Goal: Task Accomplishment & Management: Manage account settings

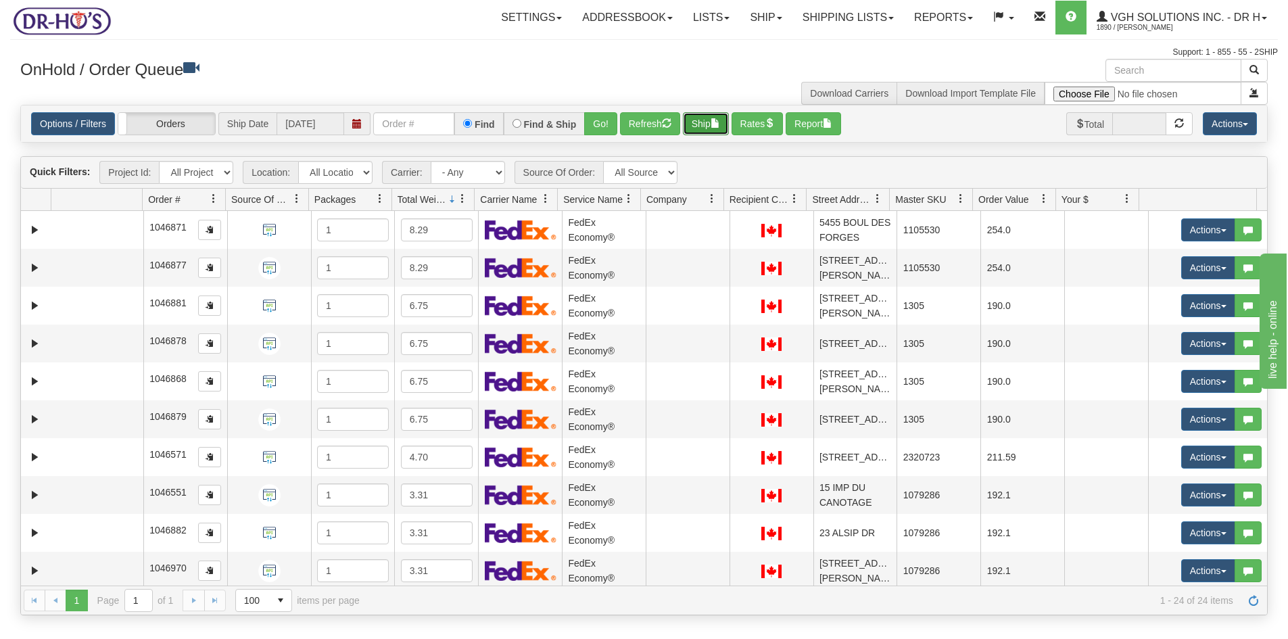
click at [701, 122] on button "Ship" at bounding box center [706, 123] width 46 height 23
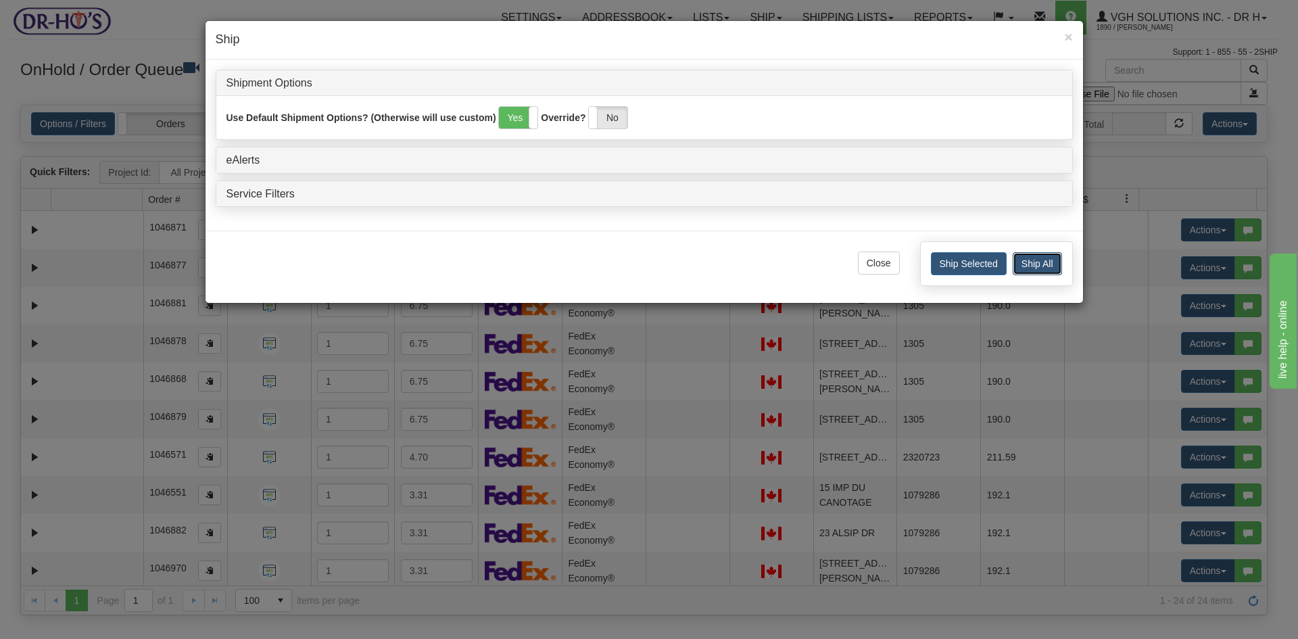
click at [1040, 264] on button "Ship All" at bounding box center [1036, 263] width 49 height 23
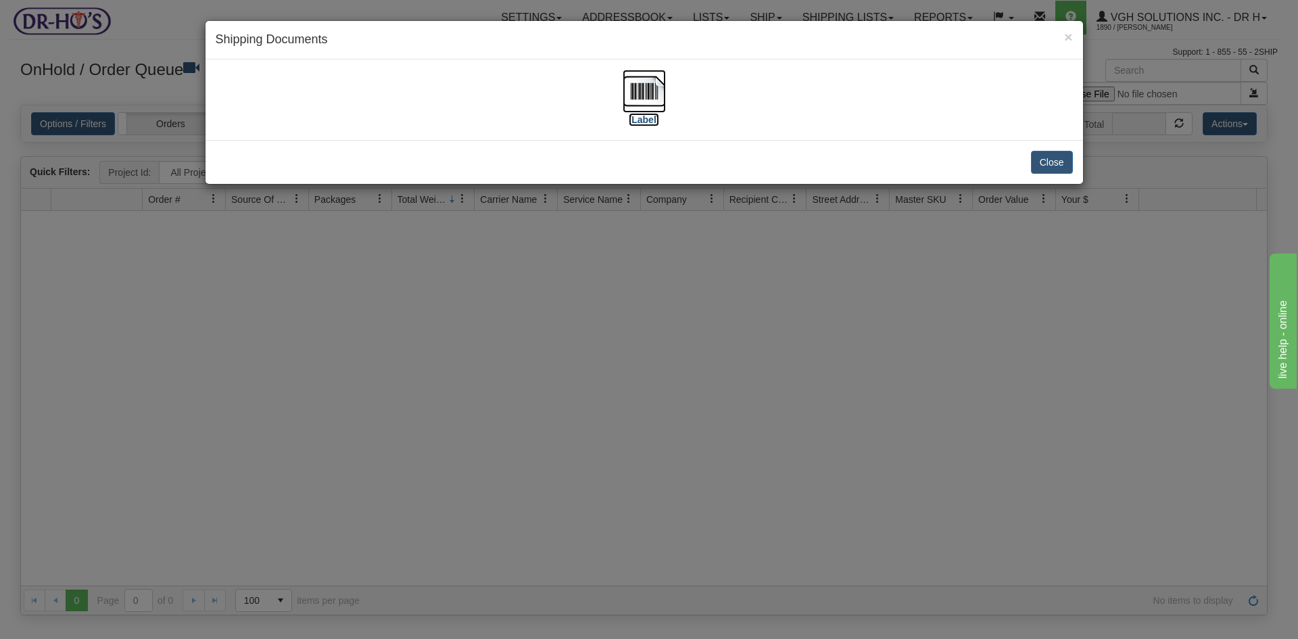
click at [641, 90] on img at bounding box center [643, 91] width 43 height 43
click at [1044, 166] on button "Close" at bounding box center [1052, 162] width 42 height 23
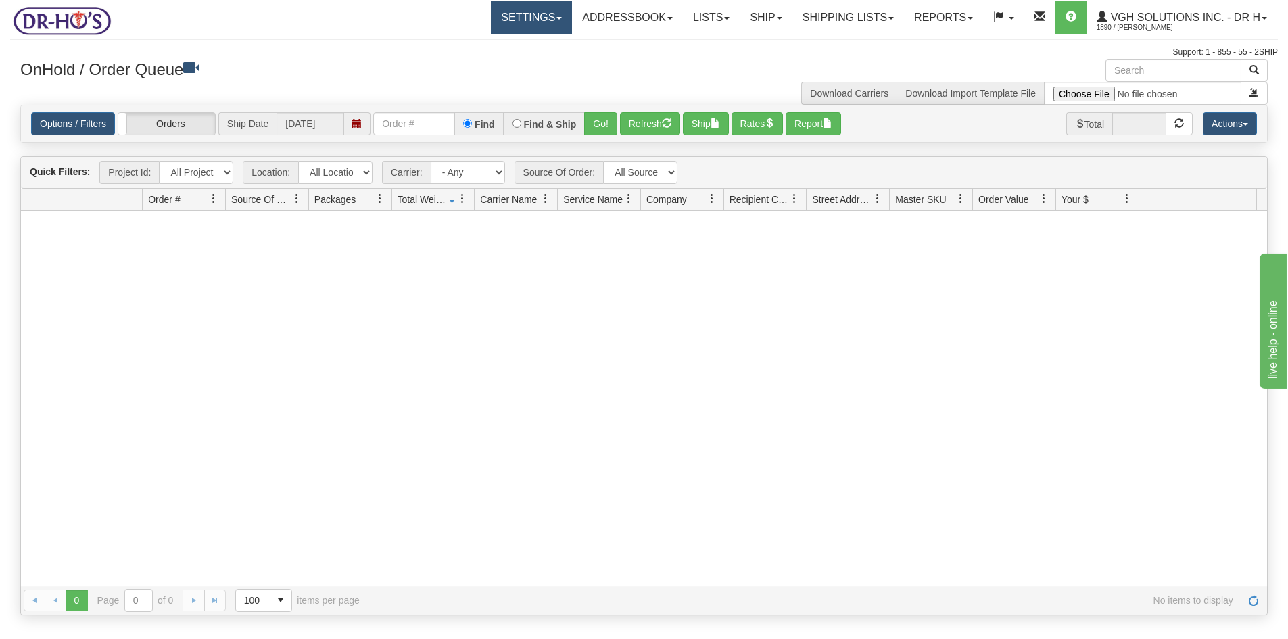
drag, startPoint x: 492, startPoint y: 19, endPoint x: 499, endPoint y: 30, distance: 13.7
click at [493, 20] on link "Settings" at bounding box center [531, 18] width 81 height 34
click at [494, 46] on span "Shipping Preferences" at bounding box center [495, 47] width 91 height 11
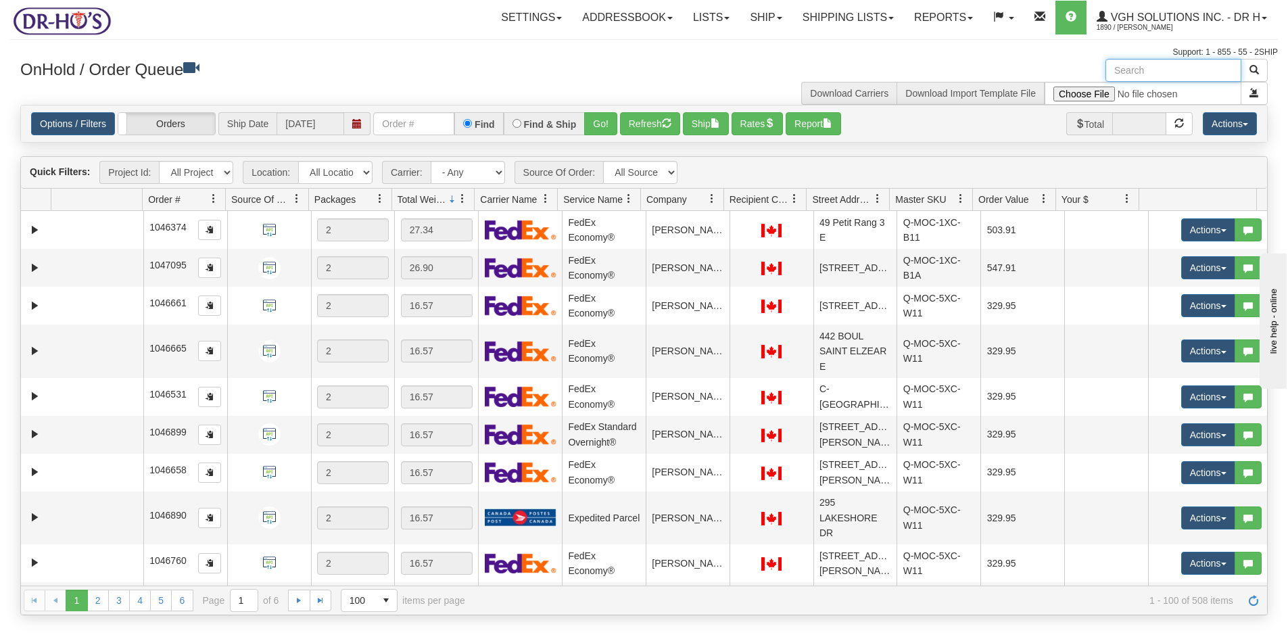
click at [1158, 74] on input "text" at bounding box center [1173, 70] width 136 height 23
paste input "1202561"
type input "1202561"
click at [1258, 70] on span "button" at bounding box center [1253, 69] width 9 height 9
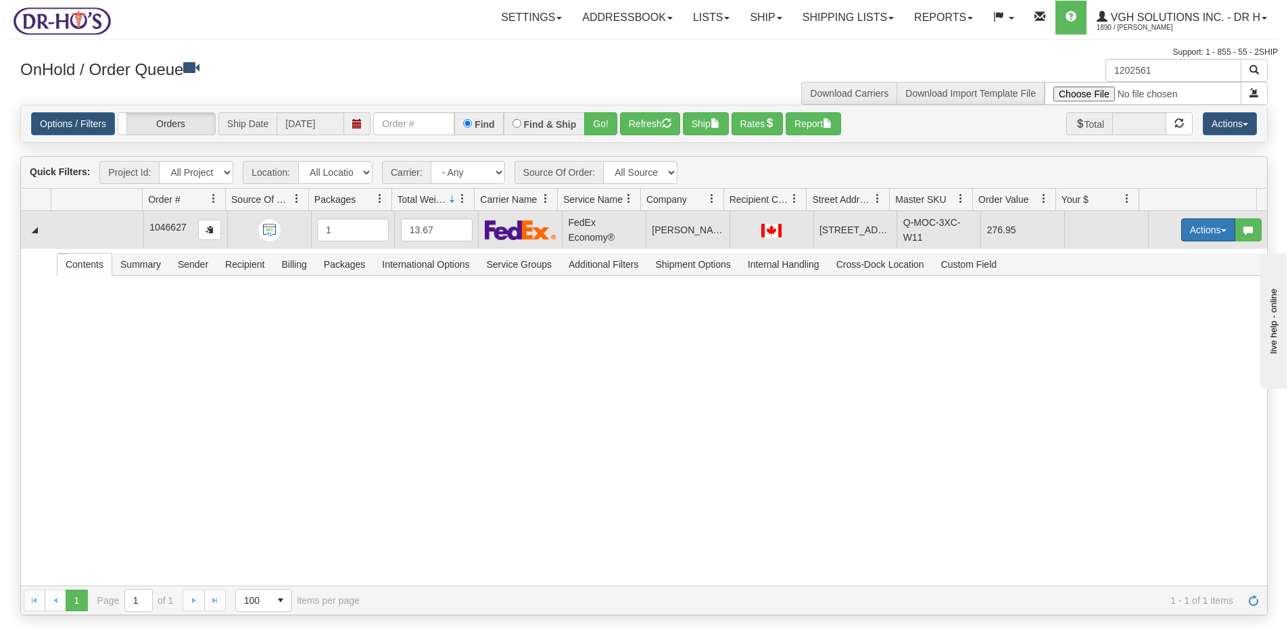
click at [1192, 227] on button "Actions" at bounding box center [1208, 229] width 54 height 23
click at [1141, 254] on span "Open" at bounding box center [1156, 255] width 32 height 11
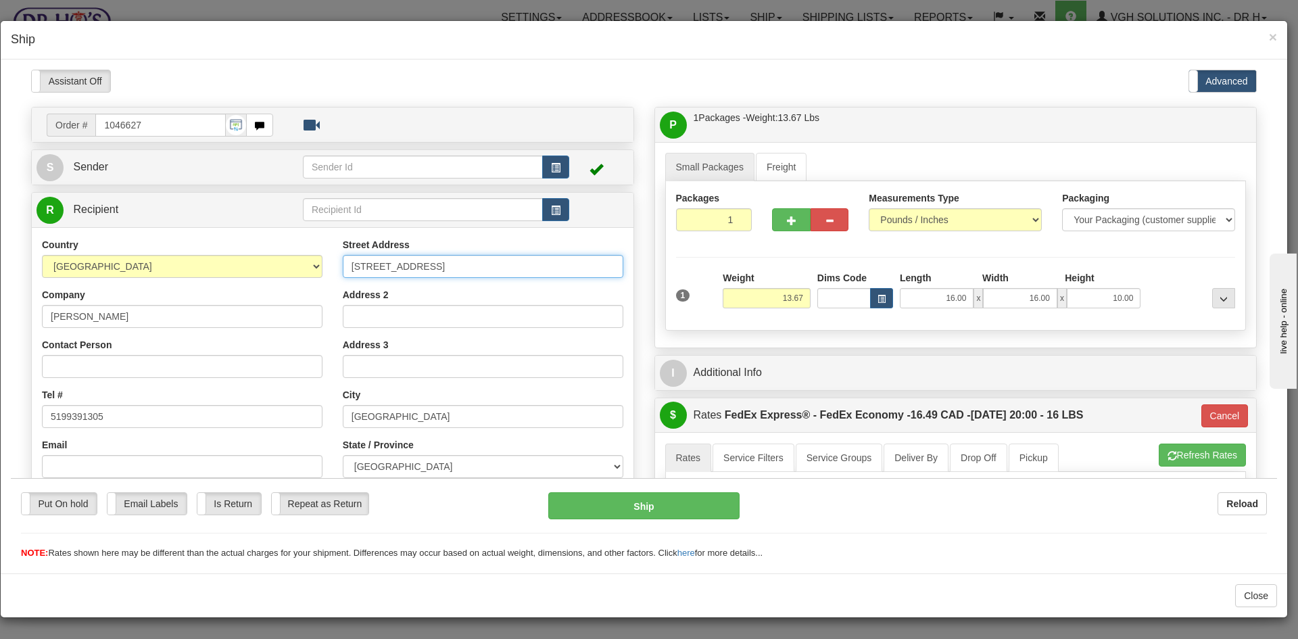
drag, startPoint x: 459, startPoint y: 264, endPoint x: 261, endPoint y: 292, distance: 200.0
click at [280, 291] on div "Country AFGHANISTAN ALAND ISLANDS ALBANIA ALGERIA AMERICAN SAMOA ANDORRA ANGOLA…" at bounding box center [333, 419] width 602 height 364
paste input "Princess St"
type input "80 Princess St"
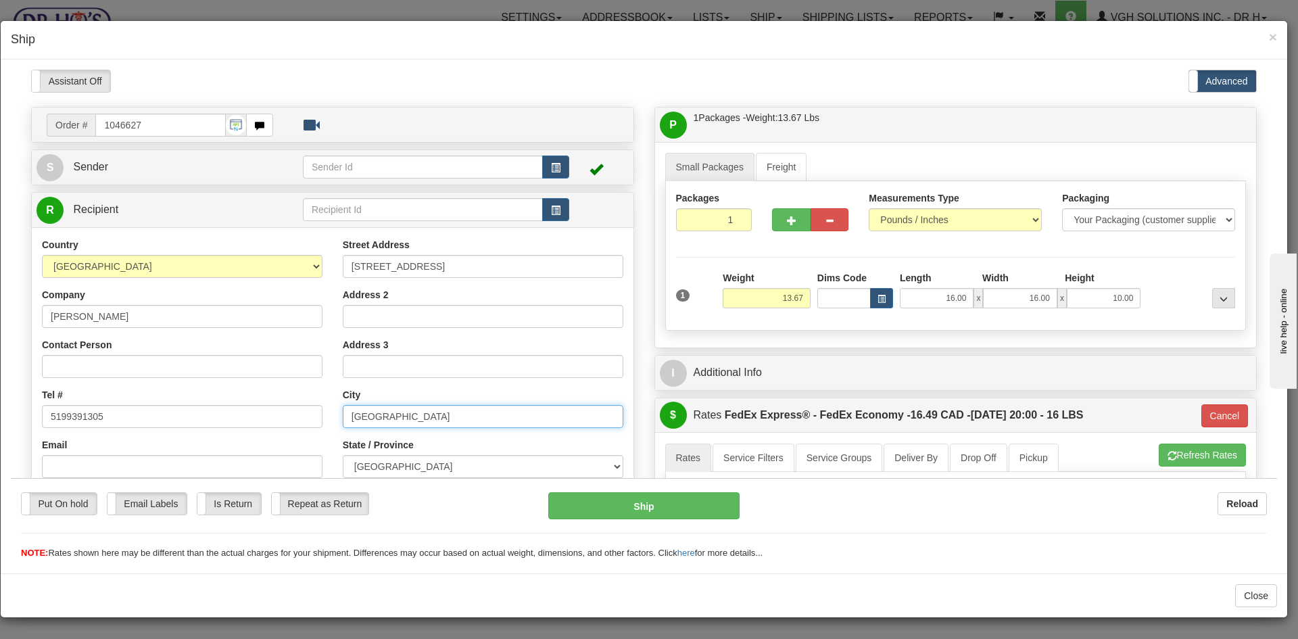
drag, startPoint x: 337, startPoint y: 420, endPoint x: 260, endPoint y: 425, distance: 77.9
click at [260, 425] on div "Country AFGHANISTAN ALAND ISLANDS ALBANIA ALGERIA AMERICAN SAMOA ANDORRA ANGOLA…" at bounding box center [333, 419] width 602 height 364
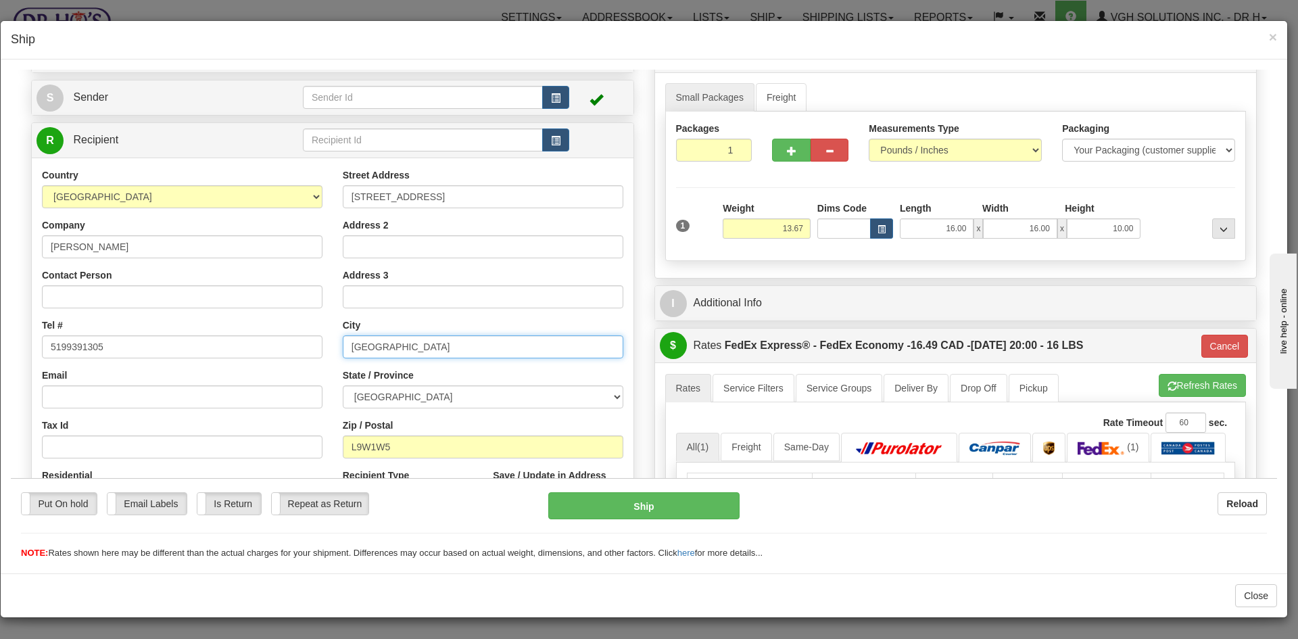
scroll to position [203, 0]
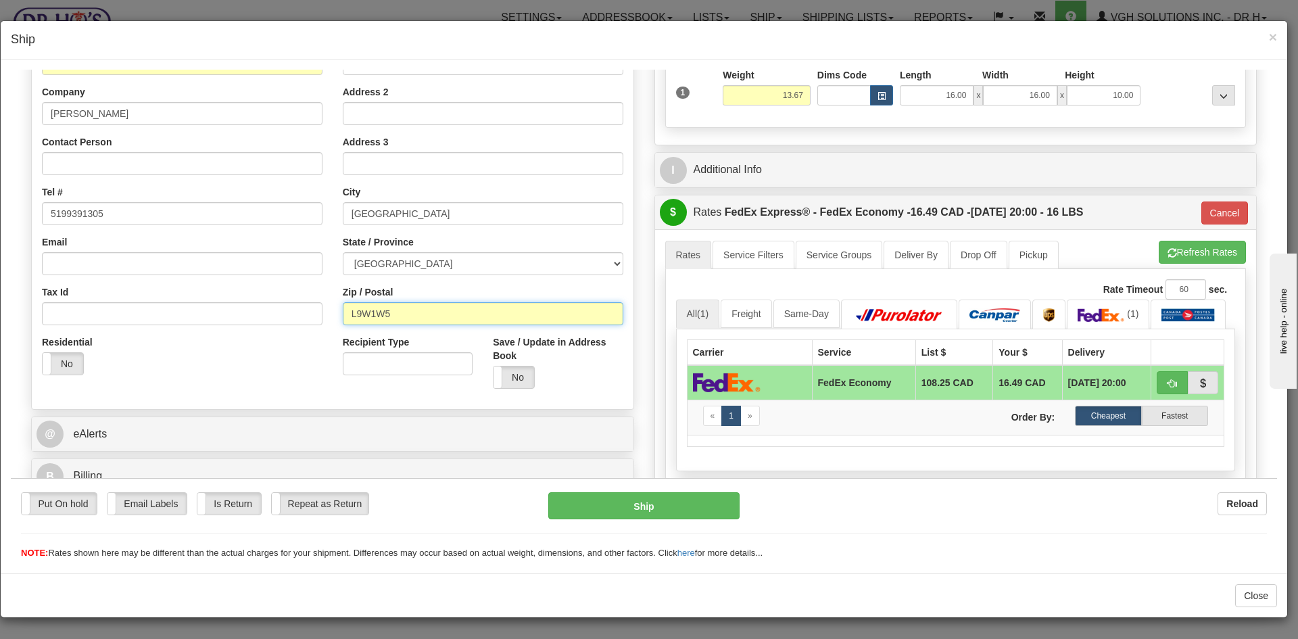
drag, startPoint x: 404, startPoint y: 318, endPoint x: 261, endPoint y: 329, distance: 143.7
click at [262, 329] on div "Country AFGHANISTAN ALAND ISLANDS ALBANIA ALGERIA AMERICAN SAMOA ANDORRA ANGOLA…" at bounding box center [333, 216] width 602 height 364
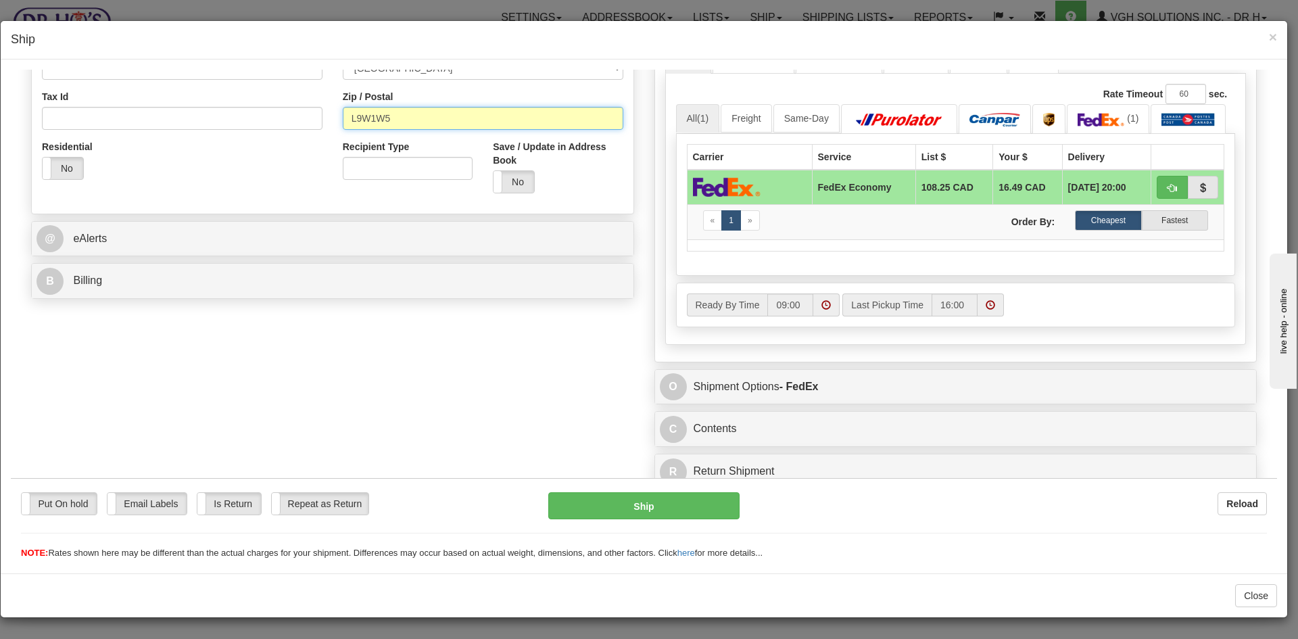
scroll to position [403, 0]
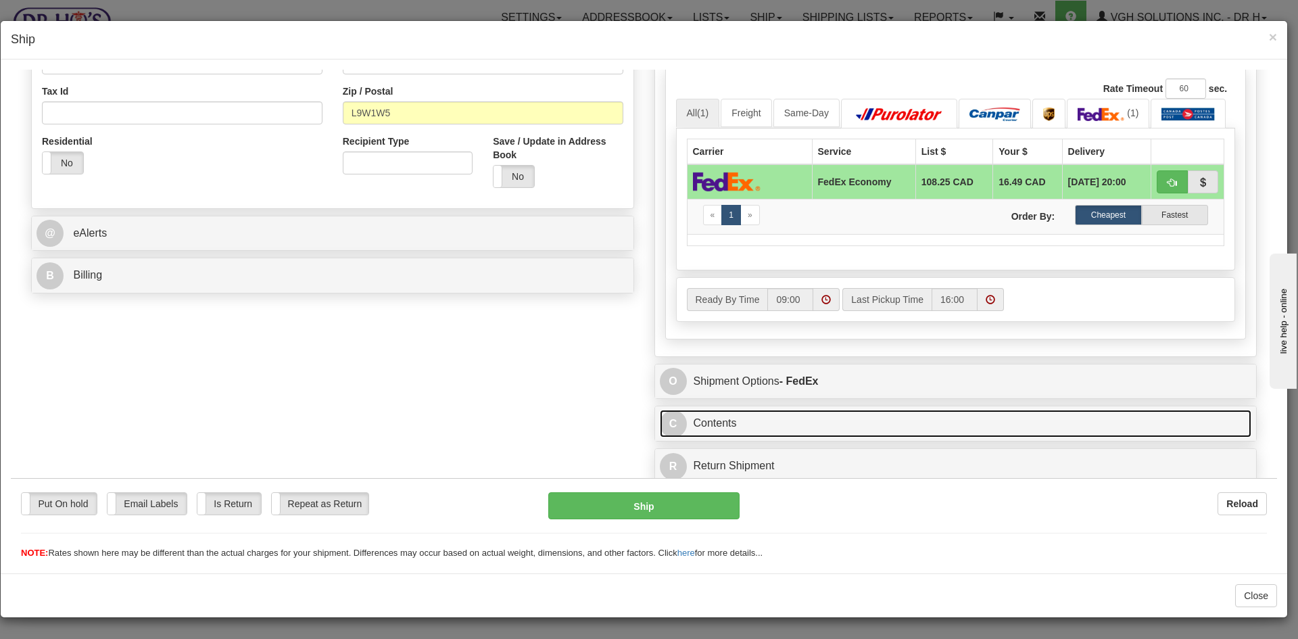
click at [826, 421] on link "C Contents" at bounding box center [956, 423] width 592 height 28
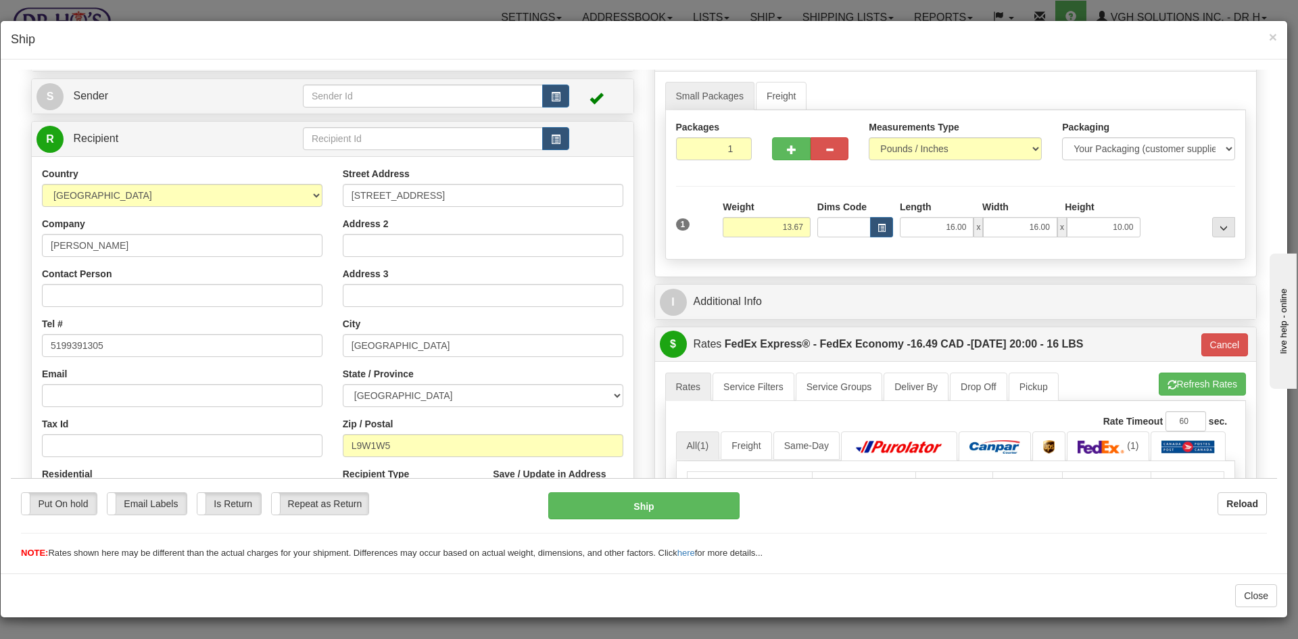
scroll to position [64, 0]
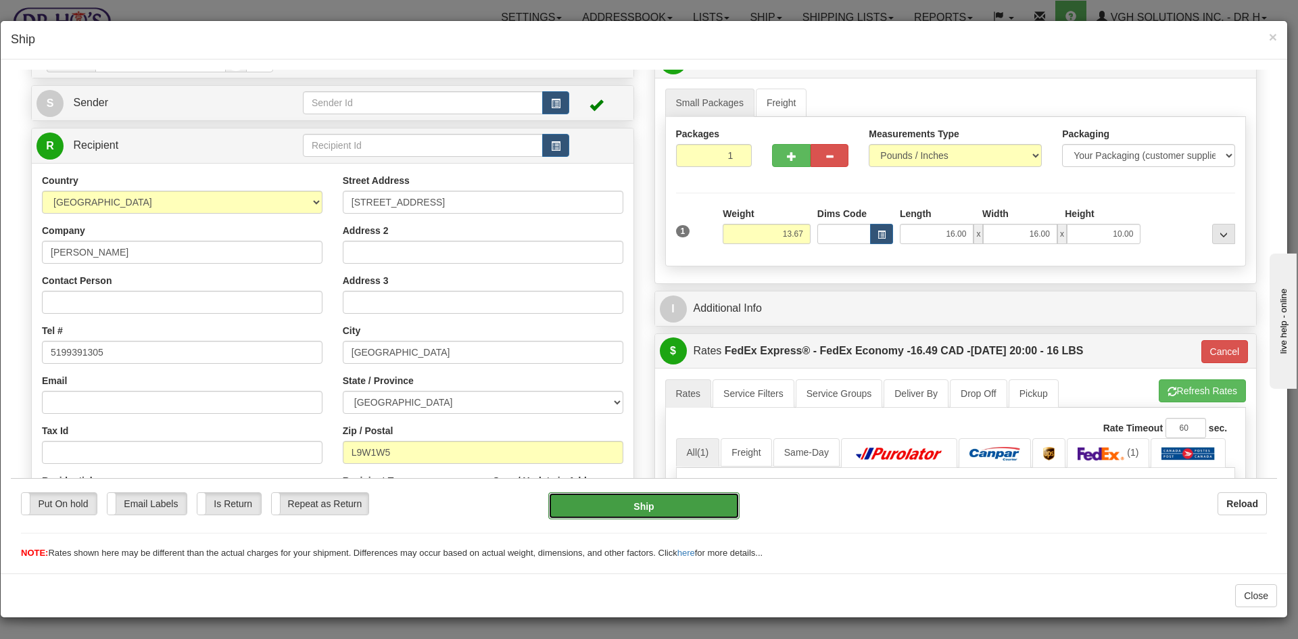
click at [643, 511] on button "Ship" at bounding box center [643, 504] width 191 height 27
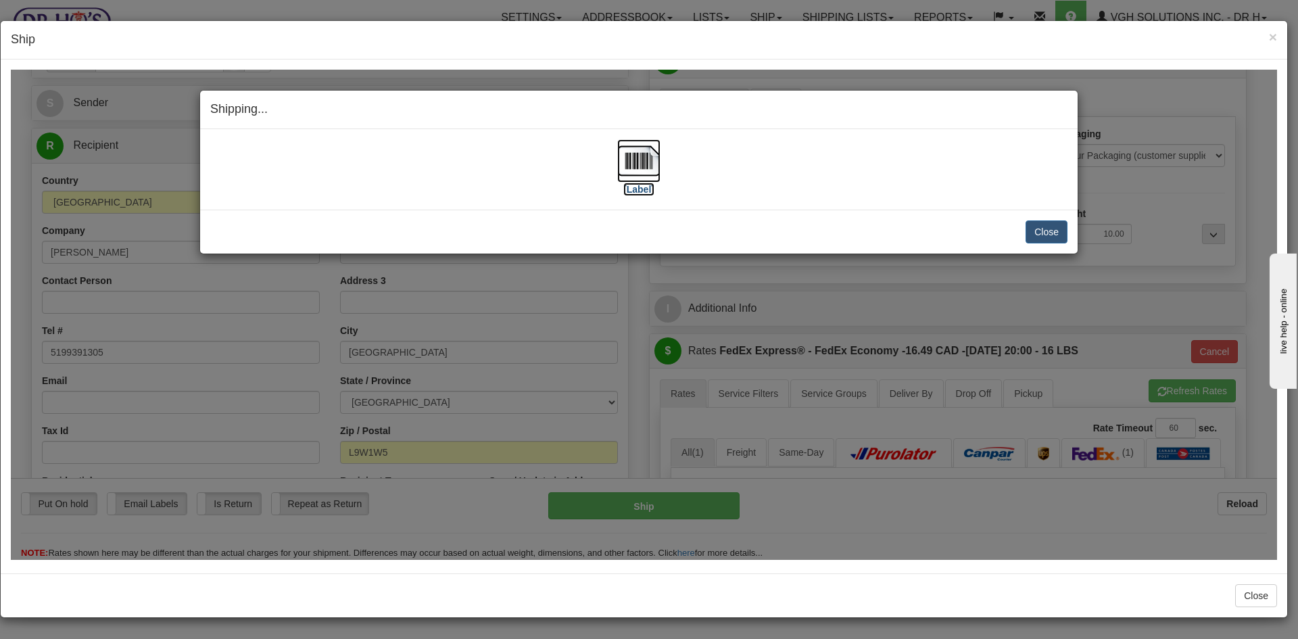
click at [639, 169] on img at bounding box center [638, 160] width 43 height 43
click at [1055, 230] on button "Close" at bounding box center [1046, 231] width 42 height 23
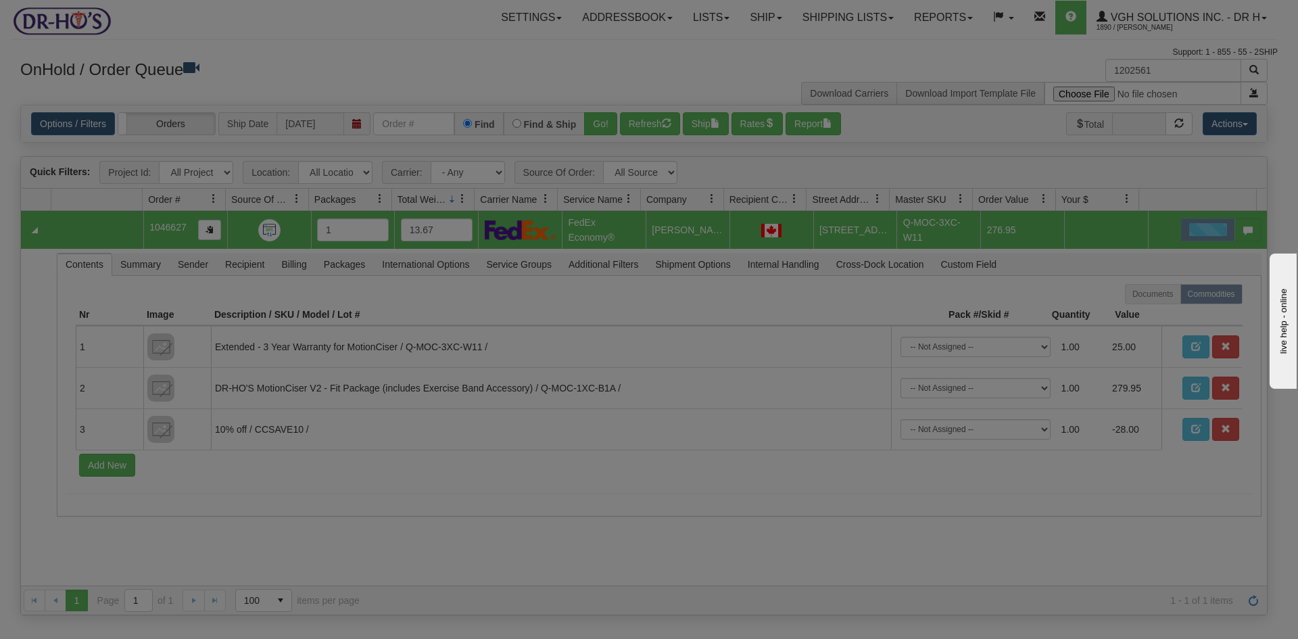
scroll to position [0, 0]
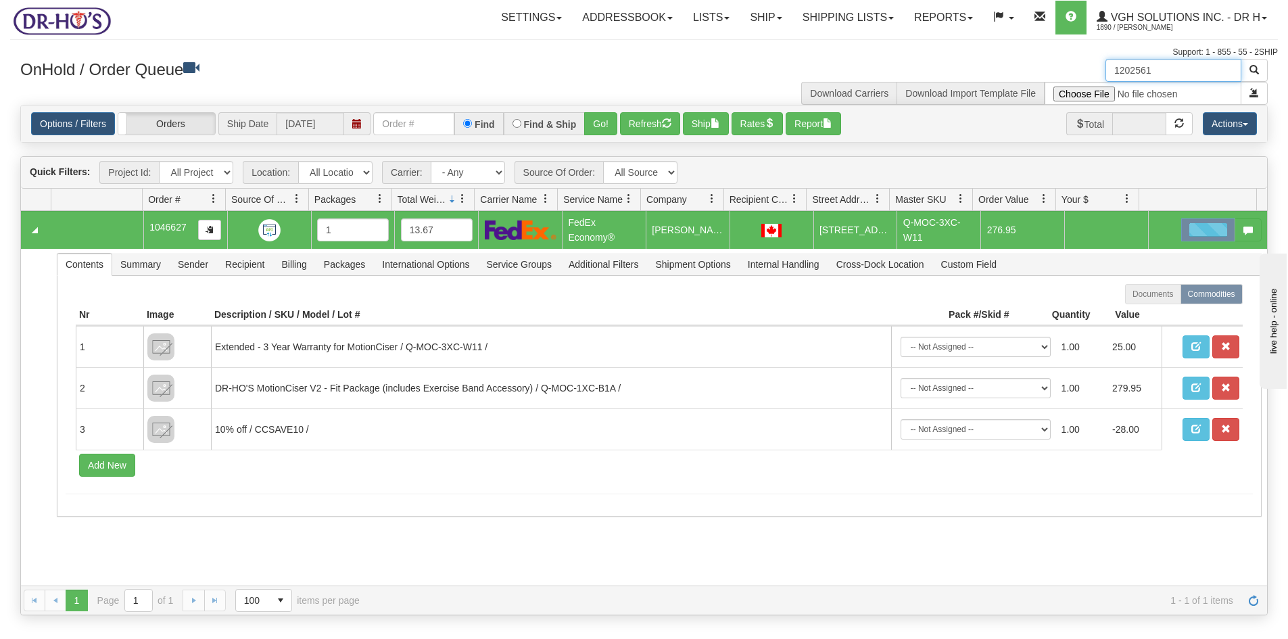
drag, startPoint x: 1170, startPoint y: 66, endPoint x: 1042, endPoint y: 89, distance: 130.3
click at [1042, 89] on div "1202561 Download Carriers Download Import Template File" at bounding box center [961, 82] width 634 height 46
paste input "872"
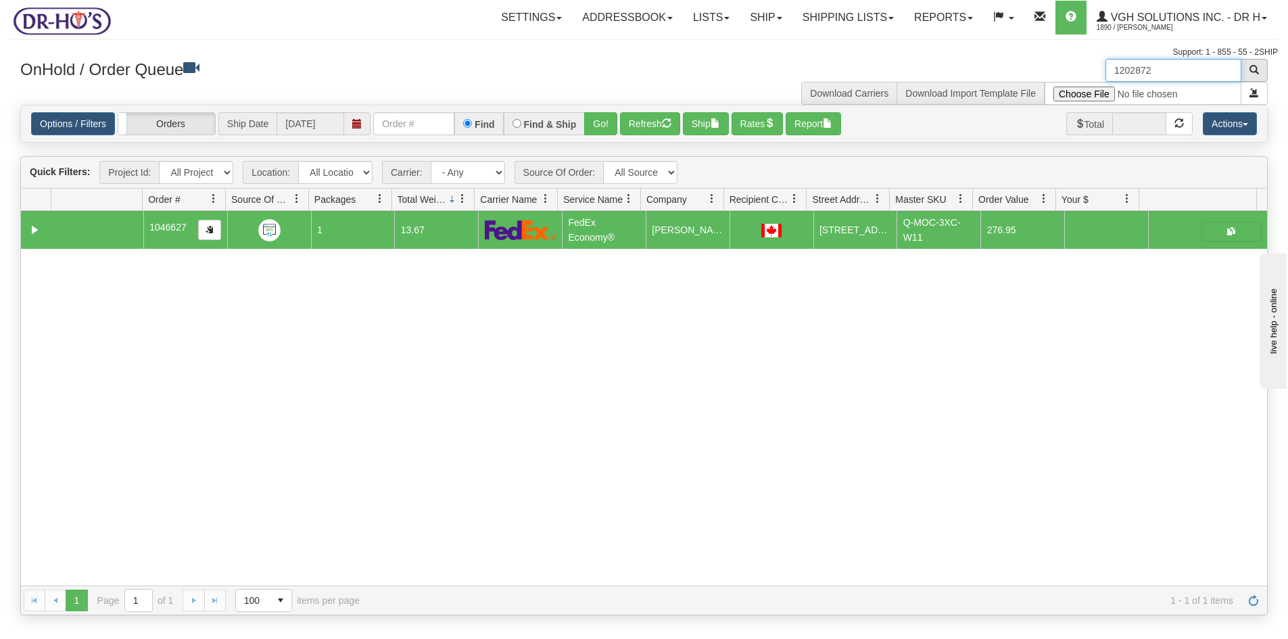
type input "1202872"
click at [1256, 66] on span "button" at bounding box center [1253, 69] width 9 height 9
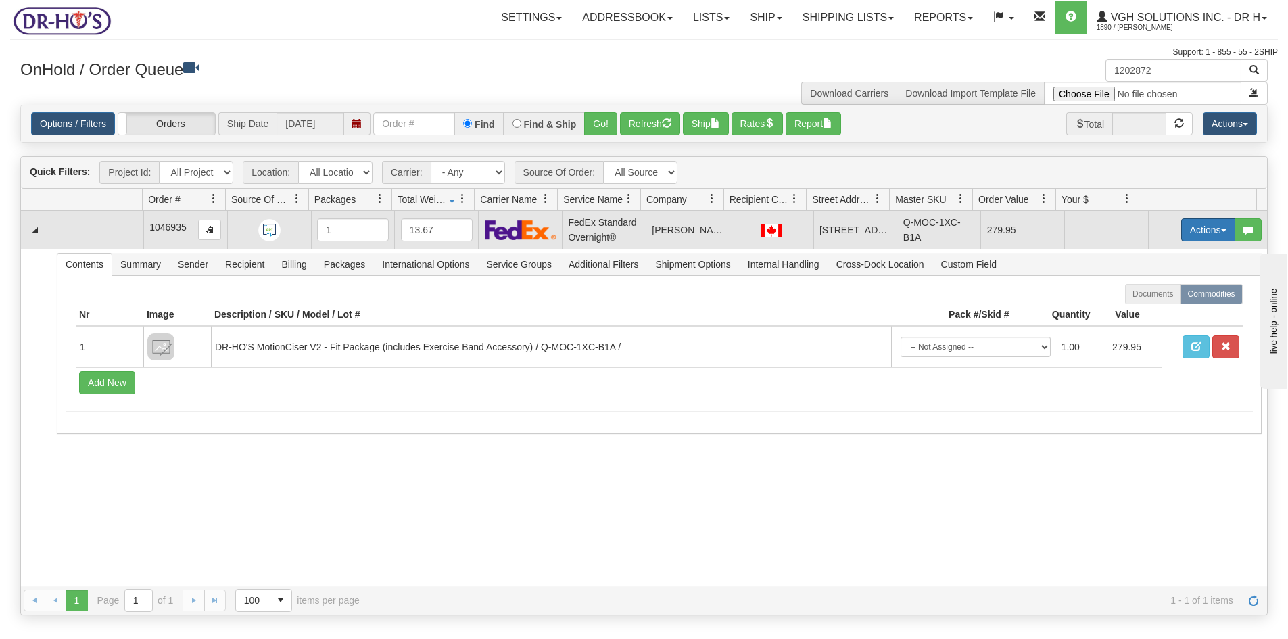
click at [1181, 237] on button "Actions" at bounding box center [1208, 229] width 54 height 23
click at [1140, 261] on span "Open" at bounding box center [1156, 255] width 32 height 11
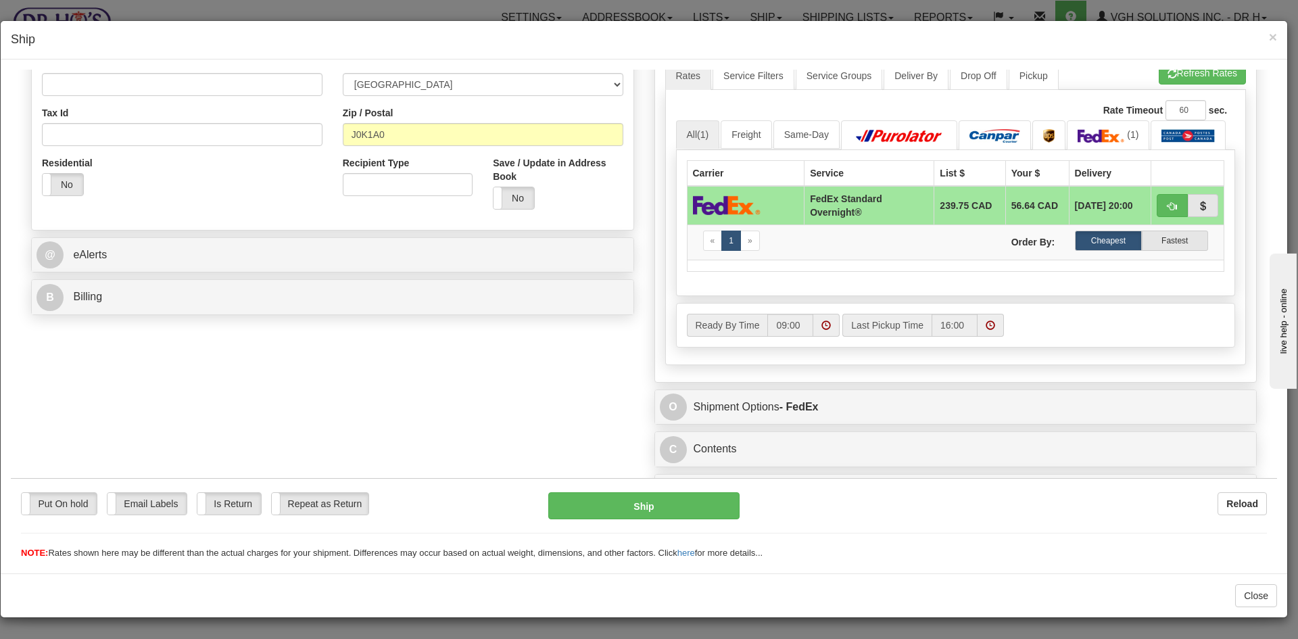
scroll to position [408, 0]
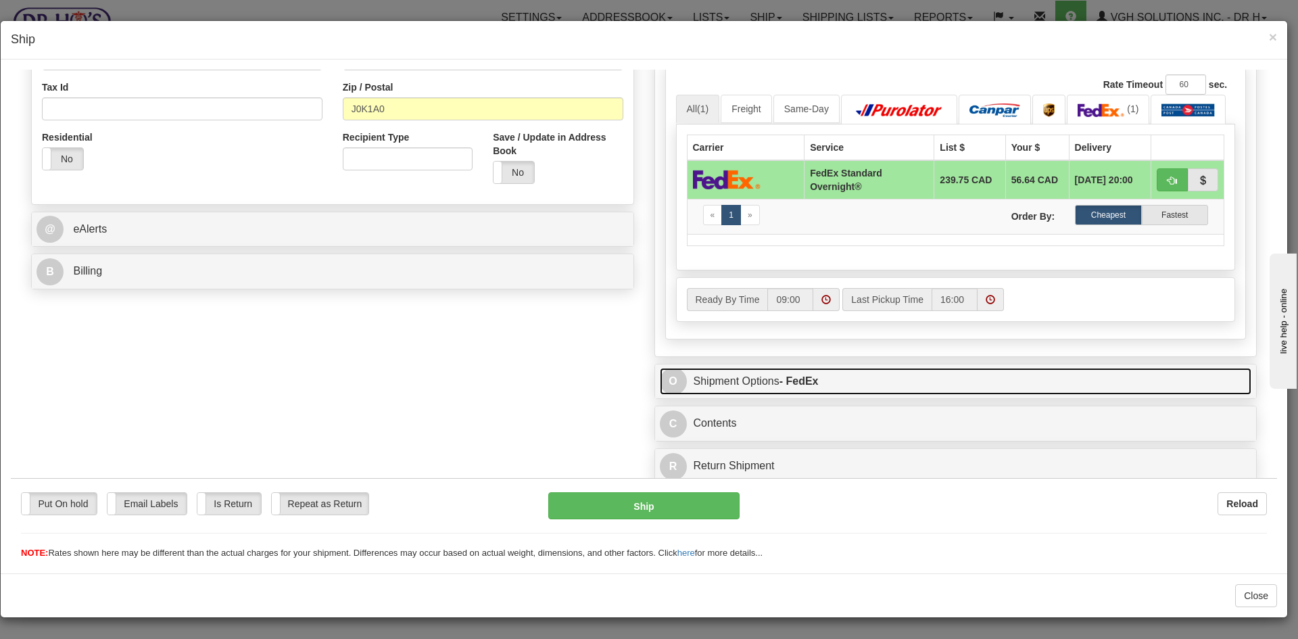
click at [900, 381] on link "O Shipment Options - FedEx" at bounding box center [956, 381] width 592 height 28
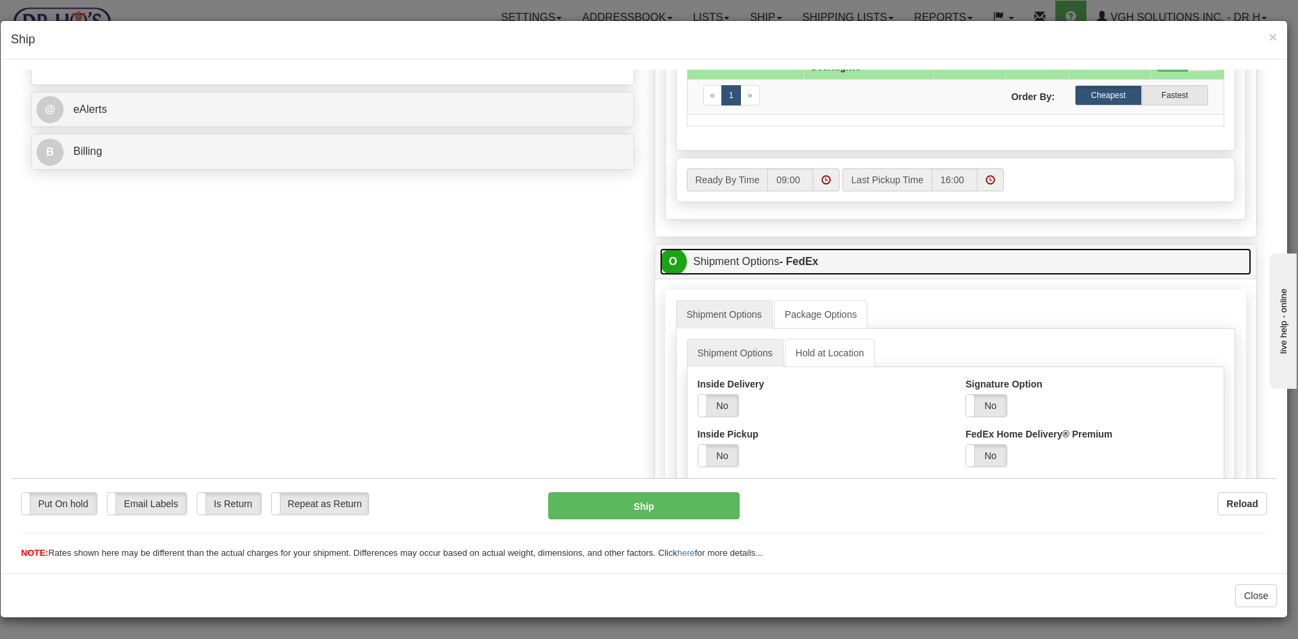
scroll to position [543, 0]
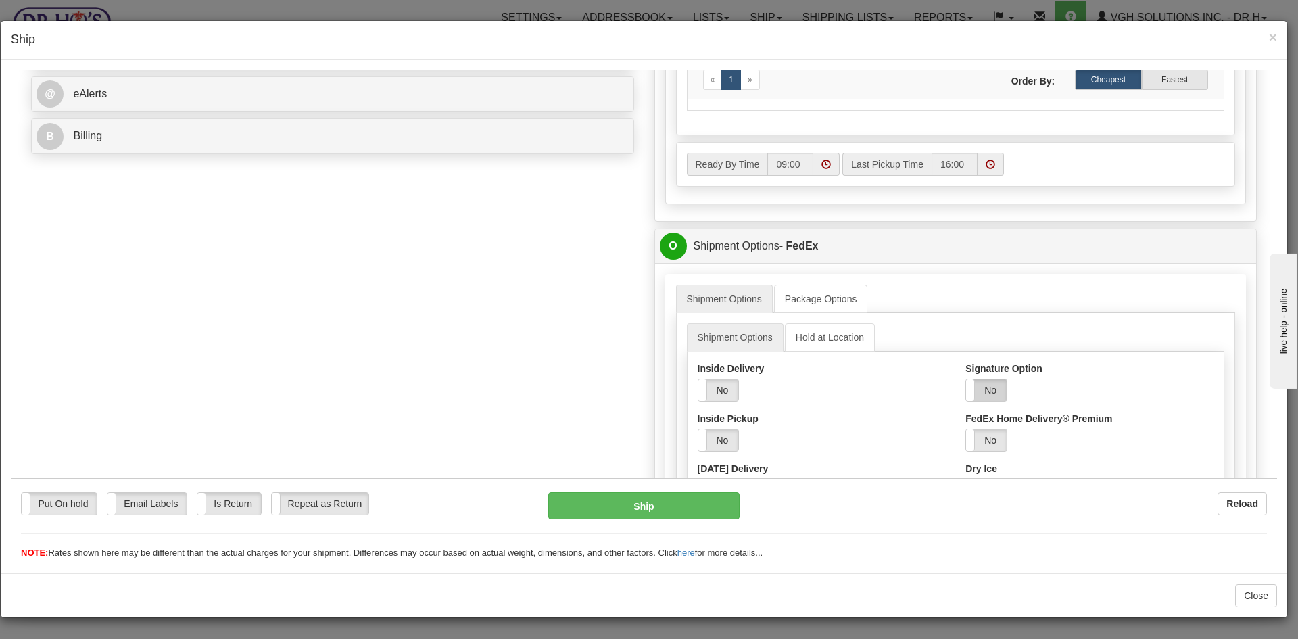
click at [985, 387] on label "No" at bounding box center [986, 389] width 41 height 22
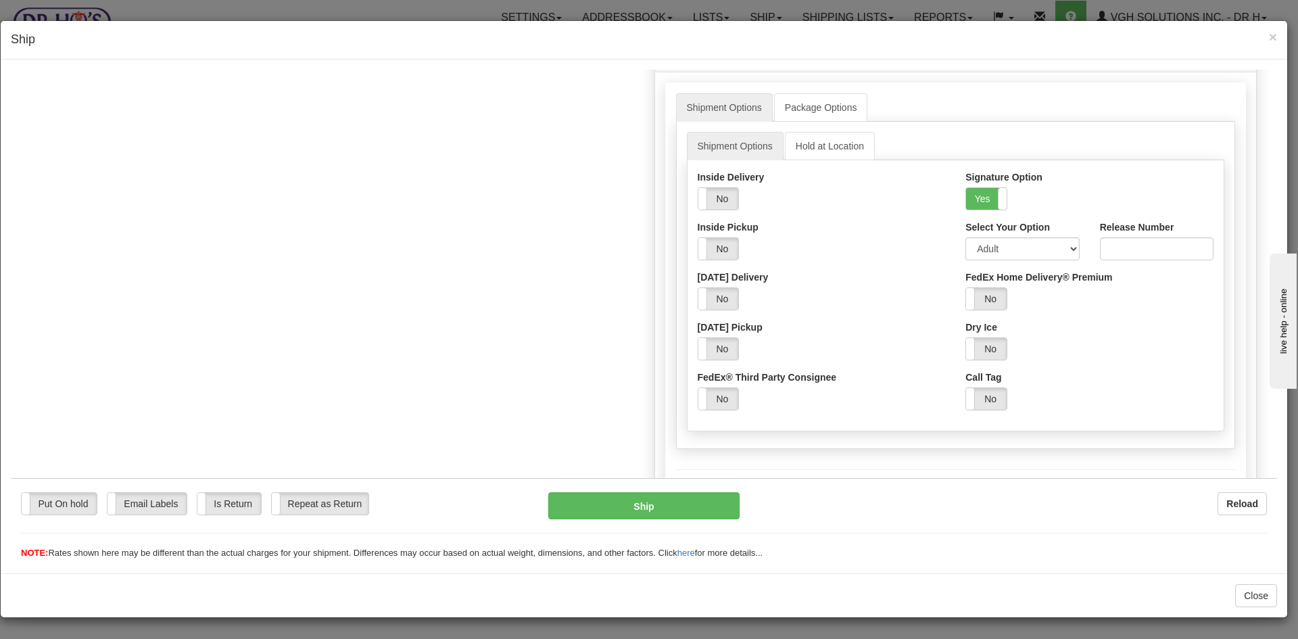
scroll to position [745, 0]
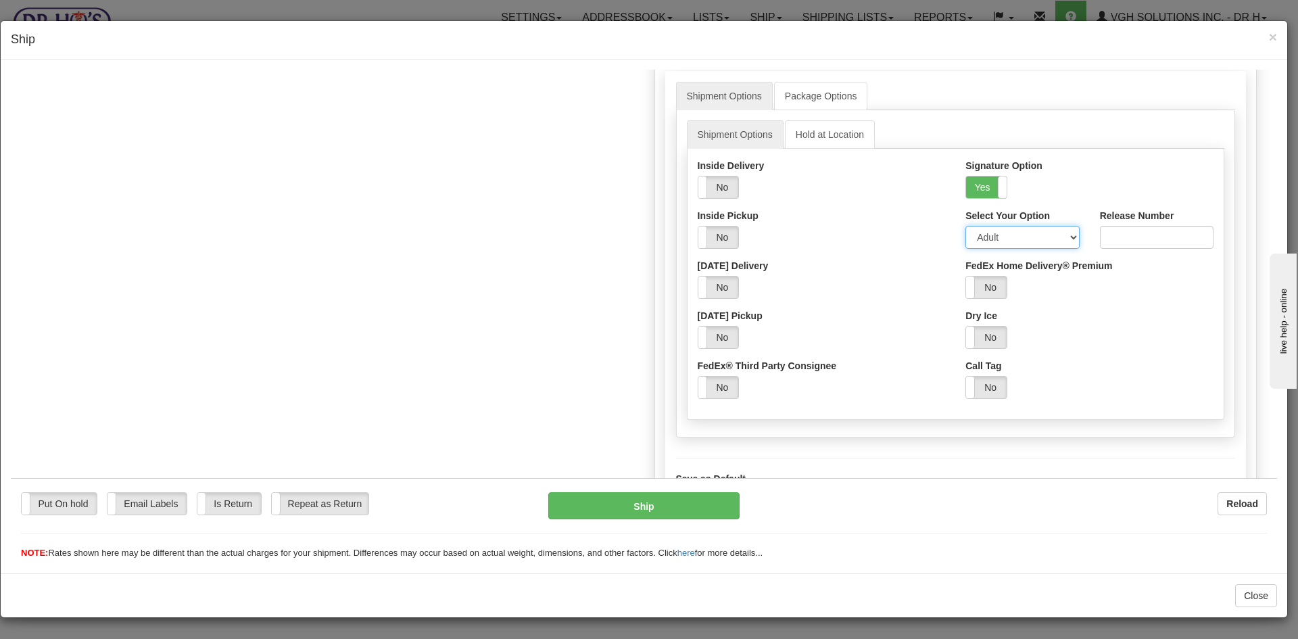
click at [1064, 238] on select "Adult Direct Indirect No Signature Required Service Default" at bounding box center [1022, 236] width 114 height 23
select select "2"
click at [965, 225] on select "Adult Direct Indirect No Signature Required Service Default" at bounding box center [1022, 236] width 114 height 23
click at [640, 507] on button "Ship" at bounding box center [643, 504] width 191 height 27
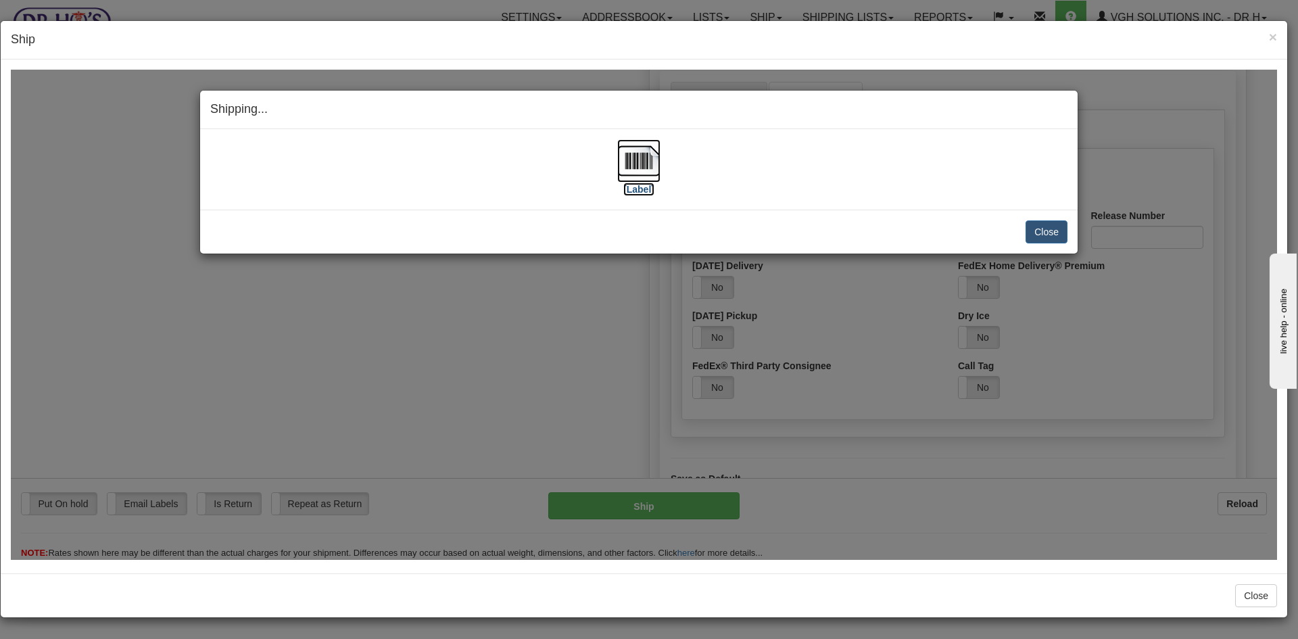
click at [646, 155] on img at bounding box center [638, 160] width 43 height 43
click at [1052, 230] on button "Close" at bounding box center [1046, 231] width 42 height 23
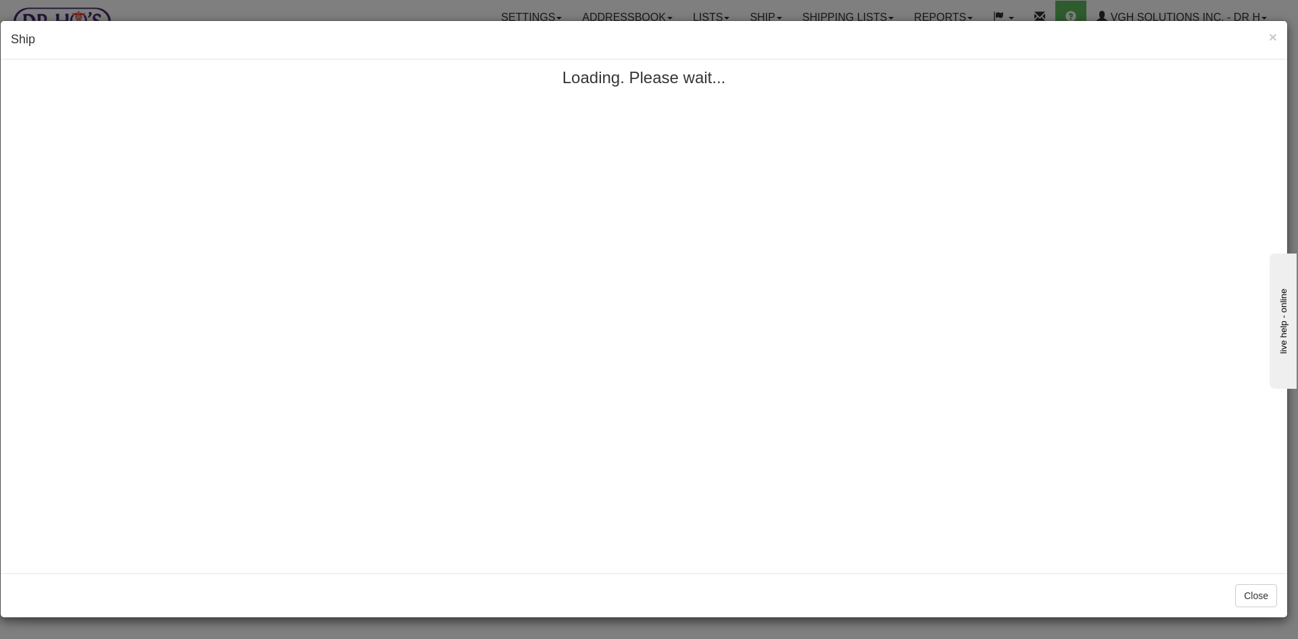
scroll to position [0, 0]
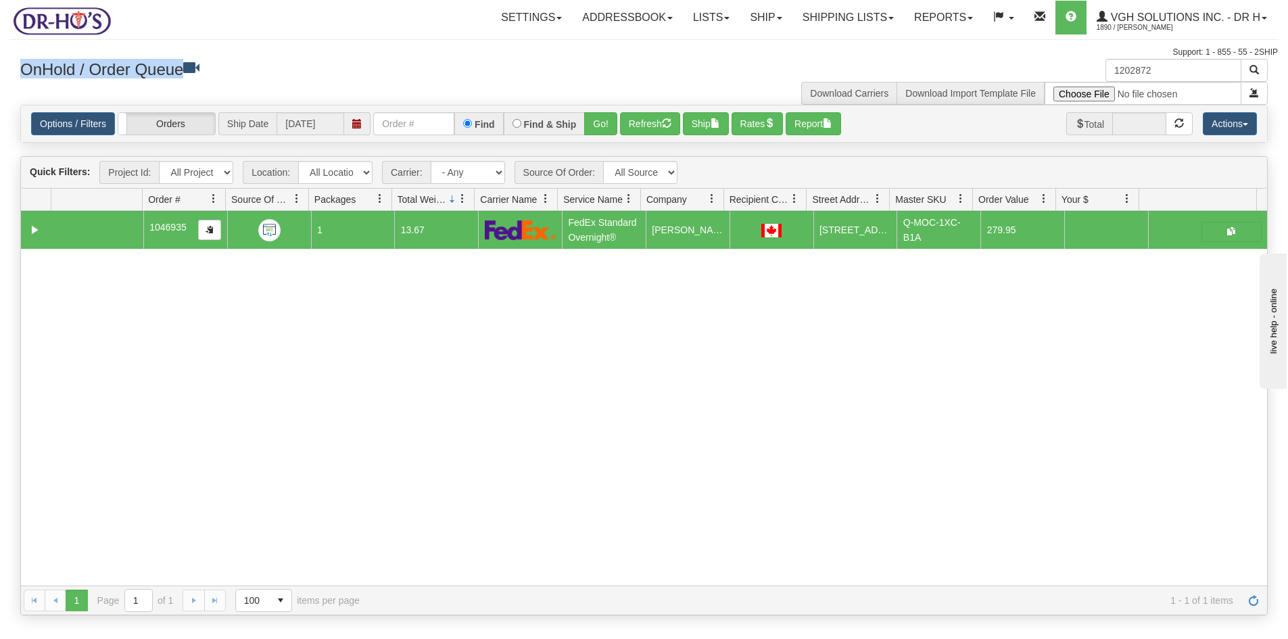
drag, startPoint x: 1162, startPoint y: 58, endPoint x: 1073, endPoint y: 83, distance: 92.7
click at [1073, 83] on div "Toggle navigation Settings Shipping Preferences Fields Preferences New" at bounding box center [644, 319] width 1288 height 639
drag, startPoint x: 1162, startPoint y: 74, endPoint x: 1172, endPoint y: 70, distance: 10.3
click at [1164, 74] on input "1202872" at bounding box center [1173, 70] width 136 height 23
click at [1181, 68] on input "1202872" at bounding box center [1173, 70] width 136 height 23
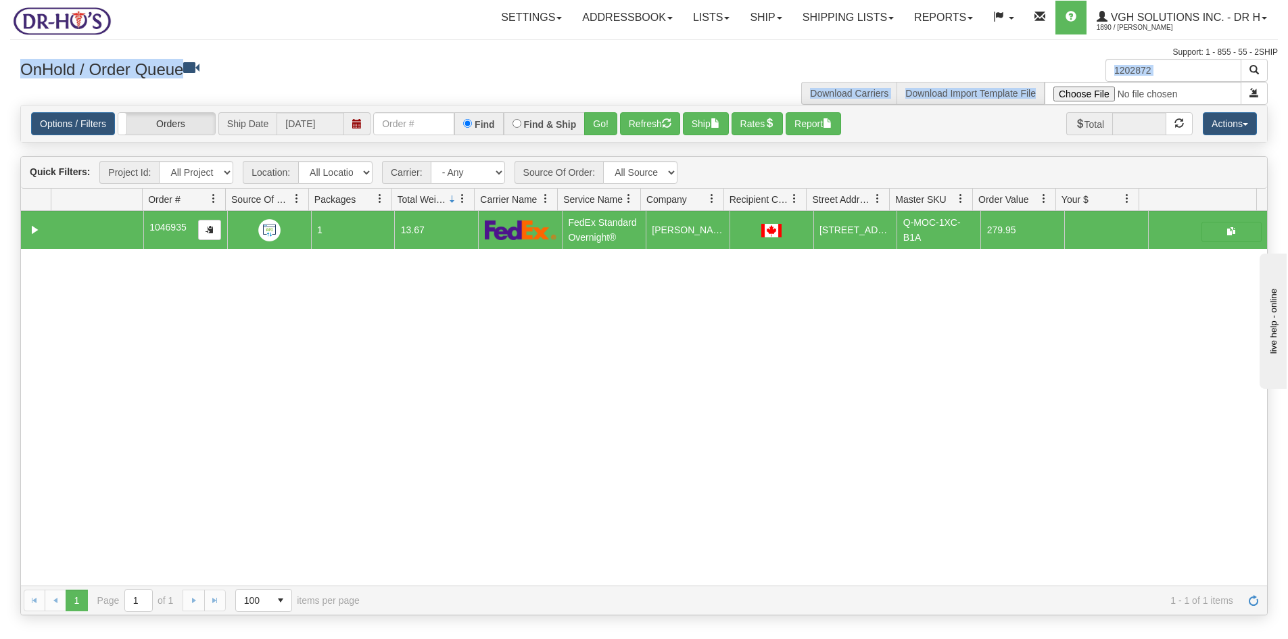
click at [947, 71] on div "1202872 Download Carriers Download Import Template File" at bounding box center [961, 82] width 634 height 46
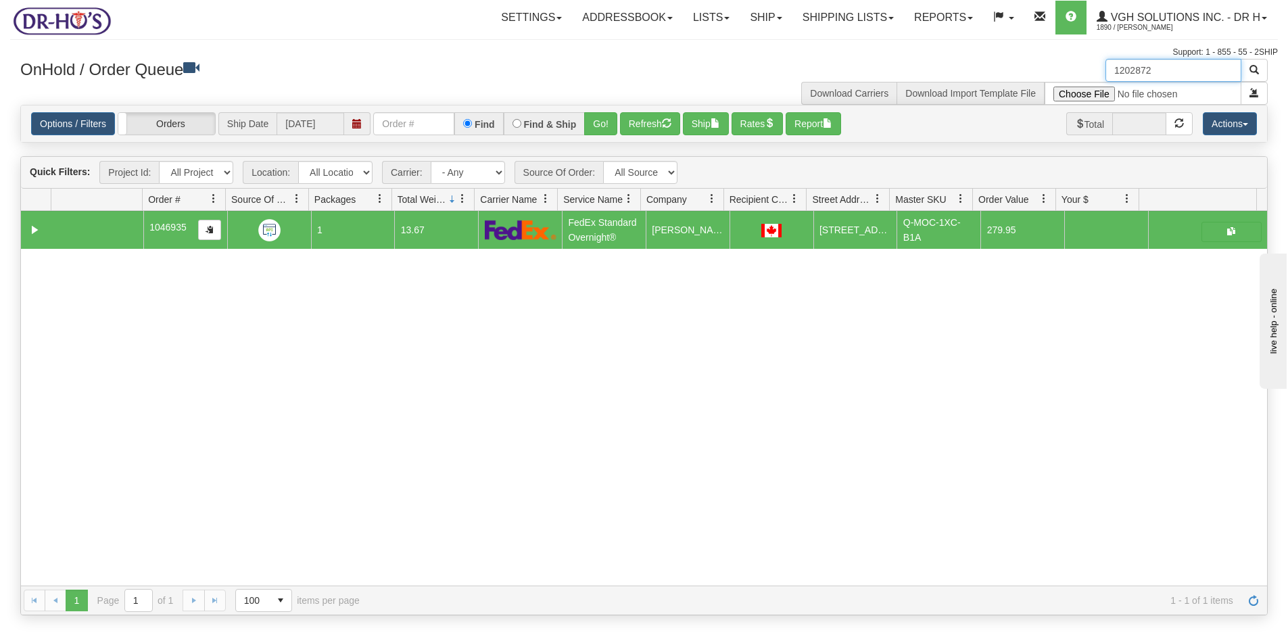
drag, startPoint x: 1173, startPoint y: 70, endPoint x: 1037, endPoint y: 85, distance: 136.7
click at [1037, 85] on div "1202872 Download Carriers Download Import Template File" at bounding box center [961, 82] width 634 height 46
paste input "26"
type input "1202826"
click at [1254, 68] on span "button" at bounding box center [1253, 69] width 9 height 9
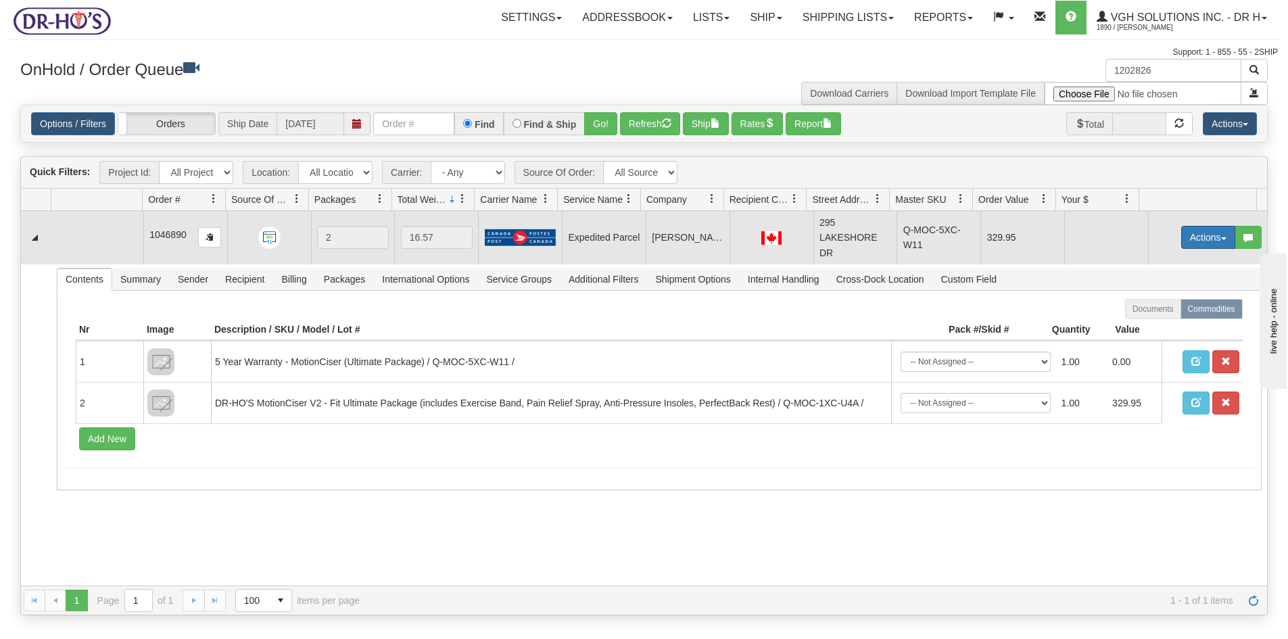
click at [1192, 239] on button "Actions" at bounding box center [1208, 237] width 54 height 23
click at [1147, 262] on span "Open" at bounding box center [1156, 263] width 32 height 11
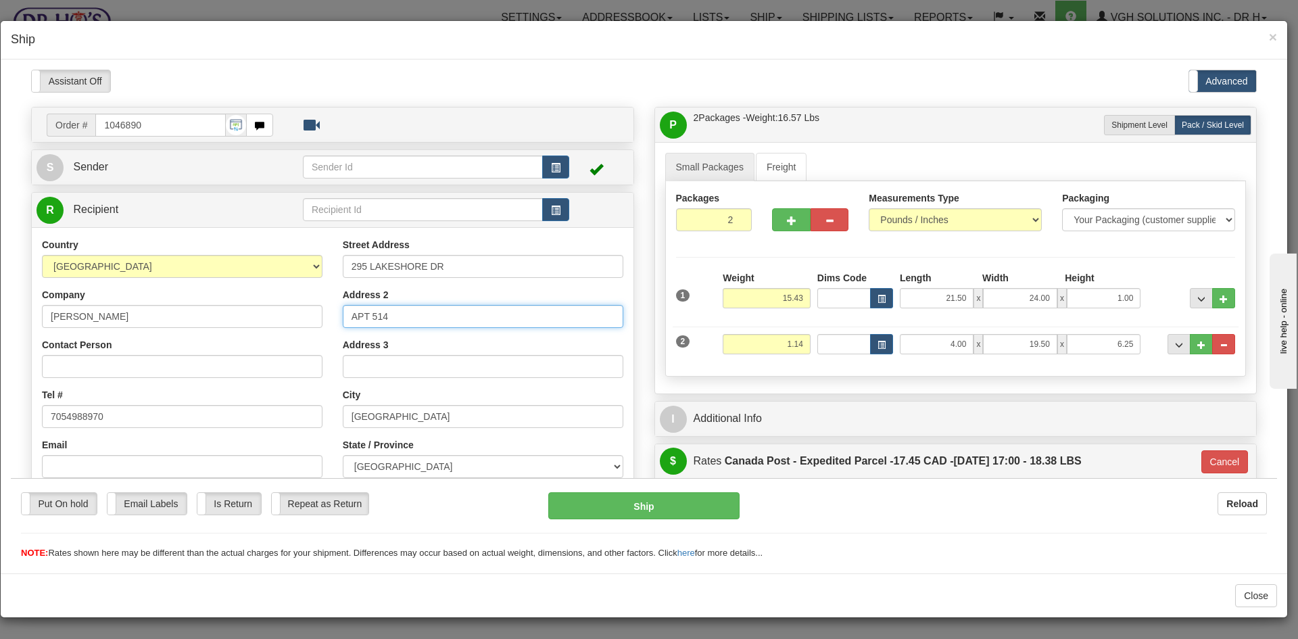
click at [395, 316] on input "APT 514" at bounding box center [483, 315] width 280 height 23
paste input "BUZZER 123"
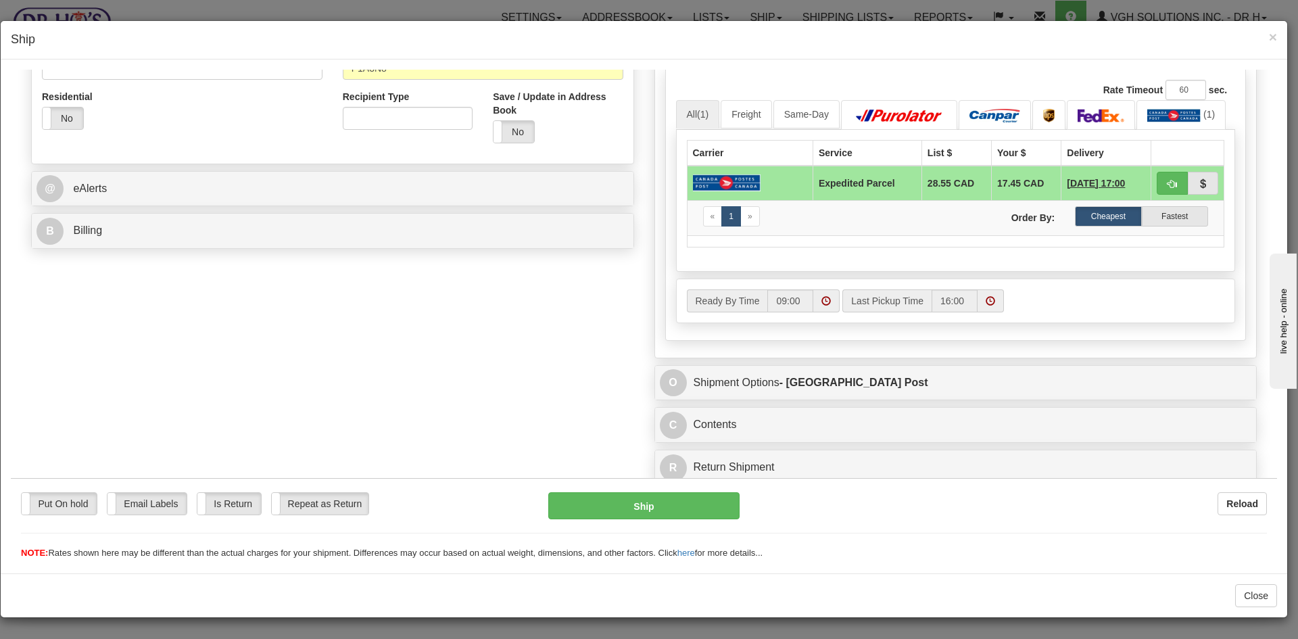
scroll to position [449, 0]
type input "APT 514, BUZZER 123"
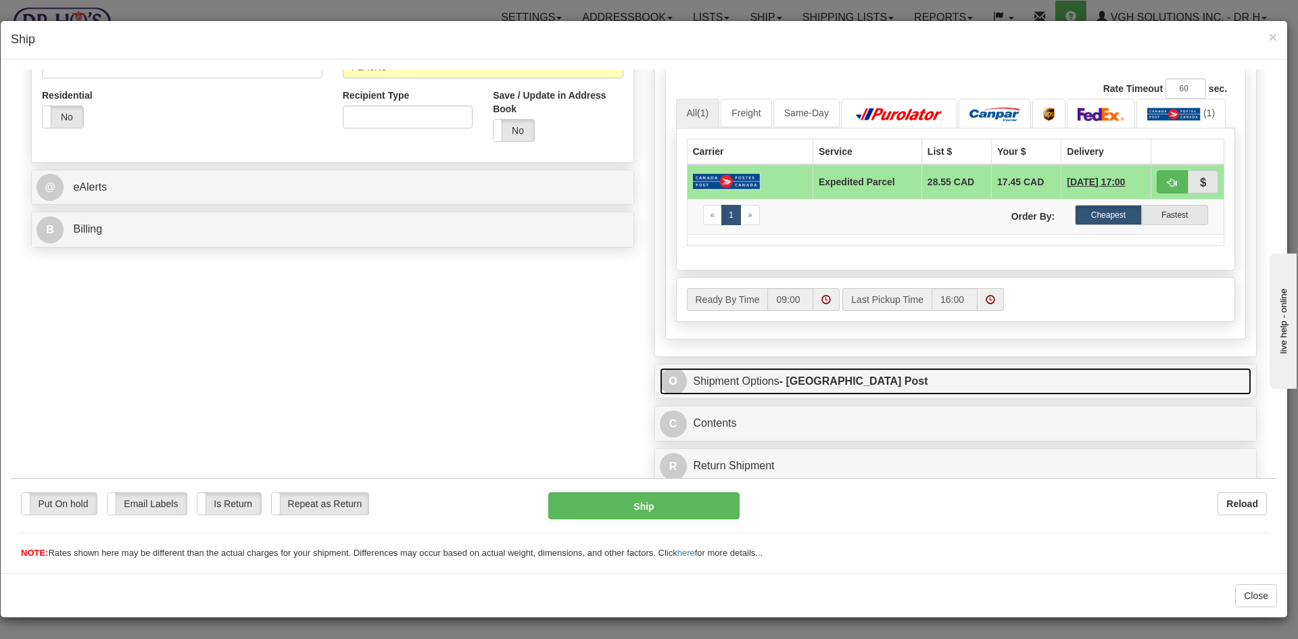
click at [896, 378] on link "O Shipment Options - Canada Post" at bounding box center [956, 381] width 592 height 28
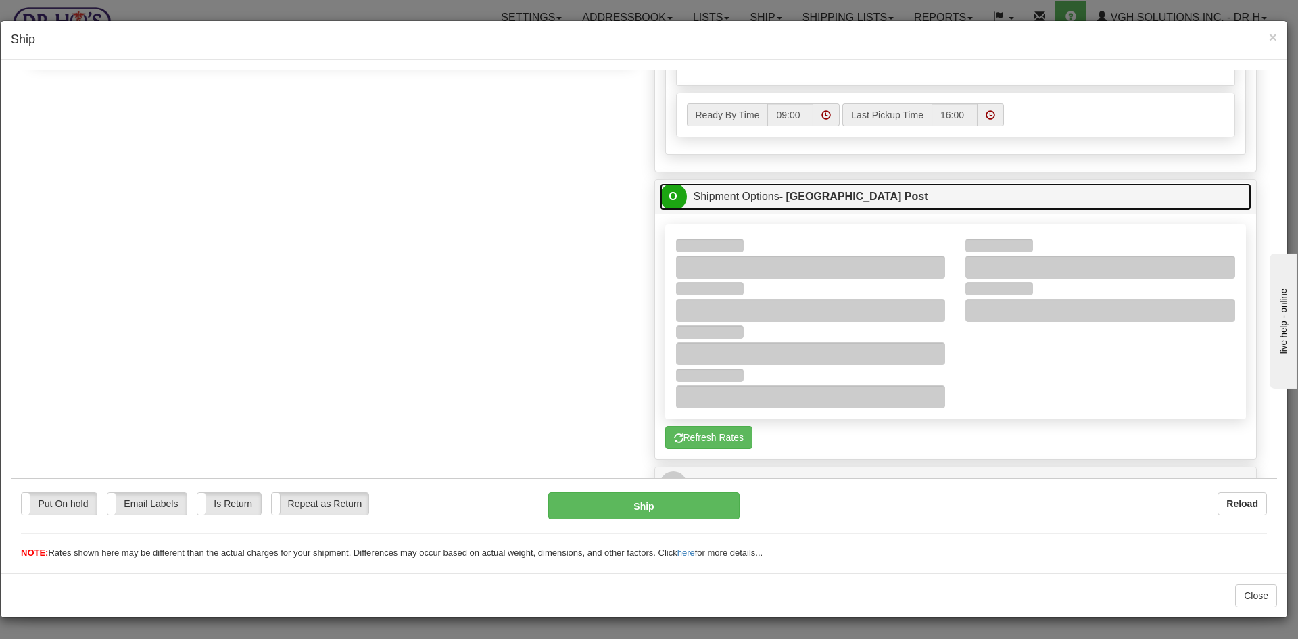
scroll to position [652, 0]
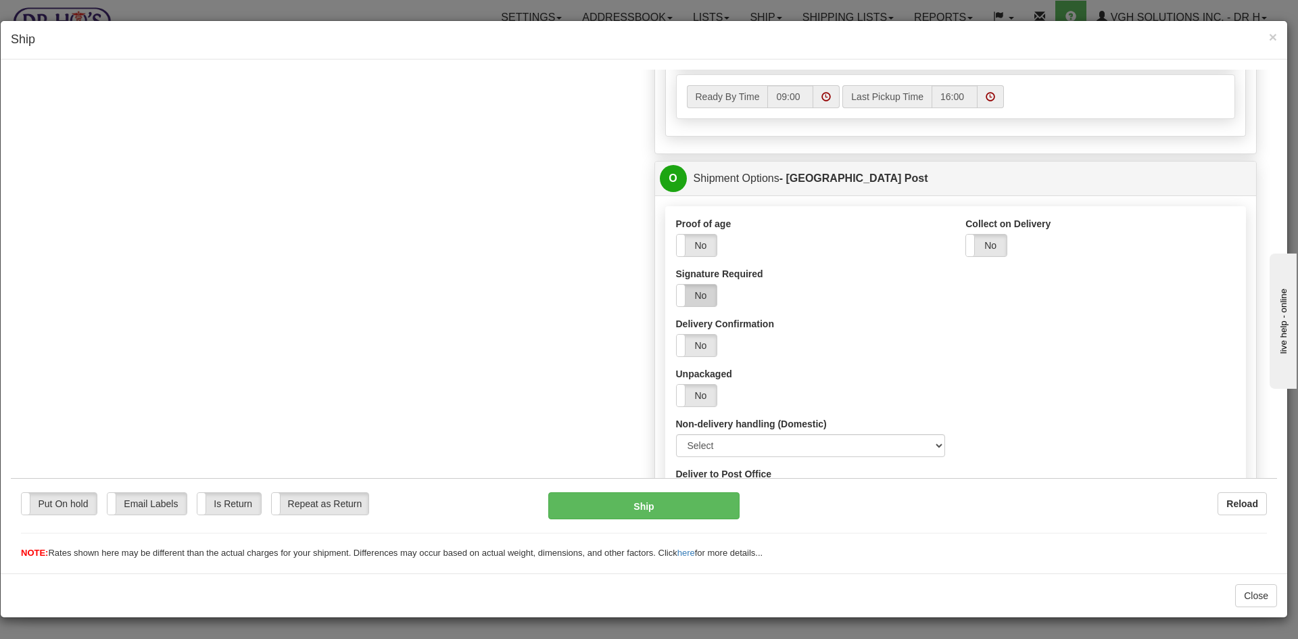
click at [697, 296] on label "No" at bounding box center [697, 295] width 41 height 22
click at [633, 499] on button "Ship" at bounding box center [643, 504] width 191 height 27
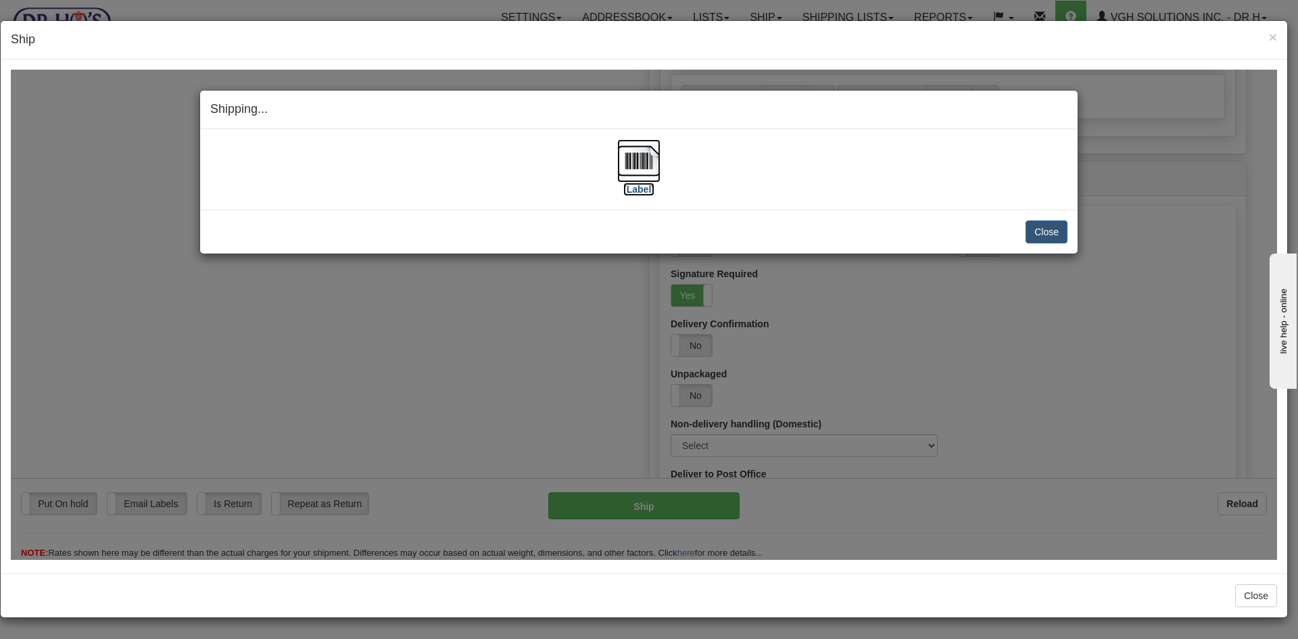
click at [635, 159] on img at bounding box center [638, 160] width 43 height 43
click at [1056, 226] on button "Close" at bounding box center [1046, 231] width 42 height 23
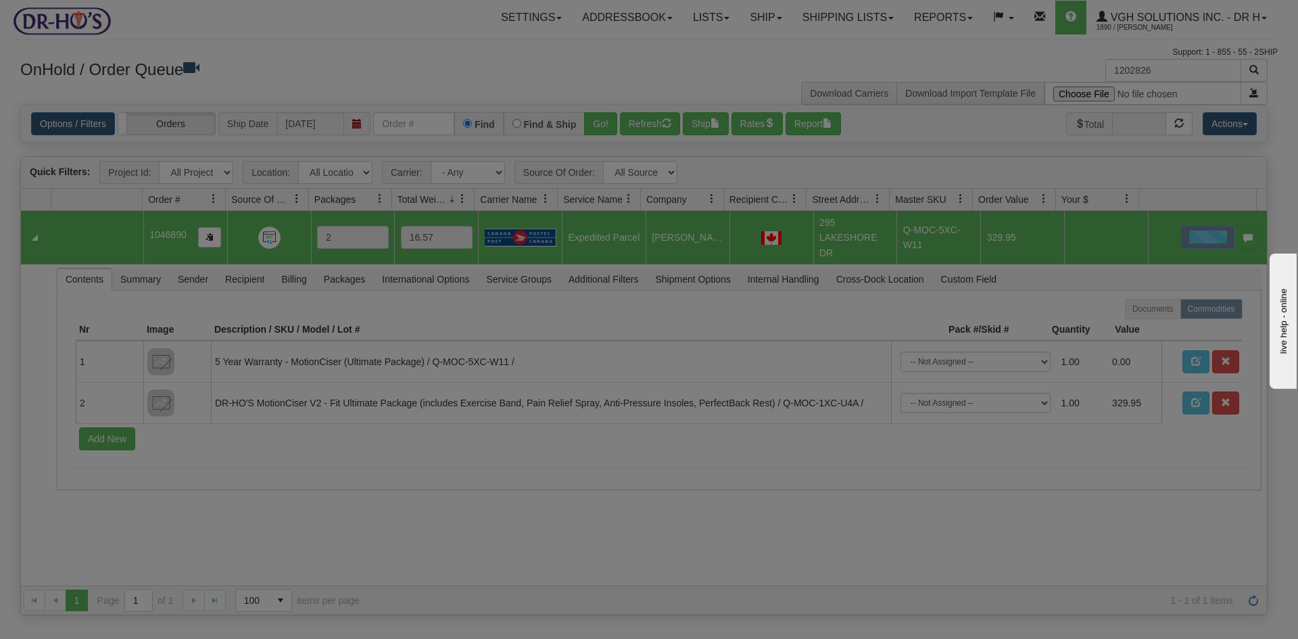
scroll to position [0, 0]
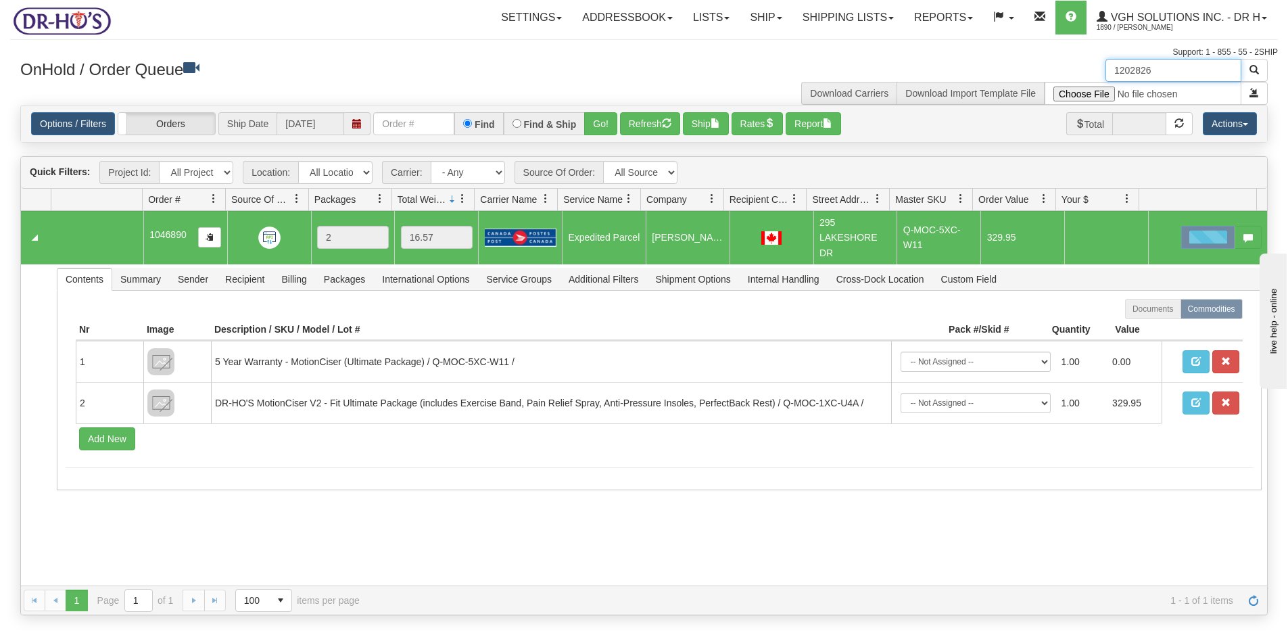
drag, startPoint x: 1135, startPoint y: 73, endPoint x: 1058, endPoint y: 87, distance: 77.7
click at [1058, 87] on div "1202826 Download Carriers Download Import Template File" at bounding box center [961, 82] width 634 height 46
paste input "74"
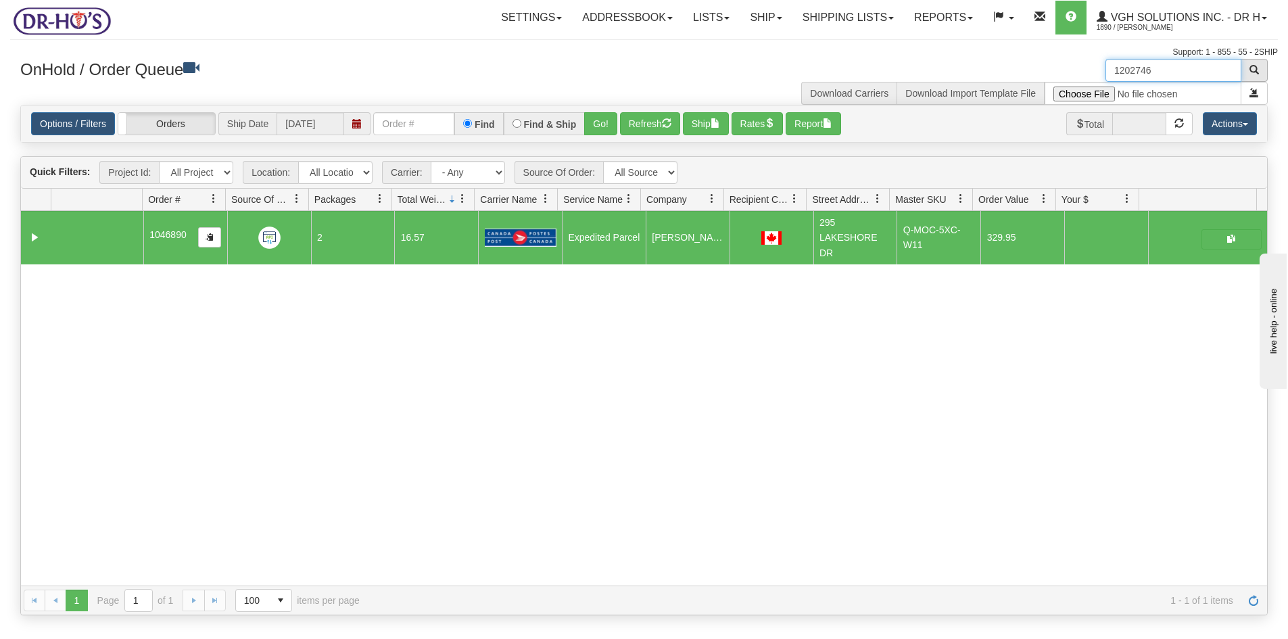
type input "1202746"
click at [1258, 66] on button "button" at bounding box center [1253, 70] width 27 height 23
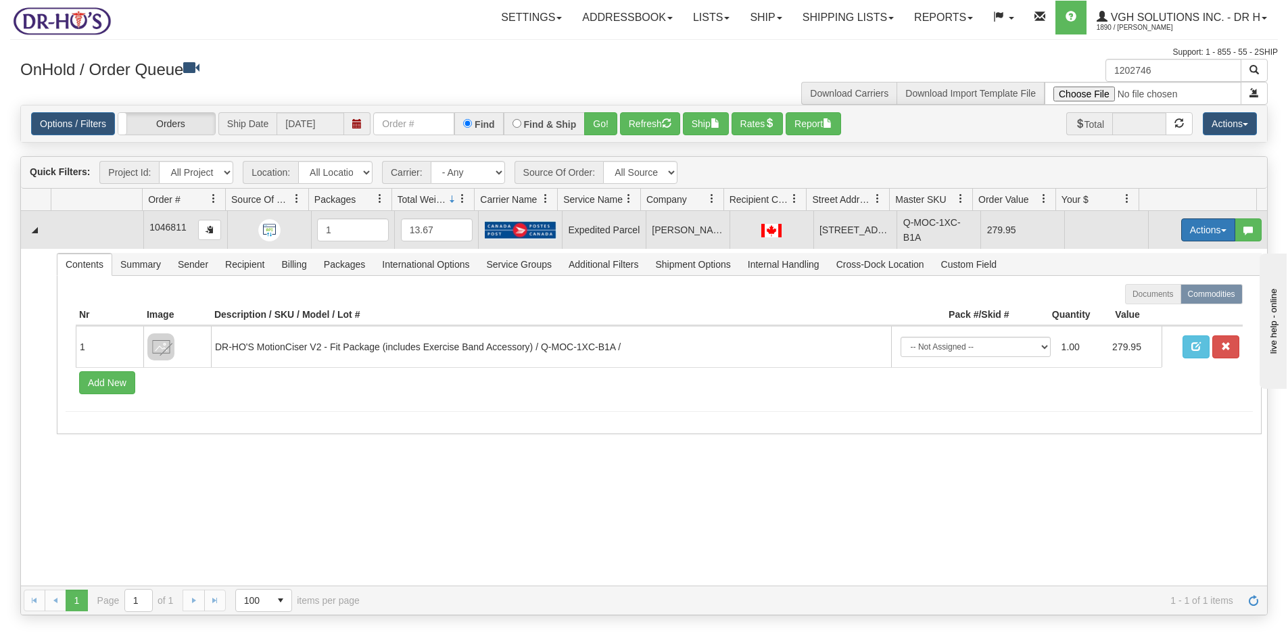
click at [1185, 224] on button "Actions" at bounding box center [1208, 229] width 54 height 23
click at [1144, 253] on span "Open" at bounding box center [1156, 255] width 32 height 11
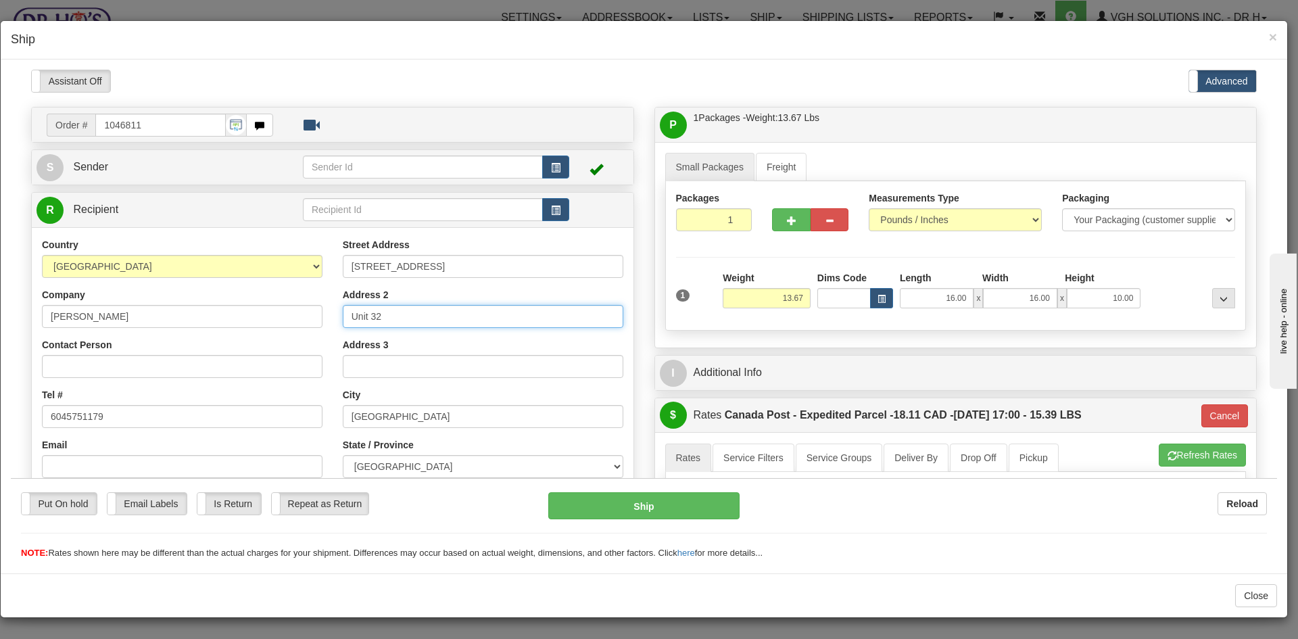
click at [431, 312] on input "Unit 32" at bounding box center [483, 315] width 280 height 23
paste input "2207."
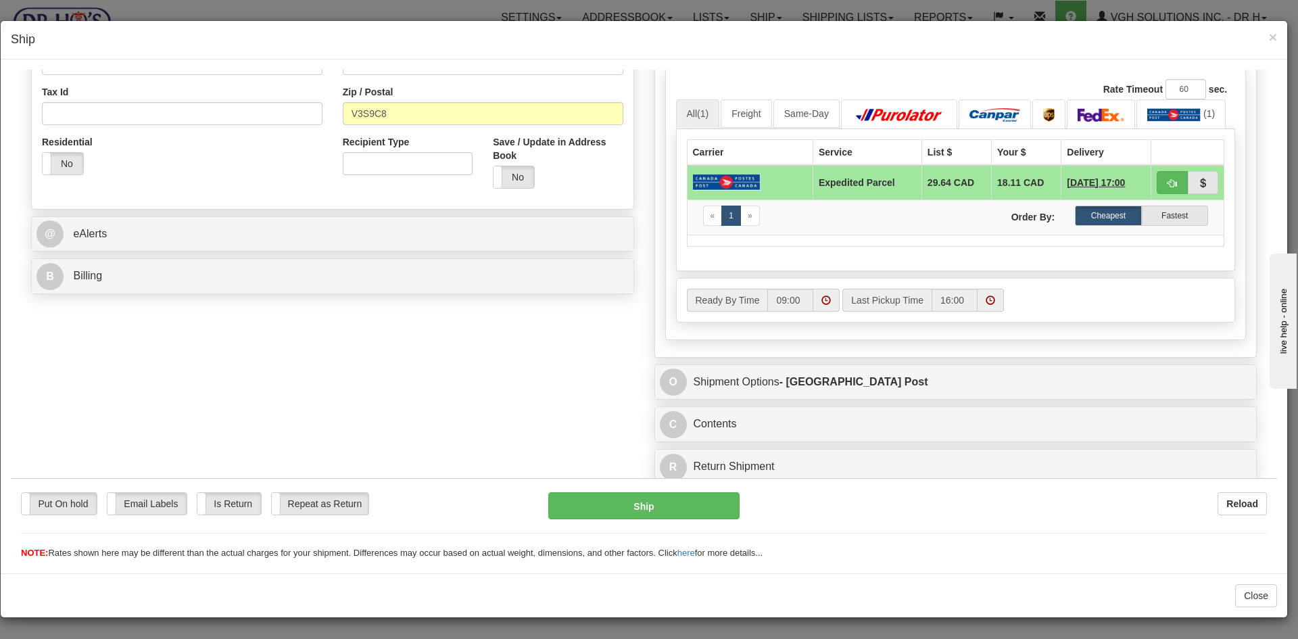
scroll to position [403, 0]
type input "Unit 32, BUZZER 2207."
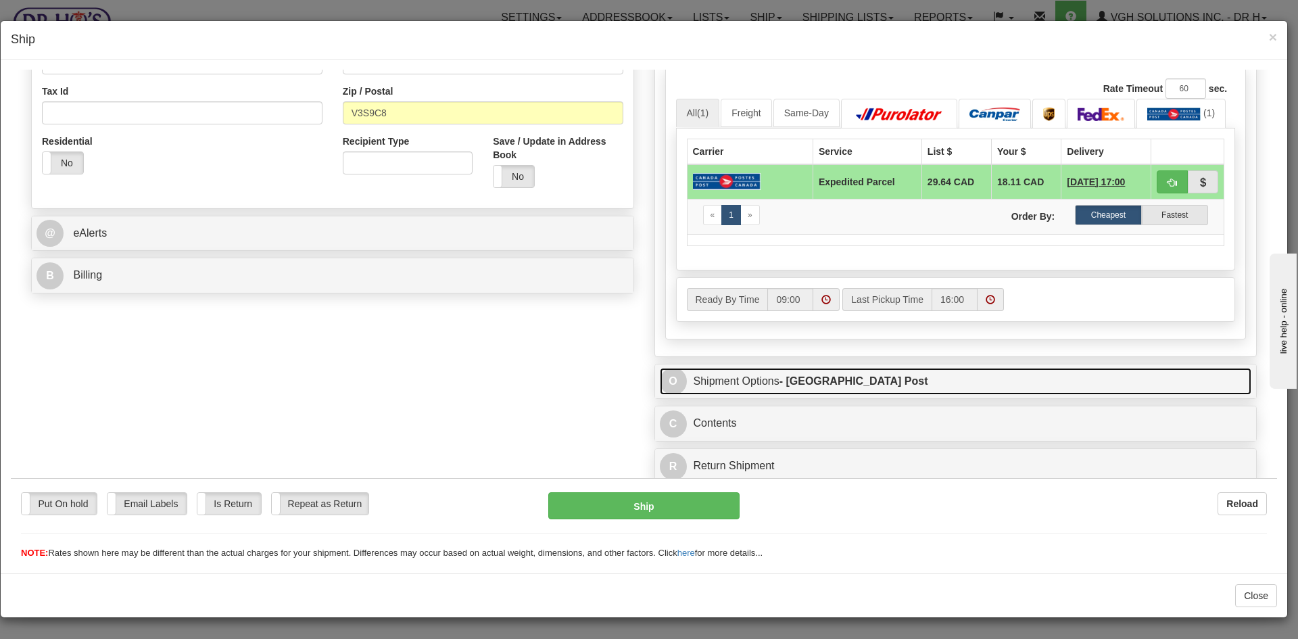
click at [807, 385] on strong "- Canada Post" at bounding box center [853, 379] width 149 height 11
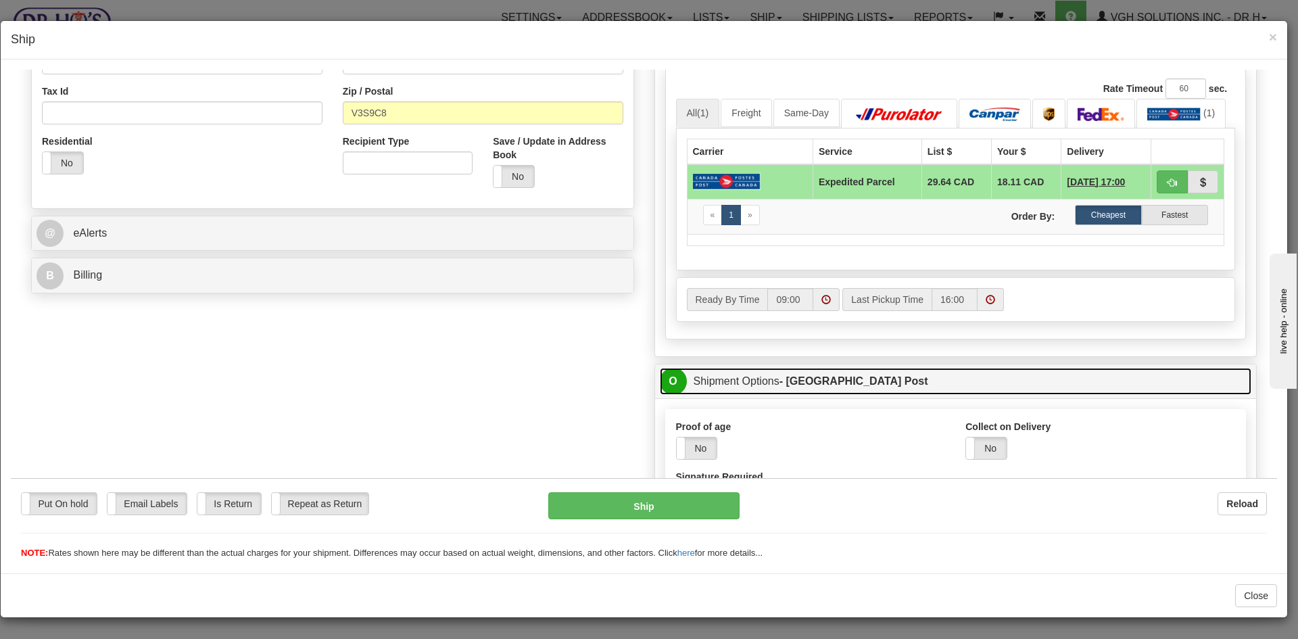
scroll to position [606, 0]
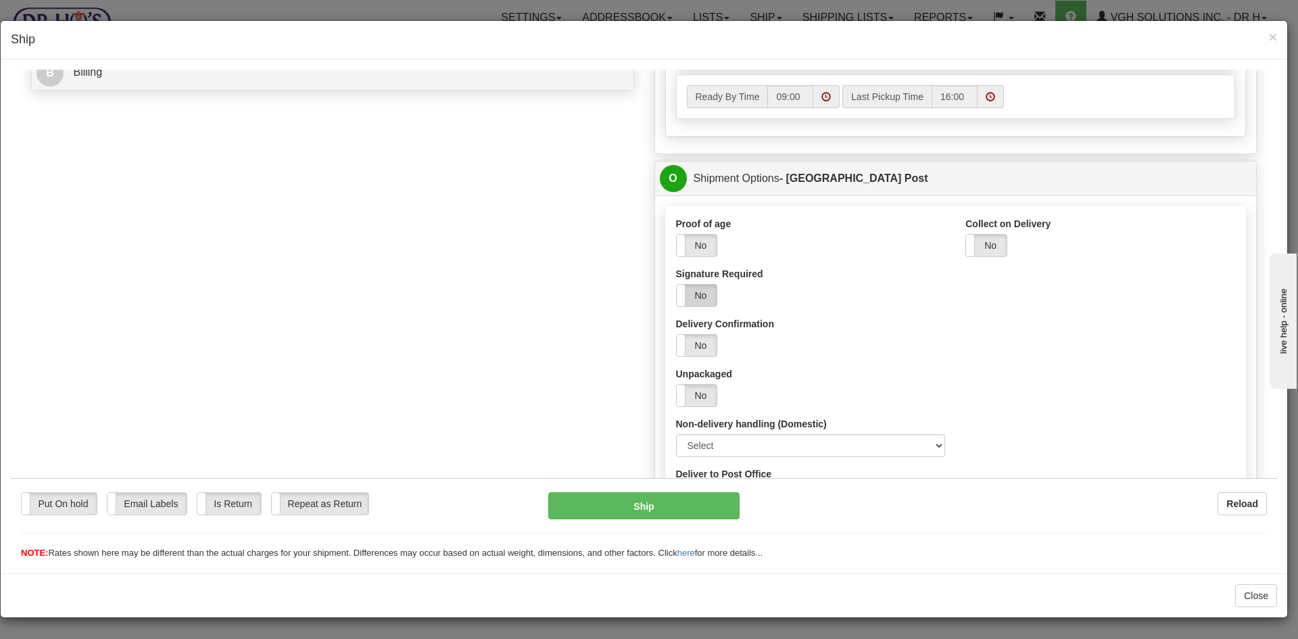
click at [695, 299] on label "No" at bounding box center [697, 295] width 41 height 22
click at [645, 499] on button "Ship" at bounding box center [643, 504] width 191 height 27
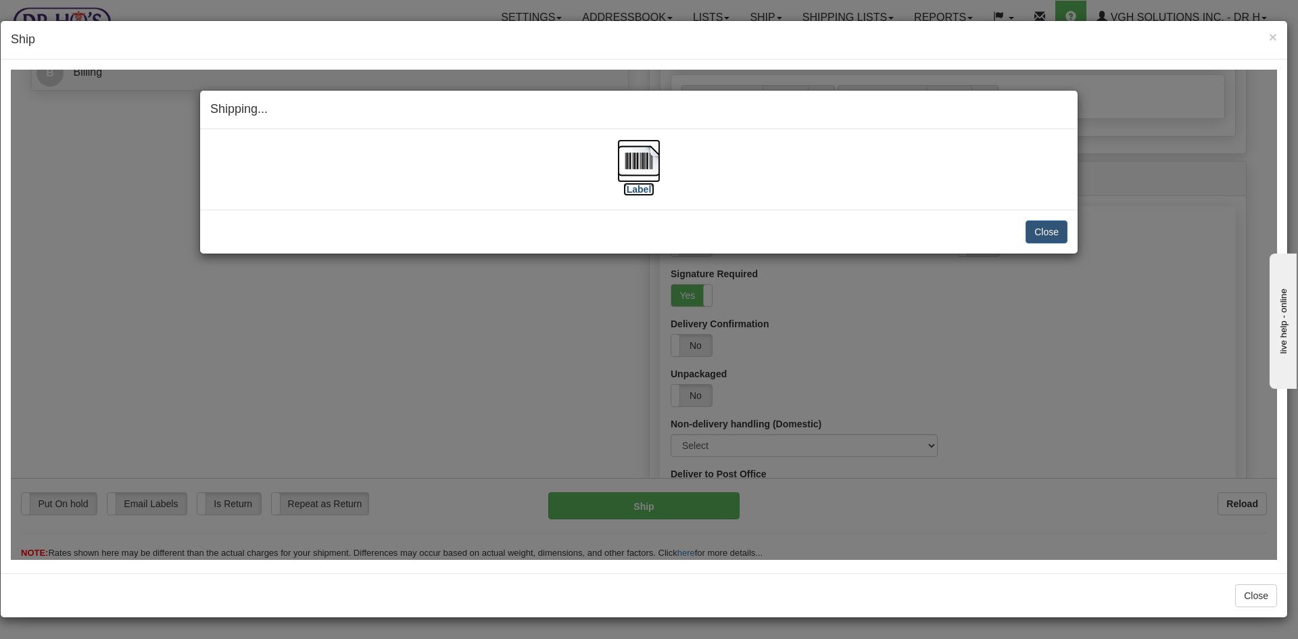
click at [652, 155] on img at bounding box center [638, 160] width 43 height 43
click at [1049, 229] on button "Close" at bounding box center [1046, 231] width 42 height 23
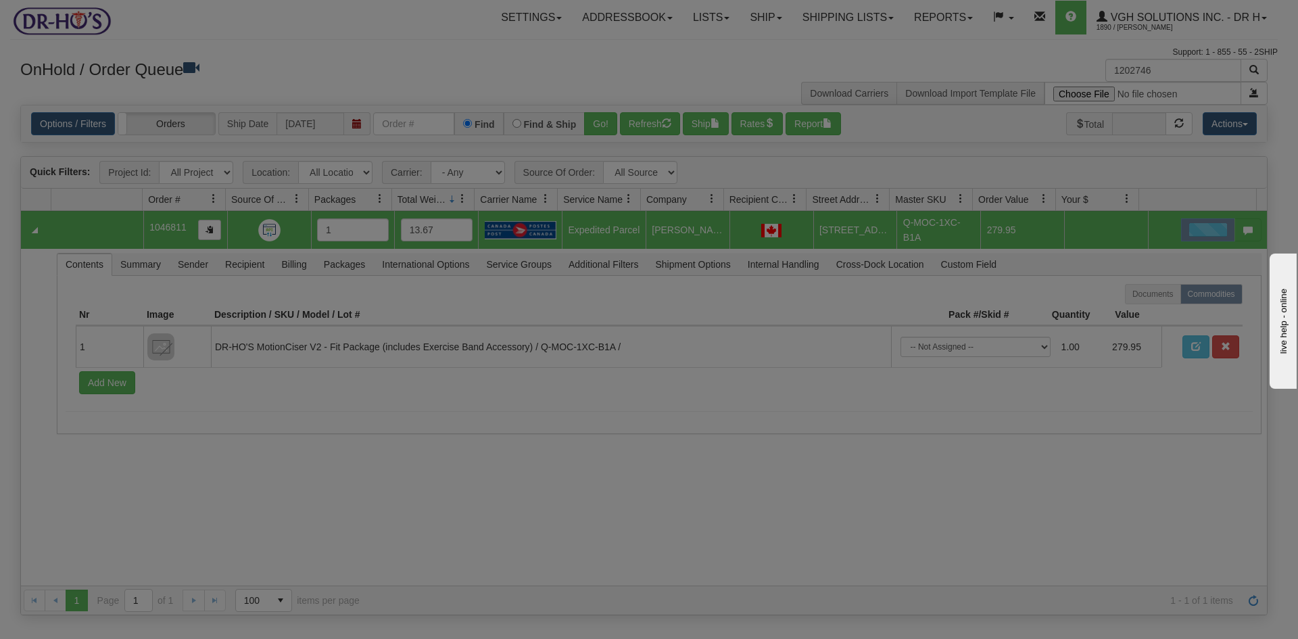
scroll to position [0, 0]
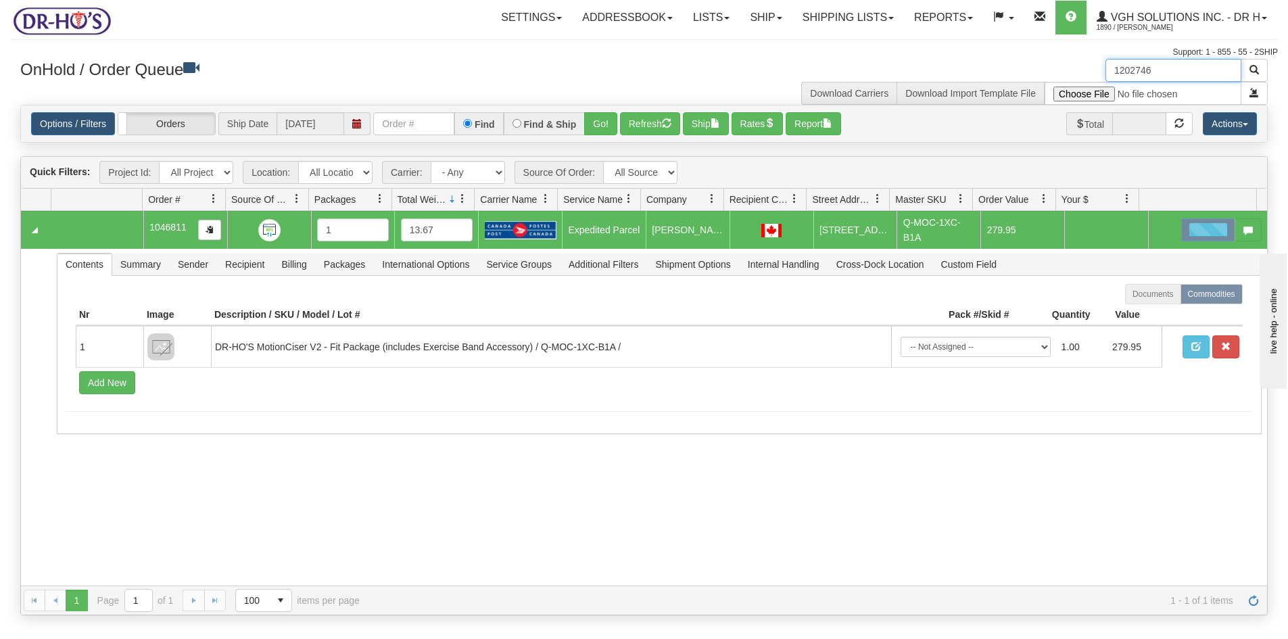
drag, startPoint x: 1185, startPoint y: 74, endPoint x: 1077, endPoint y: 82, distance: 107.8
click at [1077, 82] on div "1202746 Download Carriers Download Import Template File" at bounding box center [961, 82] width 634 height 46
paste input "3"
type input "1202736"
click at [1256, 70] on span "button" at bounding box center [1253, 69] width 9 height 9
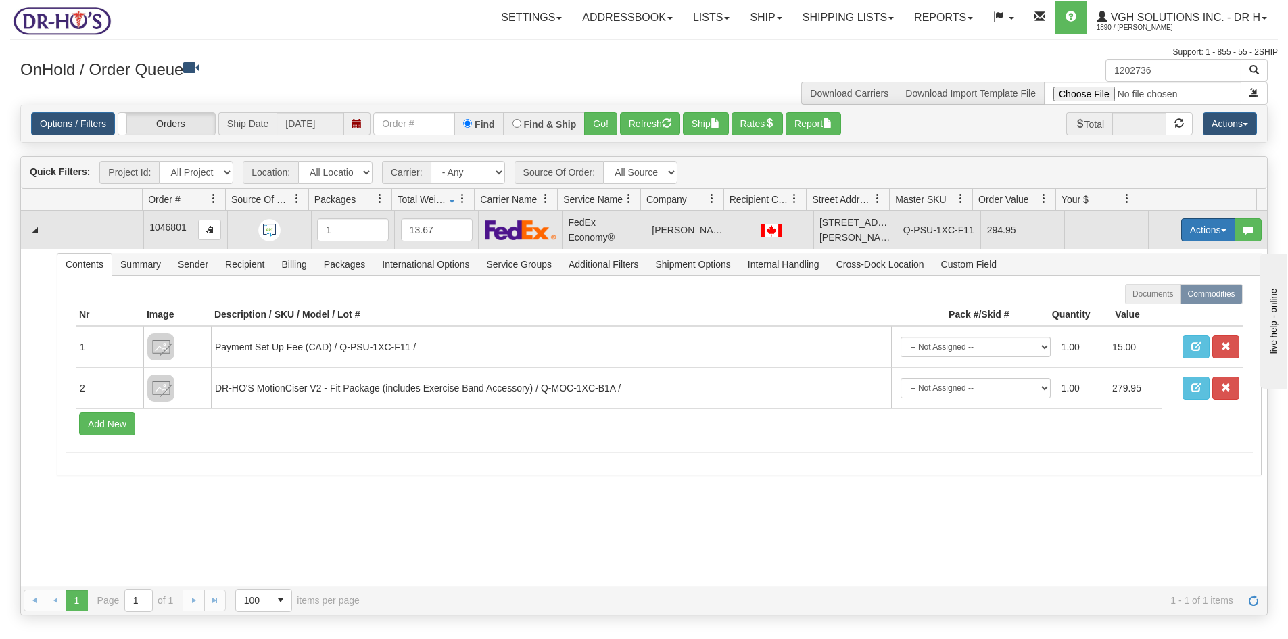
click at [1184, 228] on button "Actions" at bounding box center [1208, 229] width 54 height 23
click at [1140, 255] on span "Open" at bounding box center [1156, 255] width 32 height 11
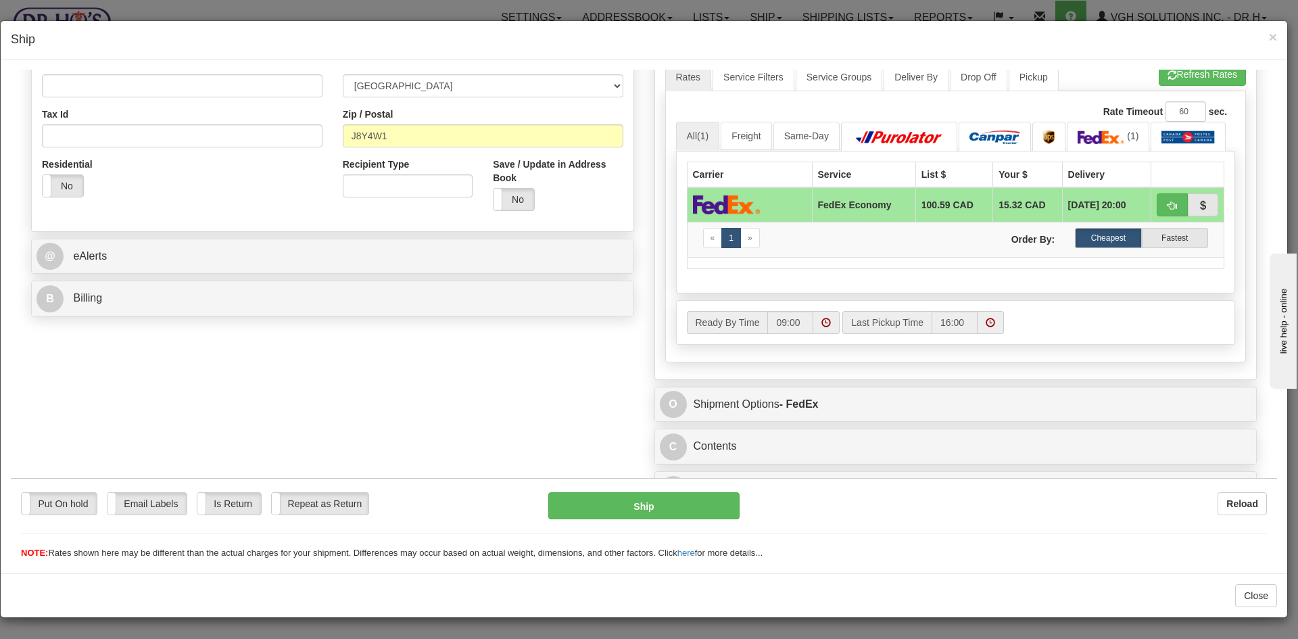
scroll to position [403, 0]
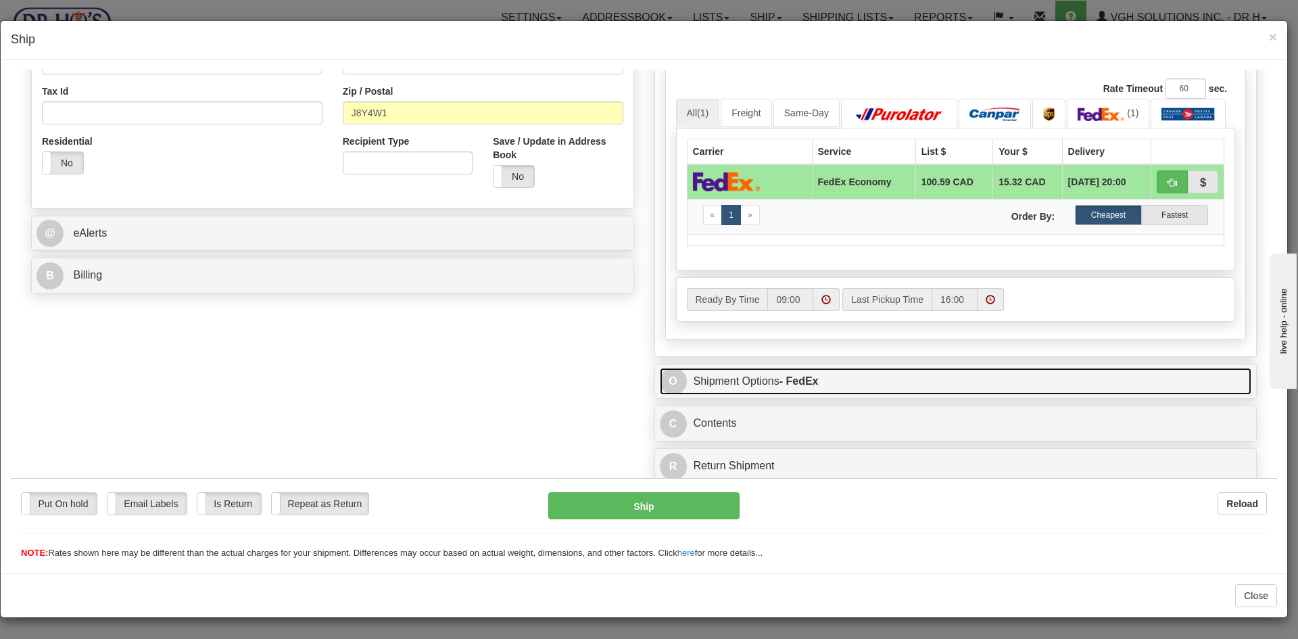
click at [923, 381] on link "O Shipment Options - FedEx" at bounding box center [956, 381] width 592 height 28
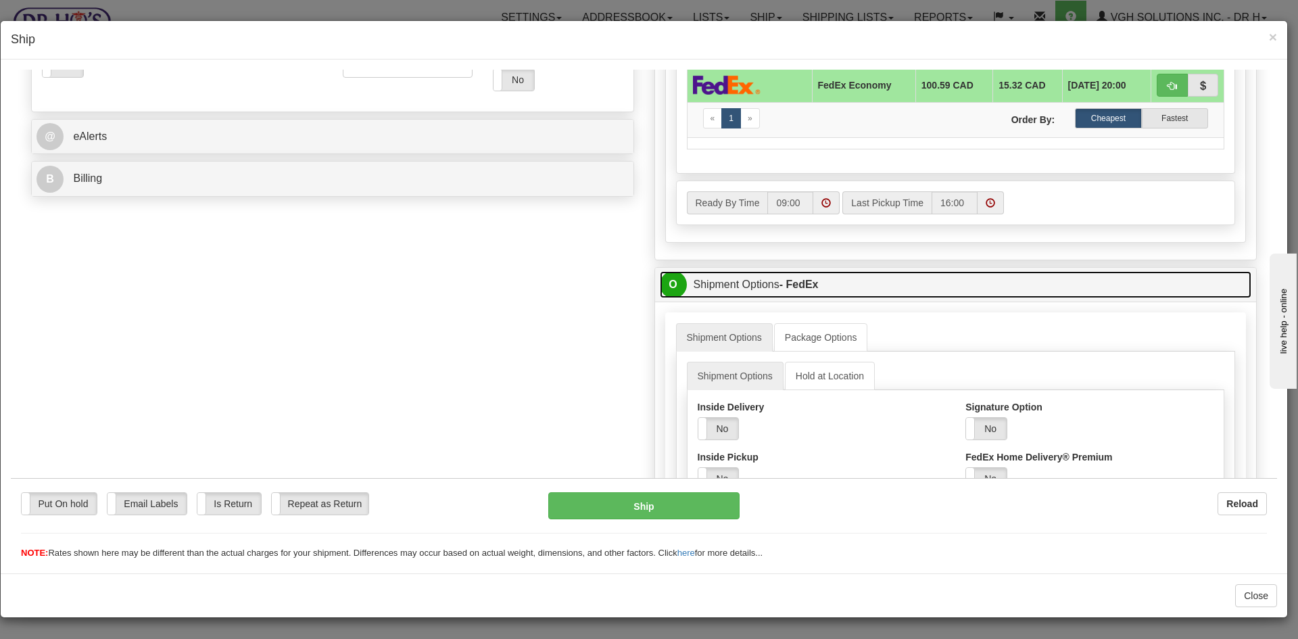
scroll to position [539, 0]
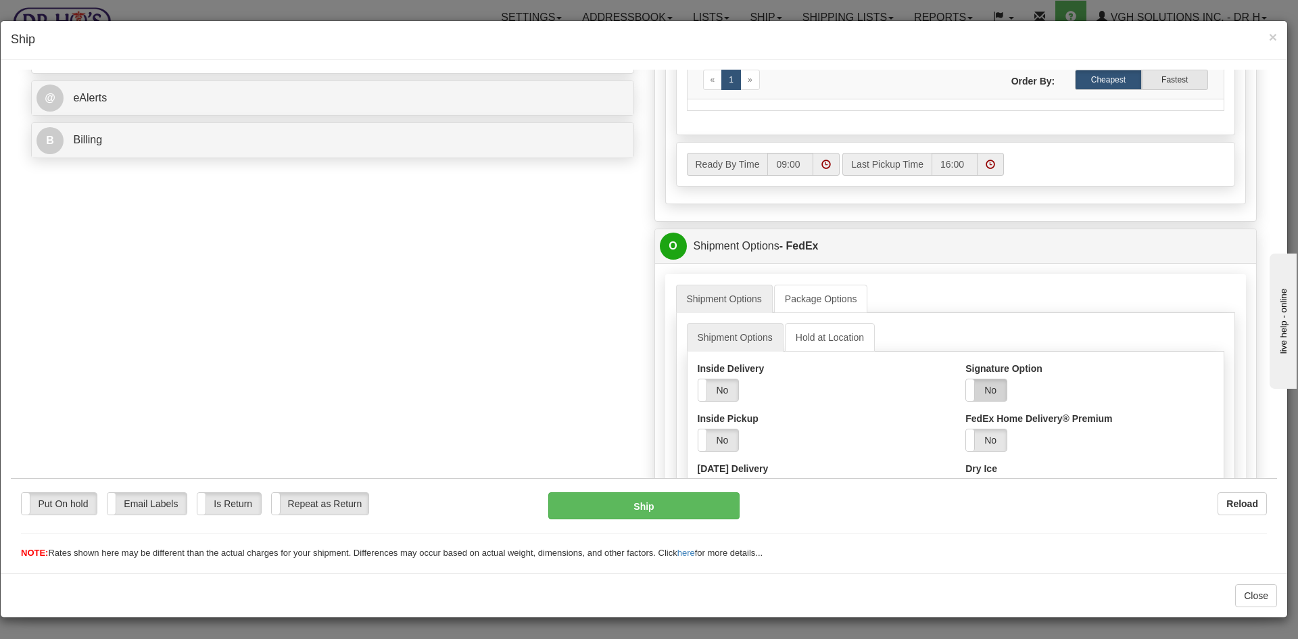
click at [989, 393] on label "No" at bounding box center [986, 389] width 41 height 22
click at [1008, 444] on select "Adult Direct Indirect No Signature Required Service Default" at bounding box center [1022, 439] width 114 height 23
select select "2"
click at [965, 428] on select "Adult Direct Indirect No Signature Required Service Default" at bounding box center [1022, 439] width 114 height 23
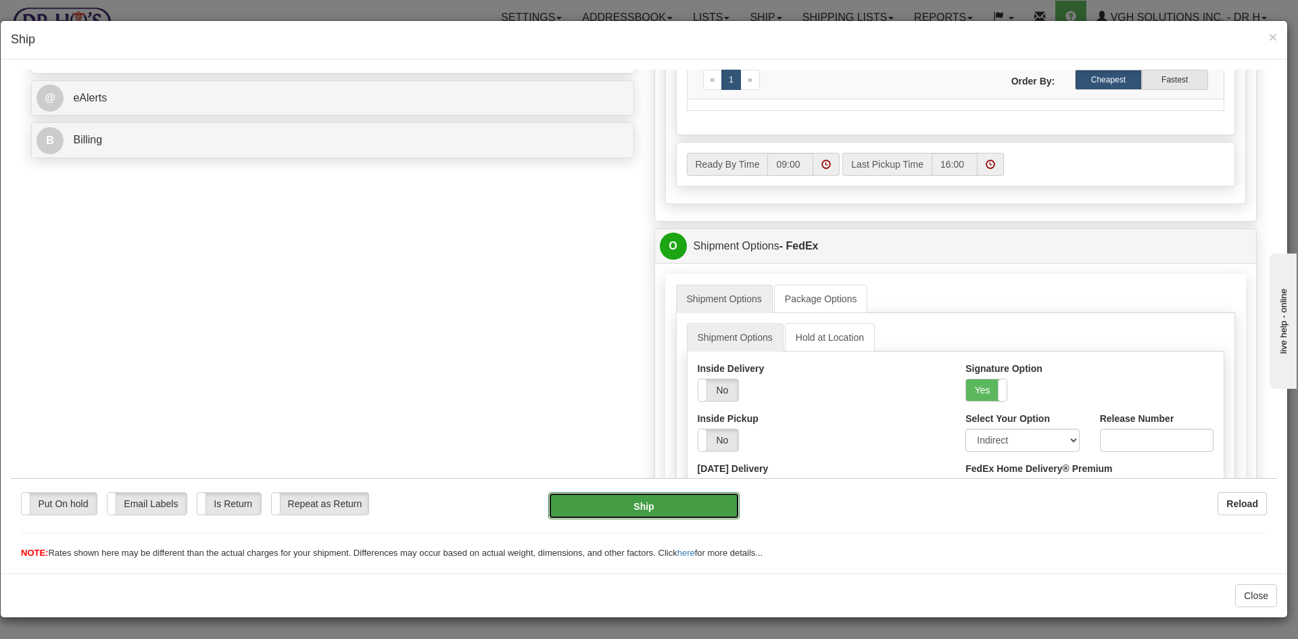
click at [672, 504] on button "Ship" at bounding box center [643, 504] width 191 height 27
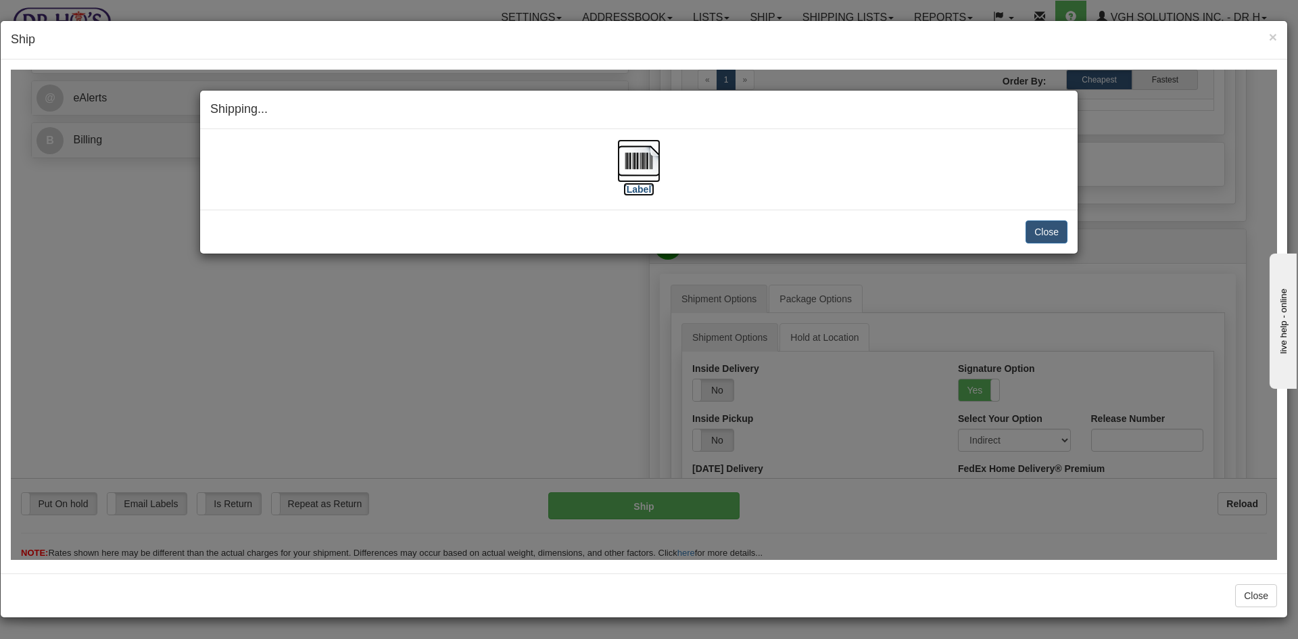
click at [649, 159] on img at bounding box center [638, 160] width 43 height 43
click at [1050, 227] on button "Close" at bounding box center [1046, 231] width 42 height 23
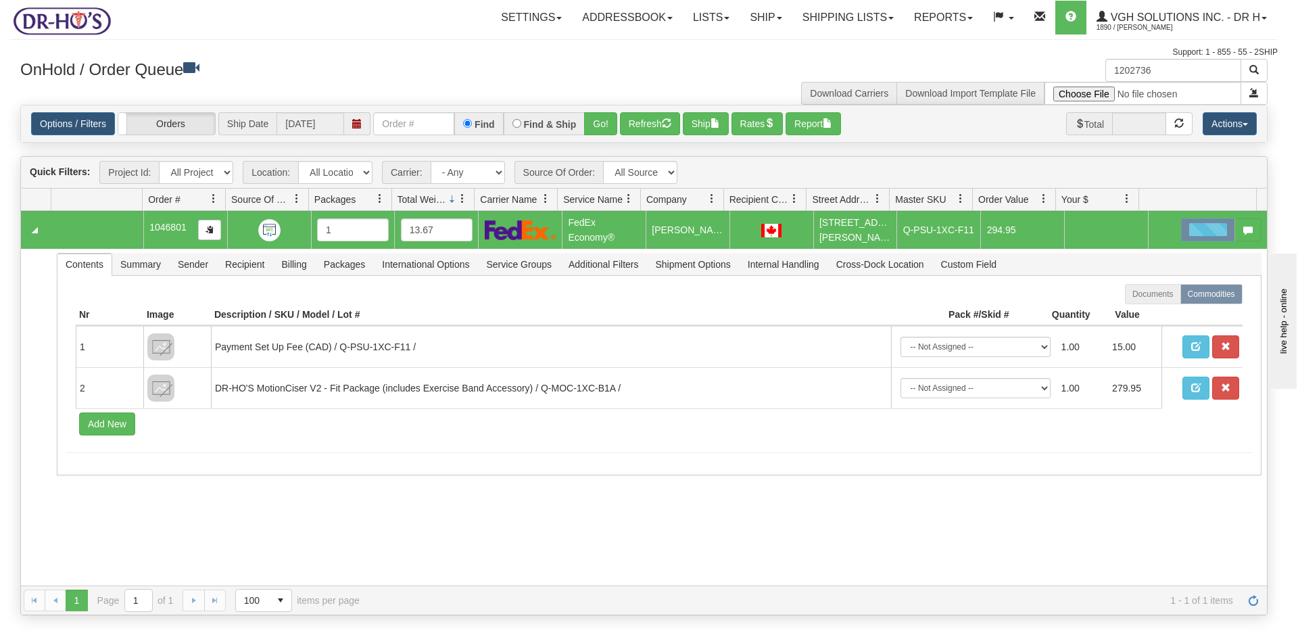
scroll to position [0, 0]
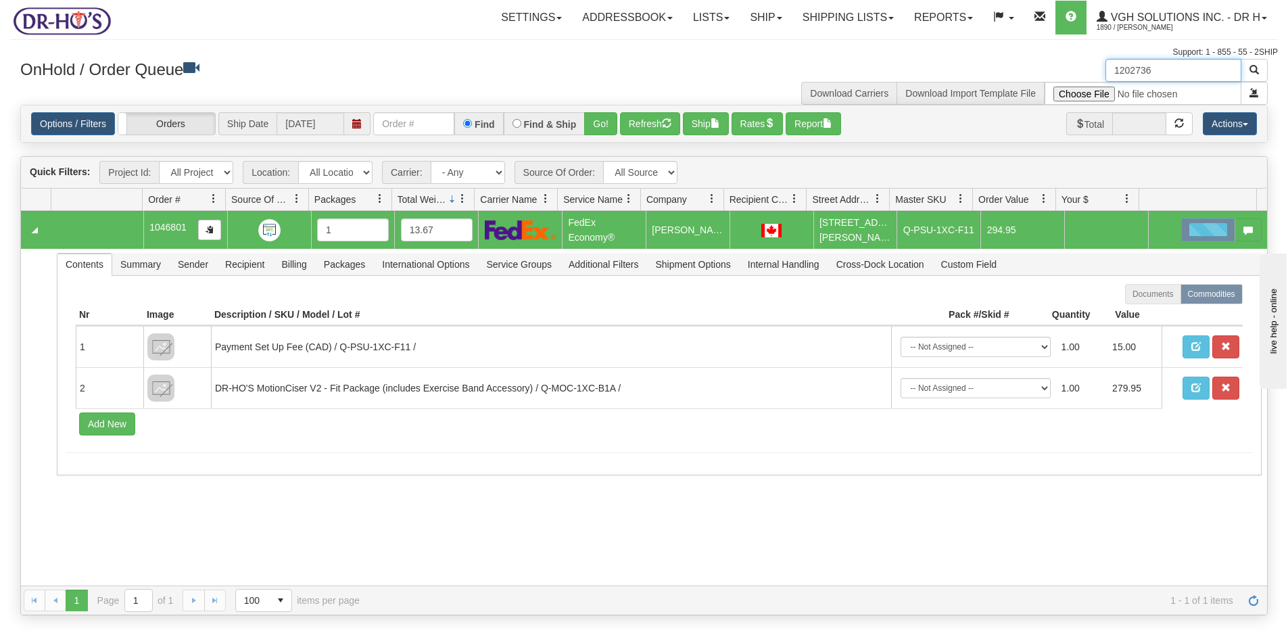
drag, startPoint x: 1167, startPoint y: 68, endPoint x: 1073, endPoint y: 84, distance: 95.3
click at [1073, 84] on div "1202736 Download Carriers Download Import Template File" at bounding box center [961, 82] width 634 height 46
paste input "224563"
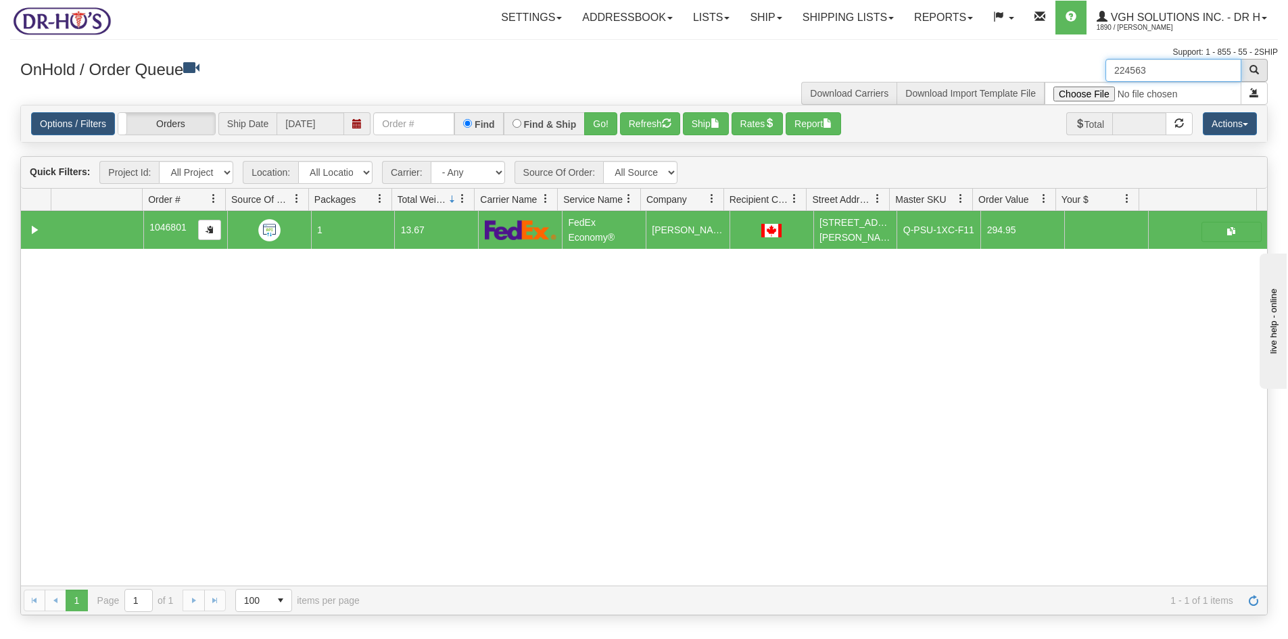
type input "224563"
click at [1254, 69] on span "button" at bounding box center [1253, 69] width 9 height 9
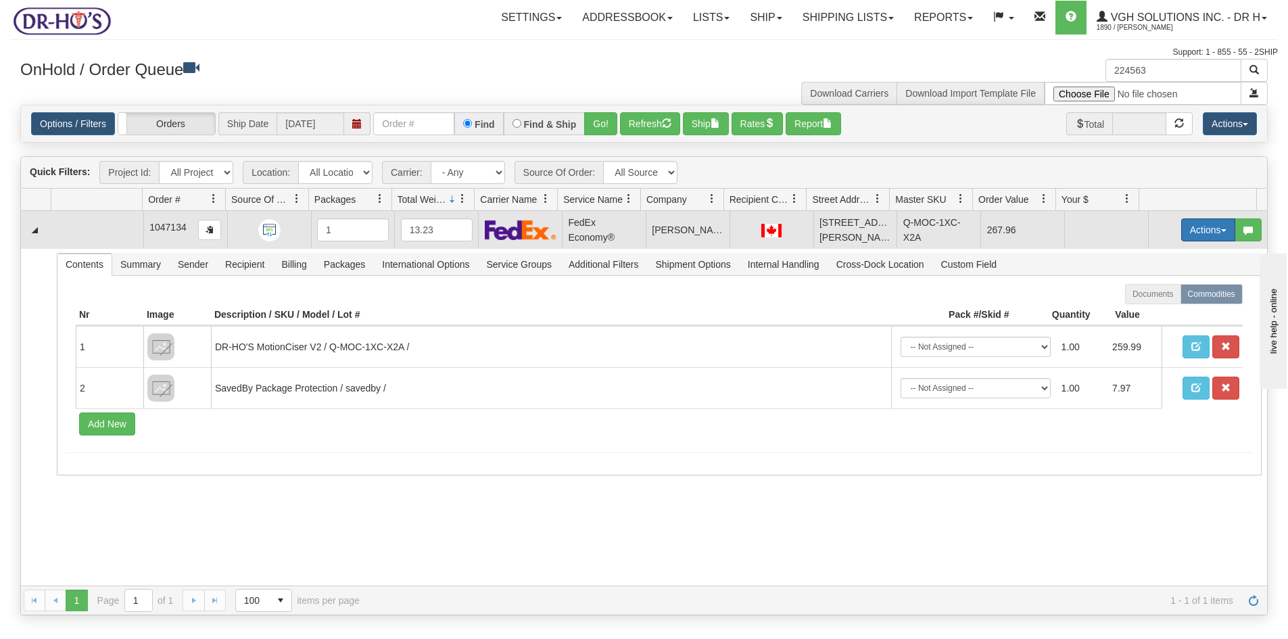
click at [1183, 236] on button "Actions" at bounding box center [1208, 229] width 54 height 23
click at [1146, 257] on span "Open" at bounding box center [1156, 255] width 32 height 11
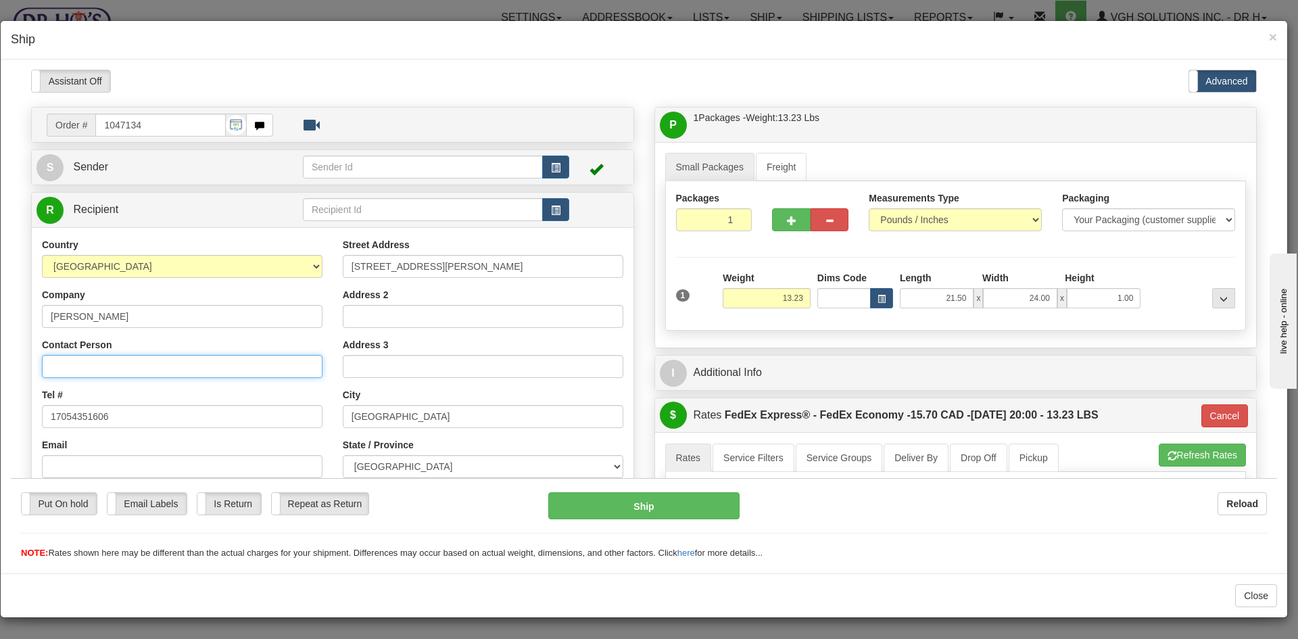
click at [66, 364] on input "Contact Person" at bounding box center [182, 365] width 280 height 23
paste input "Aspira Kingsmere Retirement Living"
type input "Aspira Kingsmere Retirement Living"
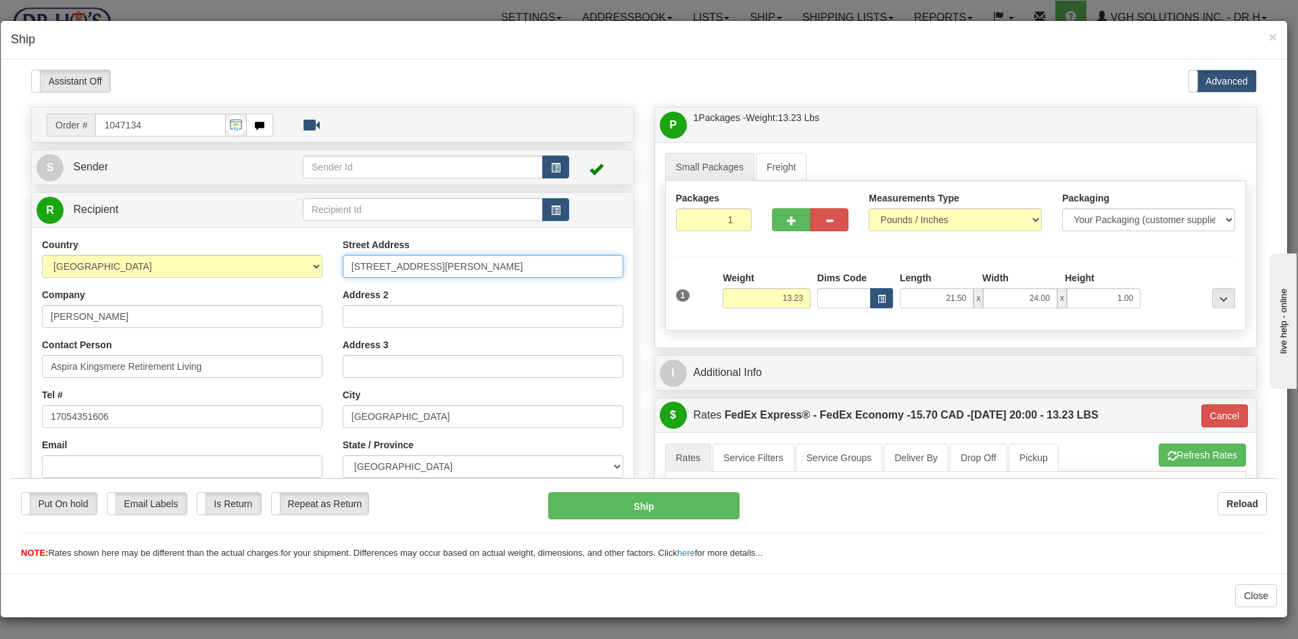
drag, startPoint x: 402, startPoint y: 270, endPoint x: 237, endPoint y: 289, distance: 166.7
click at [241, 289] on div "Country AFGHANISTAN ALAND ISLANDS ALBANIA ALGERIA AMERICAN SAMOA ANDORRA ANGOLA…" at bounding box center [333, 419] width 602 height 364
paste input "4649 Adjala Tecumseth Townline,"
type input "4649 Adjala Tecumseth Townline,"
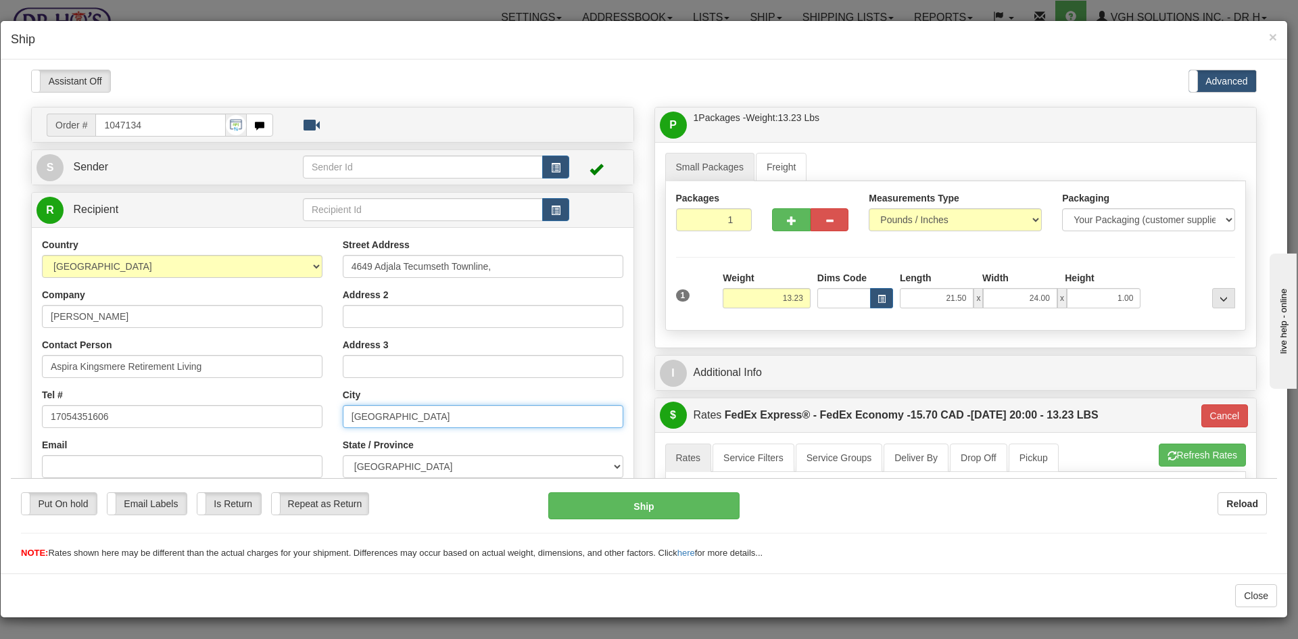
drag, startPoint x: 410, startPoint y: 418, endPoint x: 293, endPoint y: 431, distance: 117.0
click at [293, 431] on div "Country AFGHANISTAN ALAND ISLANDS ALBANIA ALGERIA AMERICAN SAMOA ANDORRA ANGOLA…" at bounding box center [333, 419] width 602 height 364
paste input "Alliston"
type input "Alliston"
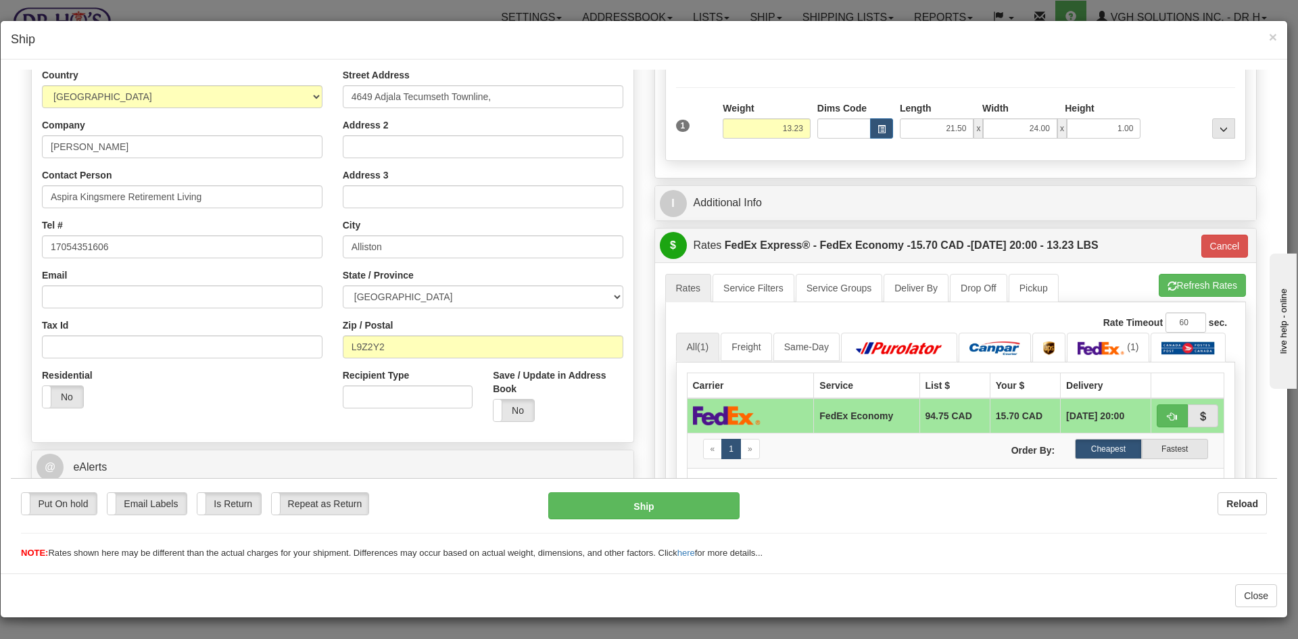
scroll to position [270, 0]
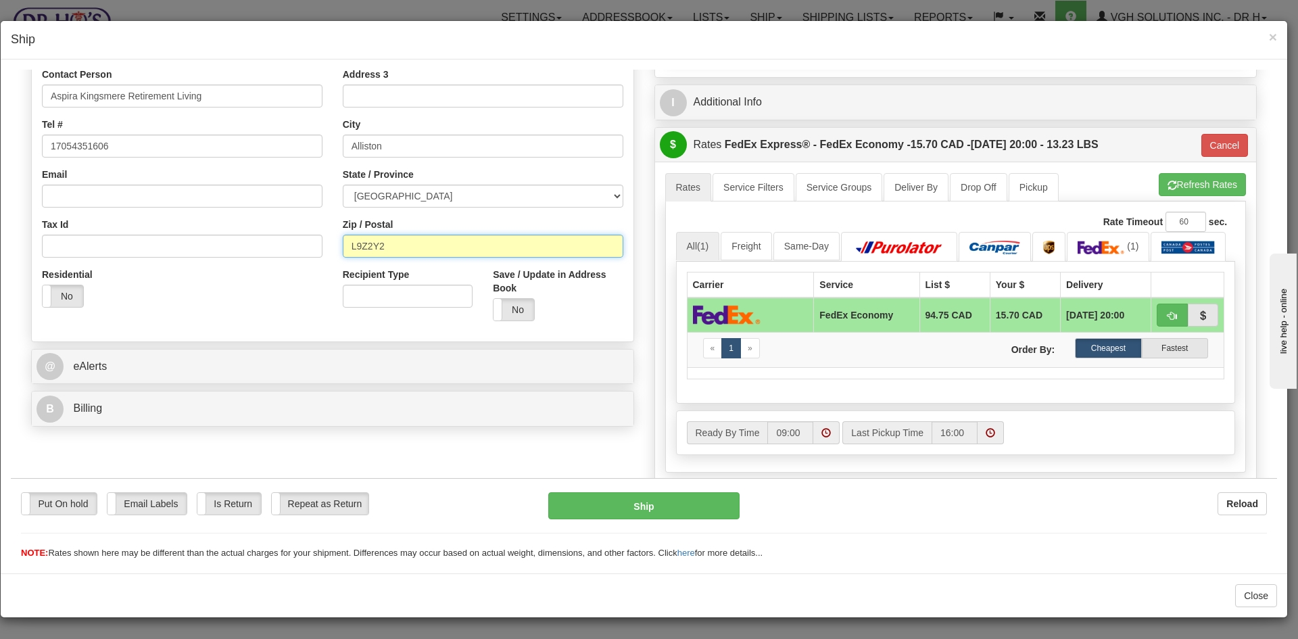
drag, startPoint x: 374, startPoint y: 251, endPoint x: 262, endPoint y: 266, distance: 113.3
click at [262, 265] on div "Country AFGHANISTAN ALAND ISLANDS ALBANIA ALGERIA AMERICAN SAMOA ANDORRA ANGOLA…" at bounding box center [333, 149] width 602 height 364
paste input "R 0C4"
type input "L9R 0C4"
type input "20"
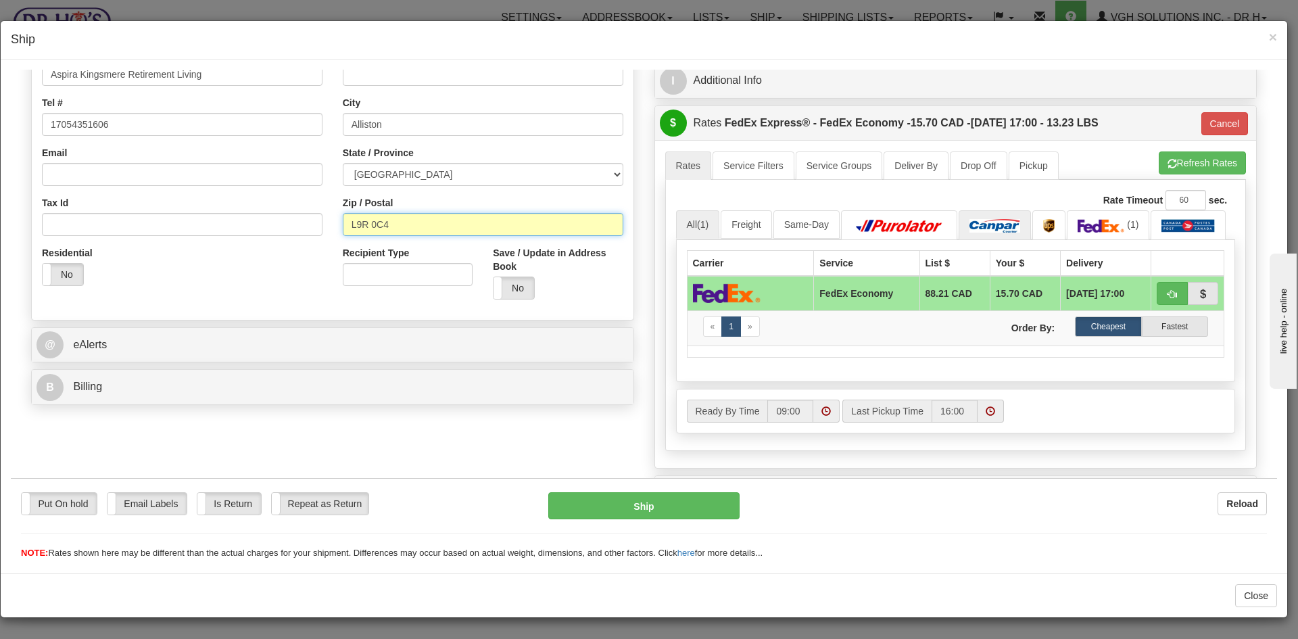
scroll to position [338, 0]
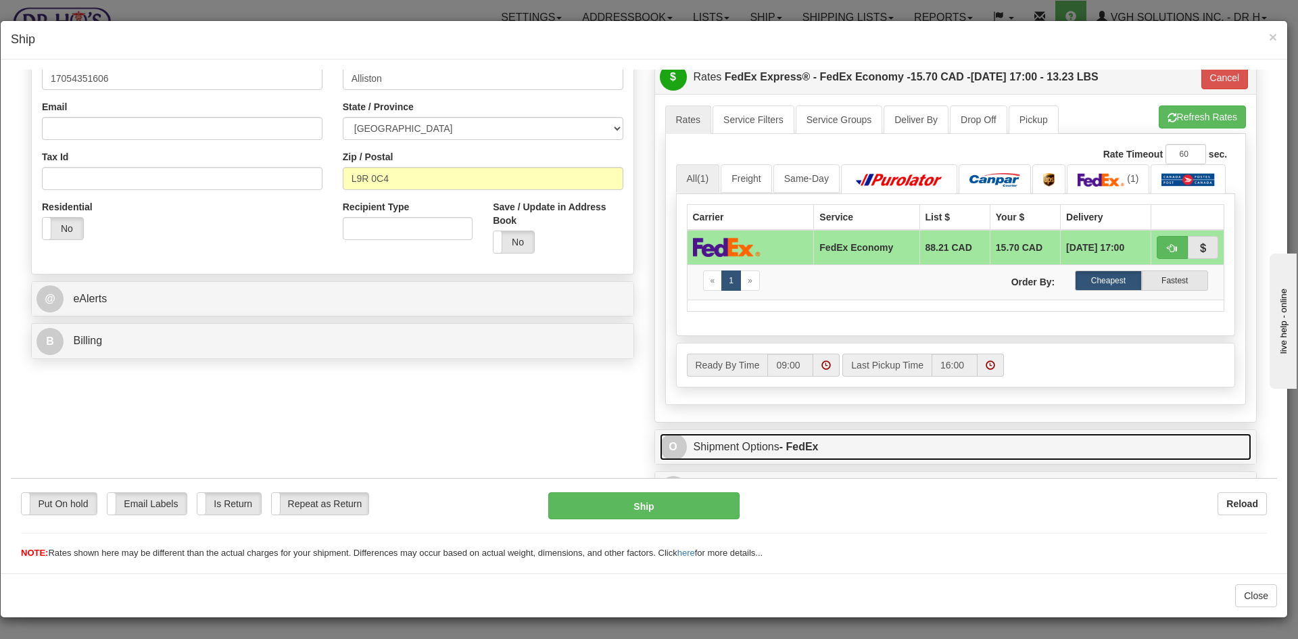
click at [944, 446] on link "O Shipment Options - FedEx" at bounding box center [956, 447] width 592 height 28
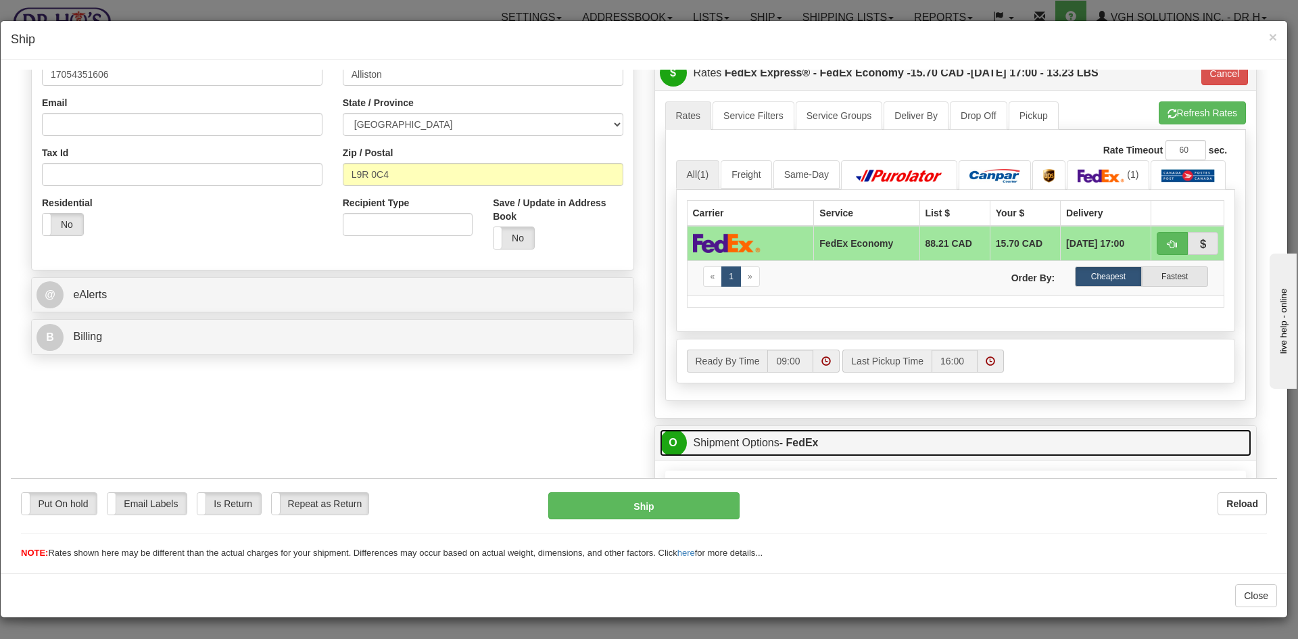
scroll to position [541, 0]
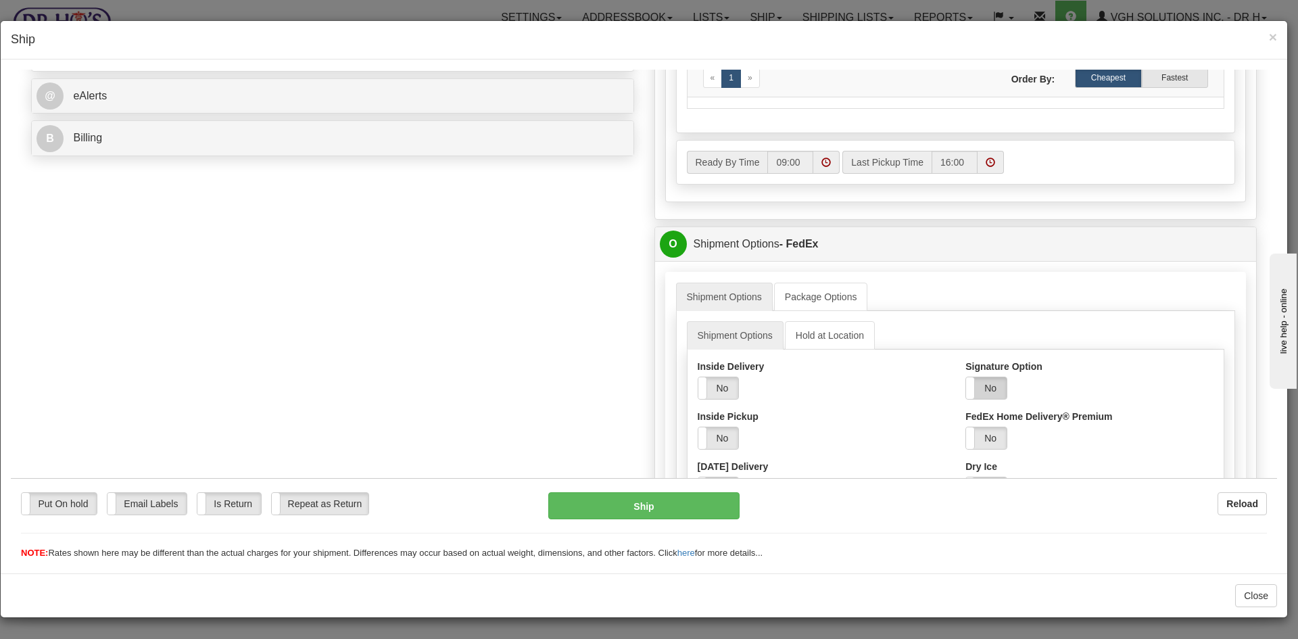
click at [983, 388] on label "No" at bounding box center [986, 387] width 41 height 22
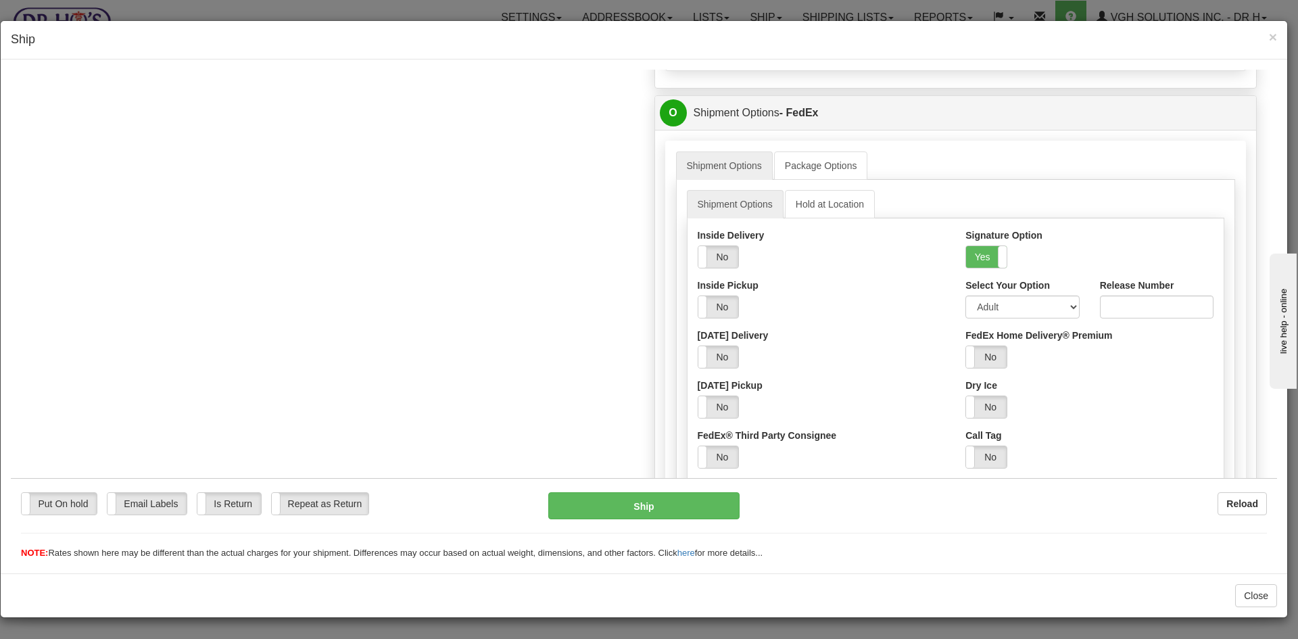
scroll to position [676, 0]
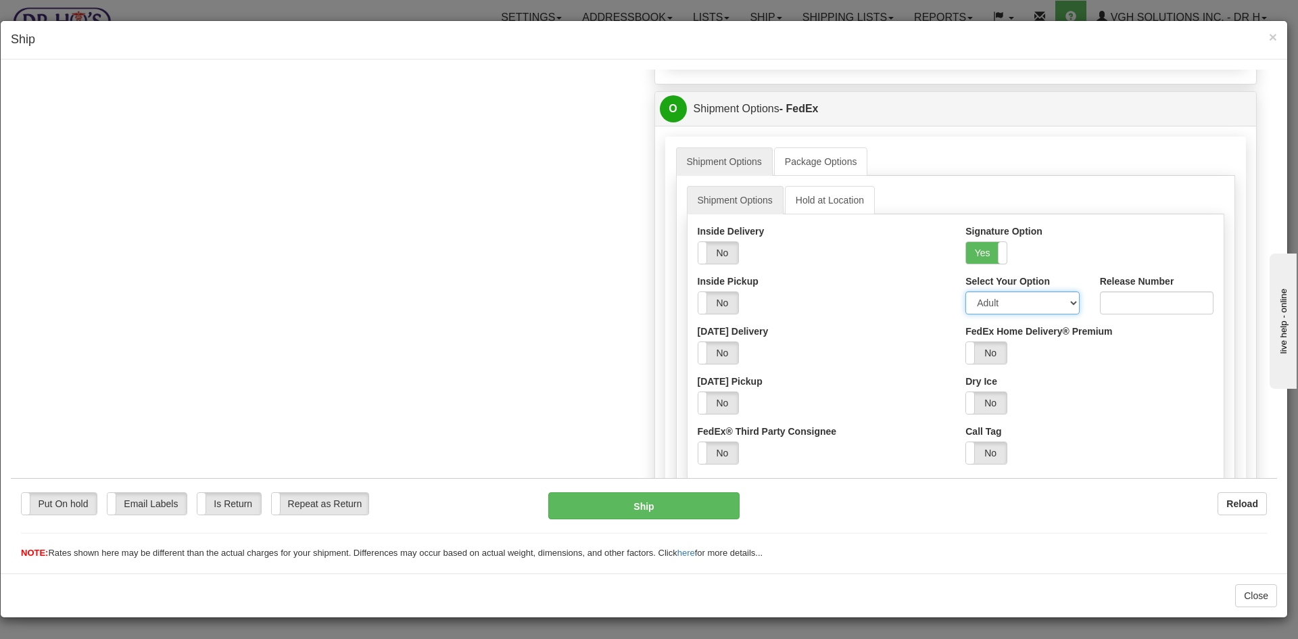
click at [1060, 299] on select "Adult Direct Indirect No Signature Required Service Default" at bounding box center [1022, 302] width 114 height 23
click at [965, 291] on select "Adult Direct Indirect No Signature Required Service Default" at bounding box center [1022, 302] width 114 height 23
click at [637, 512] on button "Ship" at bounding box center [643, 504] width 191 height 27
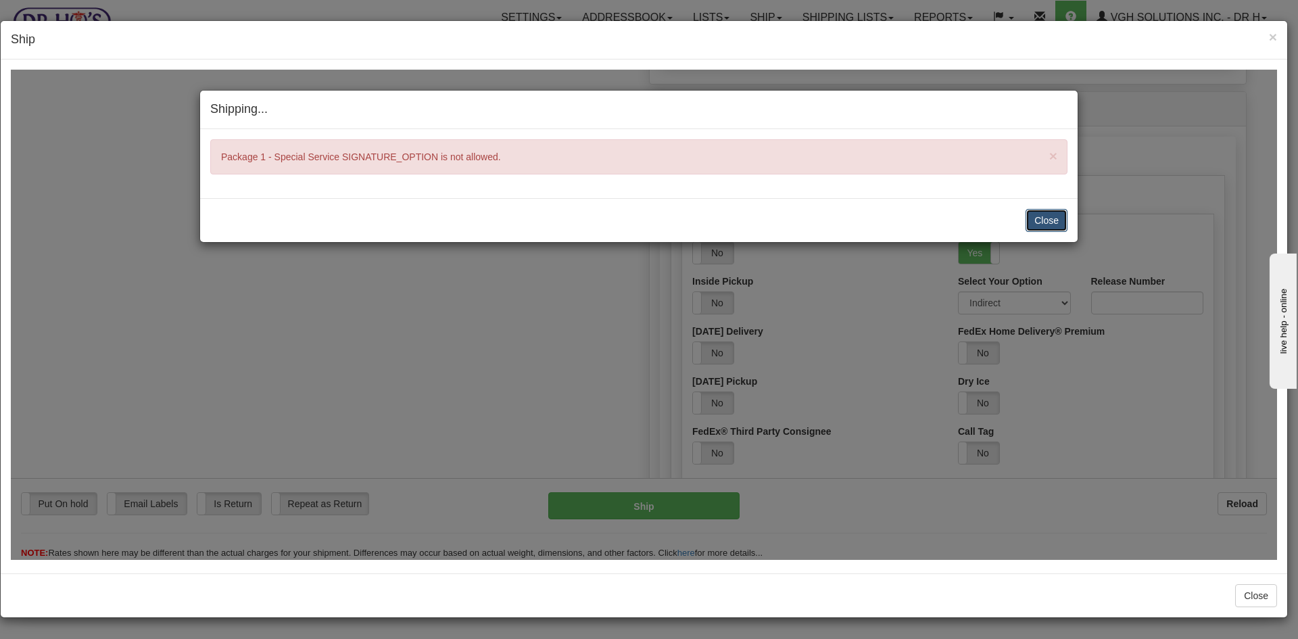
click at [1054, 222] on button "Close" at bounding box center [1046, 219] width 42 height 23
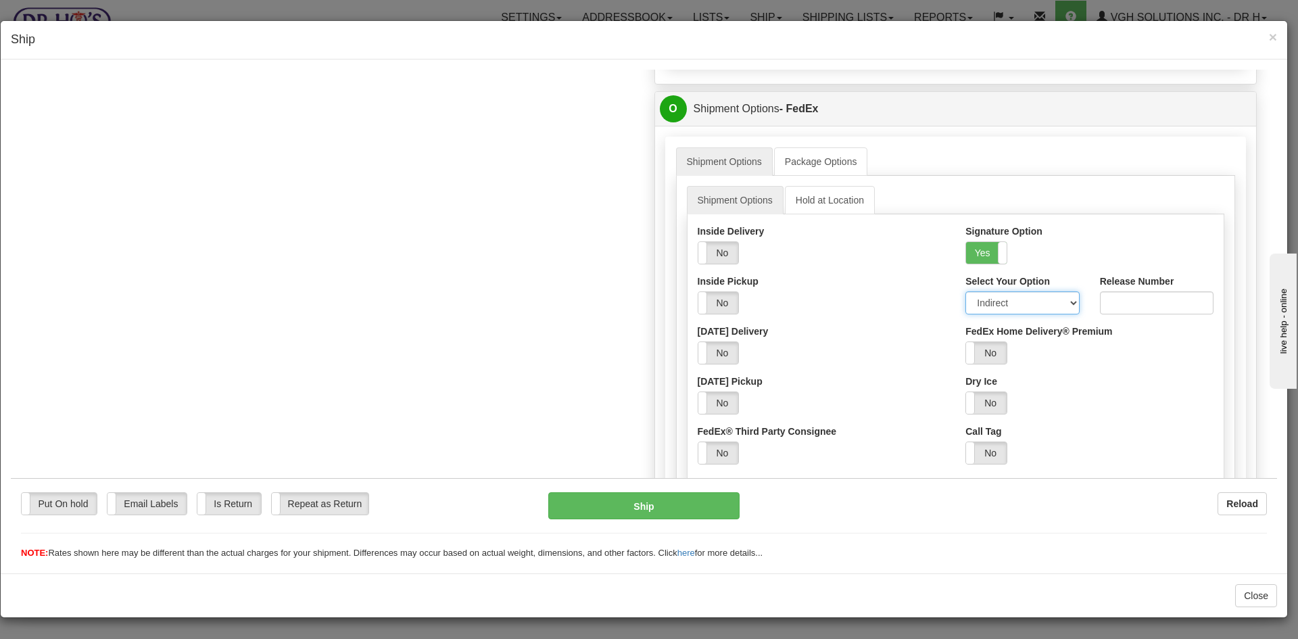
click at [1062, 304] on select "Adult Direct Indirect No Signature Required Service Default" at bounding box center [1022, 302] width 114 height 23
select select "0"
click at [965, 291] on select "Adult Direct Indirect No Signature Required Service Default" at bounding box center [1022, 302] width 114 height 23
click at [681, 512] on button "Ship" at bounding box center [643, 504] width 191 height 27
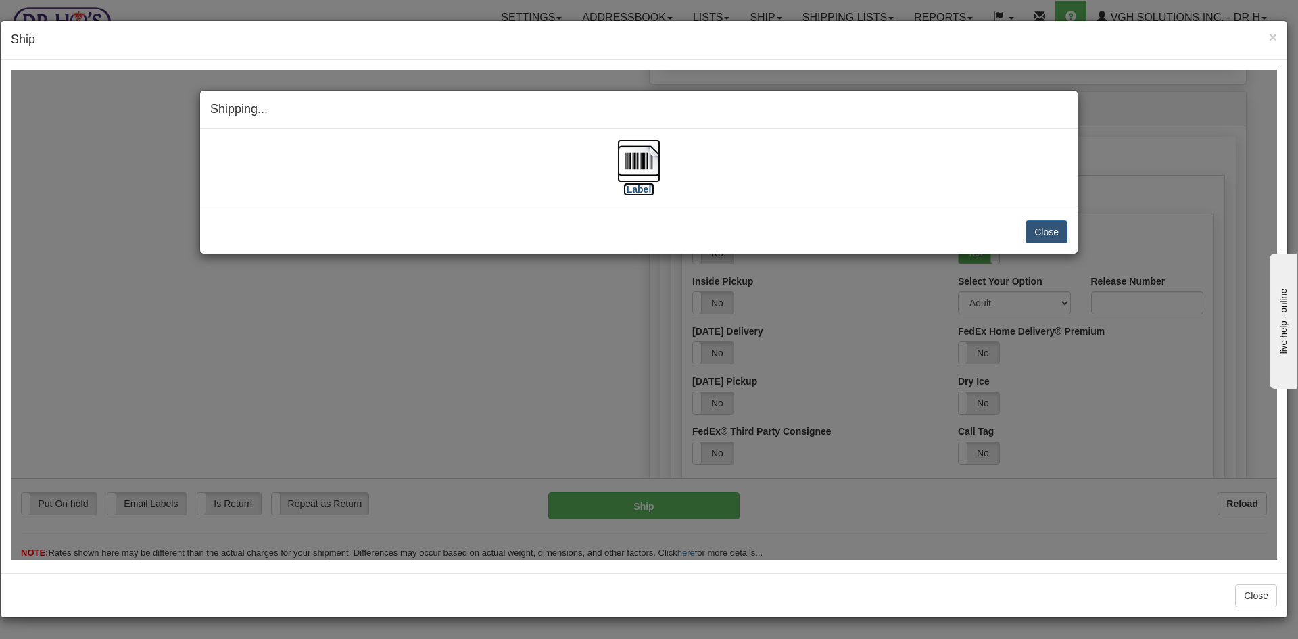
click at [636, 150] on img at bounding box center [638, 160] width 43 height 43
click at [1056, 235] on button "Close" at bounding box center [1046, 231] width 42 height 23
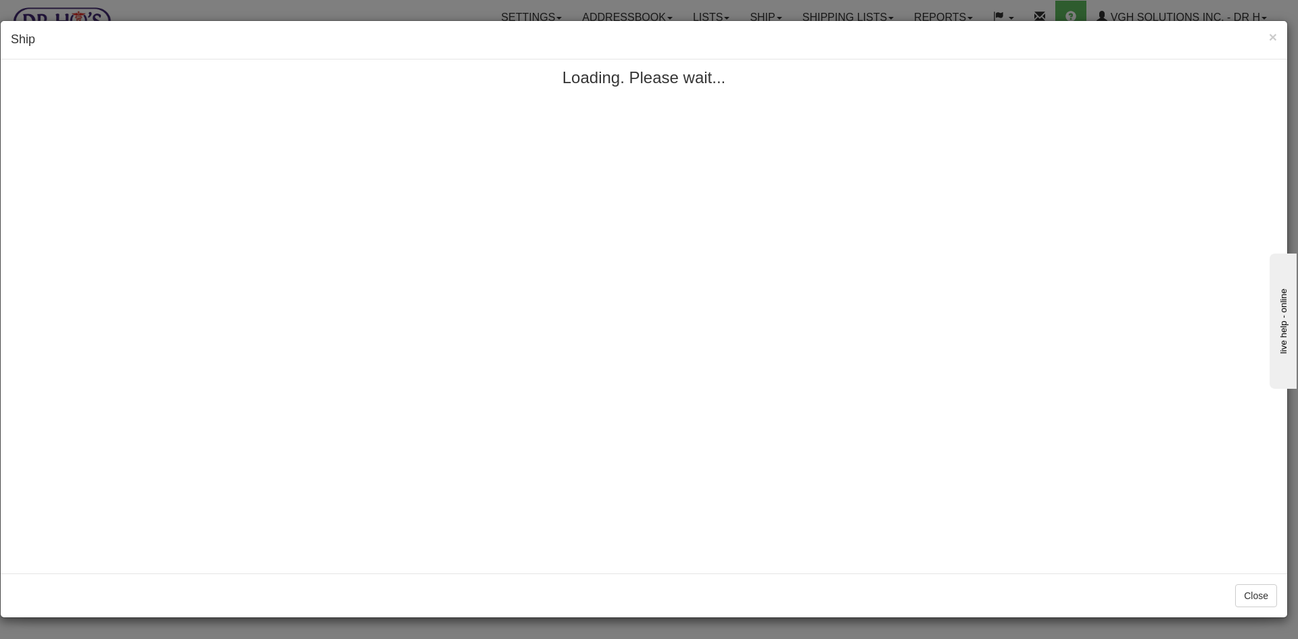
scroll to position [0, 0]
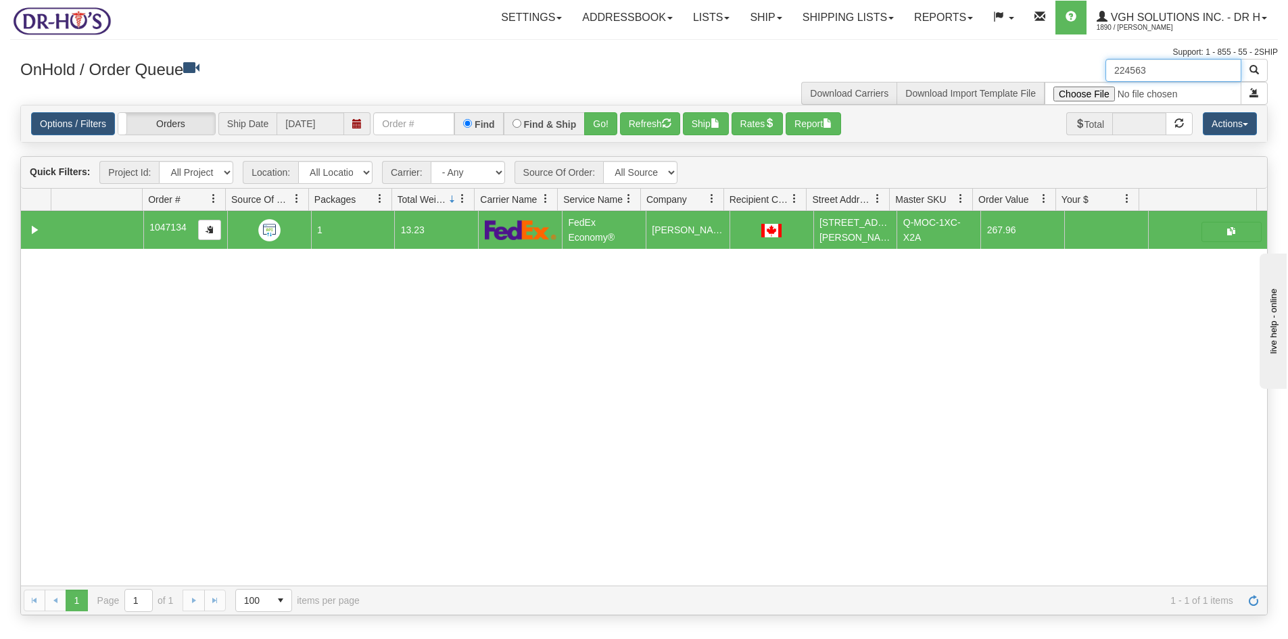
drag, startPoint x: 1090, startPoint y: 68, endPoint x: 1074, endPoint y: 69, distance: 16.2
click at [1074, 69] on div "224563 Download Carriers Download Import Template File" at bounding box center [961, 82] width 634 height 46
paste input "1202604"
click at [1248, 72] on button "button" at bounding box center [1253, 70] width 27 height 23
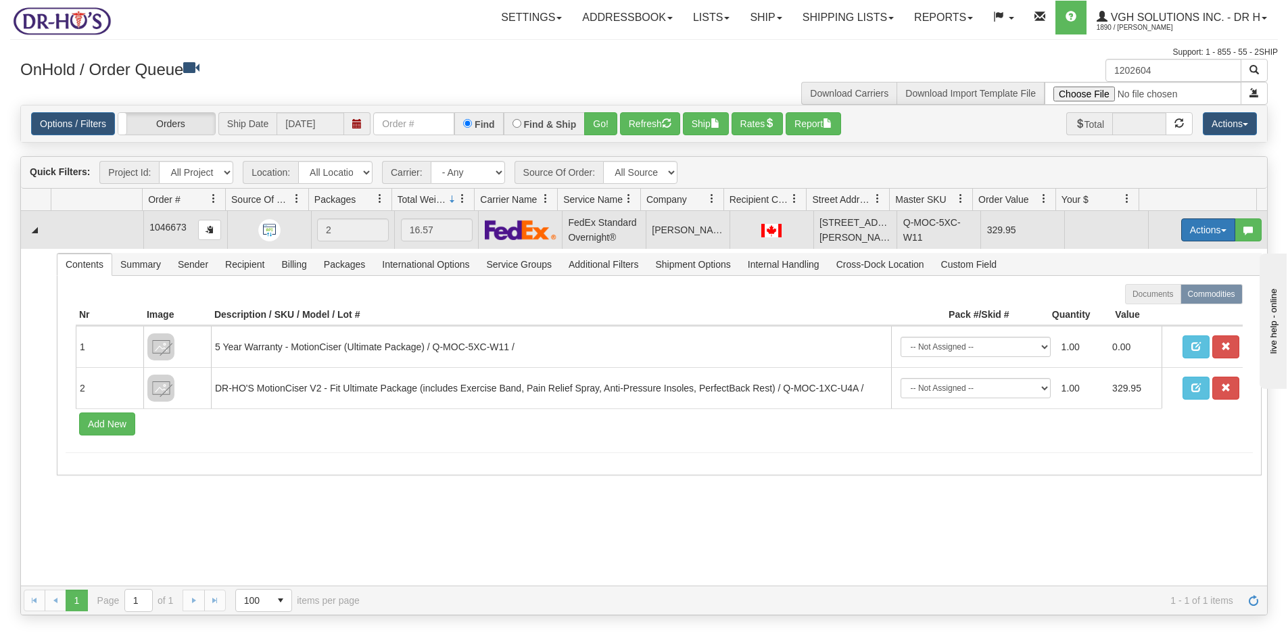
click at [1192, 241] on button "Actions" at bounding box center [1208, 229] width 54 height 23
click at [1144, 261] on span "Open" at bounding box center [1156, 255] width 32 height 11
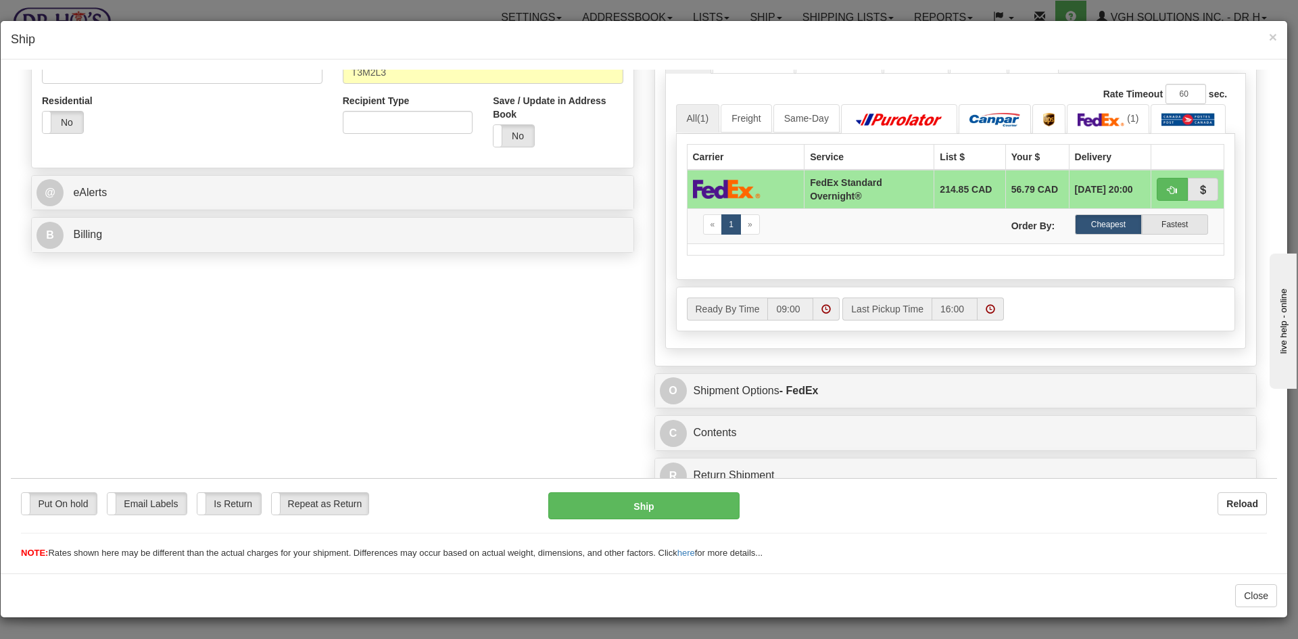
scroll to position [454, 0]
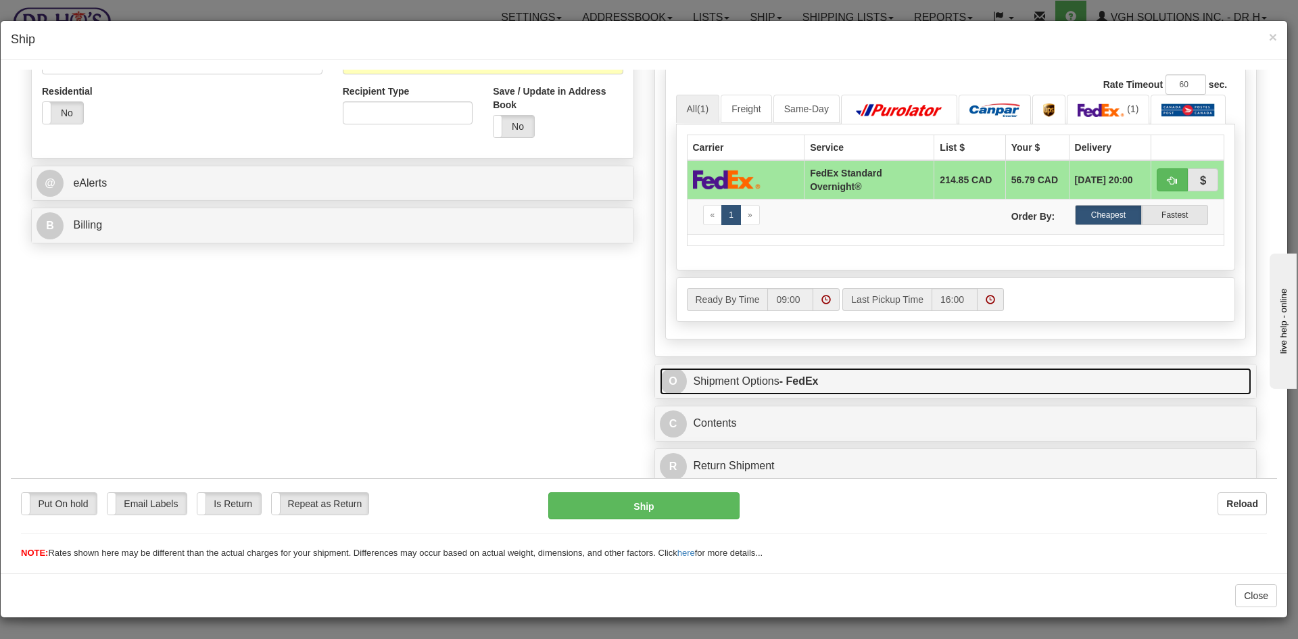
click at [864, 383] on link "O Shipment Options - FedEx" at bounding box center [956, 381] width 592 height 28
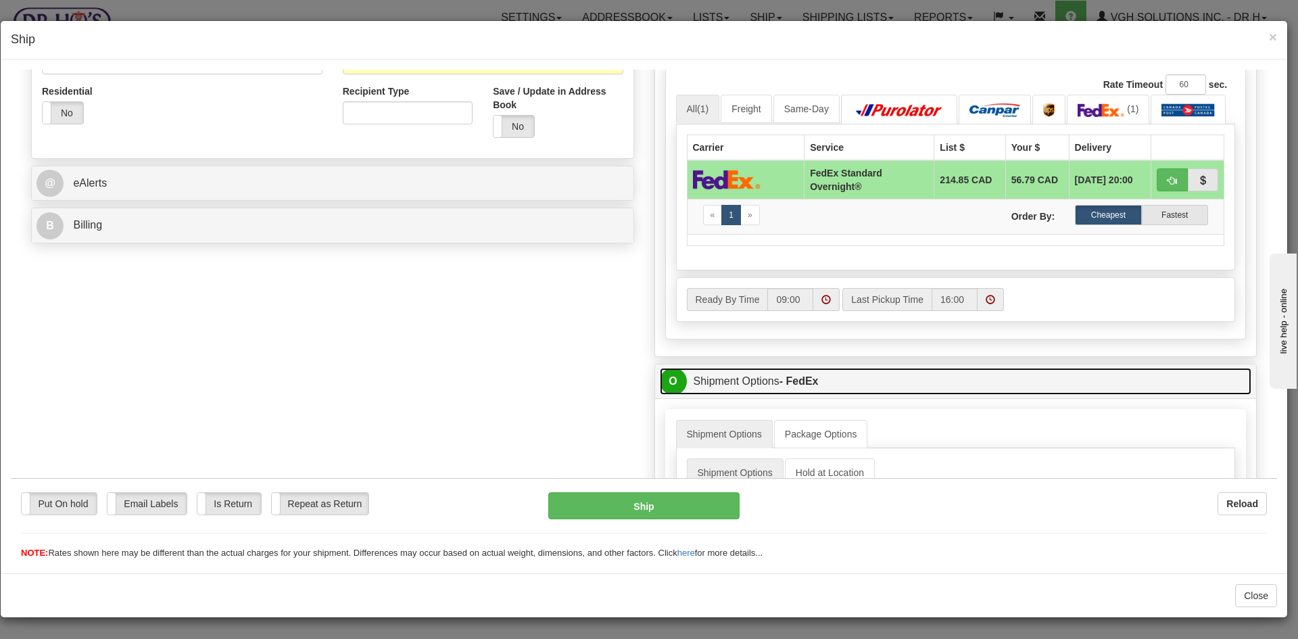
scroll to position [656, 0]
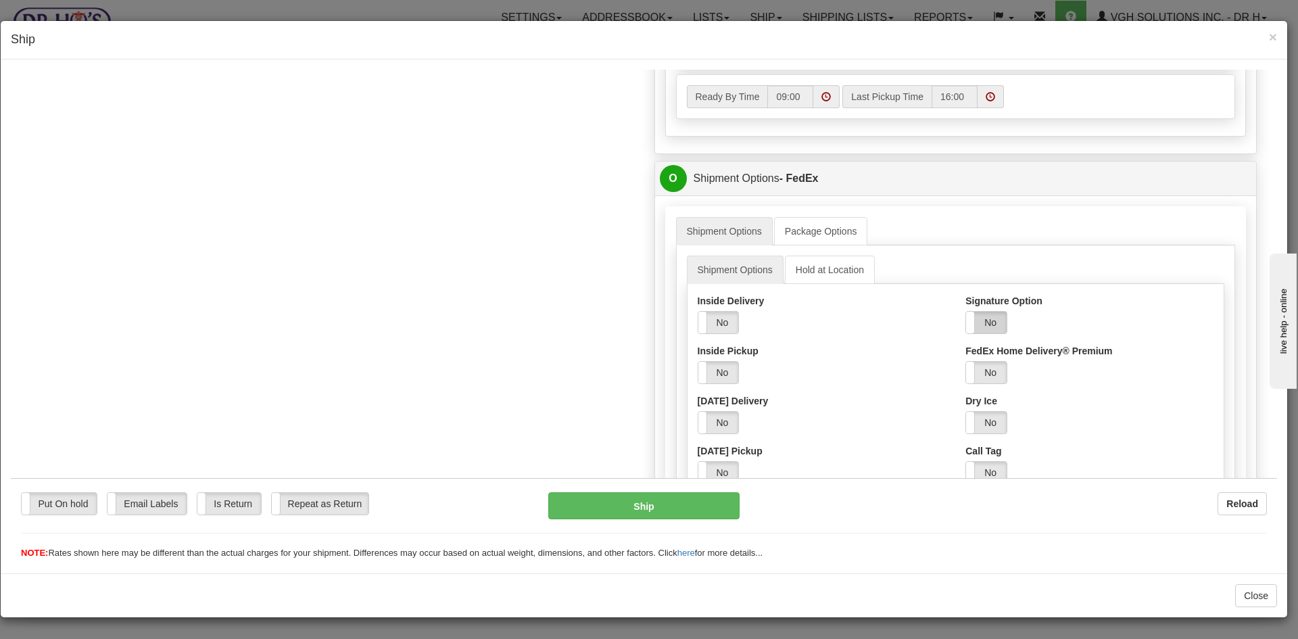
click at [989, 317] on label "No" at bounding box center [986, 322] width 41 height 22
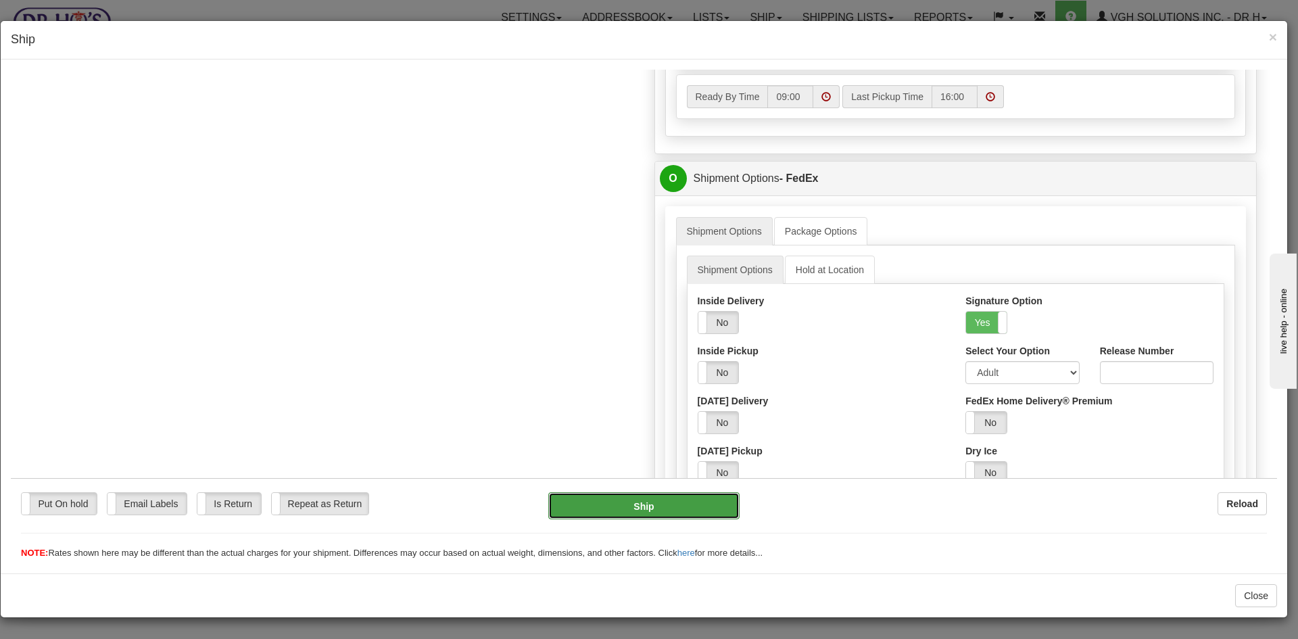
click at [632, 505] on button "Ship" at bounding box center [643, 504] width 191 height 27
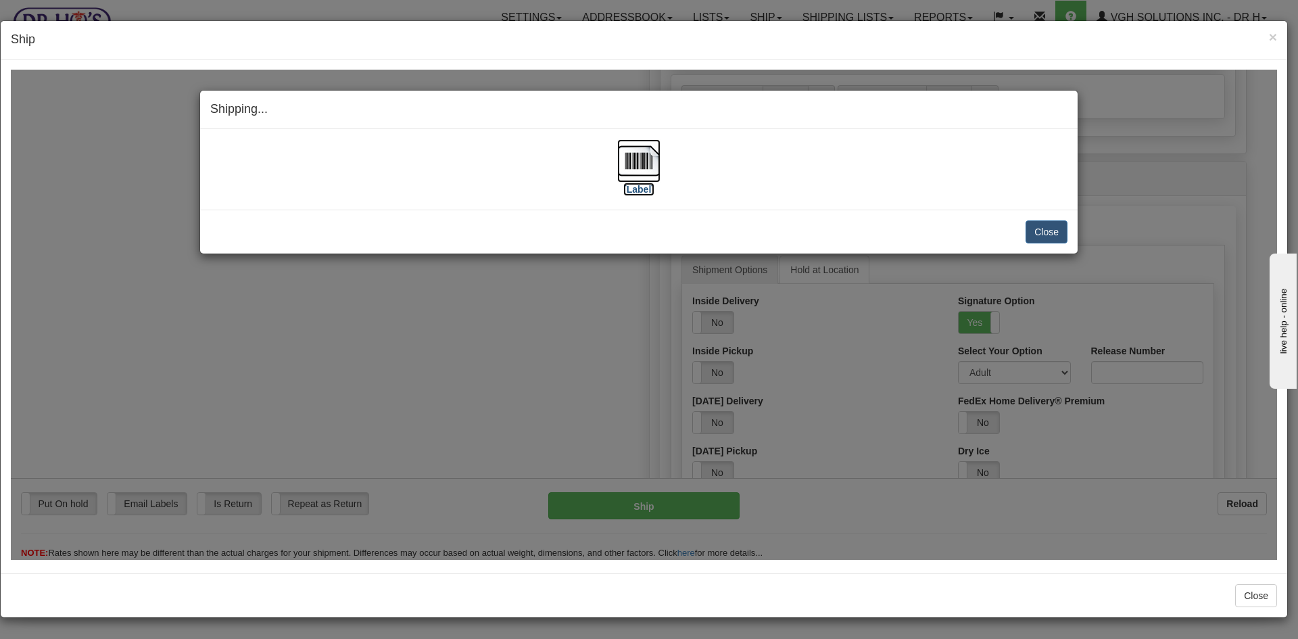
click at [629, 163] on img at bounding box center [638, 160] width 43 height 43
click at [1054, 224] on button "Close" at bounding box center [1046, 231] width 42 height 23
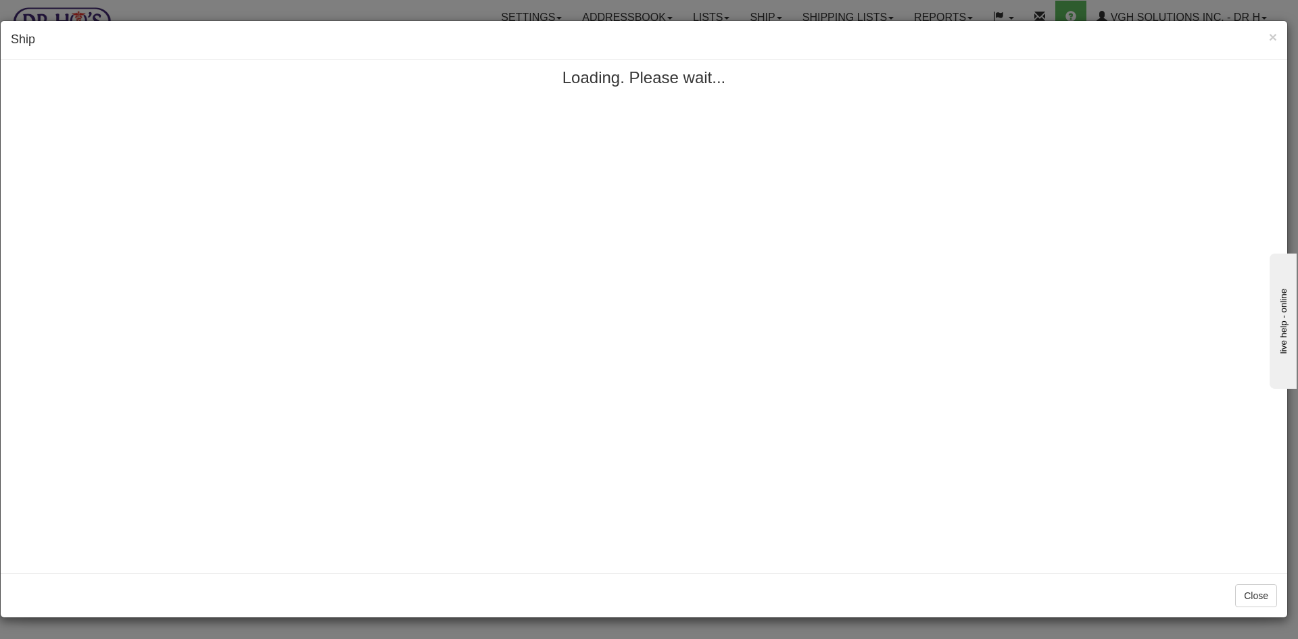
scroll to position [0, 0]
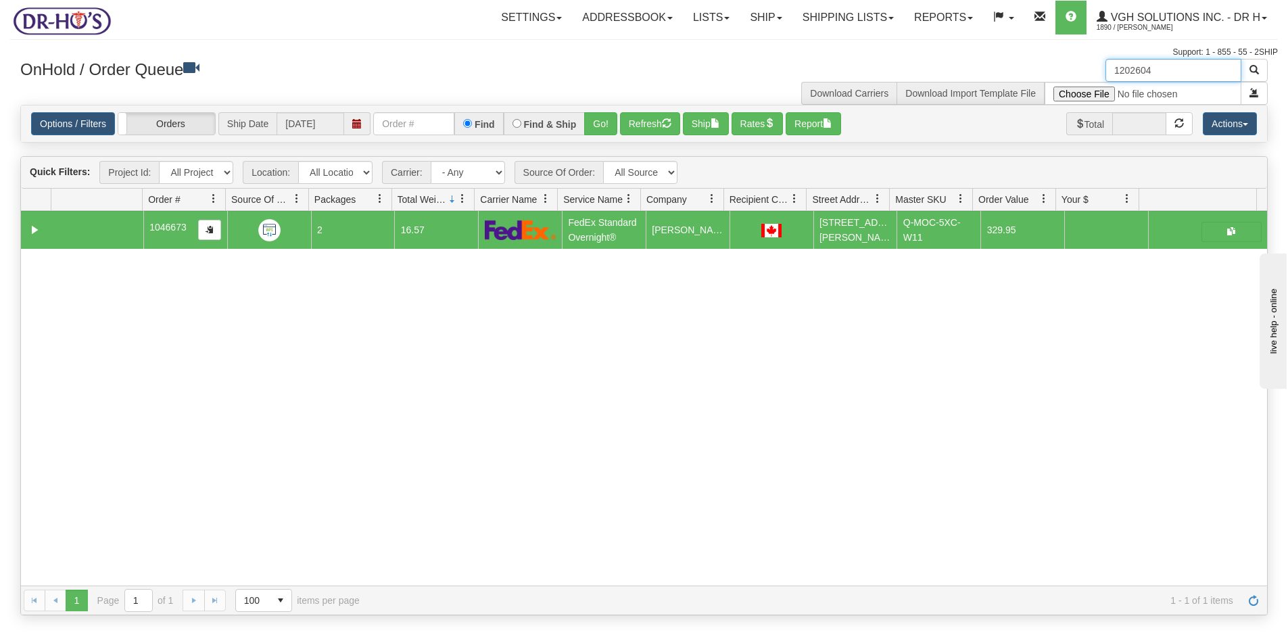
drag, startPoint x: 1165, startPoint y: 68, endPoint x: 1057, endPoint y: 78, distance: 108.6
click at [1057, 78] on div "1202604 Download Carriers Download Import Template File" at bounding box center [961, 82] width 634 height 46
paste input "587"
type input "1202587"
click at [1256, 68] on span "button" at bounding box center [1253, 69] width 9 height 9
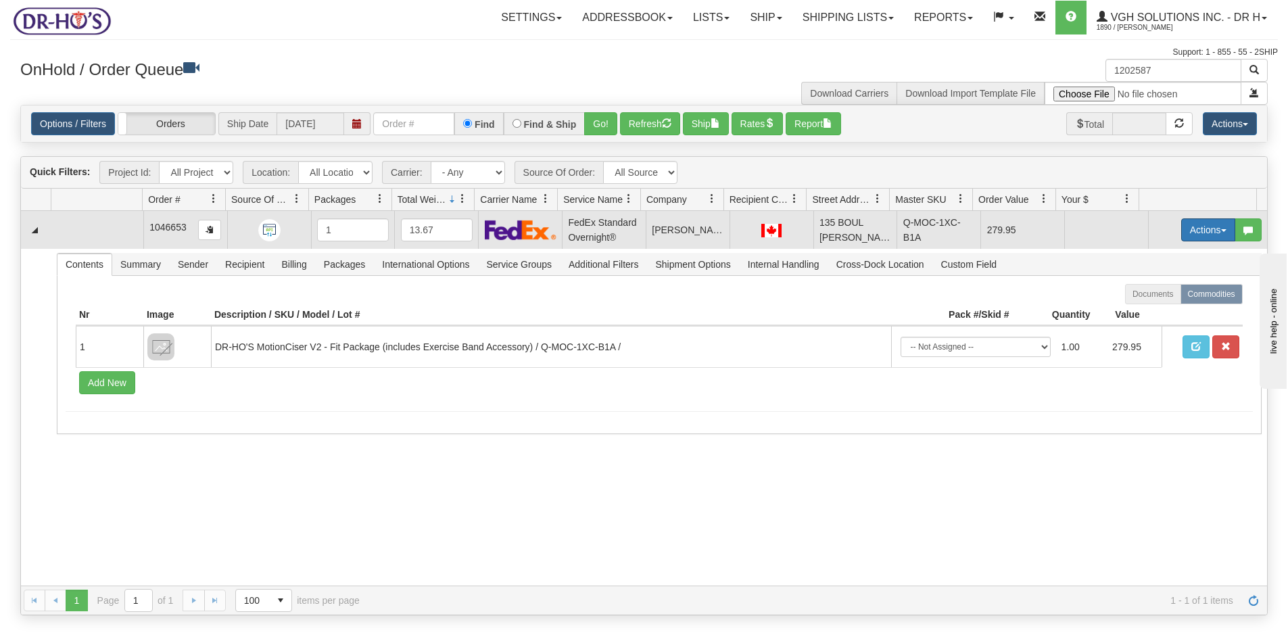
click at [1195, 231] on button "Actions" at bounding box center [1208, 229] width 54 height 23
click at [1146, 251] on span "Open" at bounding box center [1156, 255] width 32 height 11
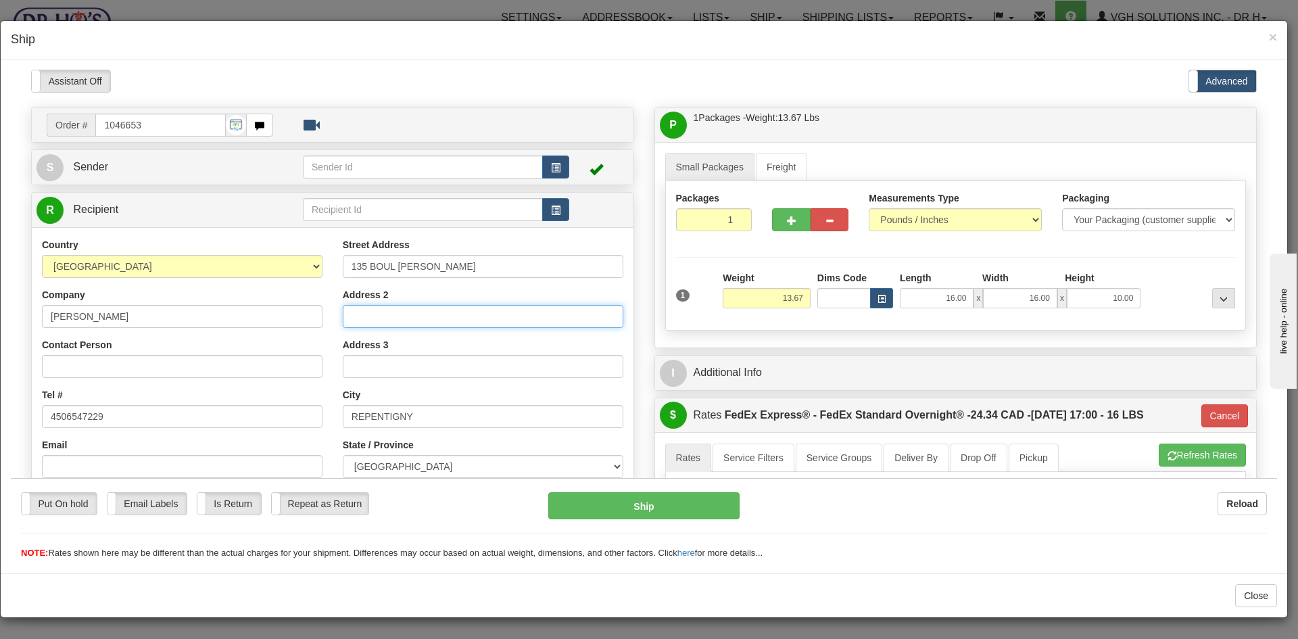
click at [368, 319] on input "Address 2" at bounding box center [483, 315] width 280 height 23
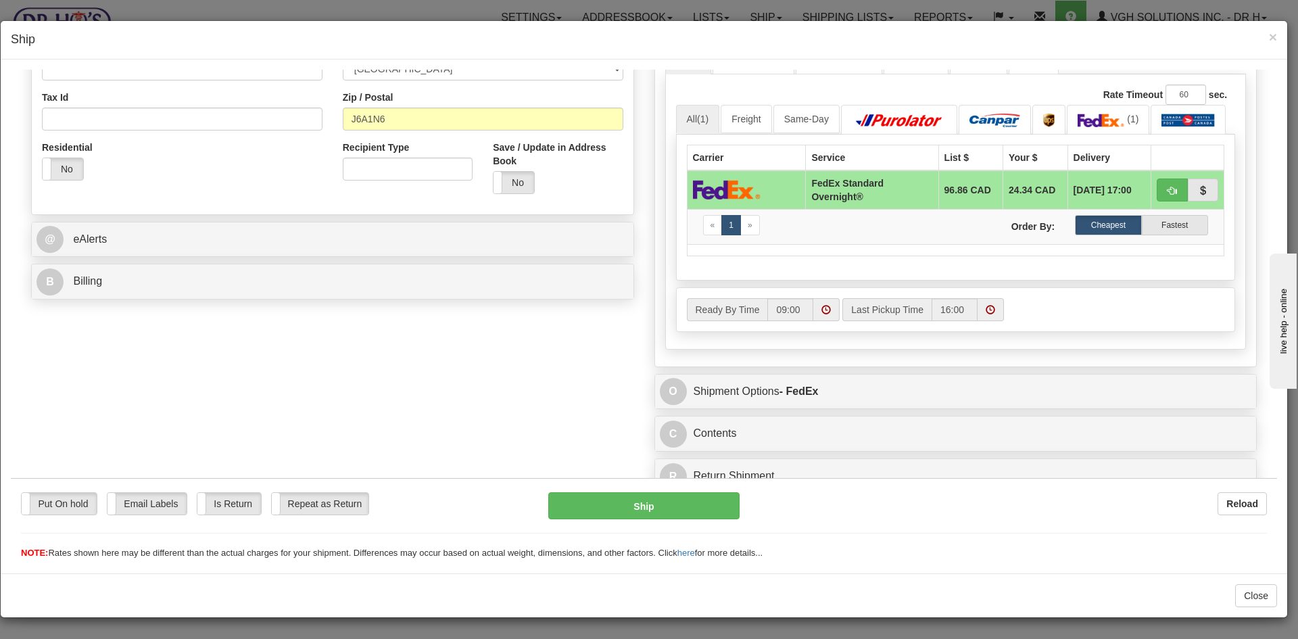
scroll to position [408, 0]
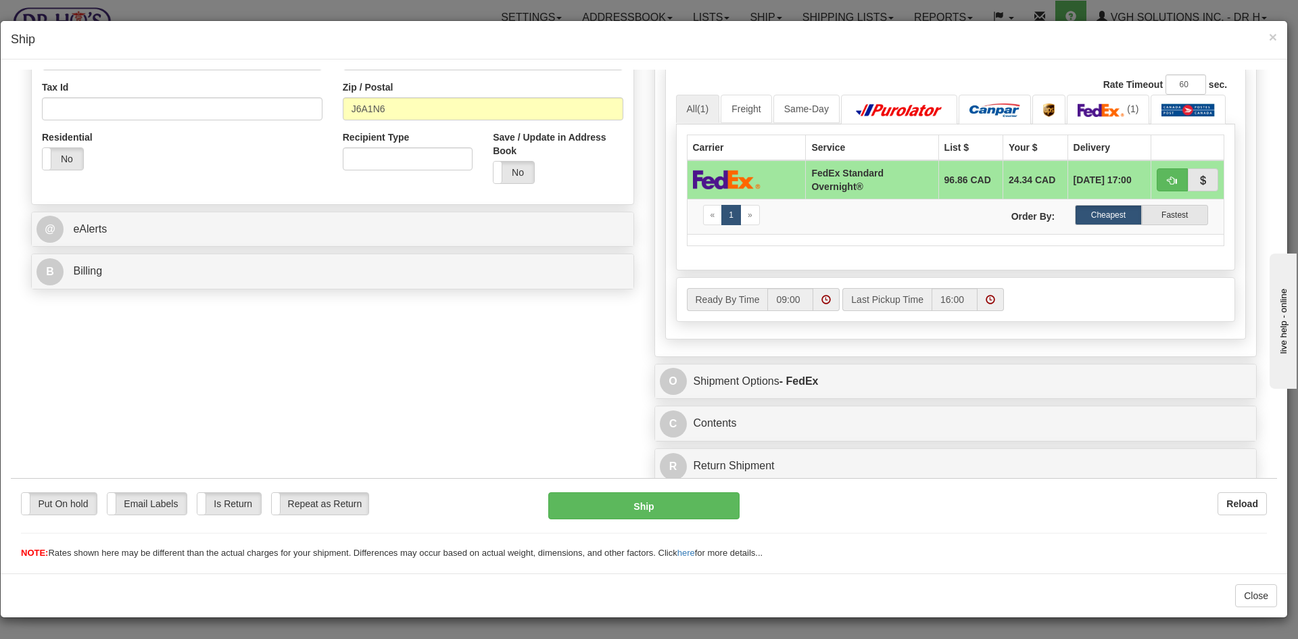
type input "ROOMM # 3317"
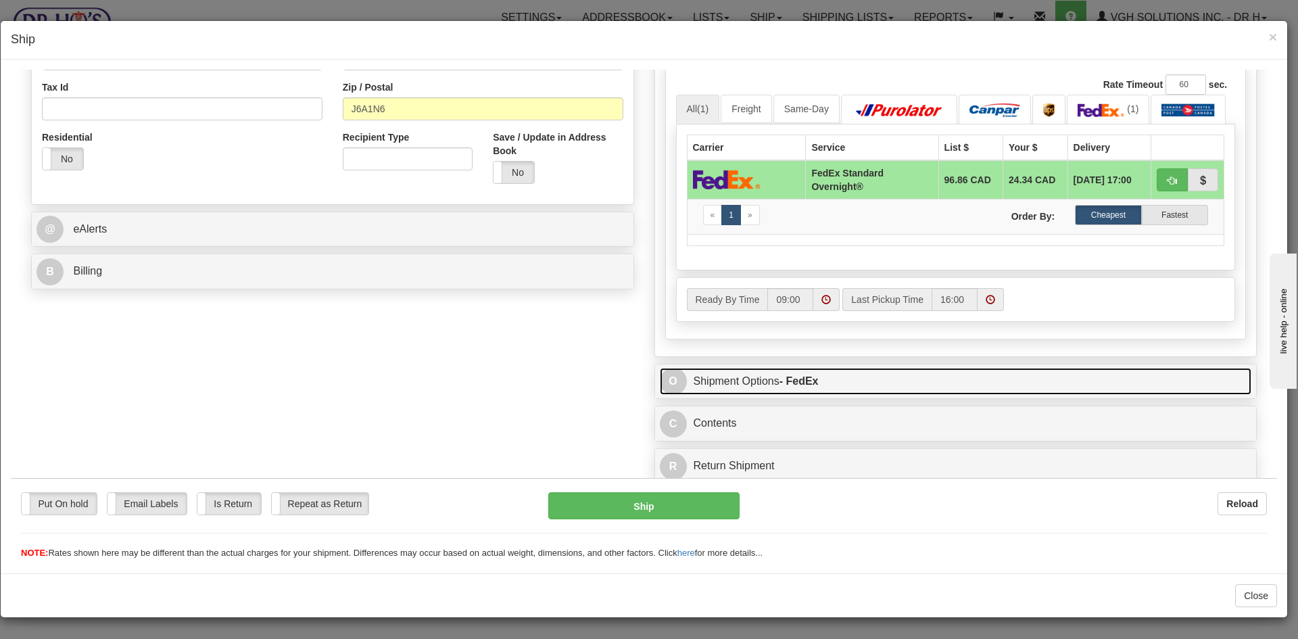
click at [903, 385] on link "O Shipment Options - FedEx" at bounding box center [956, 381] width 592 height 28
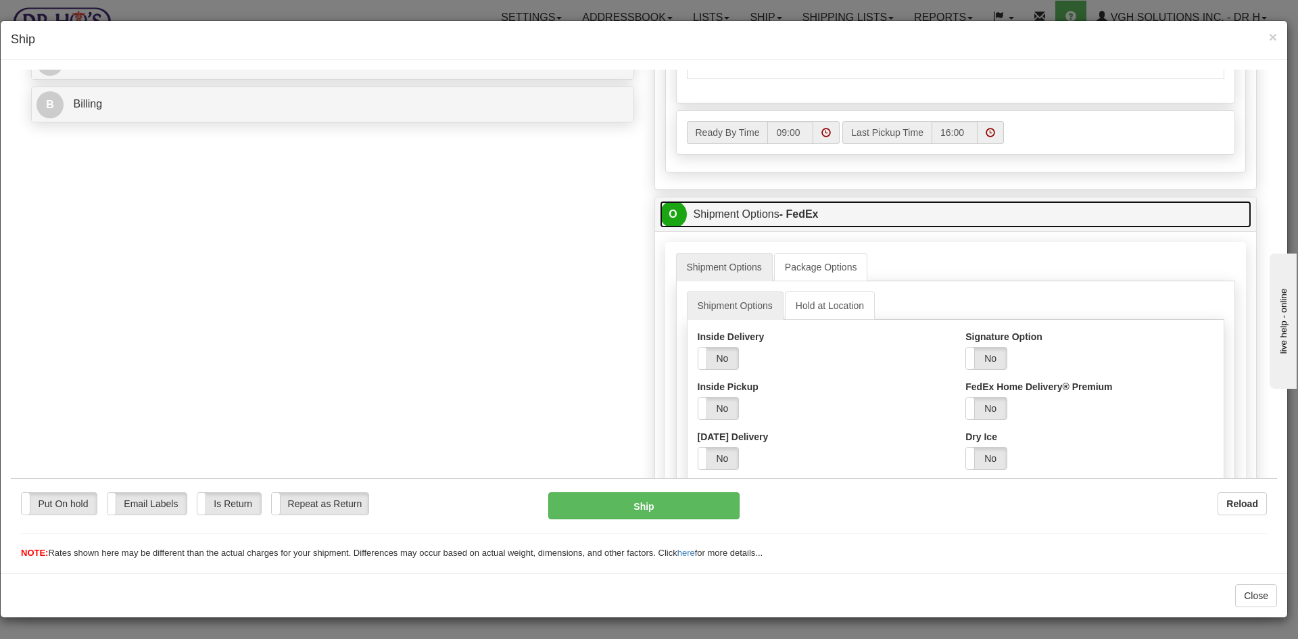
scroll to position [610, 0]
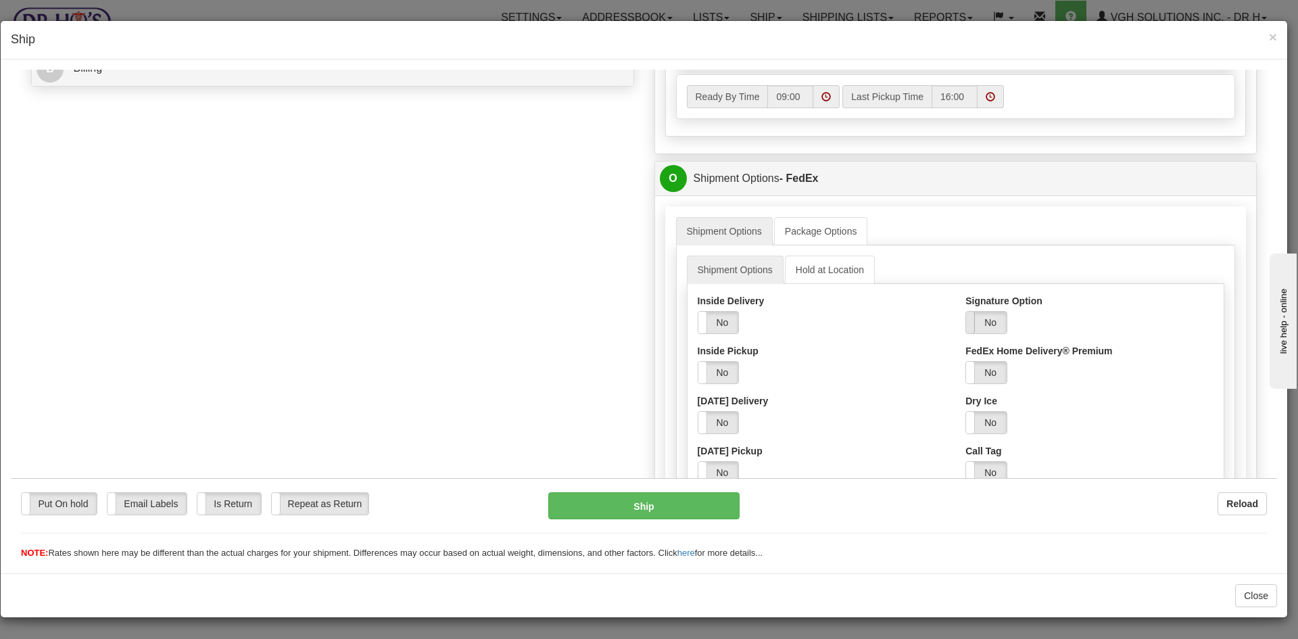
drag, startPoint x: 975, startPoint y: 318, endPoint x: 983, endPoint y: 327, distance: 12.4
click at [975, 318] on label "No" at bounding box center [986, 322] width 41 height 22
click at [990, 374] on select "Adult Direct Indirect No Signature Required Service Default" at bounding box center [1022, 371] width 114 height 23
click at [965, 360] on select "Adult Direct Indirect No Signature Required Service Default" at bounding box center [1022, 371] width 114 height 23
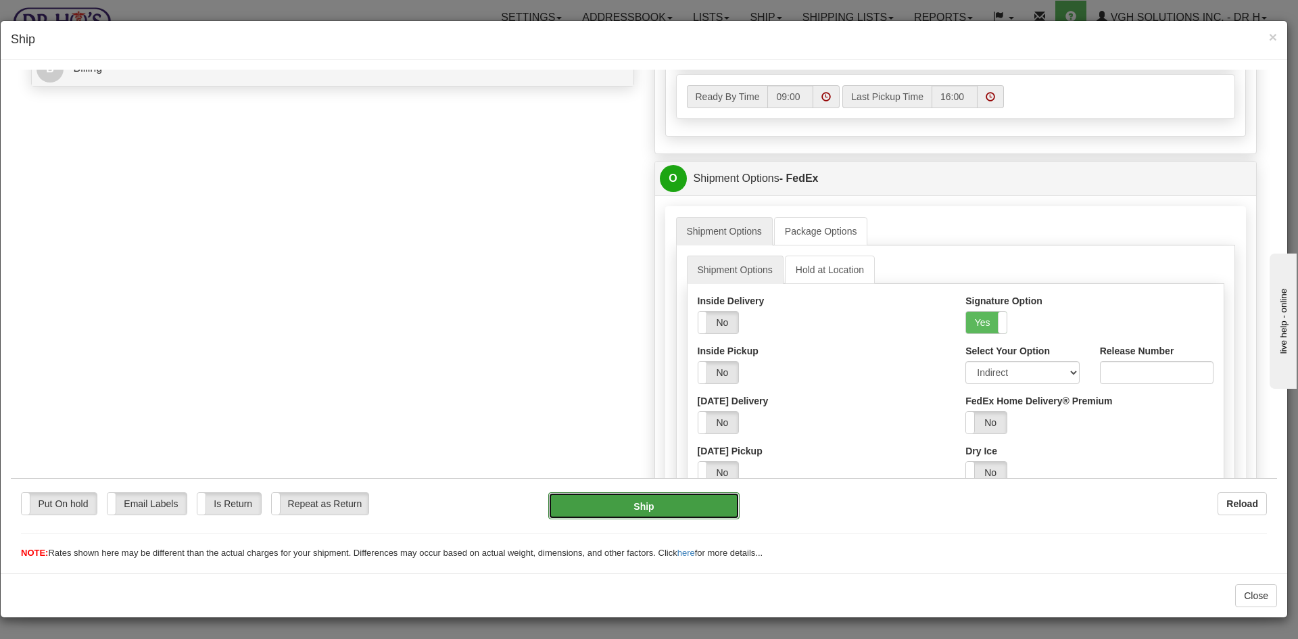
click at [652, 506] on button "Ship" at bounding box center [643, 504] width 191 height 27
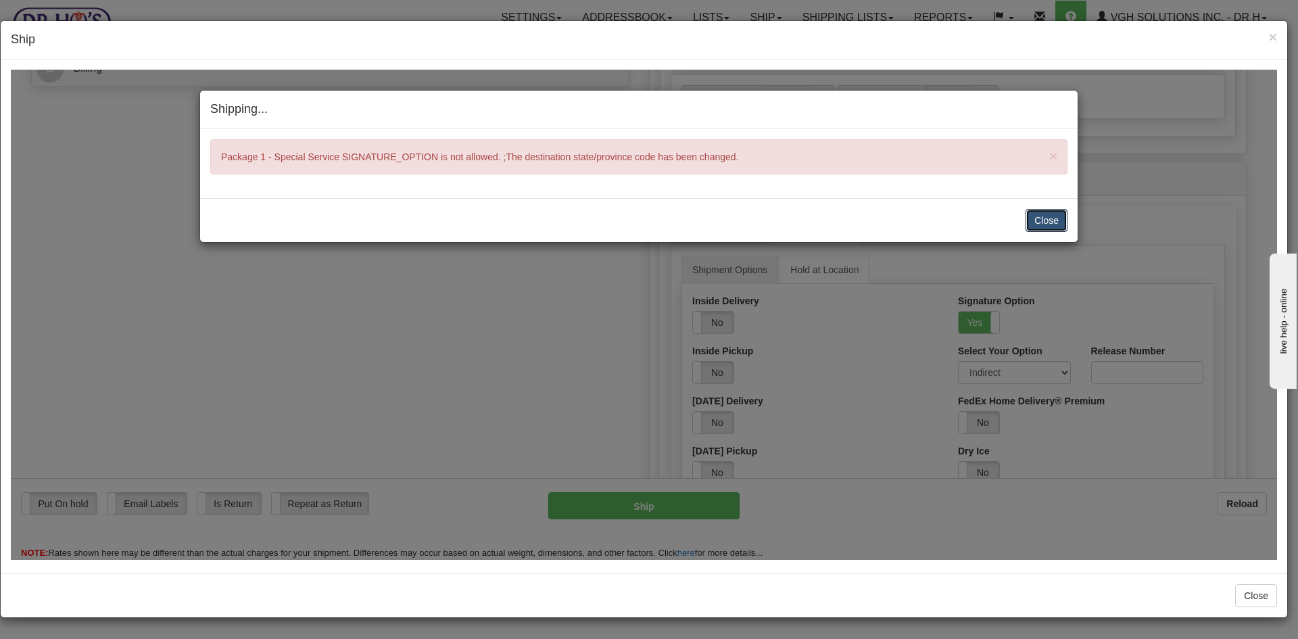
drag, startPoint x: 1051, startPoint y: 214, endPoint x: 1029, endPoint y: 235, distance: 30.1
click at [1052, 214] on button "Close" at bounding box center [1046, 219] width 42 height 23
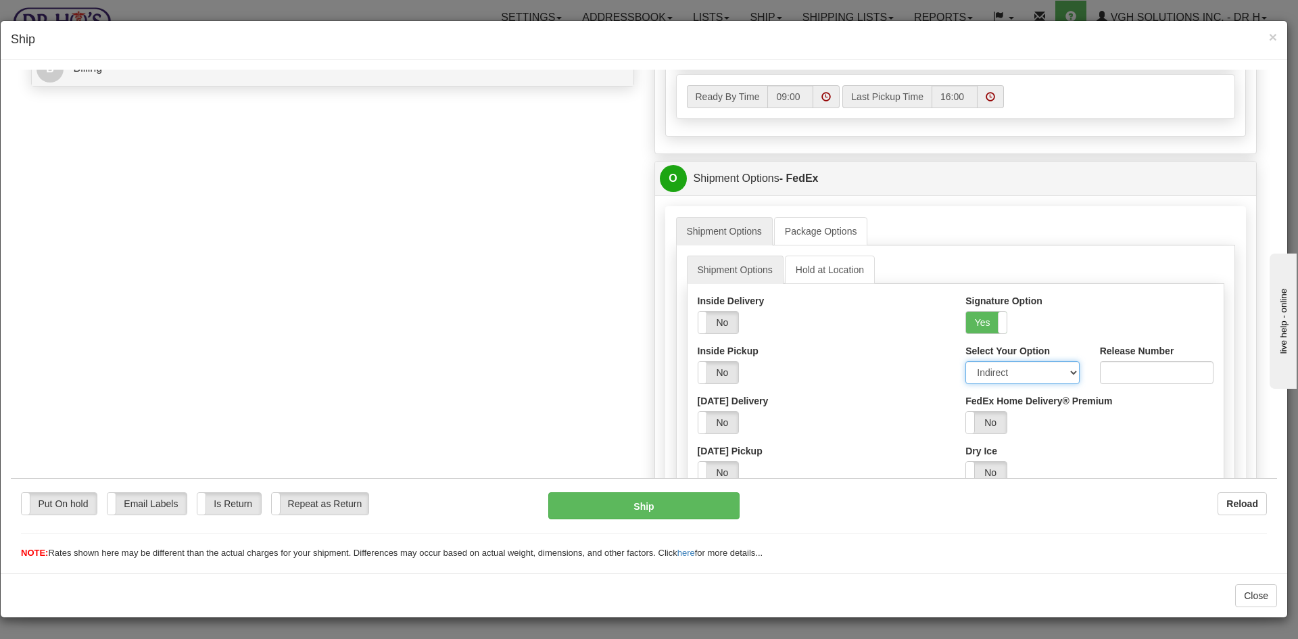
click at [988, 372] on select "Adult Direct Indirect No Signature Required Service Default" at bounding box center [1022, 371] width 114 height 23
select select "0"
click at [965, 360] on select "Adult Direct Indirect No Signature Required Service Default" at bounding box center [1022, 371] width 114 height 23
click at [647, 510] on button "Ship" at bounding box center [643, 504] width 191 height 27
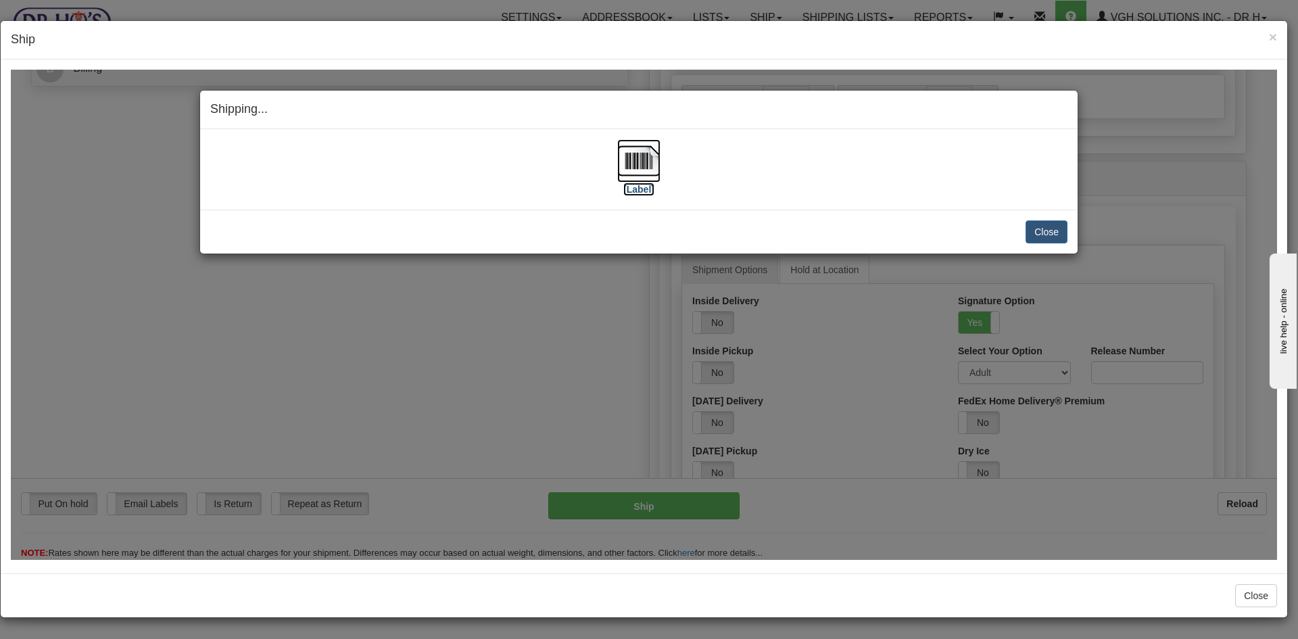
click at [636, 159] on img at bounding box center [638, 160] width 43 height 43
click at [1060, 228] on button "Close" at bounding box center [1046, 231] width 42 height 23
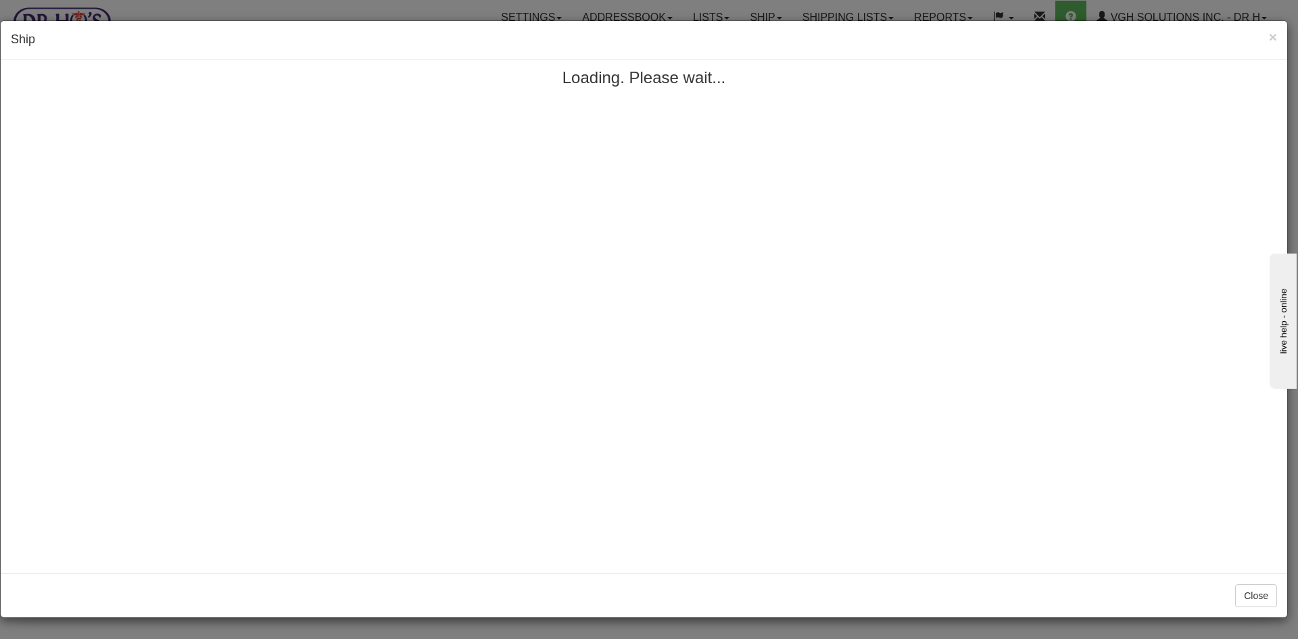
scroll to position [0, 0]
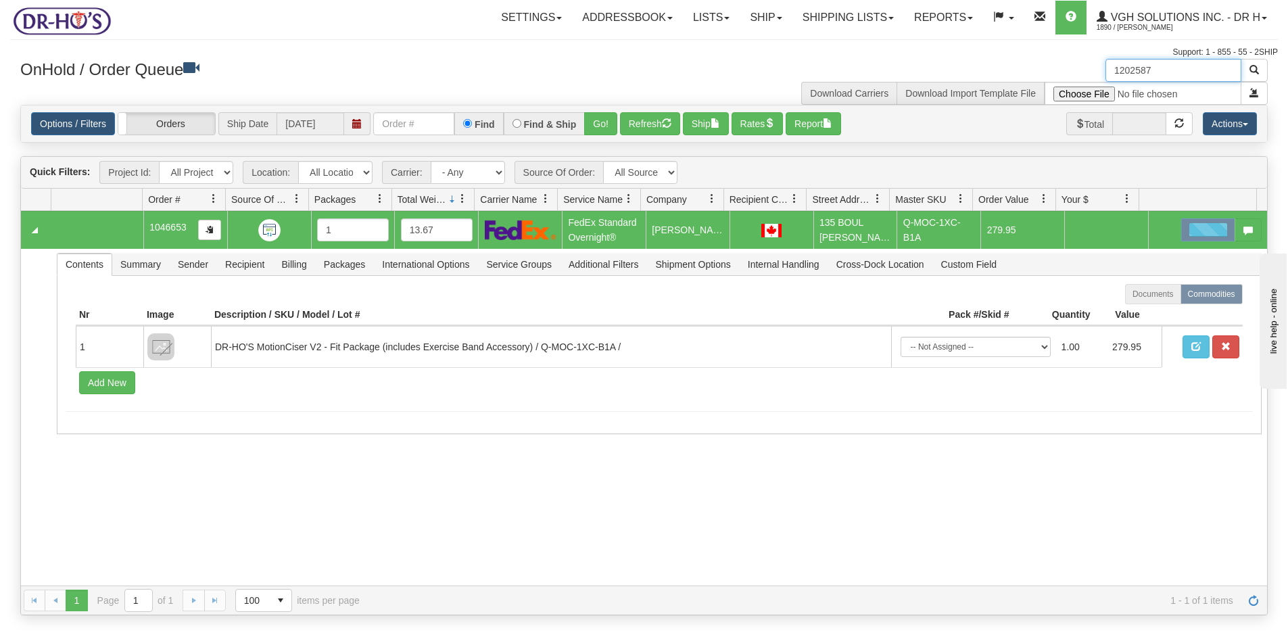
drag, startPoint x: 1150, startPoint y: 76, endPoint x: 1060, endPoint y: 81, distance: 90.0
click at [1060, 81] on div "1202587 Download Carriers Download Import Template File" at bounding box center [961, 82] width 634 height 46
paste input "91"
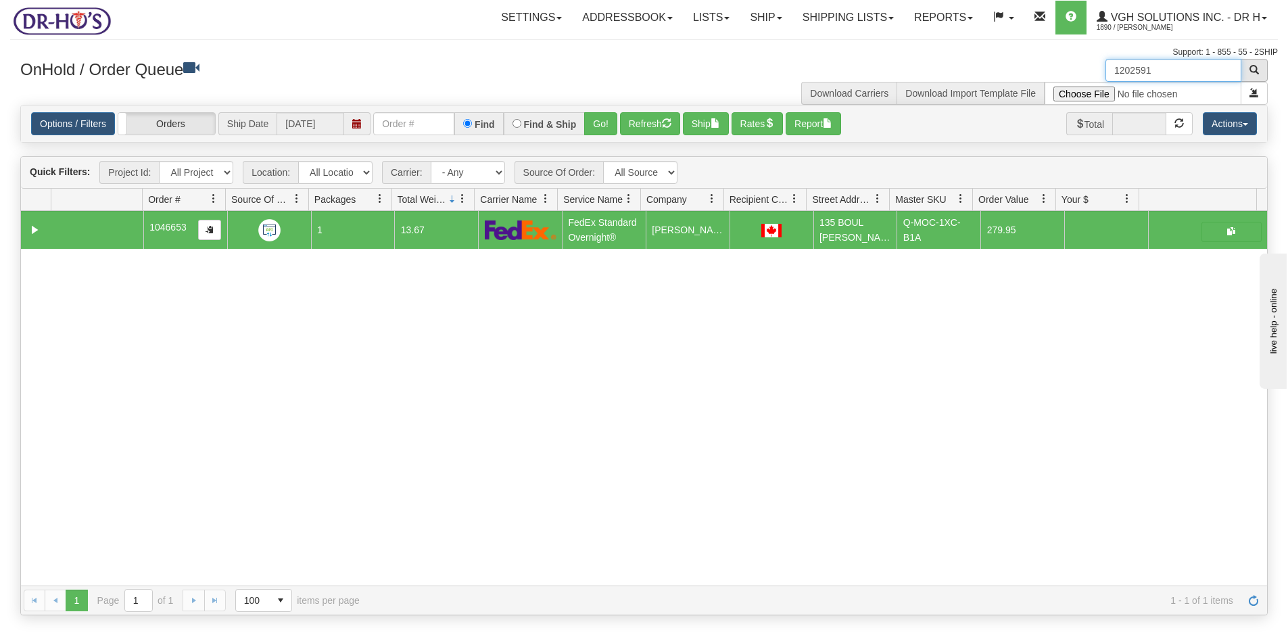
type input "1202591"
click at [1258, 66] on span "button" at bounding box center [1253, 69] width 9 height 9
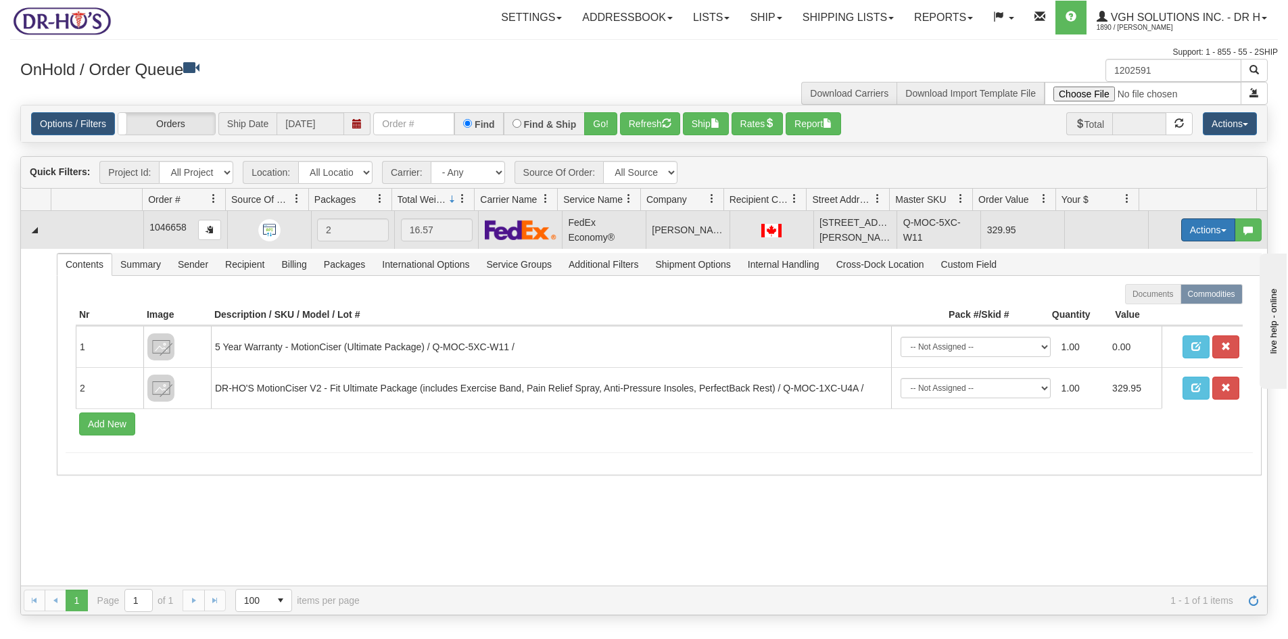
drag, startPoint x: 1184, startPoint y: 232, endPoint x: 1179, endPoint y: 238, distance: 7.2
click at [1185, 232] on button "Actions" at bounding box center [1208, 229] width 54 height 23
click at [1149, 254] on span "Open" at bounding box center [1156, 255] width 32 height 11
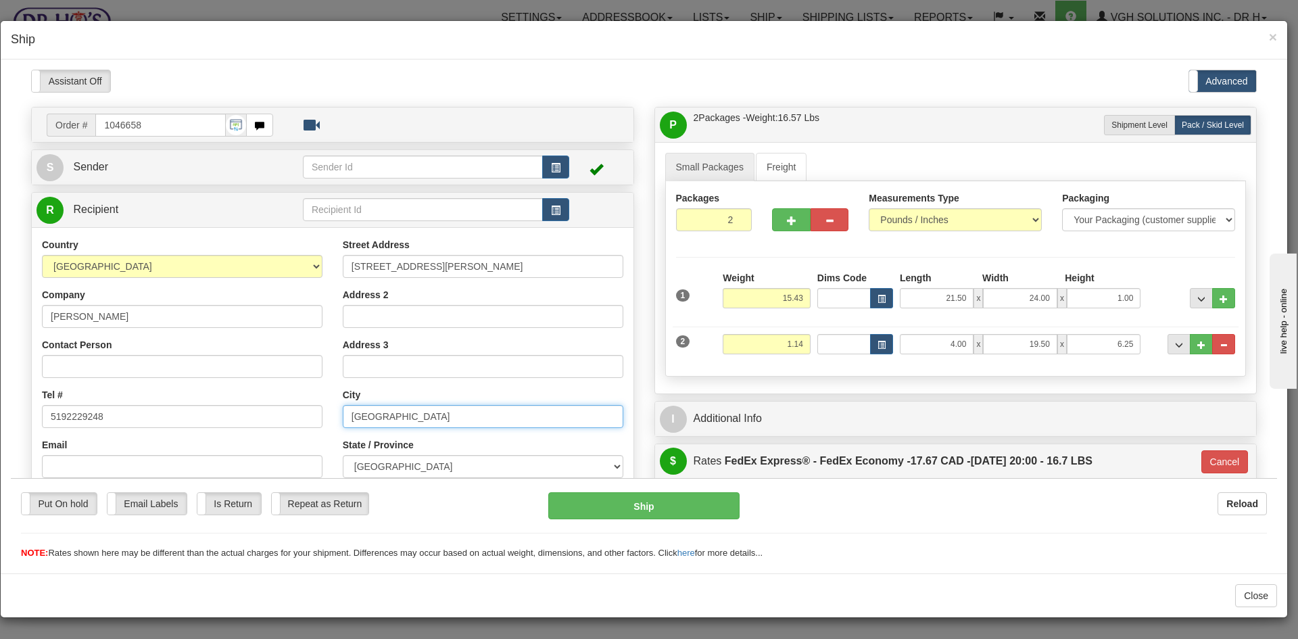
drag, startPoint x: 418, startPoint y: 414, endPoint x: 264, endPoint y: 426, distance: 154.5
click at [264, 426] on div "Country AFGHANISTAN ALAND ISLANDS ALBANIA ALGERIA AMERICAN SAMOA ANDORRA ANGOLA…" at bounding box center [333, 419] width 602 height 364
paste input "Exeter"
type input "Exeter"
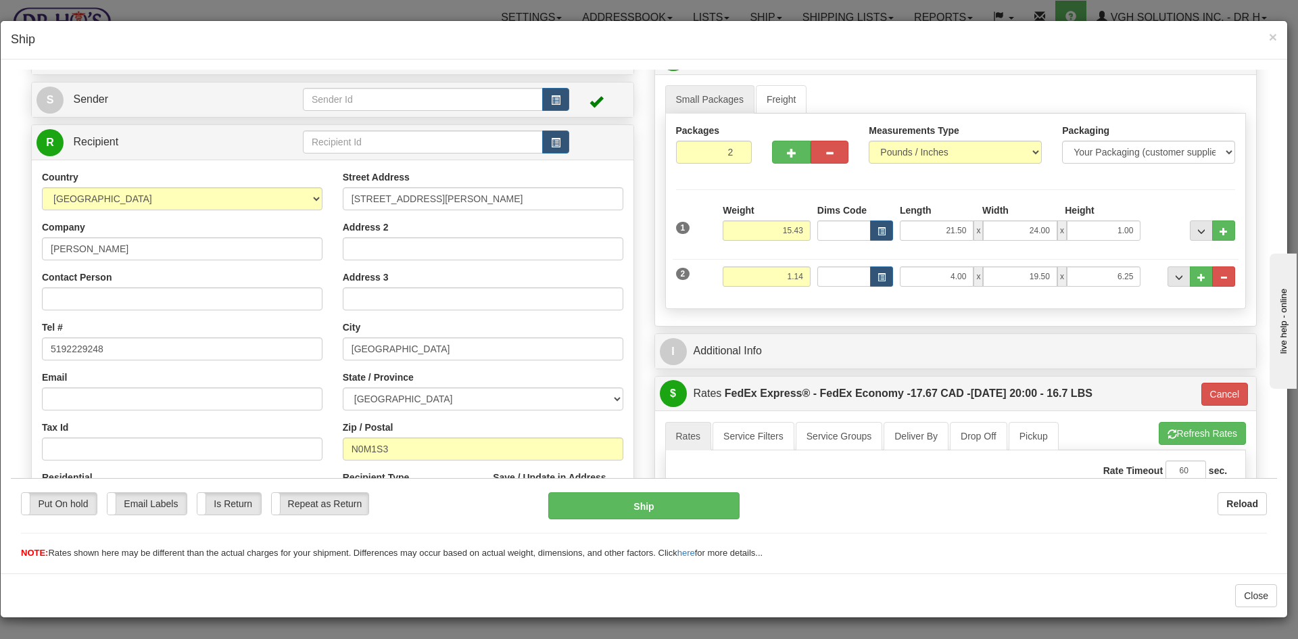
scroll to position [203, 0]
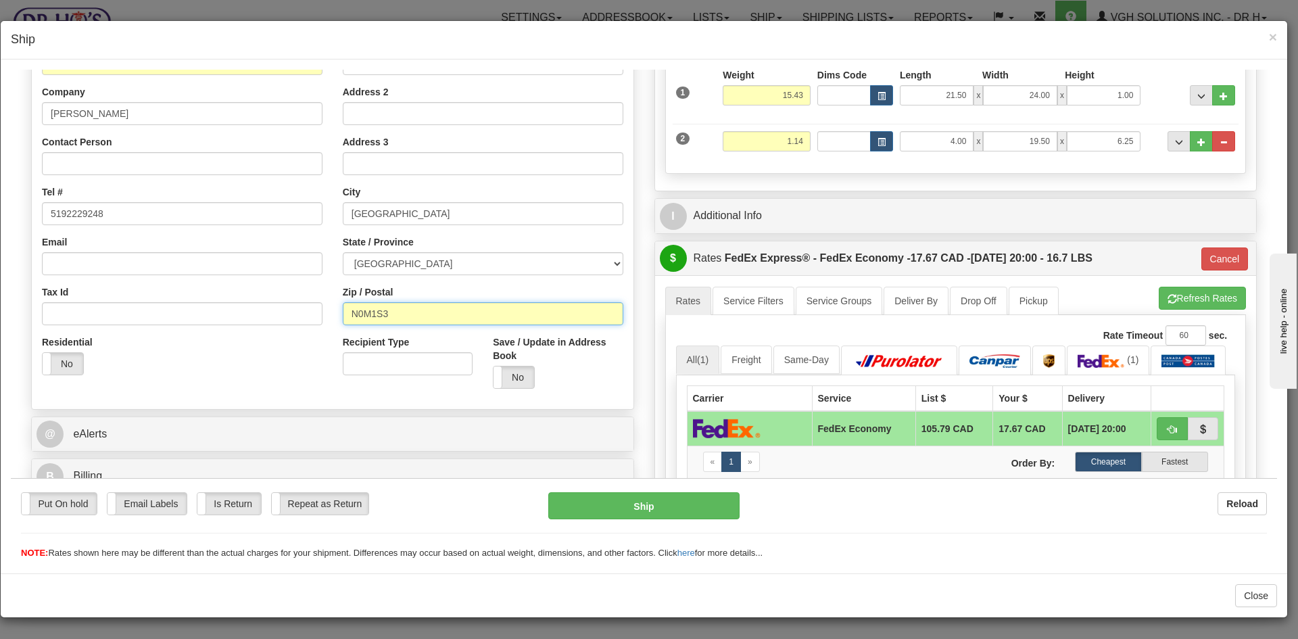
drag, startPoint x: 400, startPoint y: 308, endPoint x: 293, endPoint y: 320, distance: 107.4
click at [293, 320] on div "Country AFGHANISTAN ALAND ISLANDS ALBANIA ALGERIA AMERICAN SAMOA ANDORRA ANGOLA…" at bounding box center [333, 216] width 602 height 364
paste input "text"
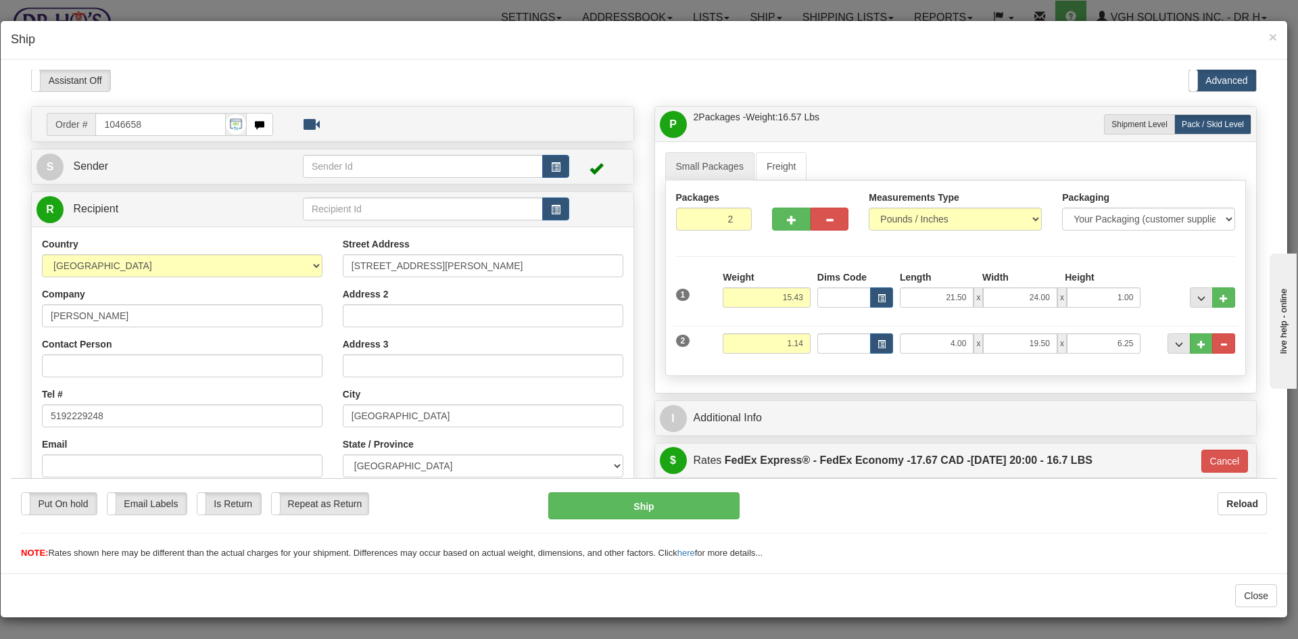
scroll to position [0, 0]
type input "N0M 1S3"
type input "20"
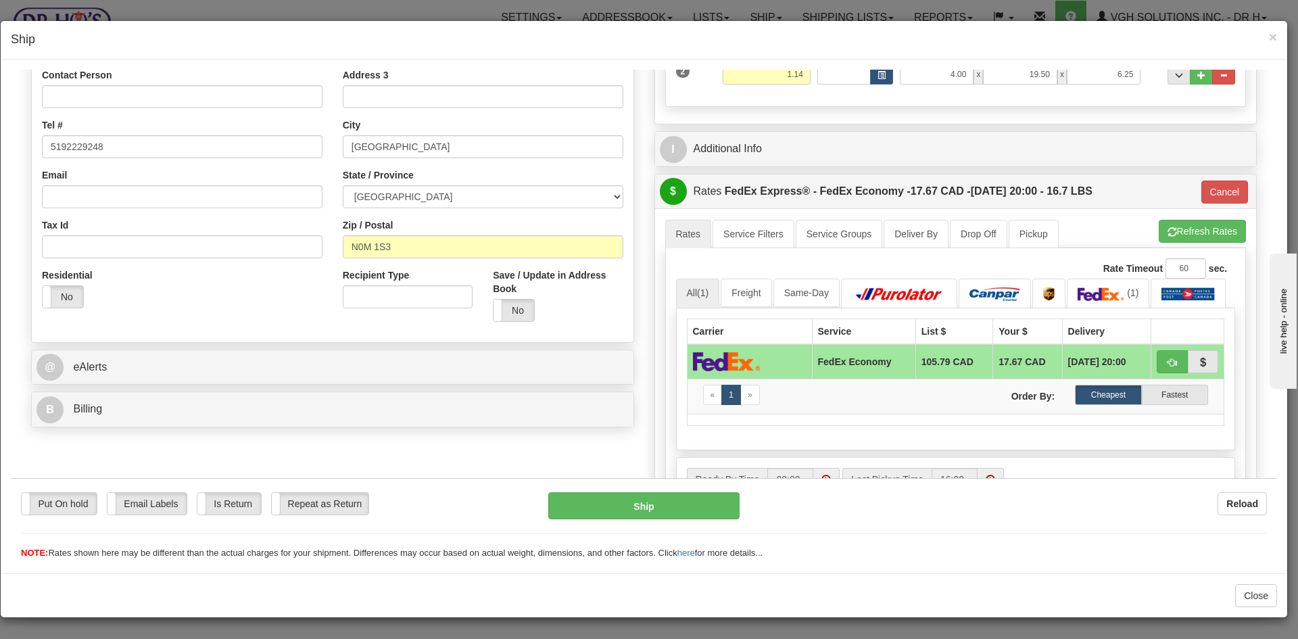
scroll to position [270, 0]
click at [650, 503] on button "Ship" at bounding box center [643, 504] width 191 height 27
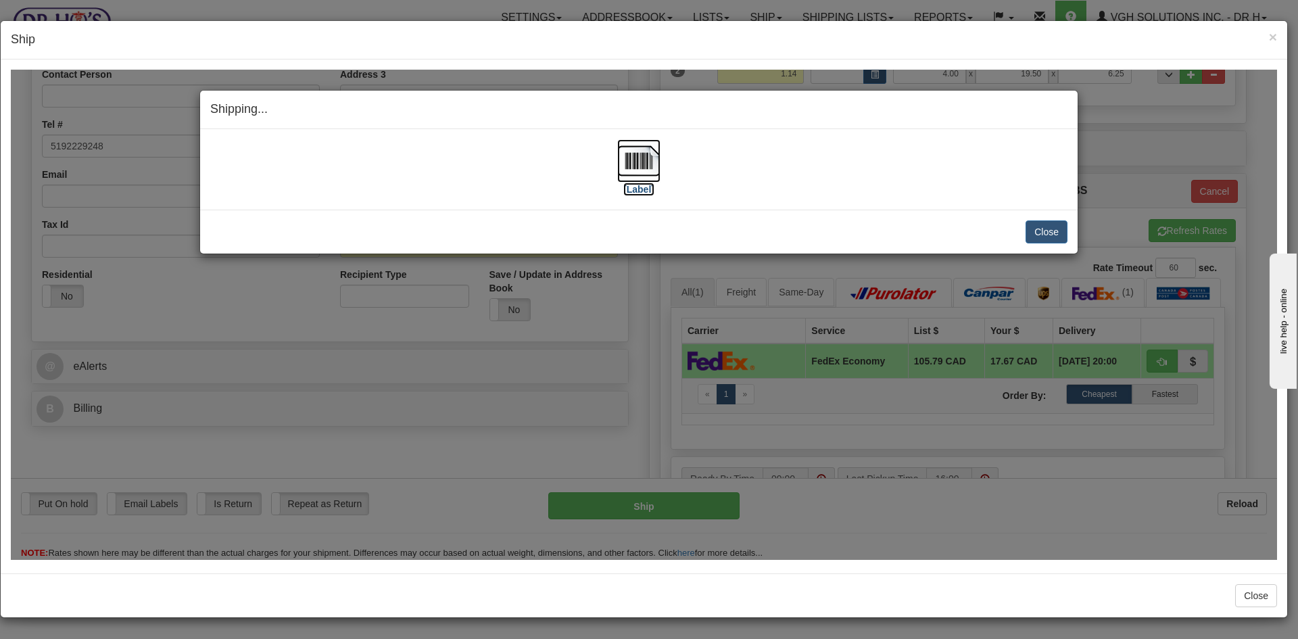
click at [645, 160] on img at bounding box center [638, 160] width 43 height 43
click at [1051, 224] on button "Close" at bounding box center [1046, 231] width 42 height 23
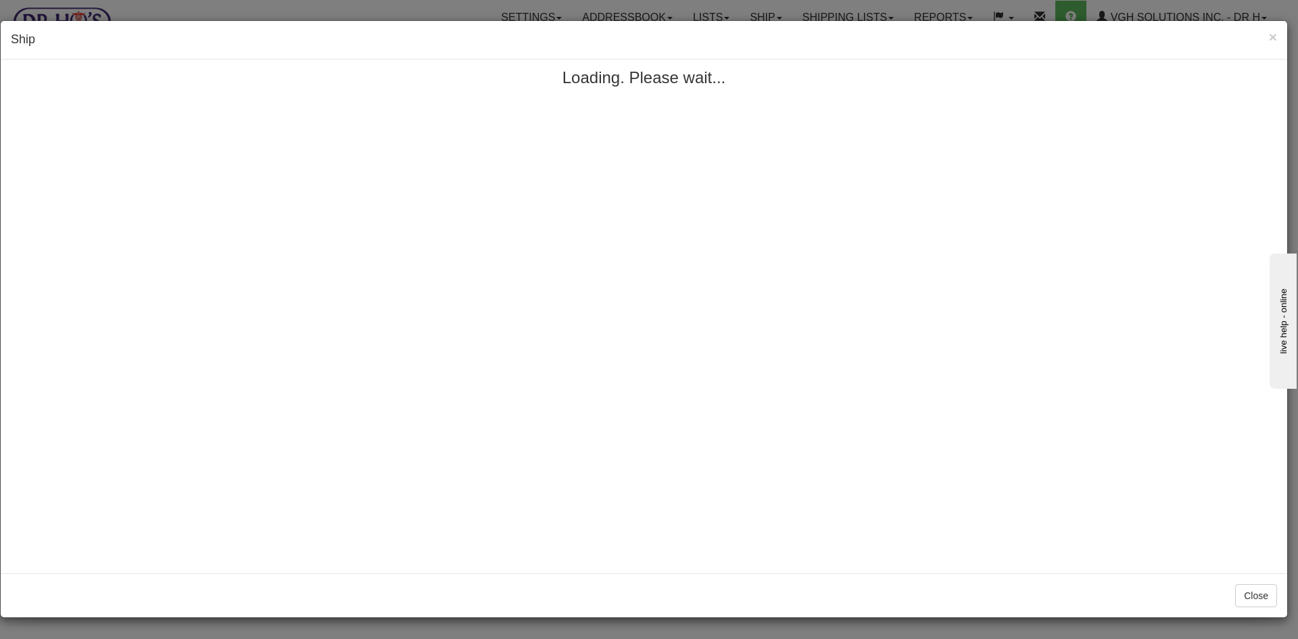
scroll to position [0, 0]
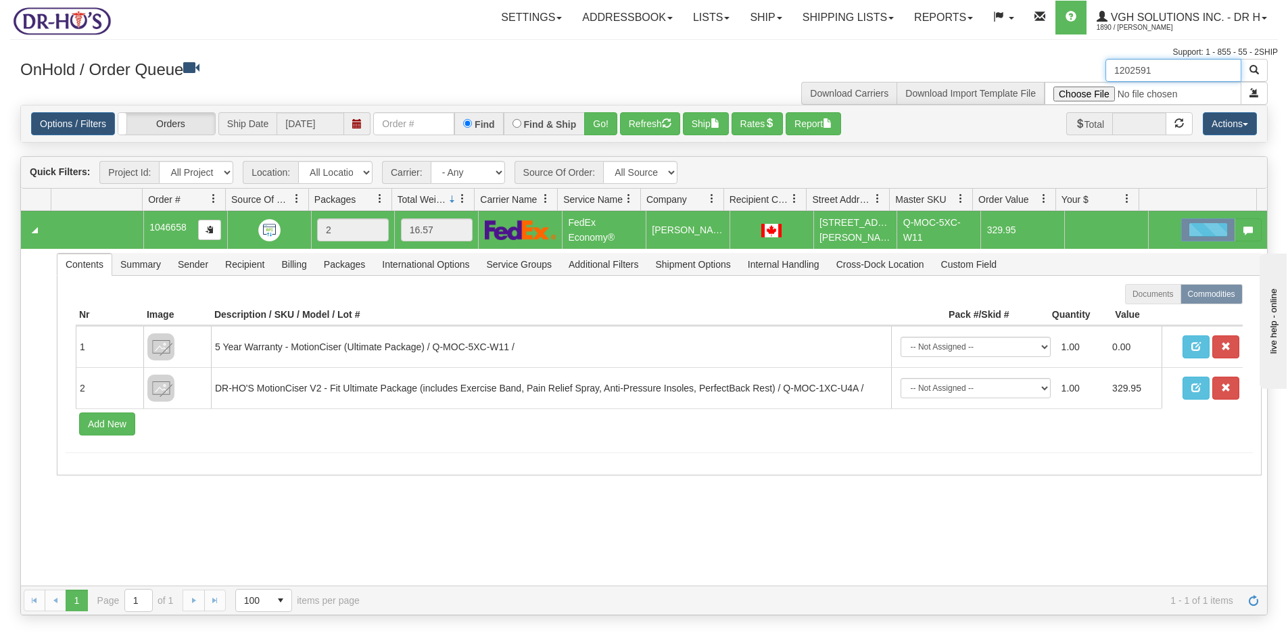
drag, startPoint x: 1173, startPoint y: 70, endPoint x: 1059, endPoint y: 85, distance: 114.6
click at [1059, 85] on div "1202591 Download Carriers Download Import Template File" at bounding box center [961, 82] width 634 height 46
paste input "34"
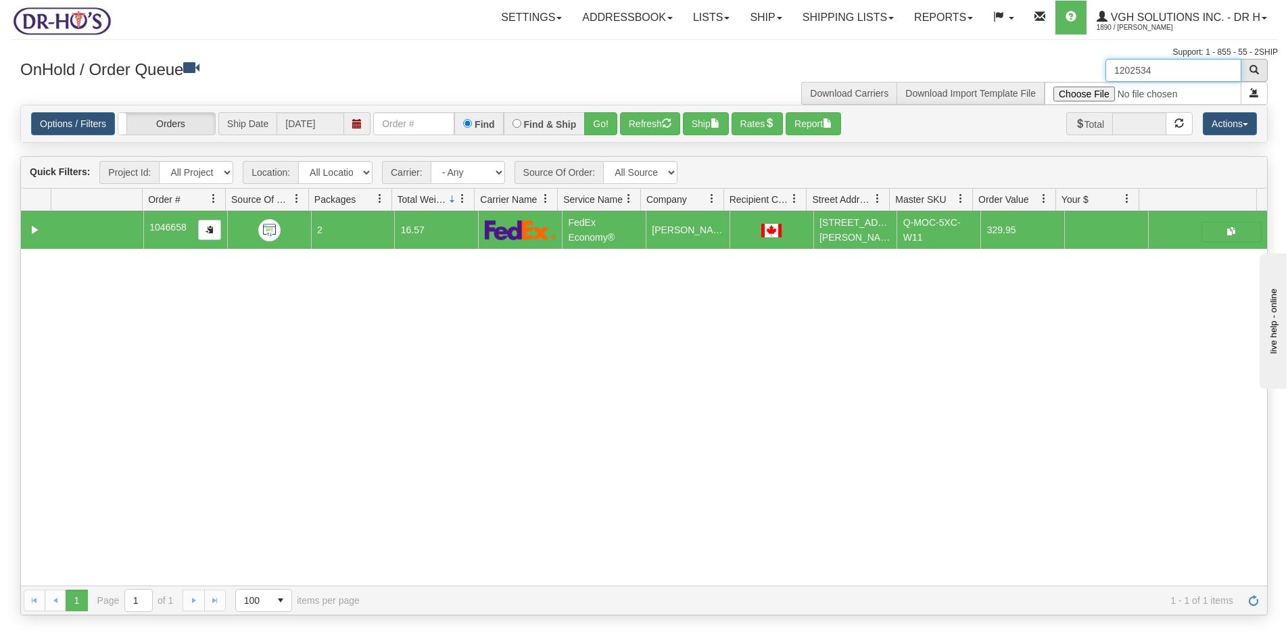
type input "1202534"
click at [1254, 67] on span "button" at bounding box center [1253, 69] width 9 height 9
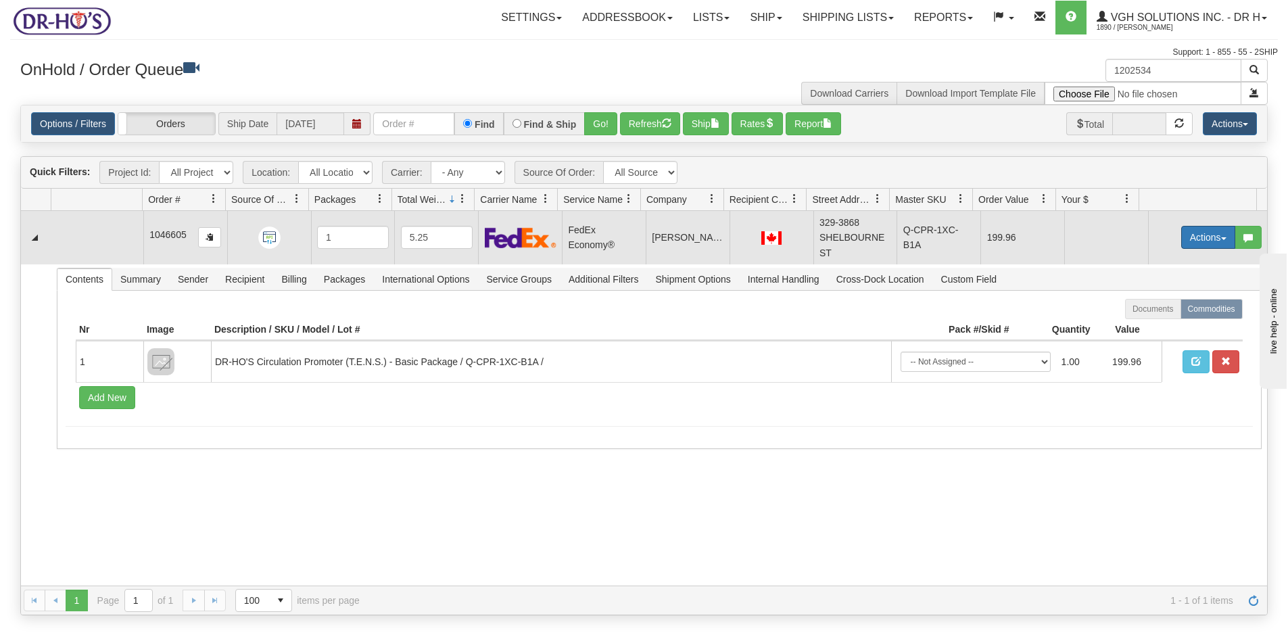
click at [1186, 235] on button "Actions" at bounding box center [1208, 237] width 54 height 23
click at [1157, 263] on span "Open" at bounding box center [1156, 263] width 32 height 11
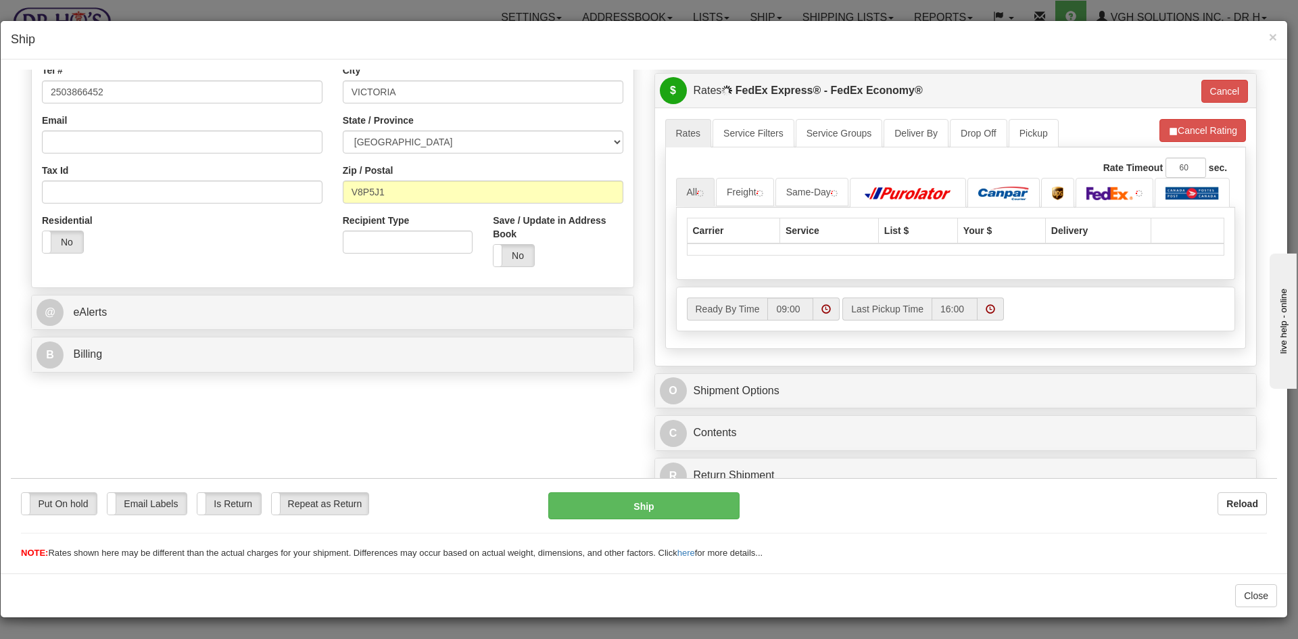
scroll to position [338, 0]
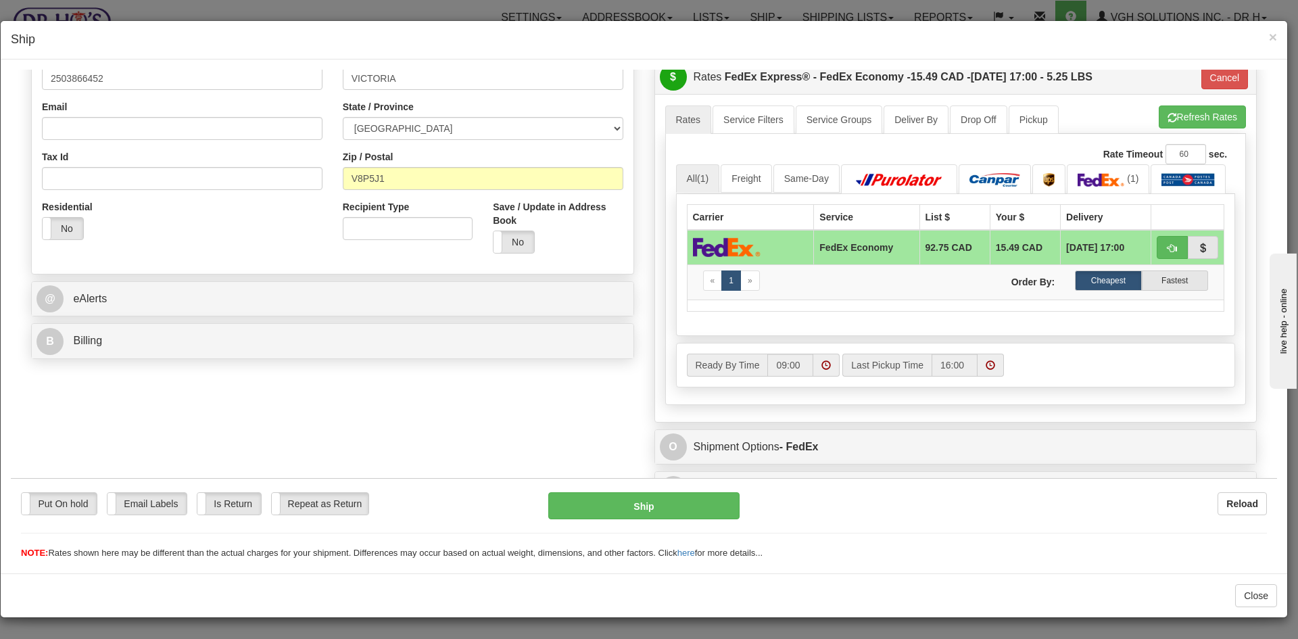
click at [906, 401] on div "Rate Timeout 60 sec. 20 All (1) Freight Same-Day «" at bounding box center [955, 268] width 581 height 270
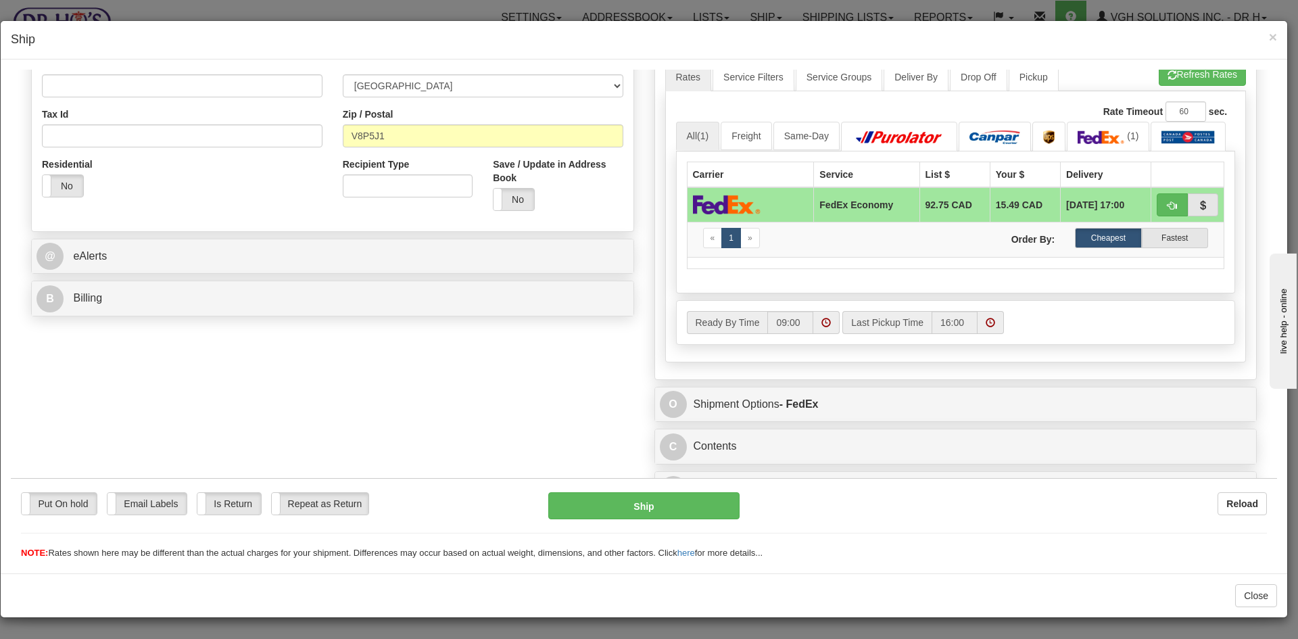
scroll to position [403, 0]
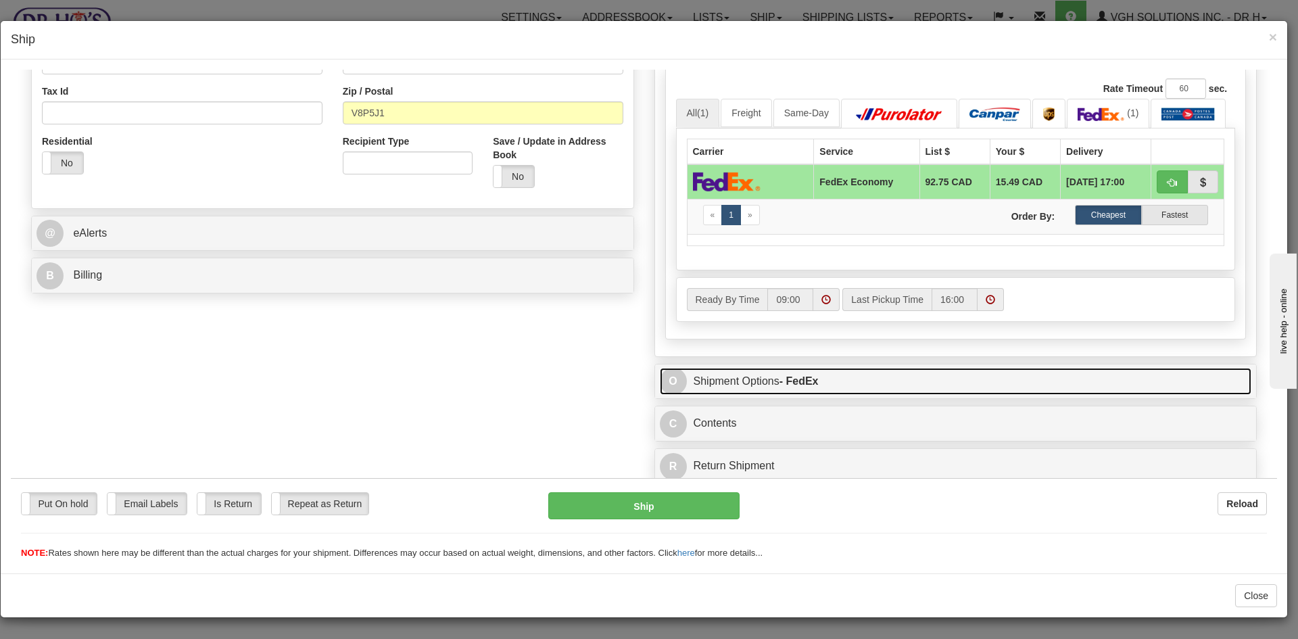
drag, startPoint x: 901, startPoint y: 381, endPoint x: 914, endPoint y: 387, distance: 15.1
click at [902, 381] on link "O Shipment Options - FedEx" at bounding box center [956, 381] width 592 height 28
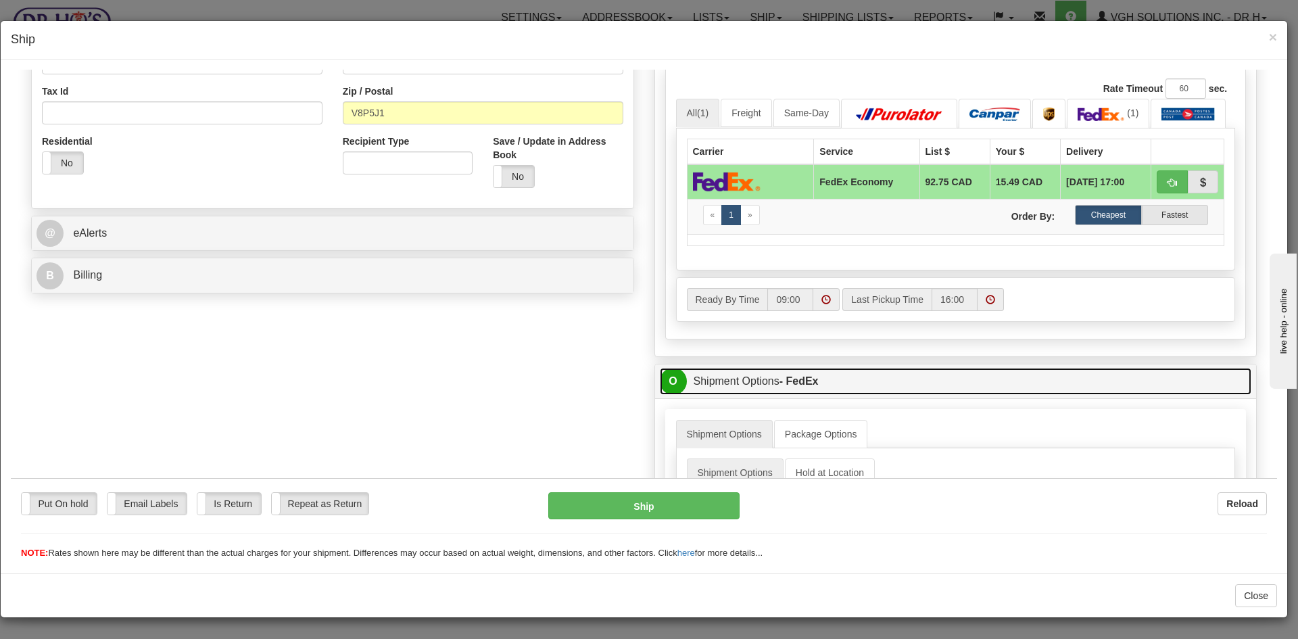
scroll to position [611, 0]
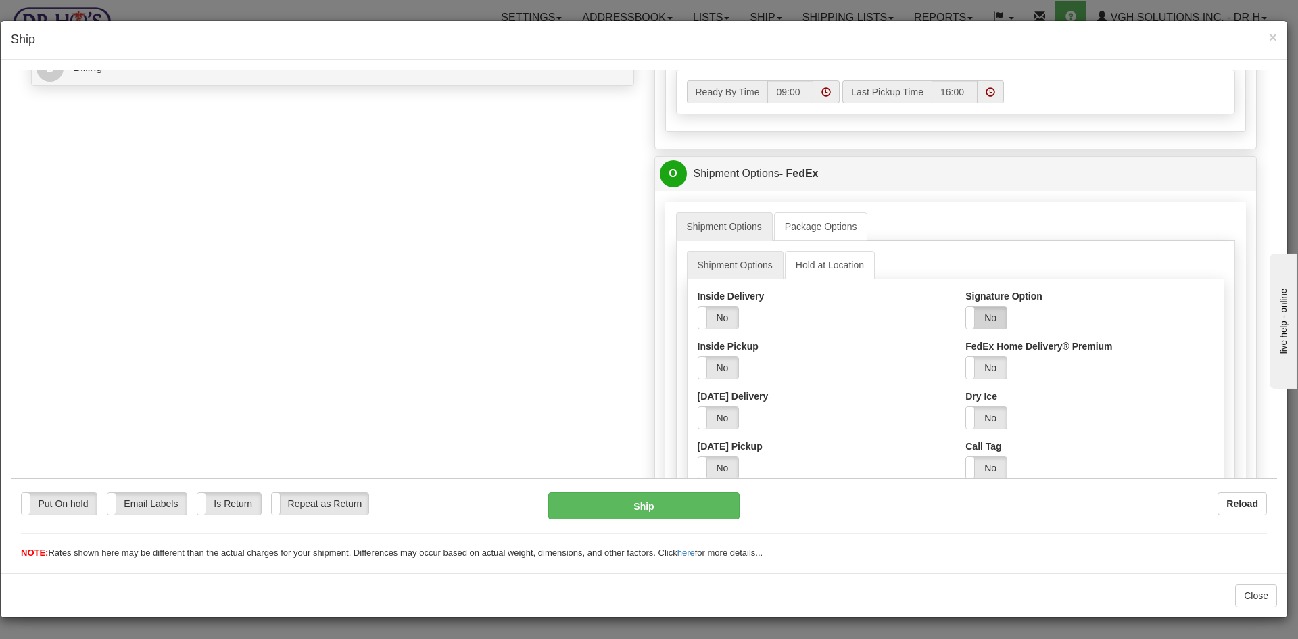
click at [986, 316] on label "No" at bounding box center [986, 317] width 41 height 22
drag, startPoint x: 1029, startPoint y: 368, endPoint x: 1025, endPoint y: 378, distance: 10.9
click at [1029, 368] on select "Adult Direct Indirect No Signature Required Service Default" at bounding box center [1022, 367] width 114 height 23
click at [965, 356] on select "Adult Direct Indirect No Signature Required Service Default" at bounding box center [1022, 367] width 114 height 23
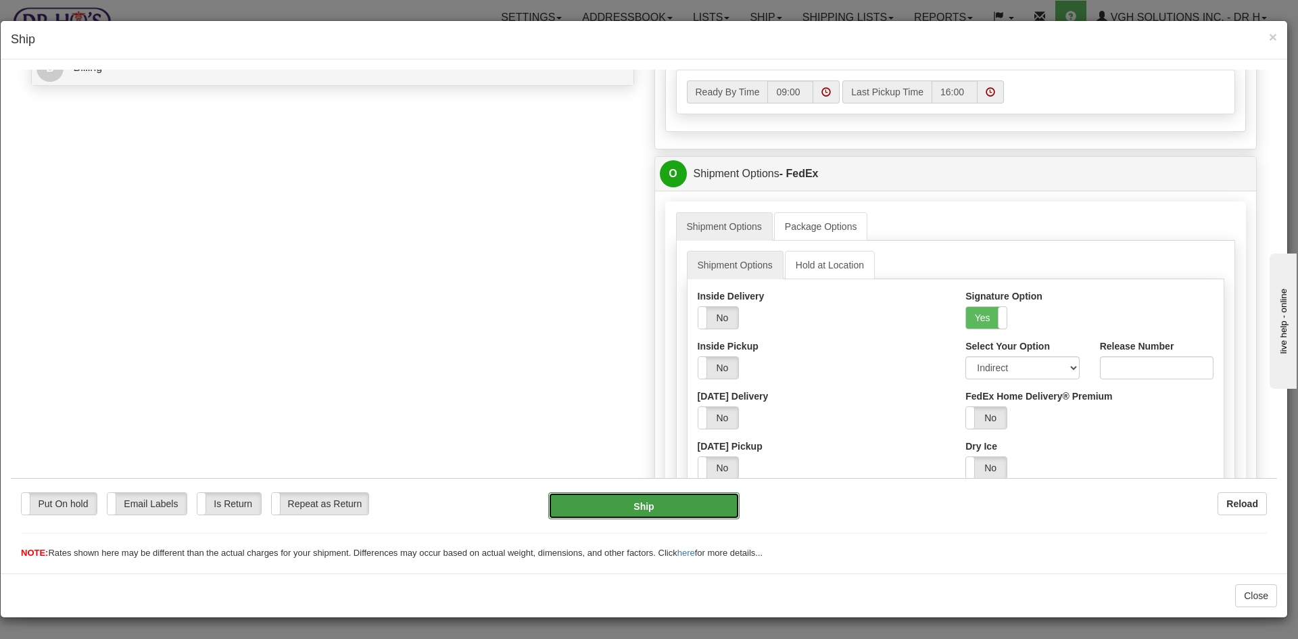
click at [692, 508] on button "Ship" at bounding box center [643, 504] width 191 height 27
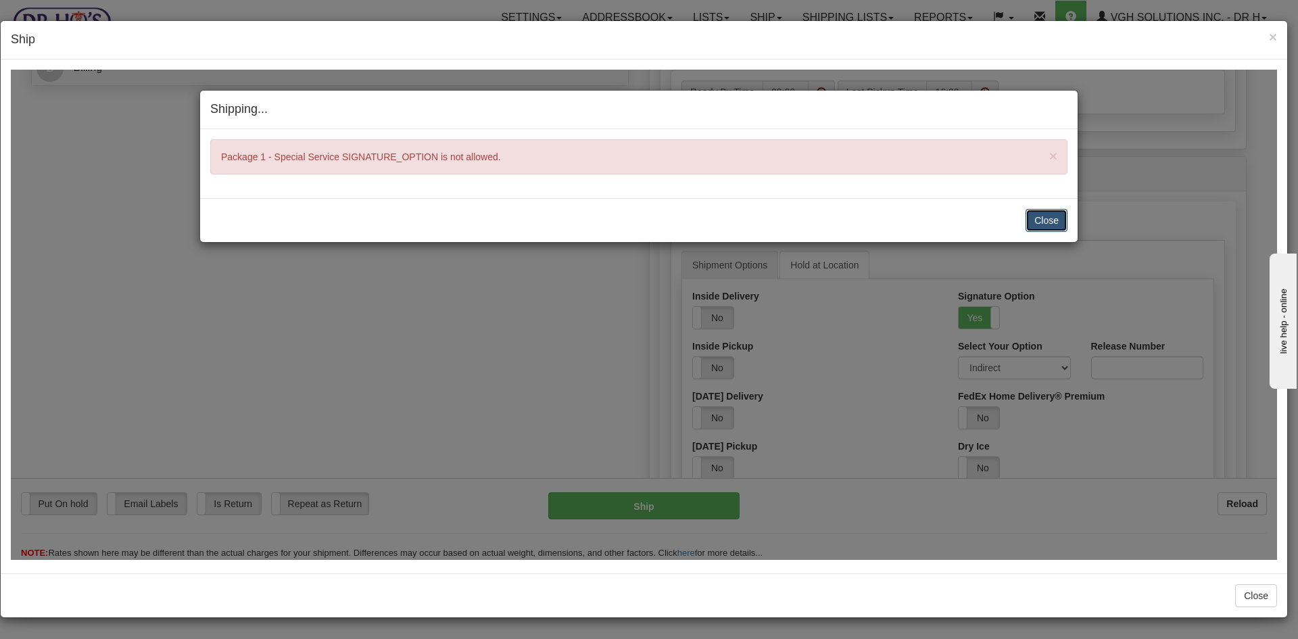
click at [1048, 222] on button "Close" at bounding box center [1046, 219] width 42 height 23
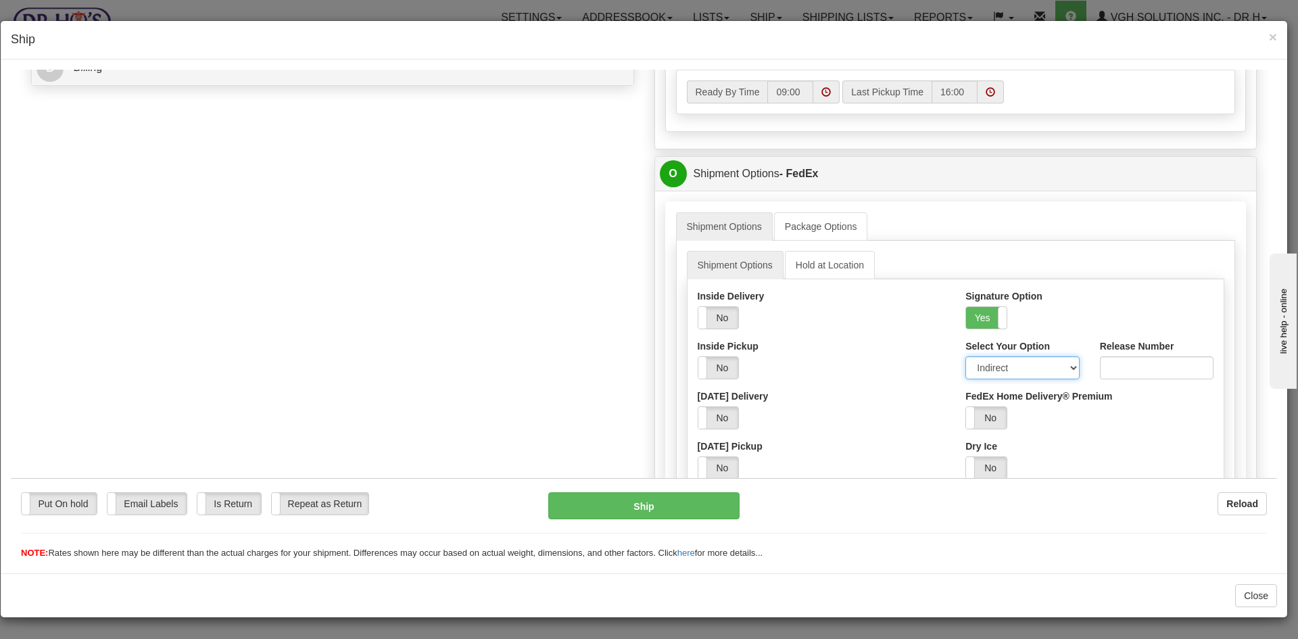
click at [1008, 368] on select "Adult Direct Indirect No Signature Required Service Default" at bounding box center [1022, 367] width 114 height 23
select select "0"
click at [965, 356] on select "Adult Direct Indirect No Signature Required Service Default" at bounding box center [1022, 367] width 114 height 23
click at [654, 508] on button "Ship" at bounding box center [643, 504] width 191 height 27
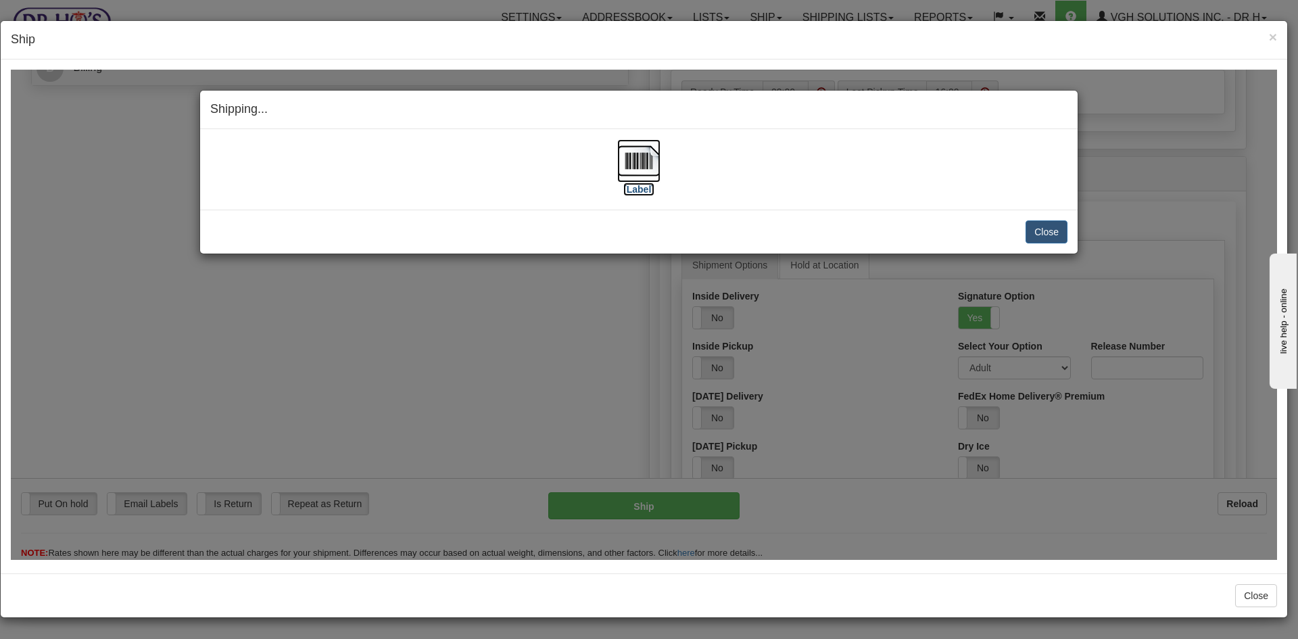
click at [635, 157] on img at bounding box center [638, 160] width 43 height 43
click at [1044, 228] on button "Close" at bounding box center [1046, 231] width 42 height 23
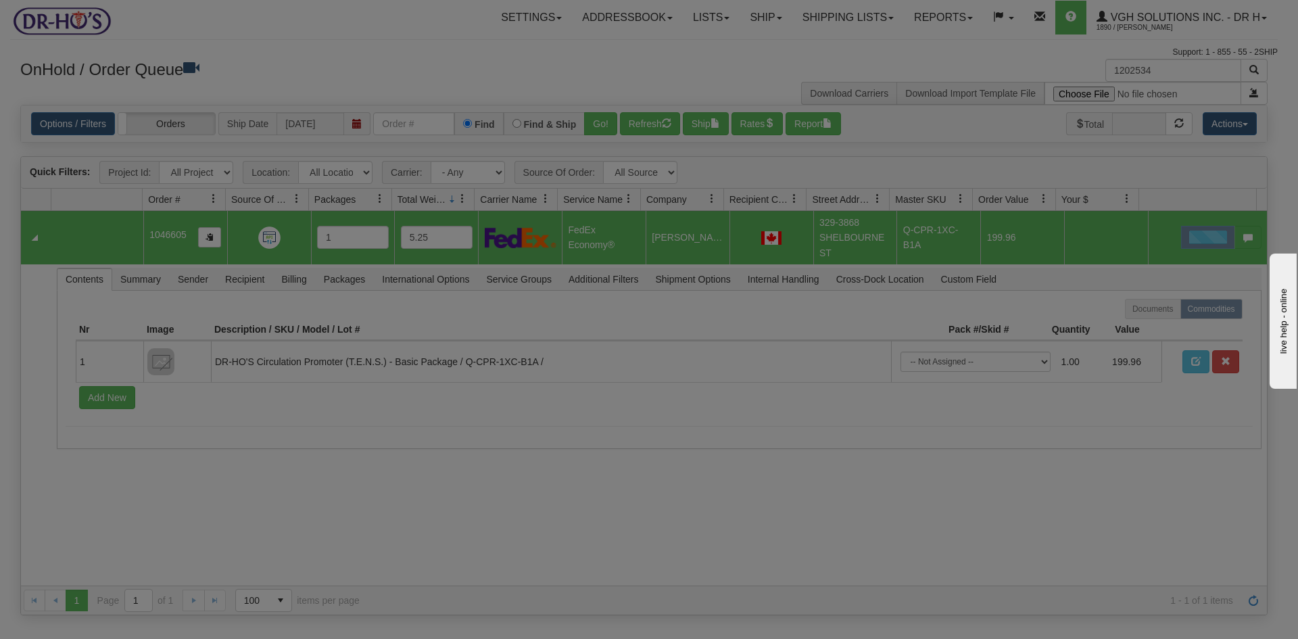
scroll to position [0, 0]
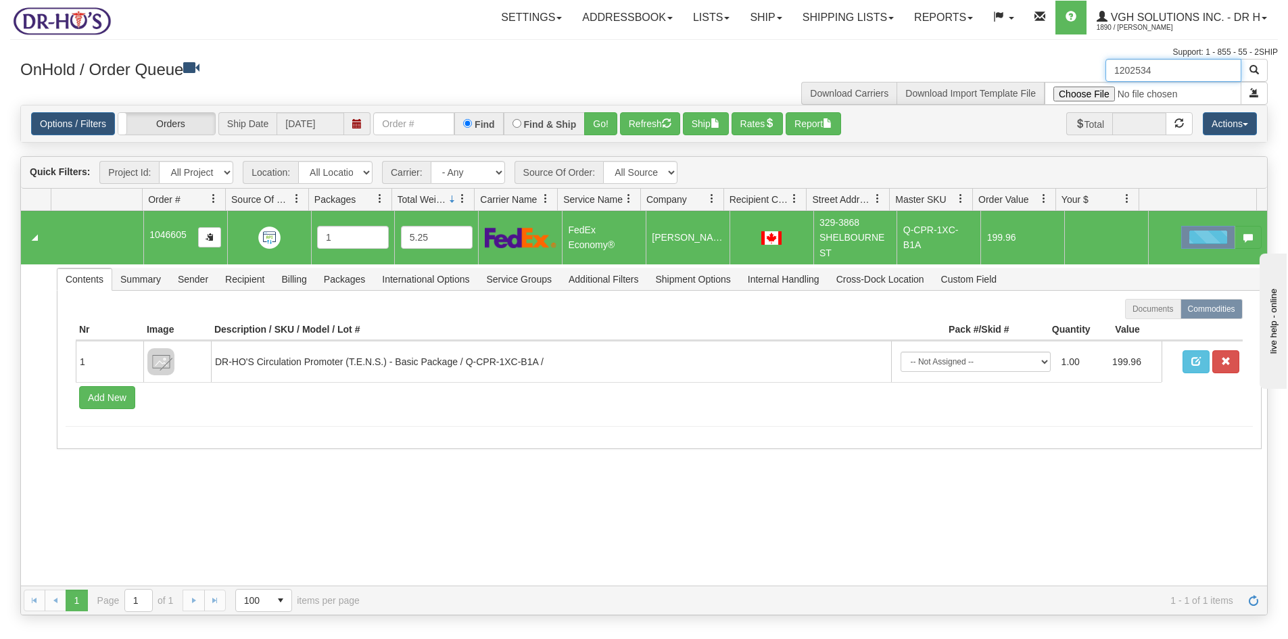
drag, startPoint x: 1153, startPoint y: 64, endPoint x: 1059, endPoint y: 80, distance: 95.5
click at [1058, 80] on div "1202534 Download Carriers Download Import Template File" at bounding box center [961, 82] width 634 height 46
paste input "0"
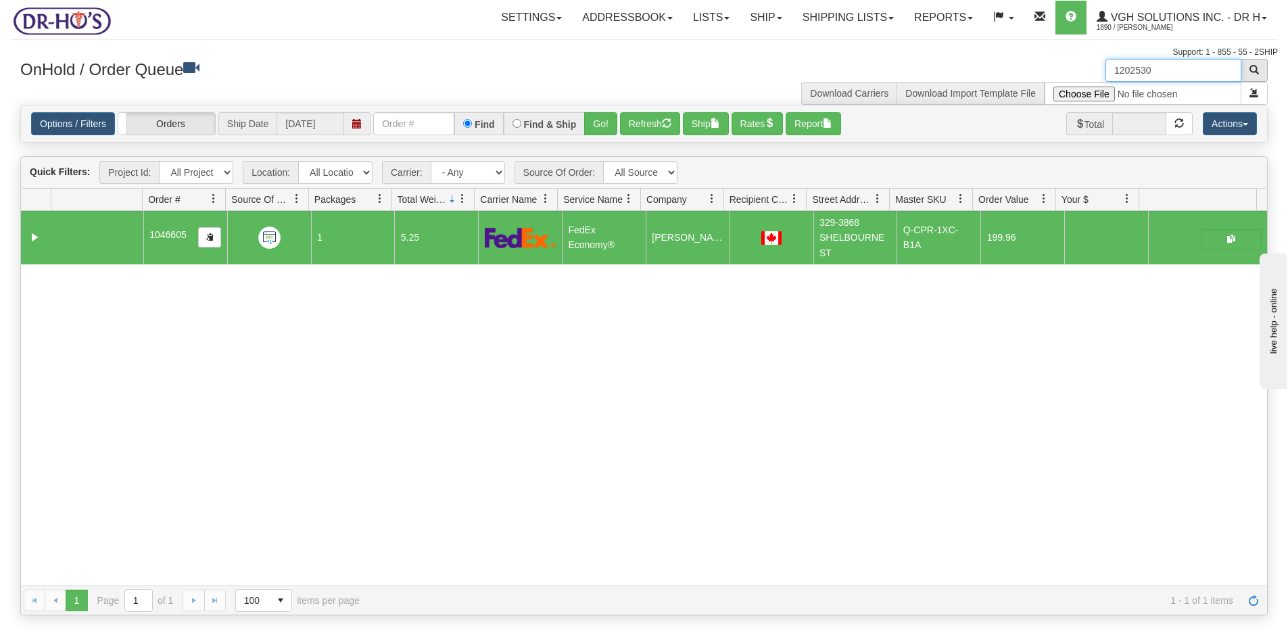
type input "1202530"
click at [1257, 69] on span "button" at bounding box center [1253, 69] width 9 height 9
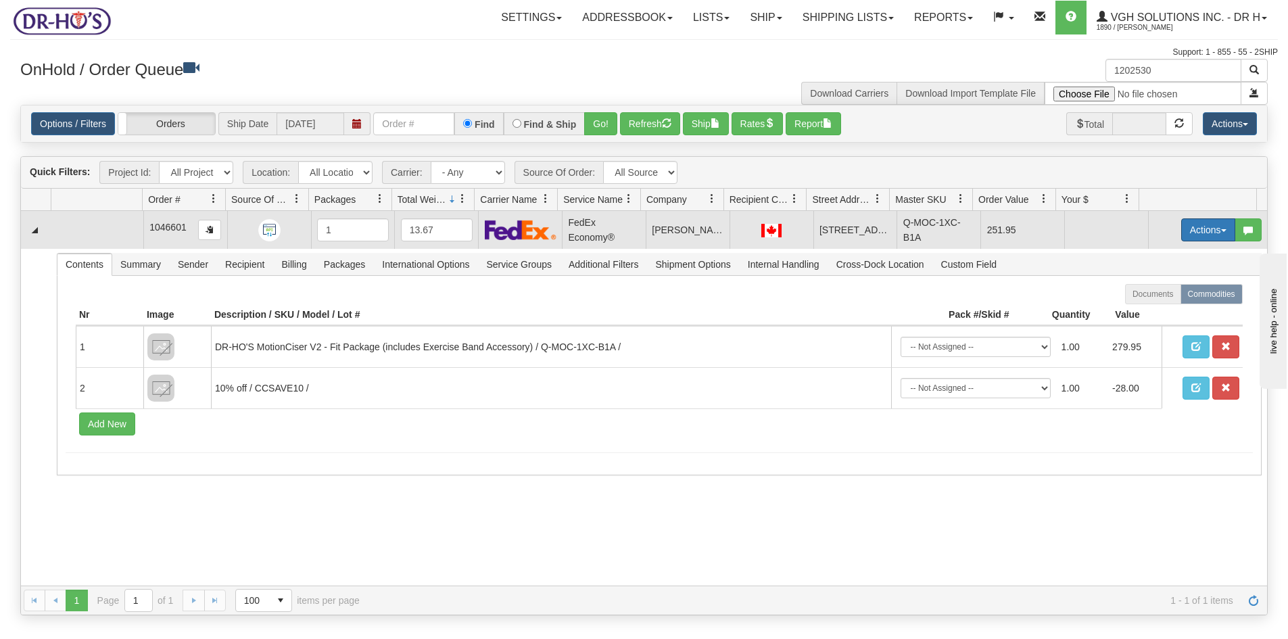
click at [1196, 231] on button "Actions" at bounding box center [1208, 229] width 54 height 23
click at [1144, 261] on span "Open" at bounding box center [1156, 255] width 32 height 11
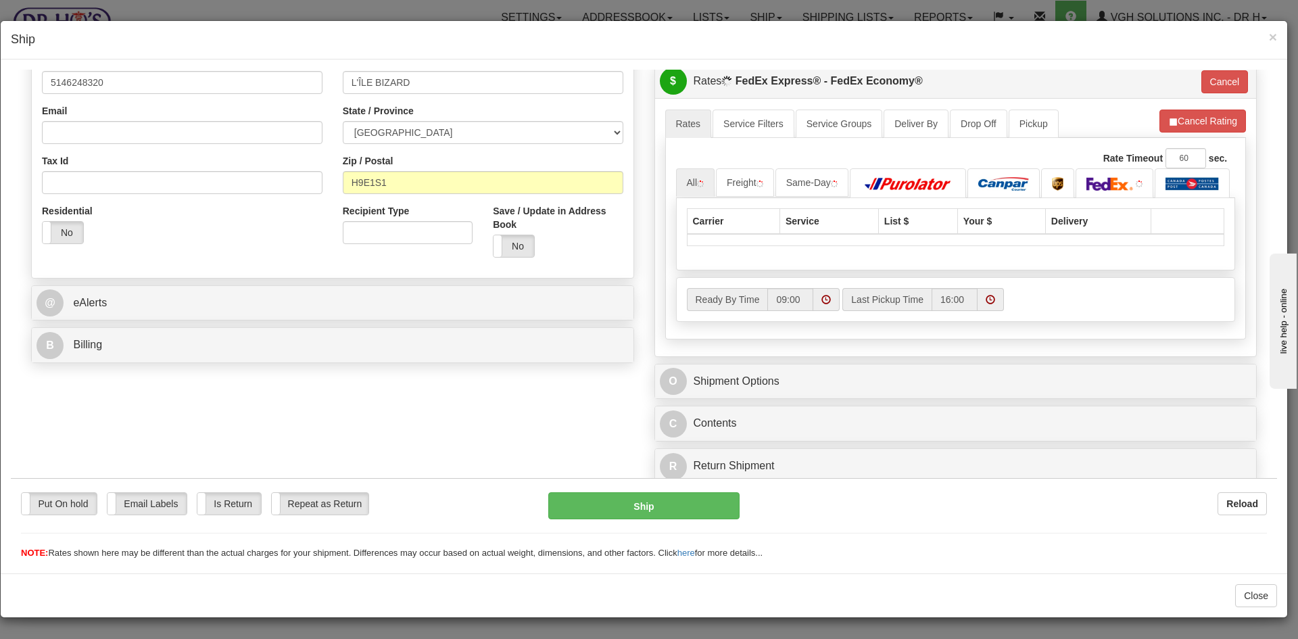
scroll to position [363, 0]
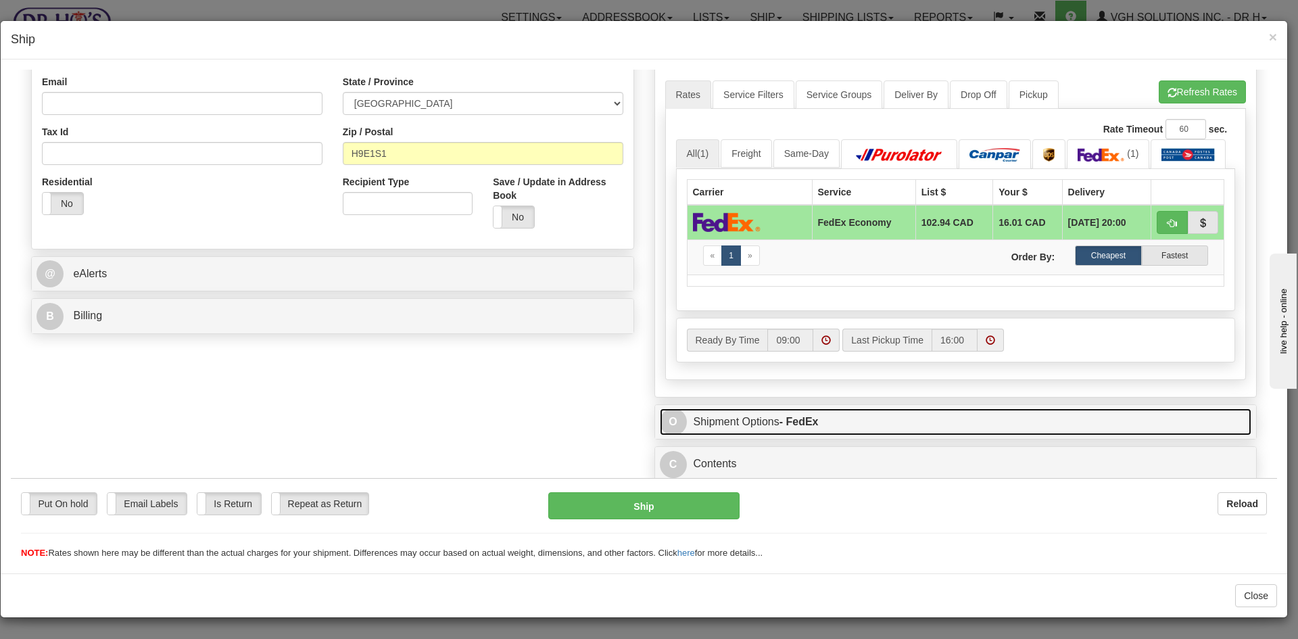
click at [891, 414] on link "O Shipment Options - FedEx" at bounding box center [956, 422] width 592 height 28
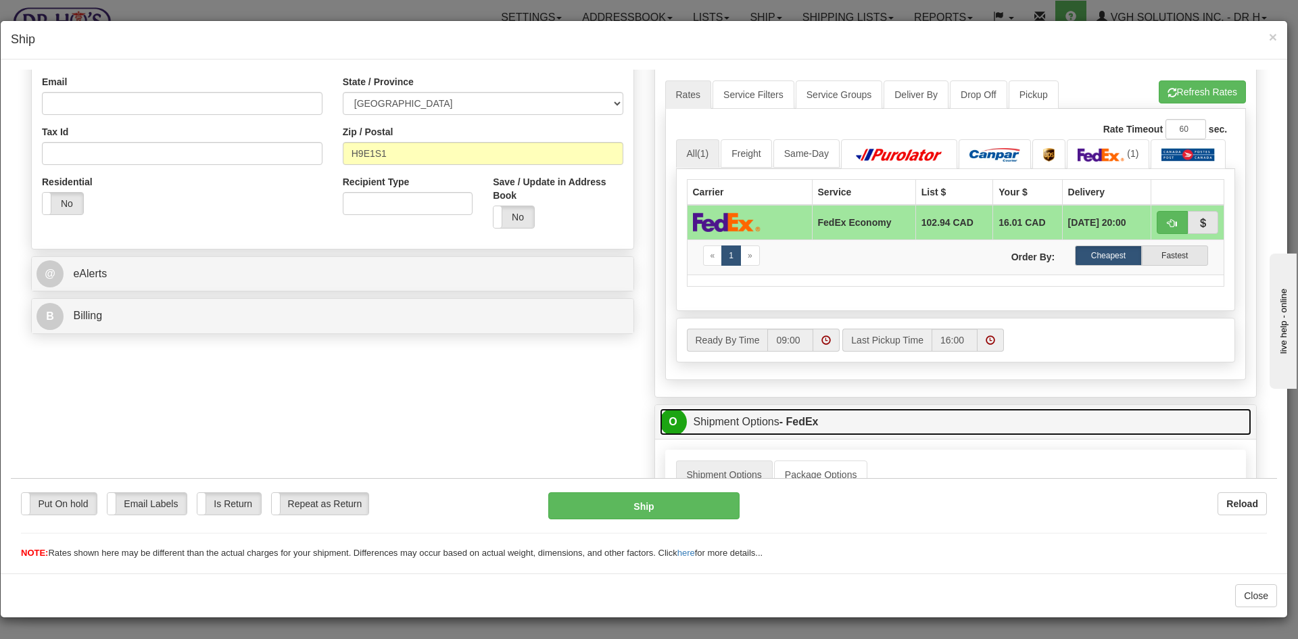
scroll to position [566, 0]
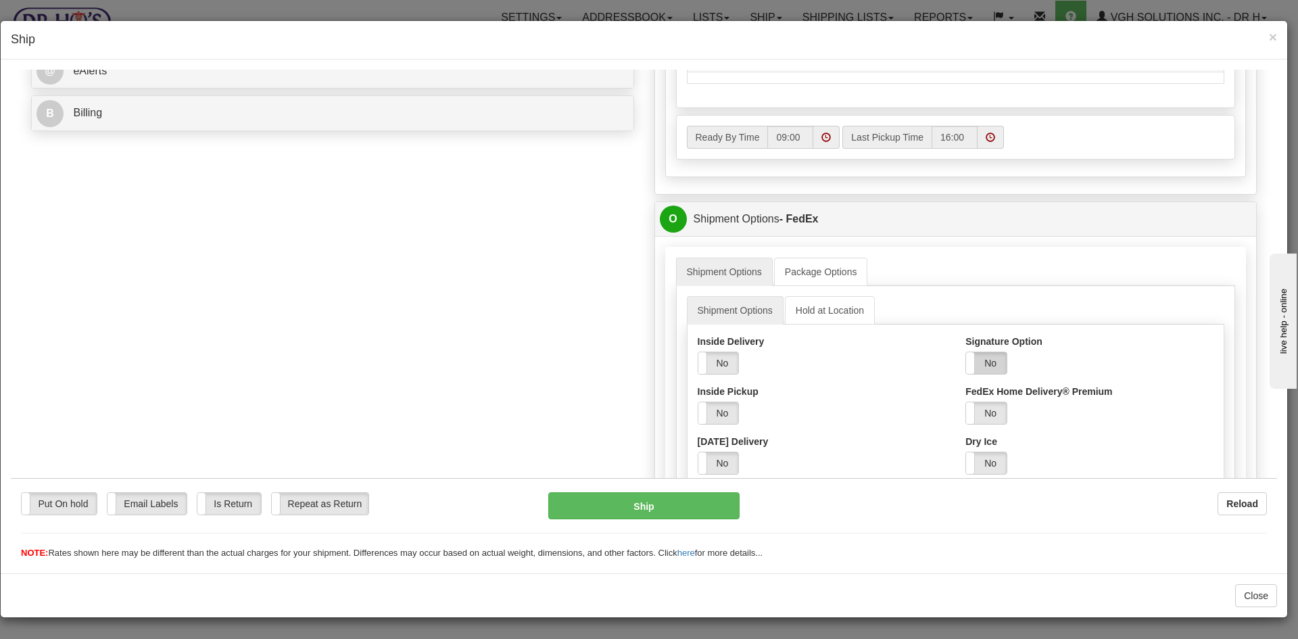
click at [986, 360] on label "No" at bounding box center [986, 362] width 41 height 22
click at [987, 413] on select "Adult Direct Indirect No Signature Required Service Default" at bounding box center [1022, 412] width 114 height 23
select select "2"
click at [965, 401] on select "Adult Direct Indirect No Signature Required Service Default" at bounding box center [1022, 412] width 114 height 23
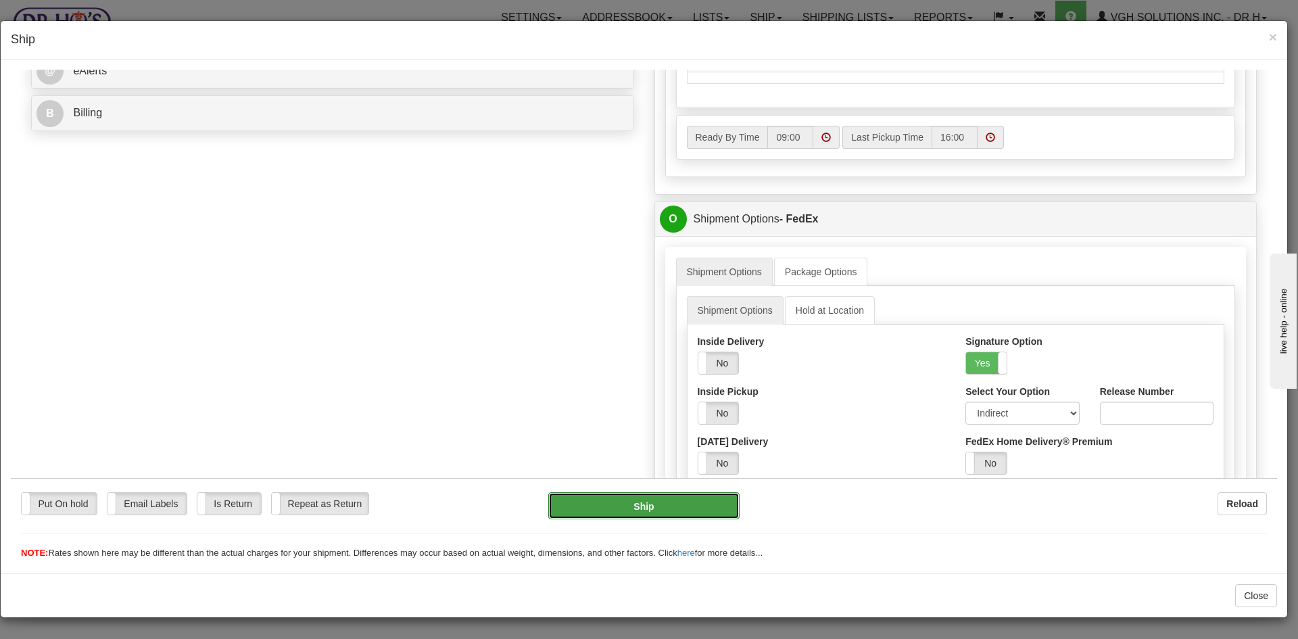
click at [683, 491] on button "Ship" at bounding box center [643, 504] width 191 height 27
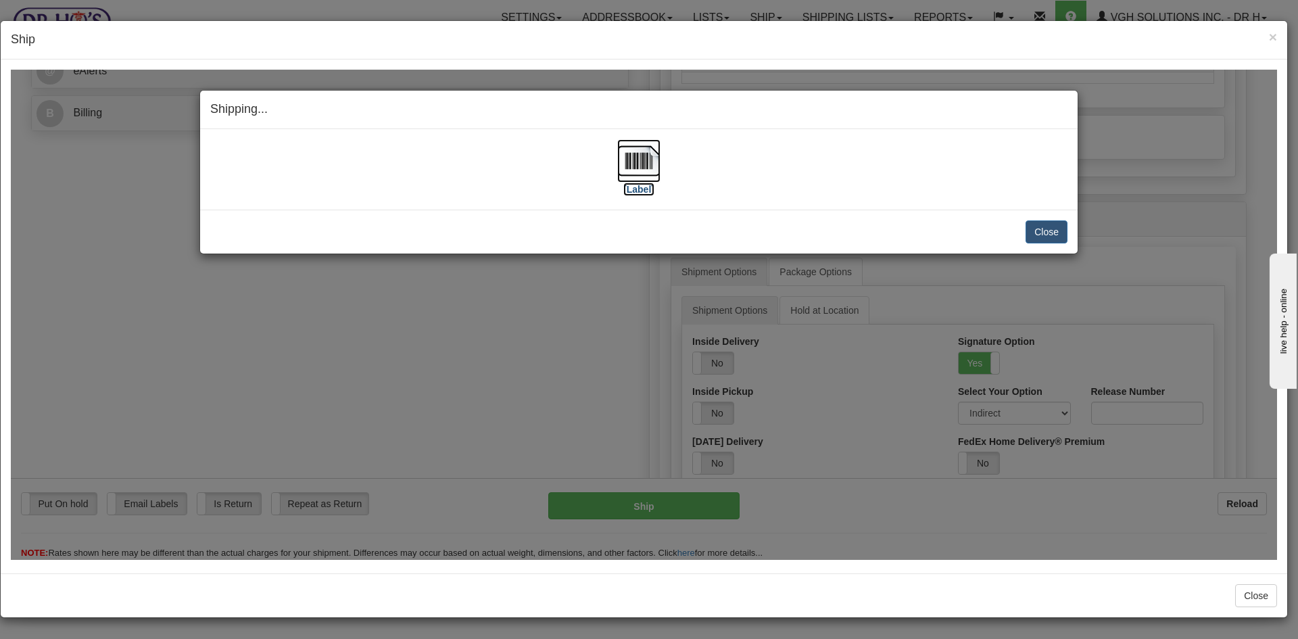
click at [641, 159] on img at bounding box center [638, 160] width 43 height 43
click at [1044, 228] on button "Close" at bounding box center [1046, 231] width 42 height 23
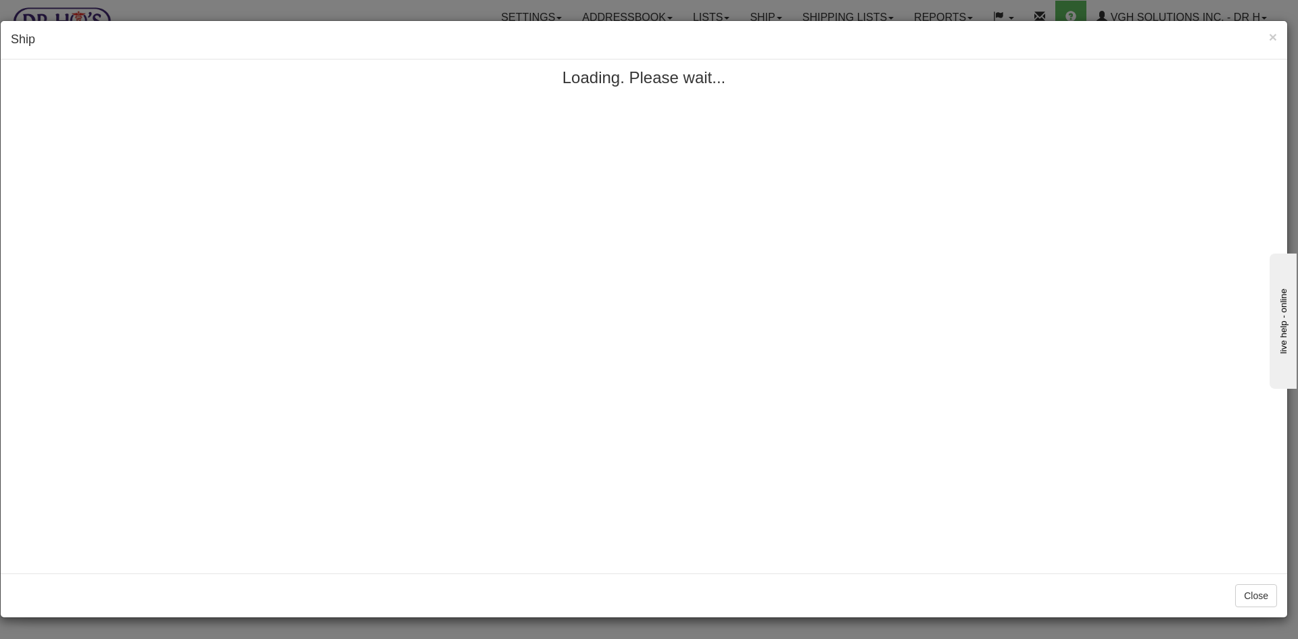
scroll to position [0, 0]
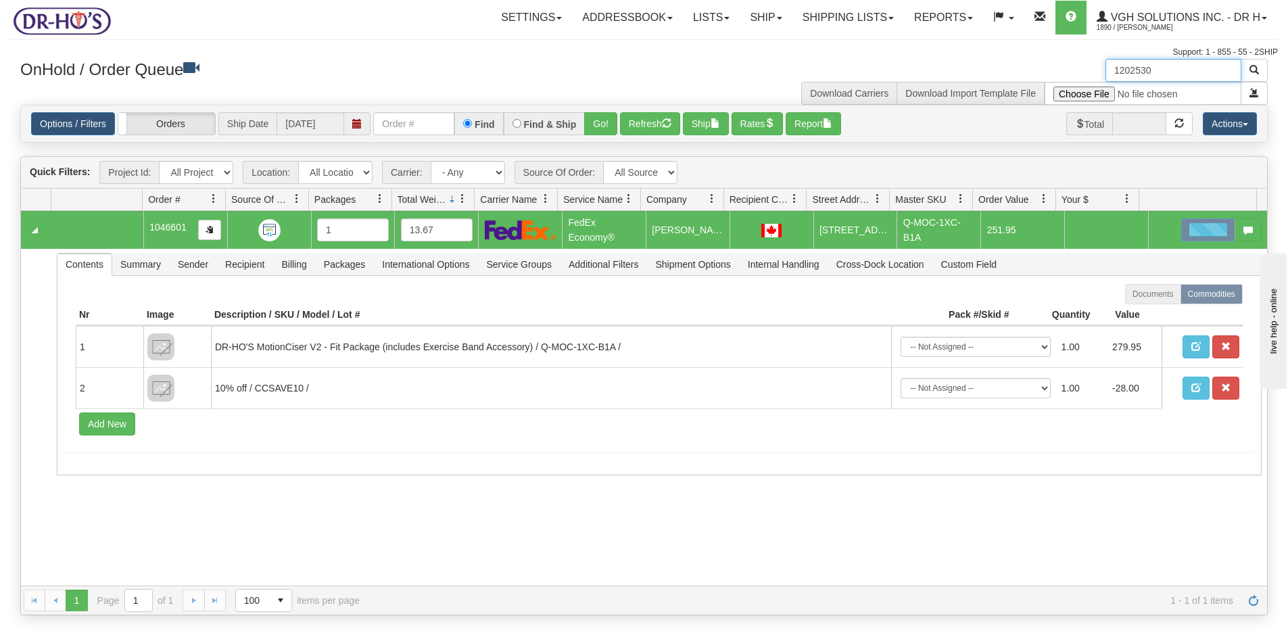
drag, startPoint x: 1160, startPoint y: 69, endPoint x: 1046, endPoint y: 72, distance: 114.9
click at [1046, 72] on div "1202530 Download Carriers Download Import Template File" at bounding box center [961, 82] width 634 height 46
paste input "25"
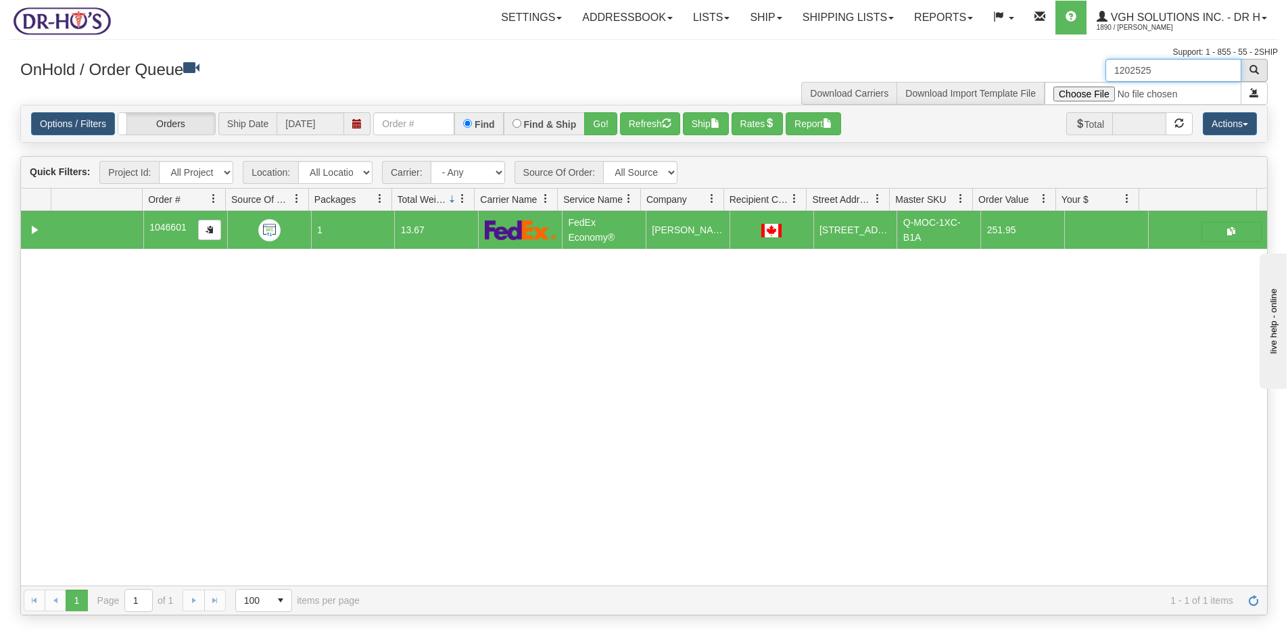
type input "1202525"
click at [1257, 70] on span "button" at bounding box center [1253, 69] width 9 height 9
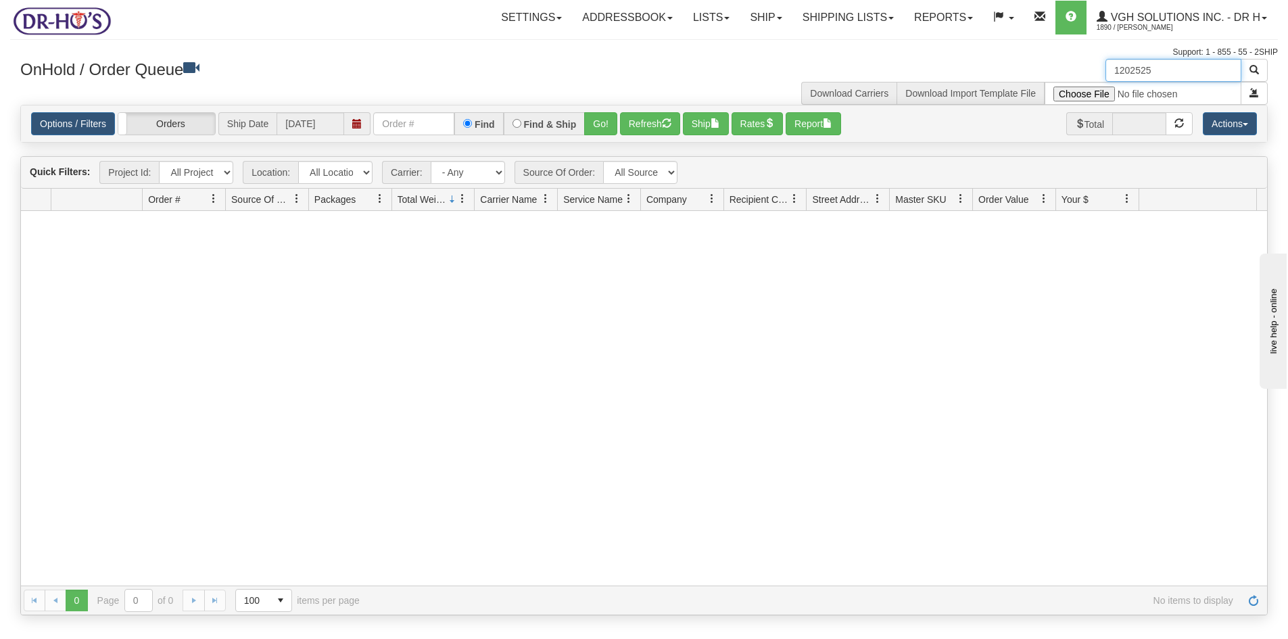
drag, startPoint x: 1114, startPoint y: 72, endPoint x: 1053, endPoint y: 81, distance: 62.2
click at [1053, 81] on div "1202525 Download Carriers Download Import Template File" at bounding box center [961, 82] width 634 height 46
click at [1163, 61] on input "text" at bounding box center [1173, 70] width 136 height 23
paste input "1202508"
click at [1260, 68] on button "button" at bounding box center [1253, 70] width 27 height 23
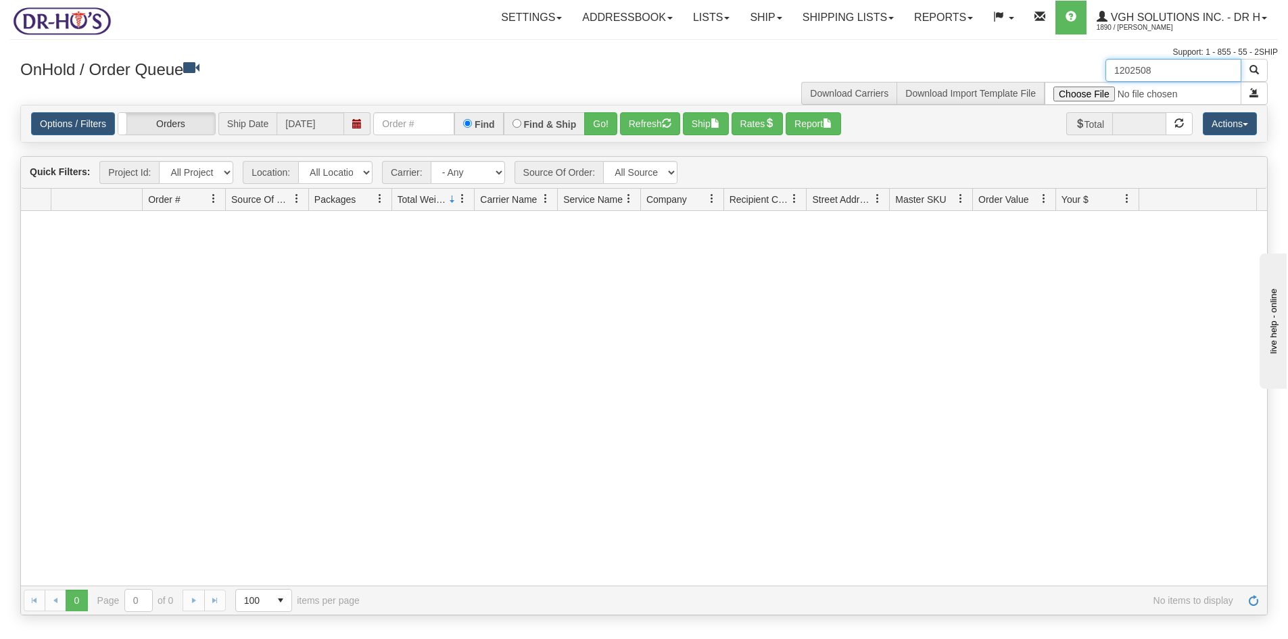
drag, startPoint x: 1165, startPoint y: 68, endPoint x: 1083, endPoint y: 76, distance: 82.9
click at [1083, 76] on div "1202508 Download Carriers Download Import Template File" at bounding box center [961, 82] width 634 height 46
paste input "485"
click at [1257, 70] on span "button" at bounding box center [1253, 69] width 9 height 9
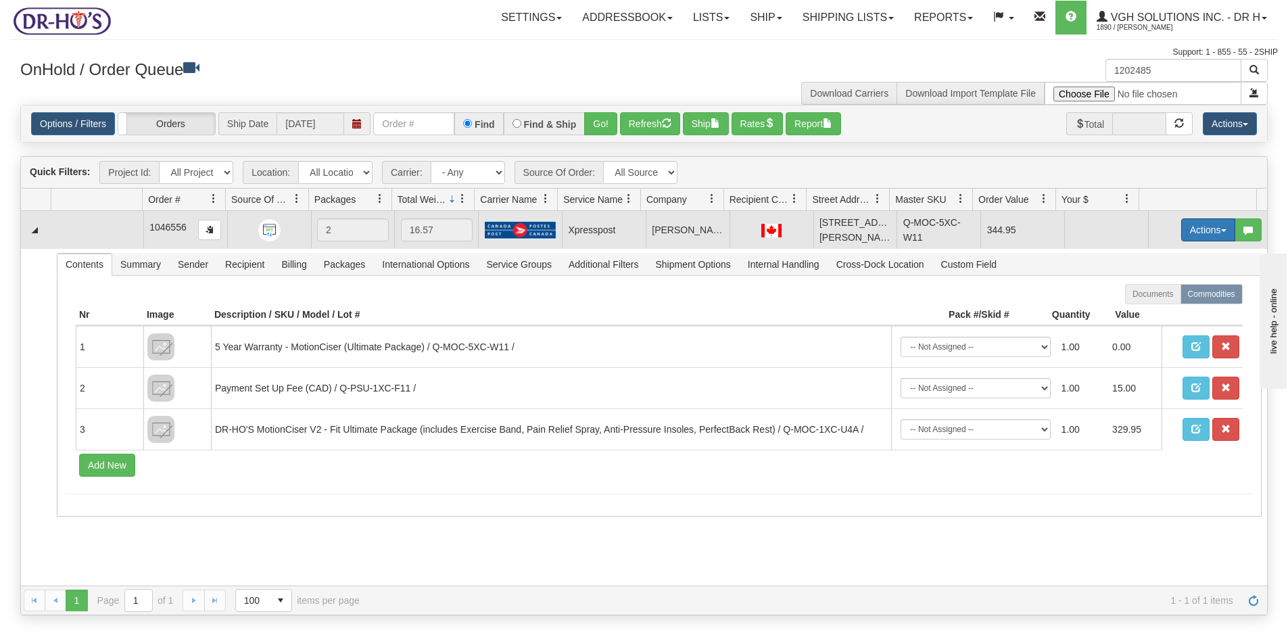
click at [1200, 224] on button "Actions" at bounding box center [1208, 229] width 54 height 23
click at [1142, 258] on span "Open" at bounding box center [1156, 255] width 32 height 11
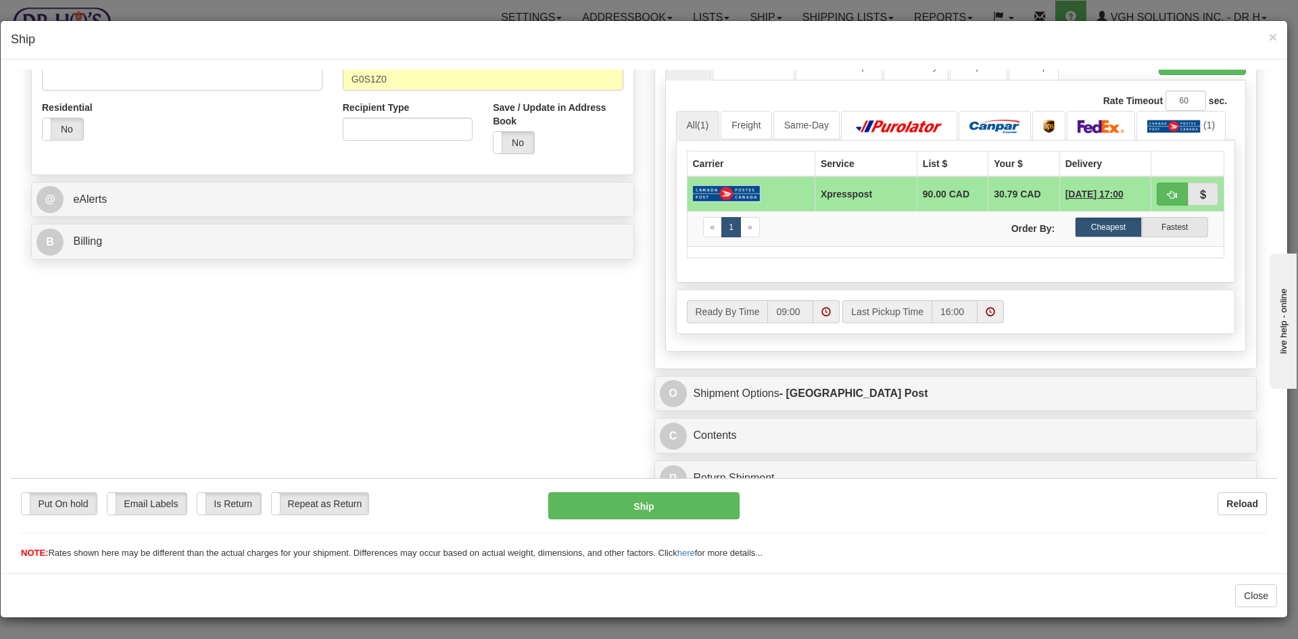
scroll to position [449, 0]
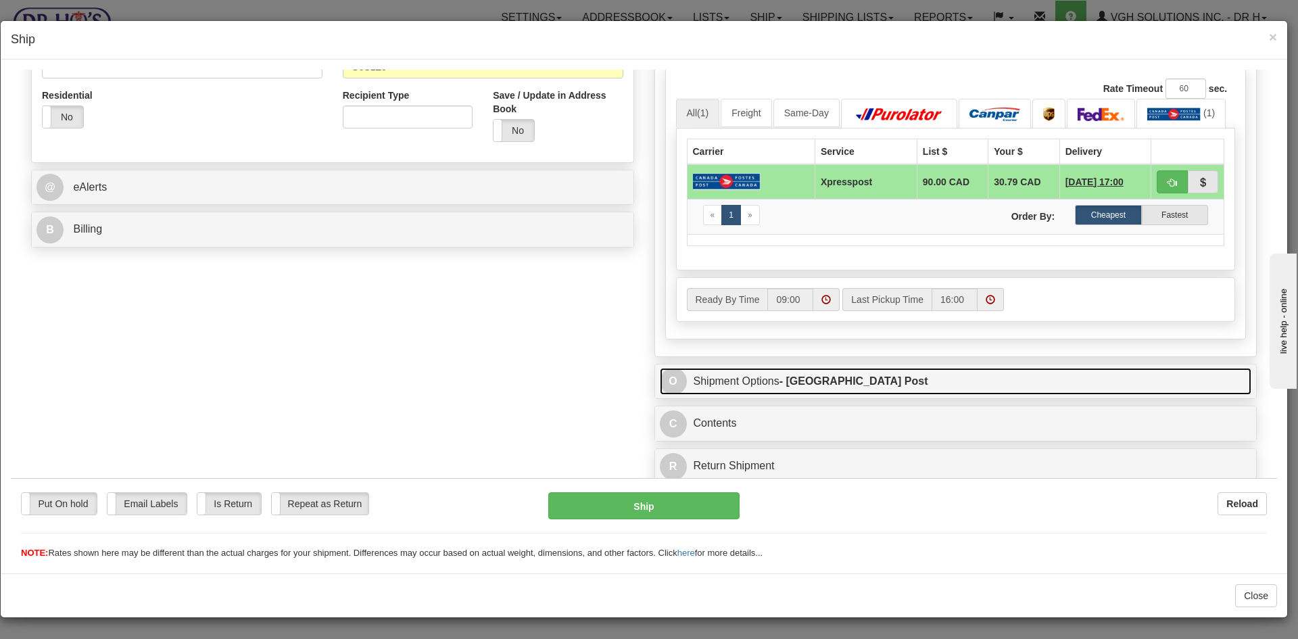
click at [866, 375] on link "O Shipment Options - Canada Post" at bounding box center [956, 381] width 592 height 28
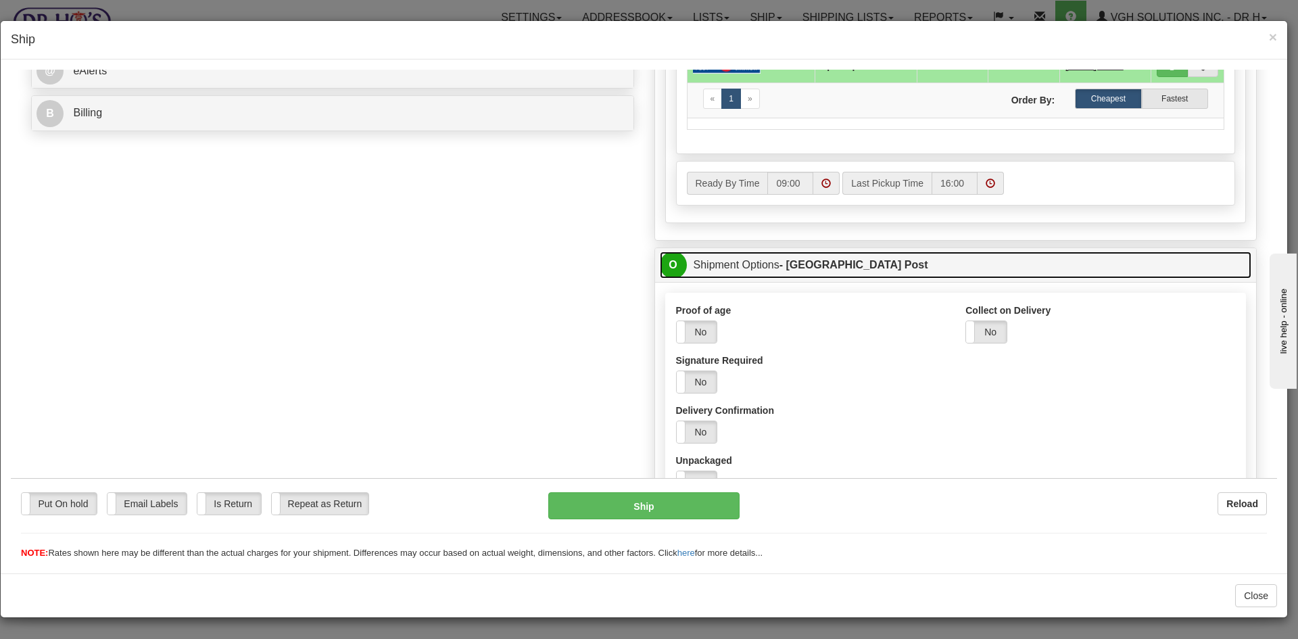
scroll to position [585, 0]
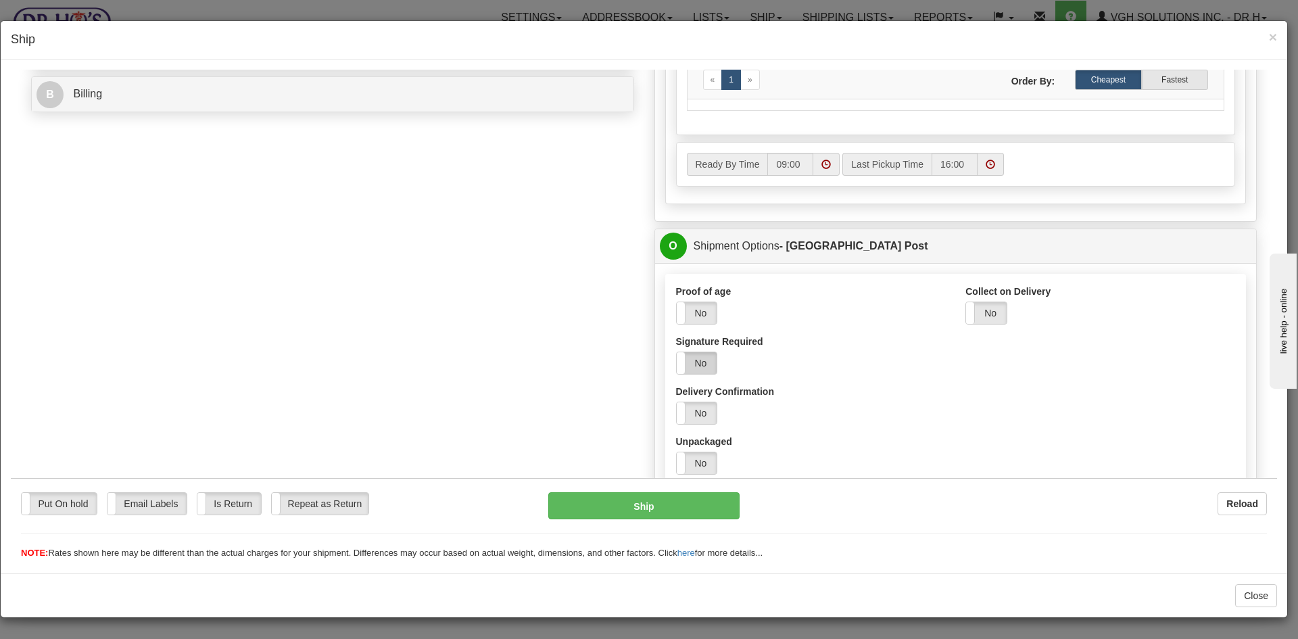
click at [702, 364] on label "No" at bounding box center [697, 362] width 41 height 22
click at [662, 497] on button "Ship" at bounding box center [643, 504] width 191 height 27
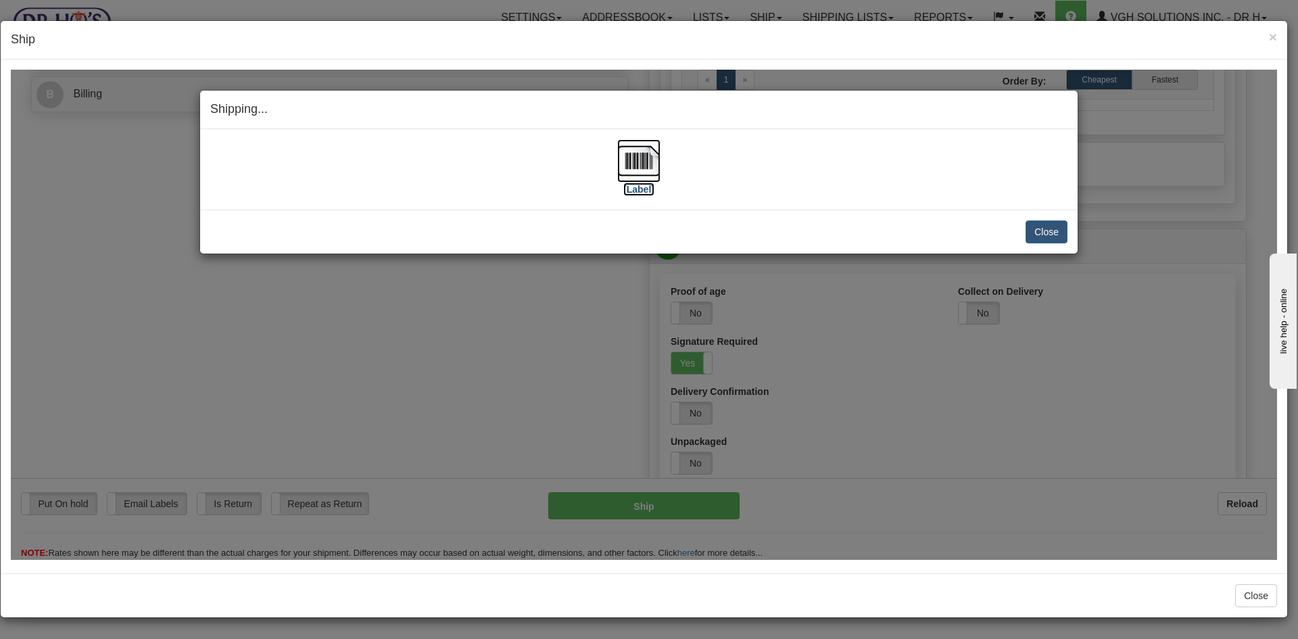
click at [646, 160] on img at bounding box center [638, 160] width 43 height 43
click at [1046, 232] on button "Close" at bounding box center [1046, 231] width 42 height 23
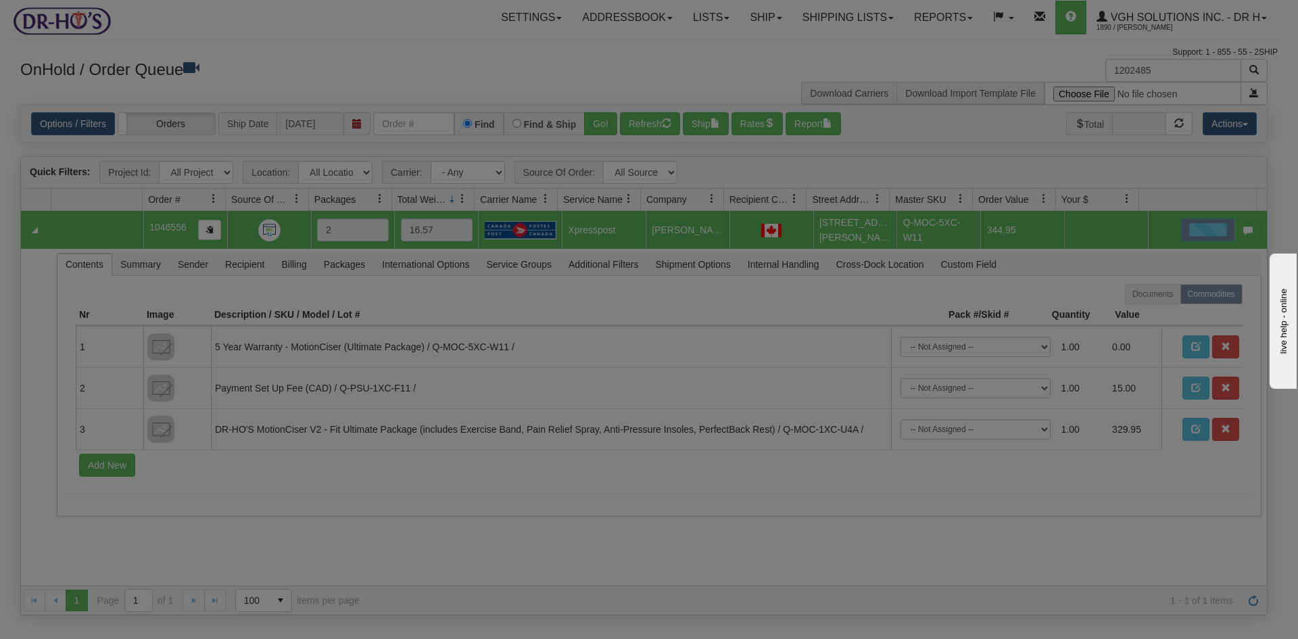
scroll to position [0, 0]
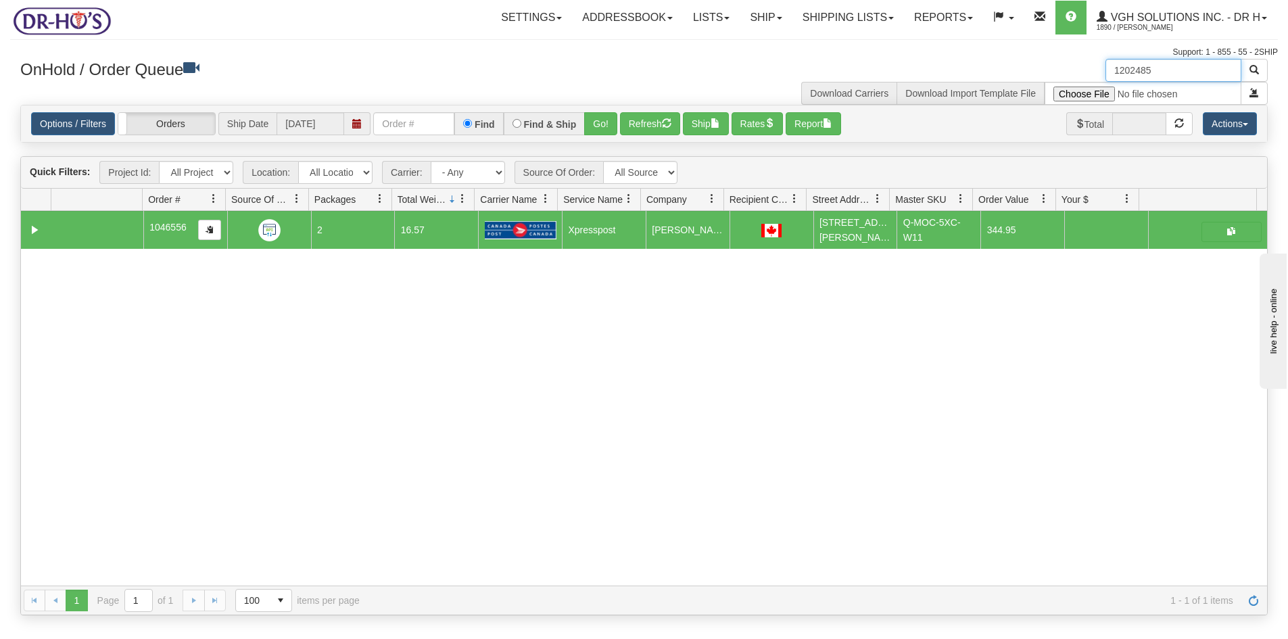
drag, startPoint x: 1139, startPoint y: 69, endPoint x: 1039, endPoint y: 74, distance: 100.1
click at [1039, 74] on div "1202485 Download Carriers Download Import Template File" at bounding box center [961, 82] width 634 height 46
paste input "79"
type input "1202479"
click at [1252, 68] on span "button" at bounding box center [1253, 69] width 9 height 9
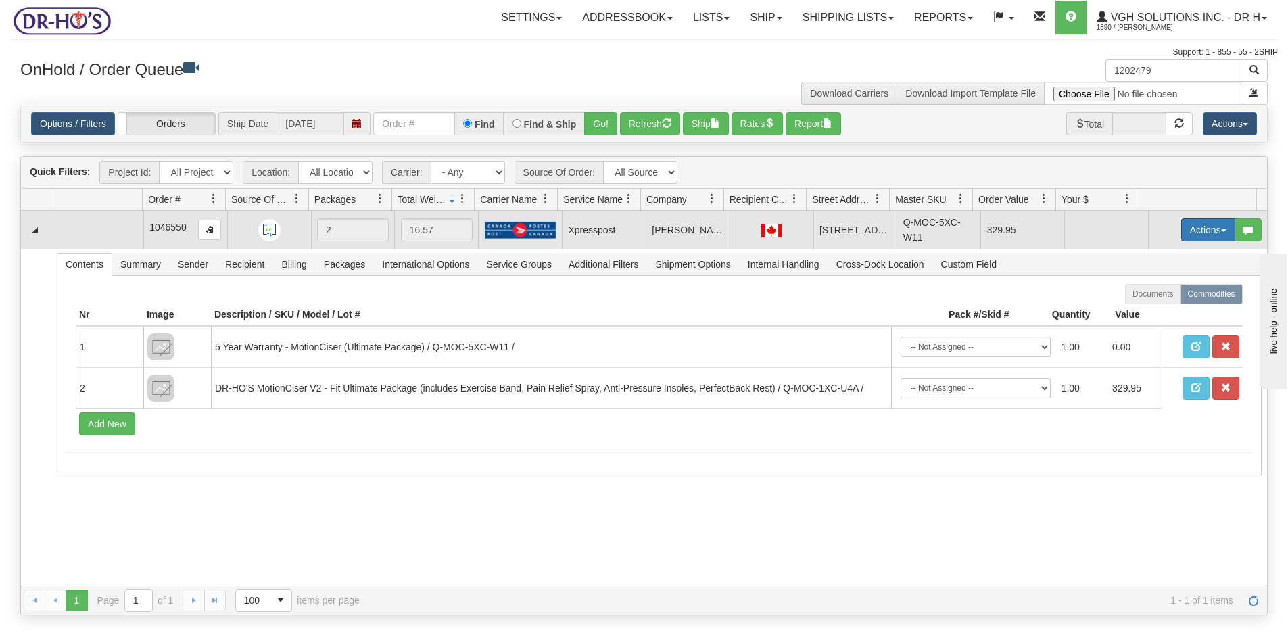
click at [1188, 226] on button "Actions" at bounding box center [1208, 229] width 54 height 23
click at [1147, 257] on span "Open" at bounding box center [1156, 255] width 32 height 11
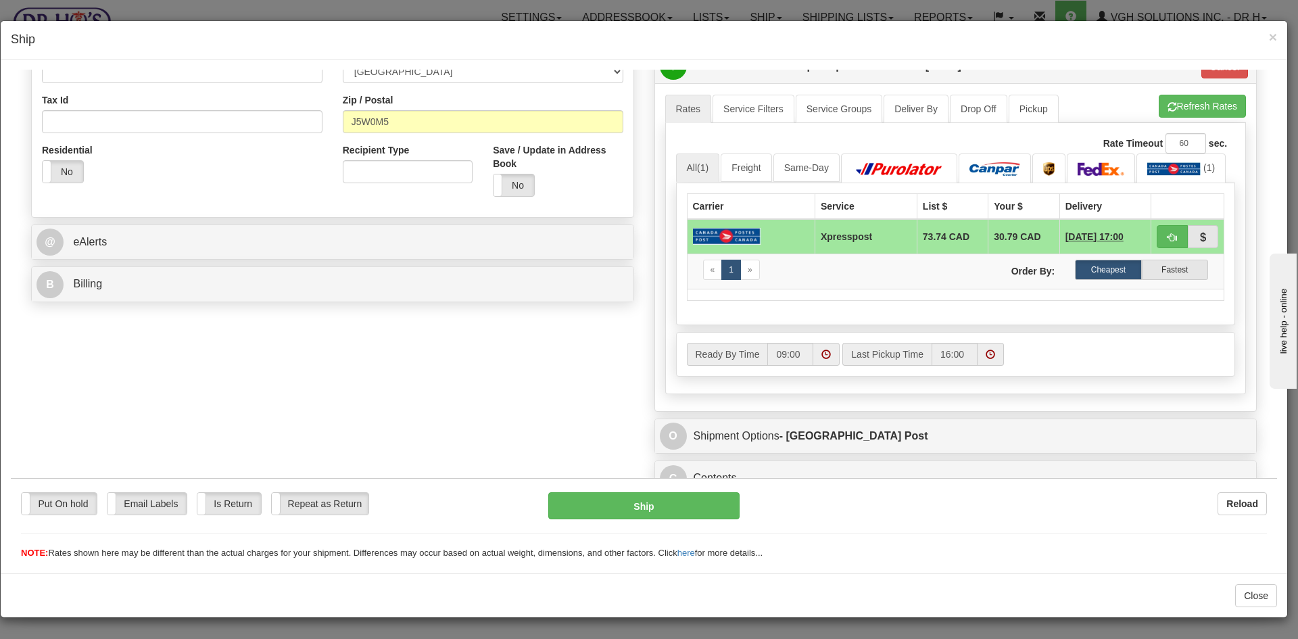
scroll to position [449, 0]
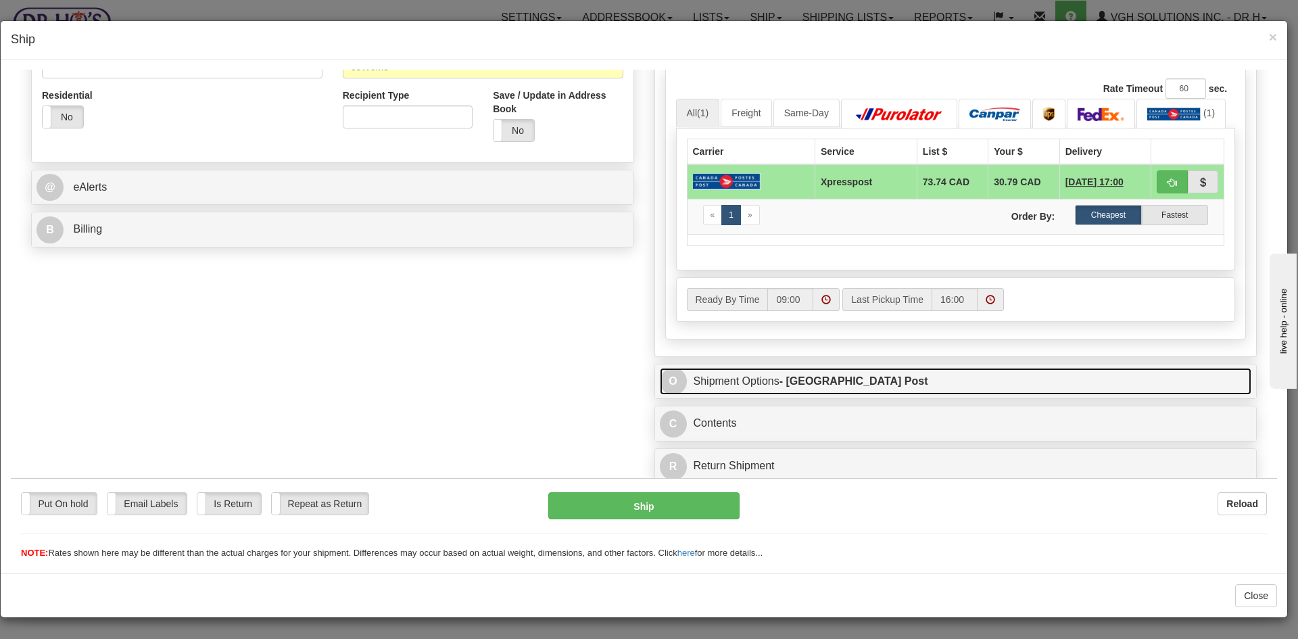
click at [880, 382] on link "O Shipment Options - Canada Post" at bounding box center [956, 381] width 592 height 28
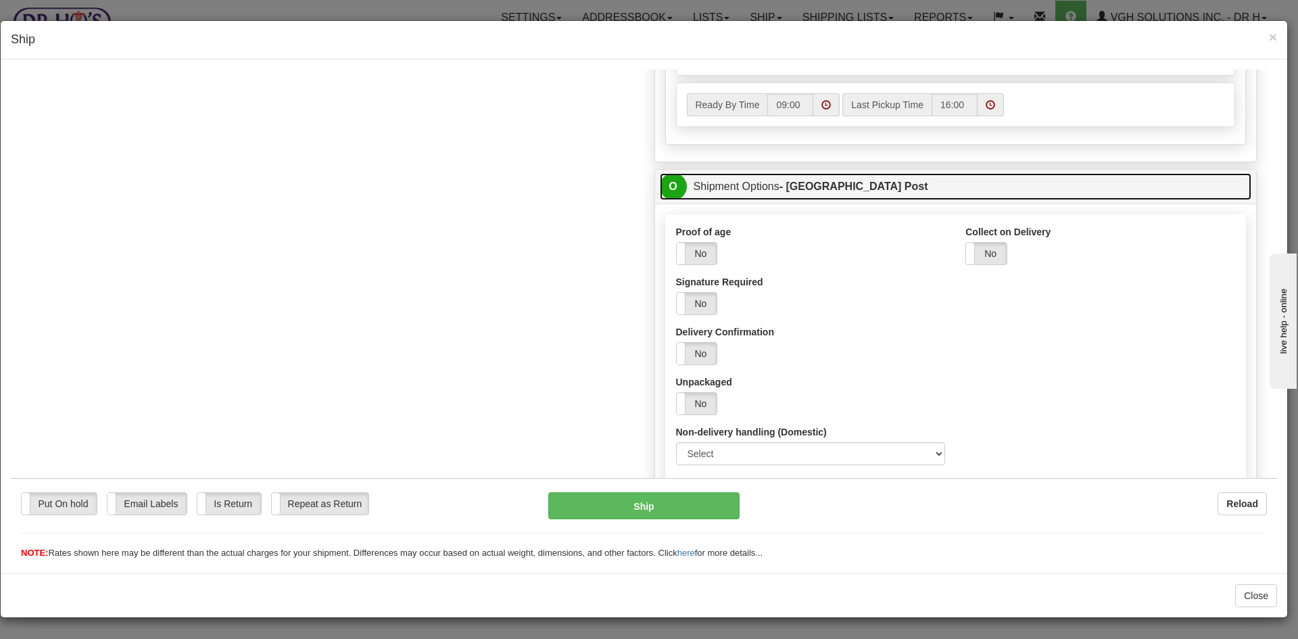
scroll to position [652, 0]
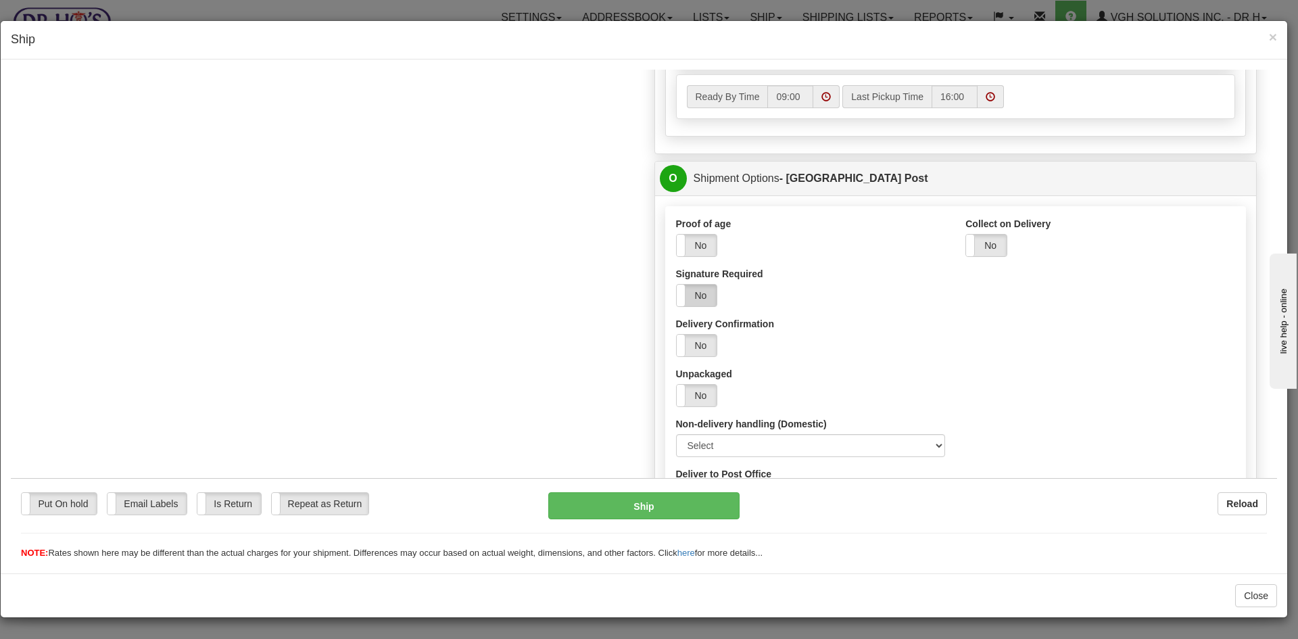
click at [702, 291] on label "No" at bounding box center [697, 295] width 41 height 22
click at [635, 494] on button "Ship" at bounding box center [643, 504] width 191 height 27
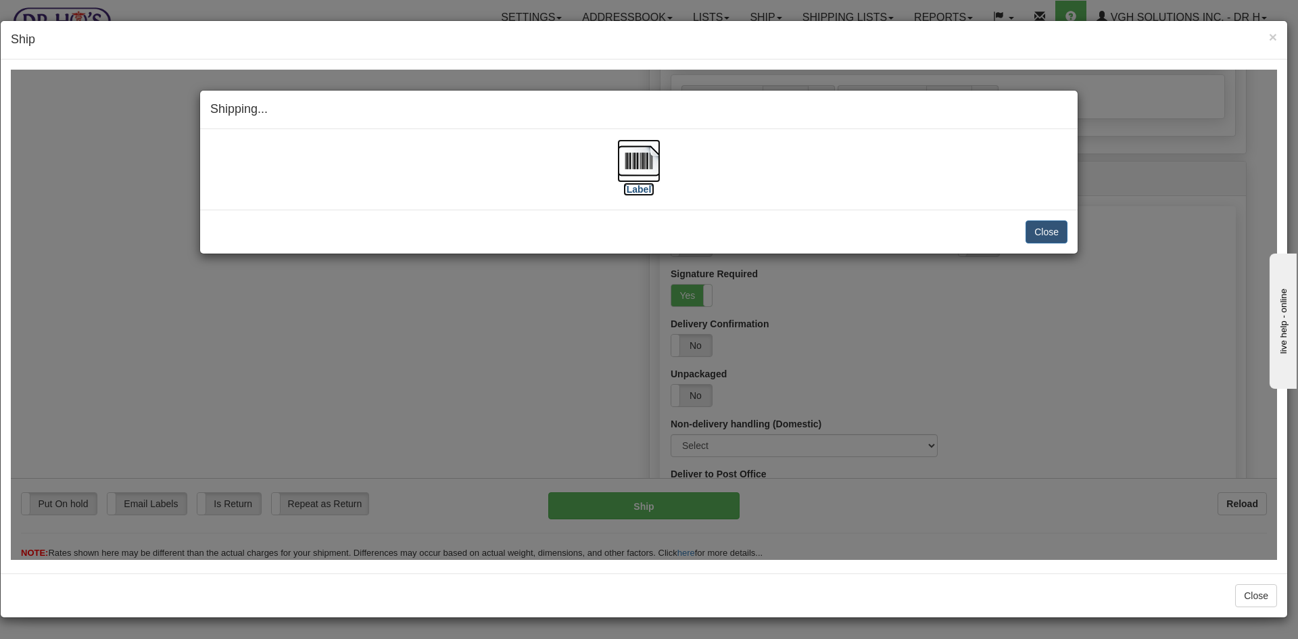
click at [650, 168] on img at bounding box center [638, 160] width 43 height 43
click at [1045, 226] on button "Close" at bounding box center [1046, 231] width 42 height 23
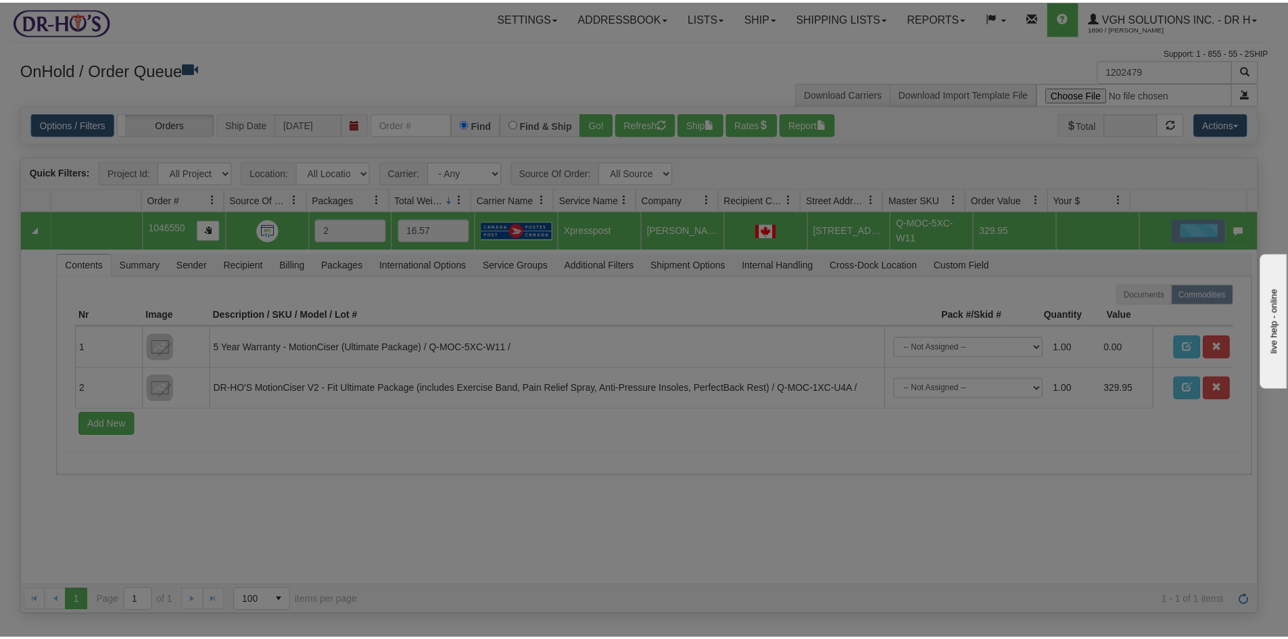
scroll to position [0, 0]
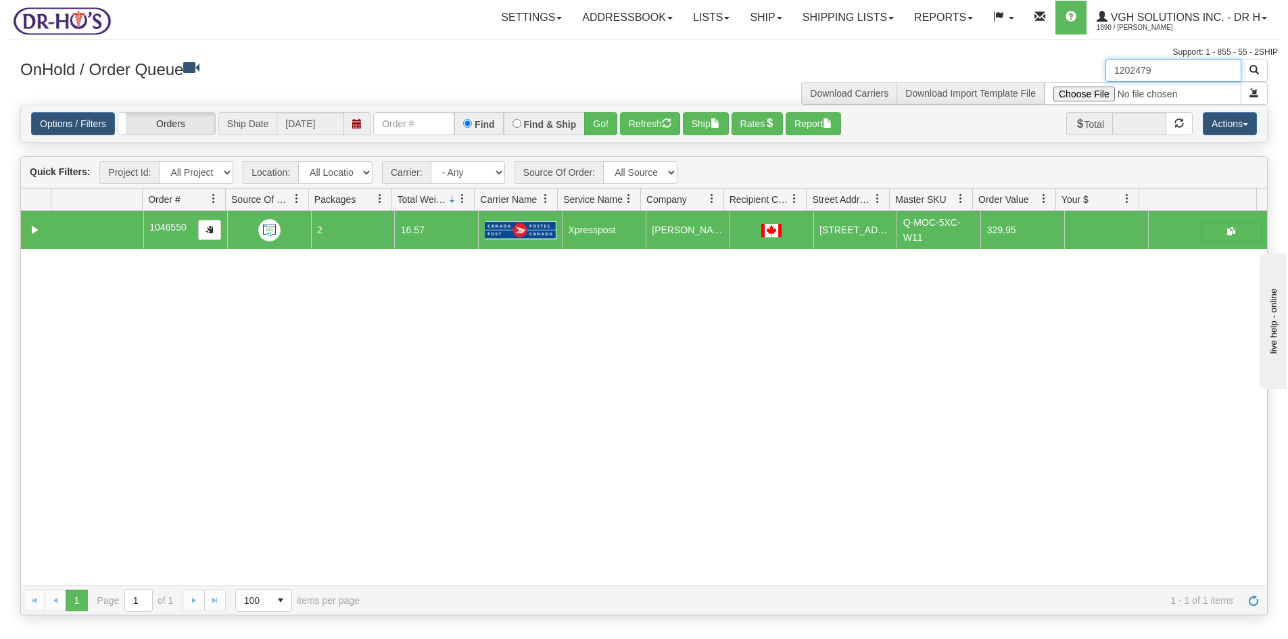
drag, startPoint x: 1173, startPoint y: 71, endPoint x: 1038, endPoint y: 83, distance: 135.7
click at [1046, 78] on div "1202479 Download Carriers Download Import Template File" at bounding box center [961, 82] width 634 height 46
click at [650, 120] on button "Refresh" at bounding box center [650, 123] width 60 height 23
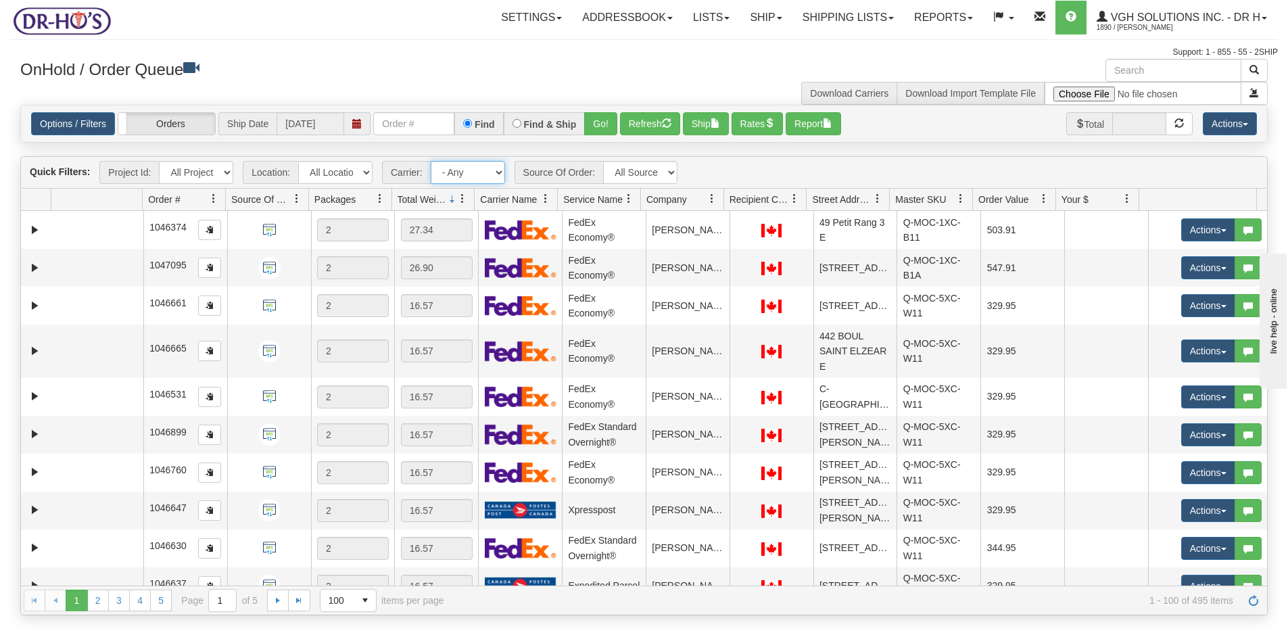
click at [496, 172] on select "- Any - Has NO carrier assigned - Has a carrier assigned FedEx Express® Canada …" at bounding box center [468, 172] width 74 height 23
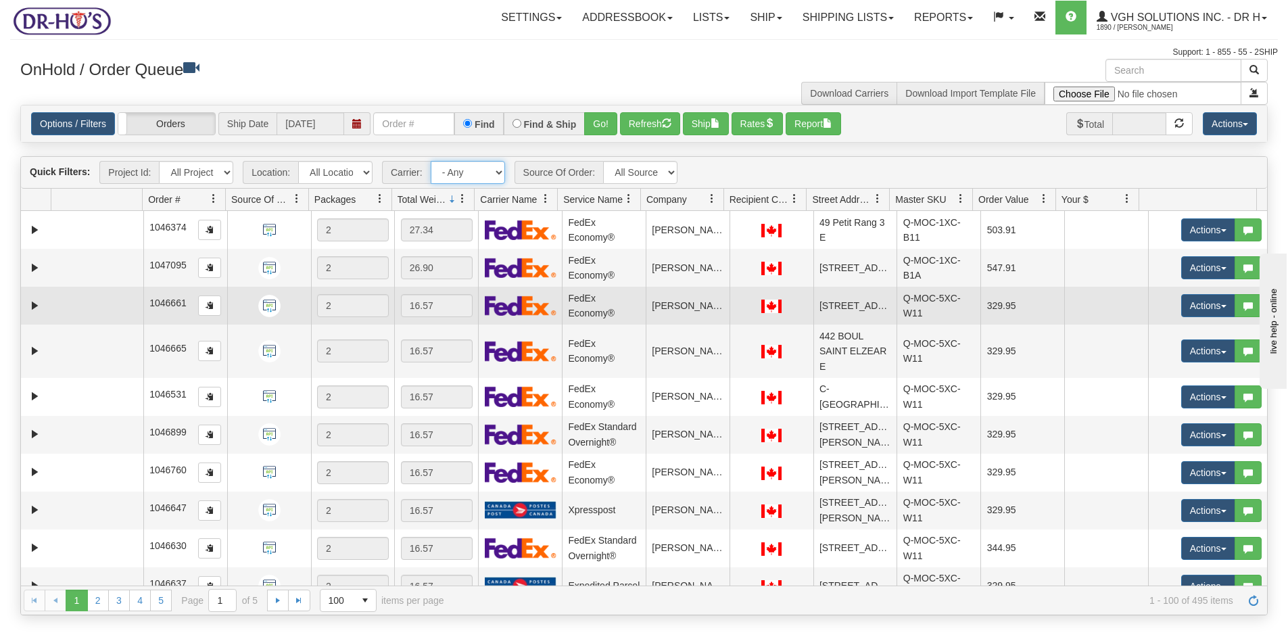
select select "20"
click at [431, 161] on select "- Any - Has NO carrier assigned - Has a carrier assigned FedEx Express® Canada …" at bounding box center [468, 172] width 74 height 23
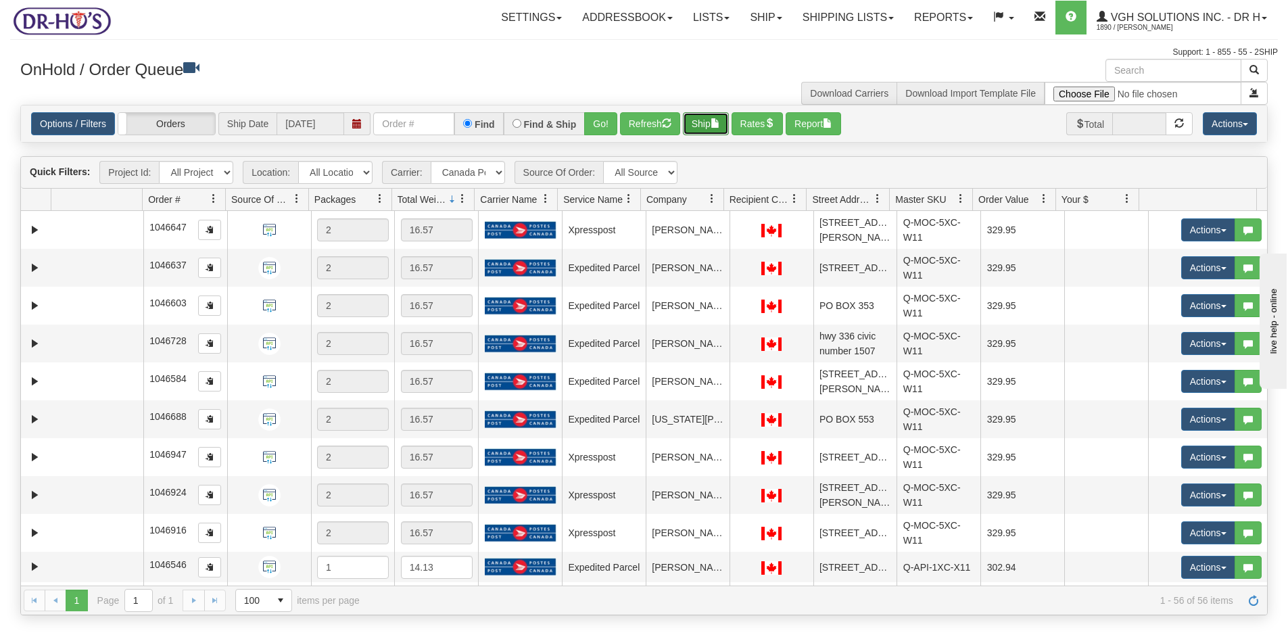
click at [704, 126] on button "Ship" at bounding box center [706, 123] width 46 height 23
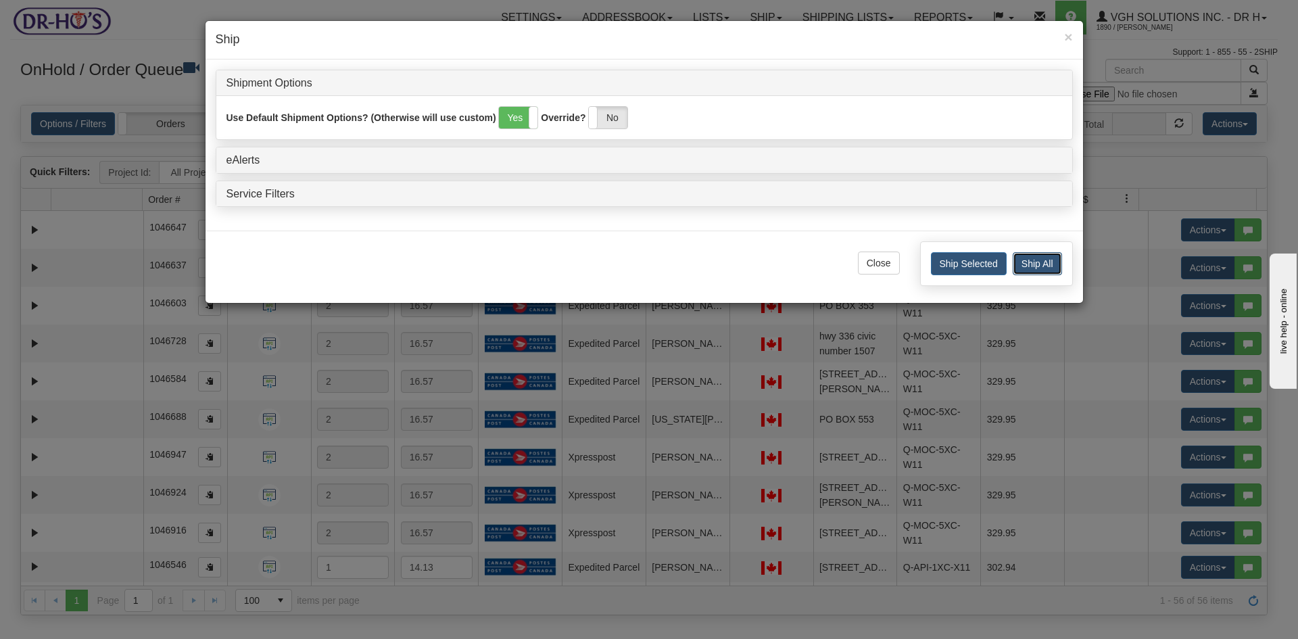
click at [1033, 263] on button "Ship All" at bounding box center [1036, 263] width 49 height 23
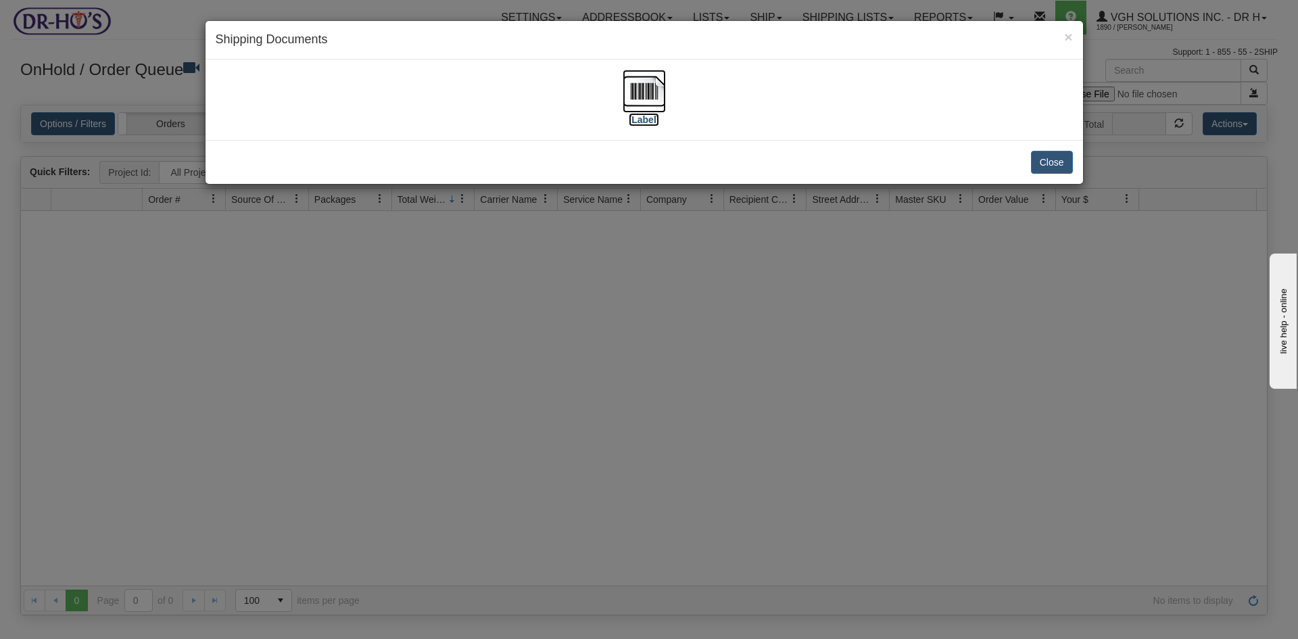
click at [636, 91] on img at bounding box center [643, 91] width 43 height 43
click at [1056, 160] on button "Close" at bounding box center [1052, 162] width 42 height 23
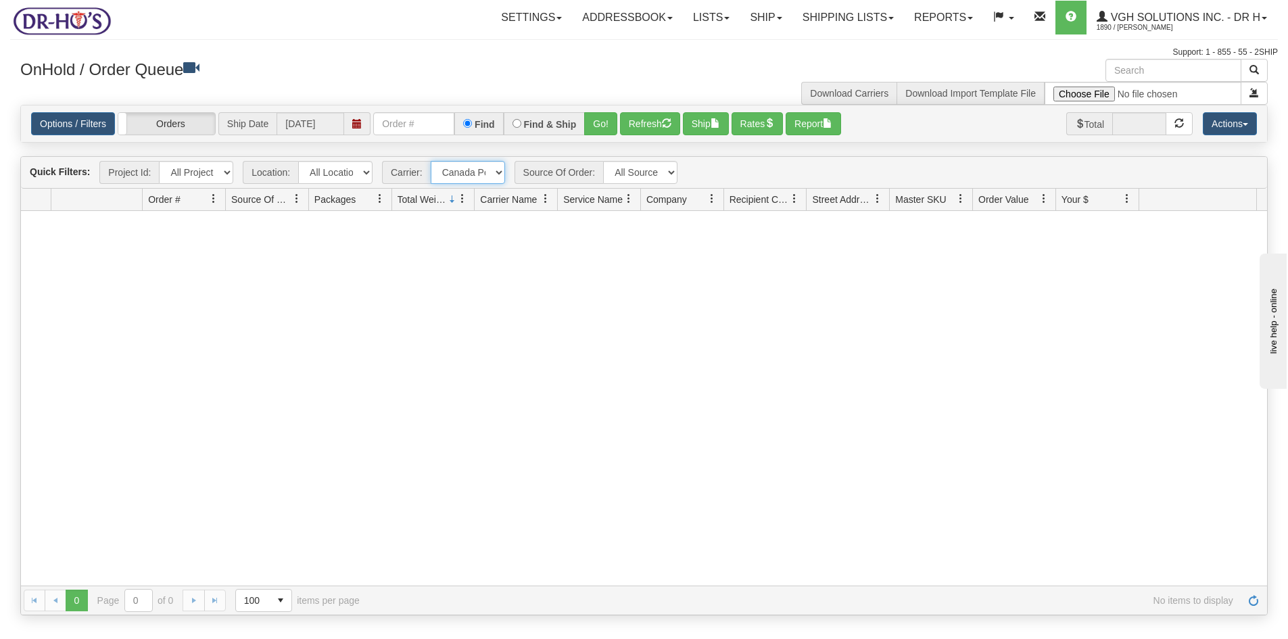
click at [498, 172] on select "- Any - Has NO carrier assigned - Has a carrier assigned FedEx Express® Canada …" at bounding box center [468, 172] width 74 height 23
select select "grid toolbar"
click at [431, 161] on select "- Any - Has NO carrier assigned - Has a carrier assigned FedEx Express® Canada …" at bounding box center [468, 172] width 74 height 23
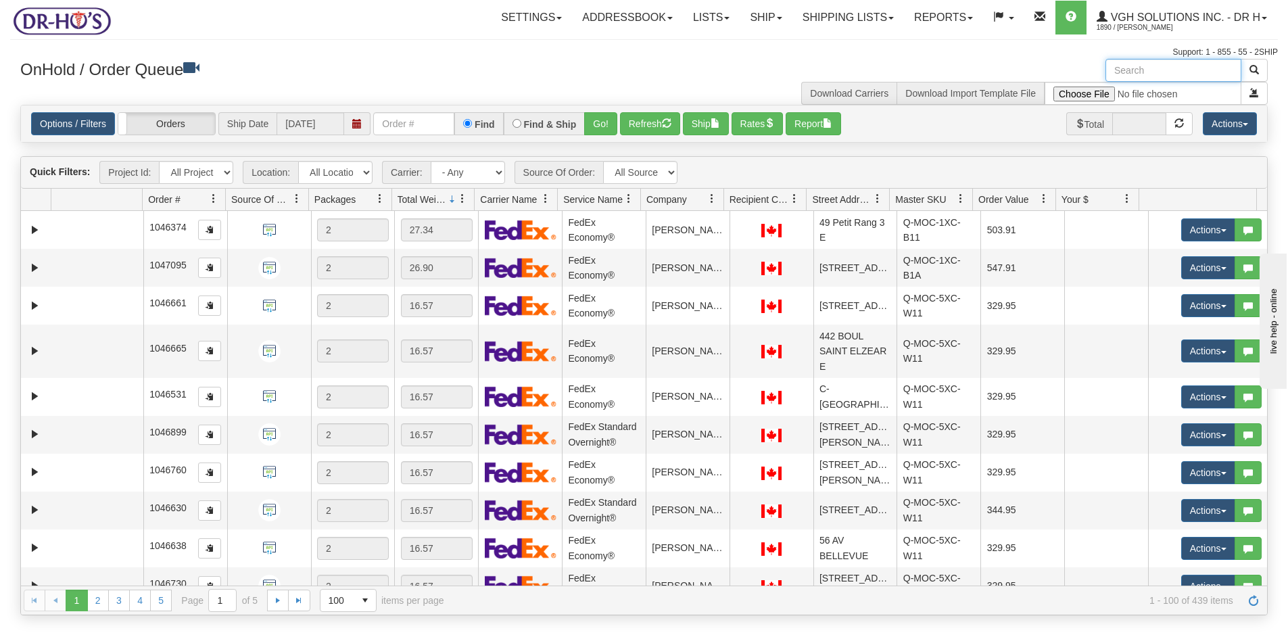
click at [1158, 72] on input "text" at bounding box center [1173, 70] width 136 height 23
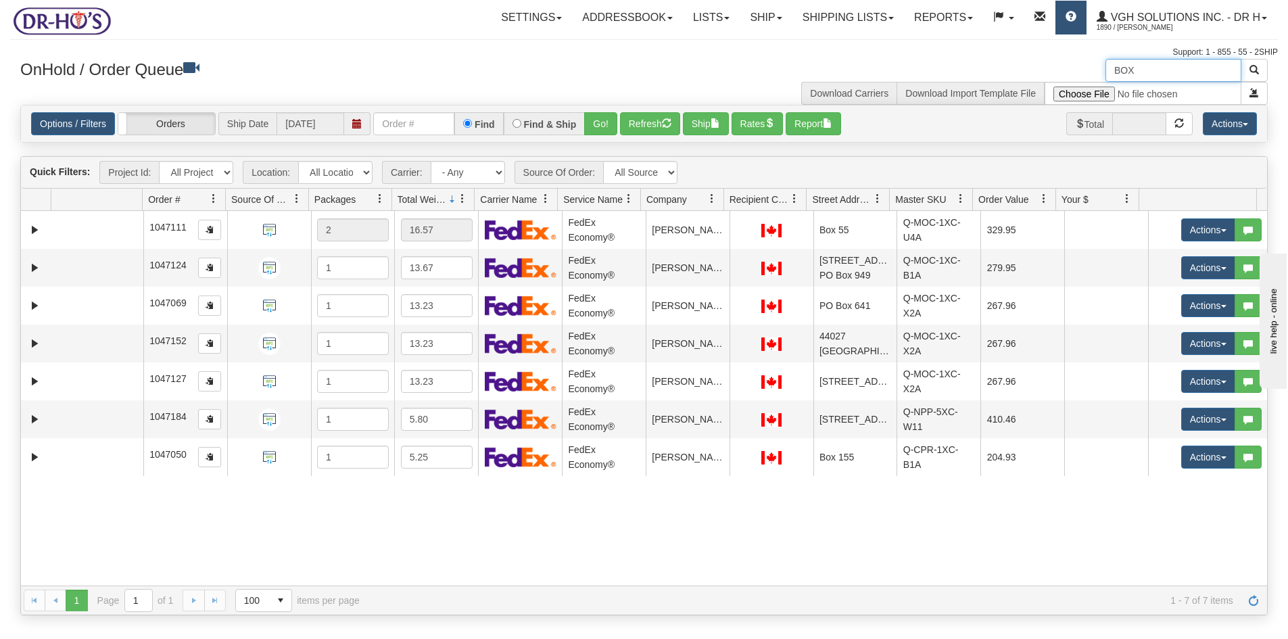
type input "BOX"
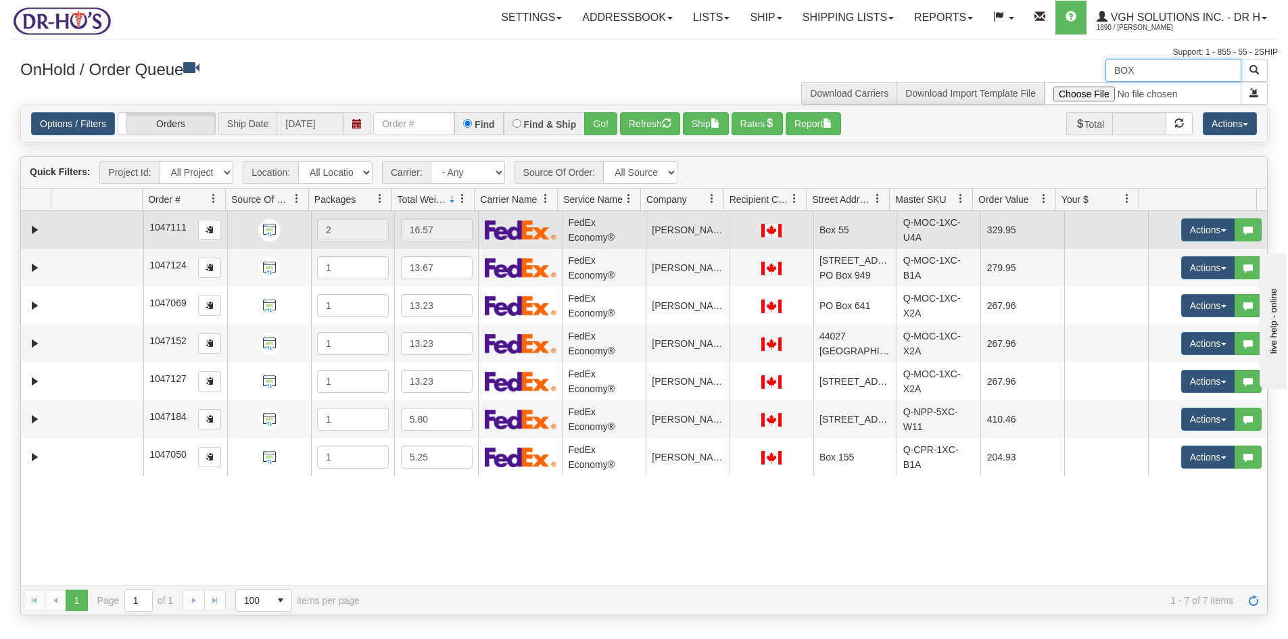
click at [64, 223] on td at bounding box center [97, 230] width 92 height 38
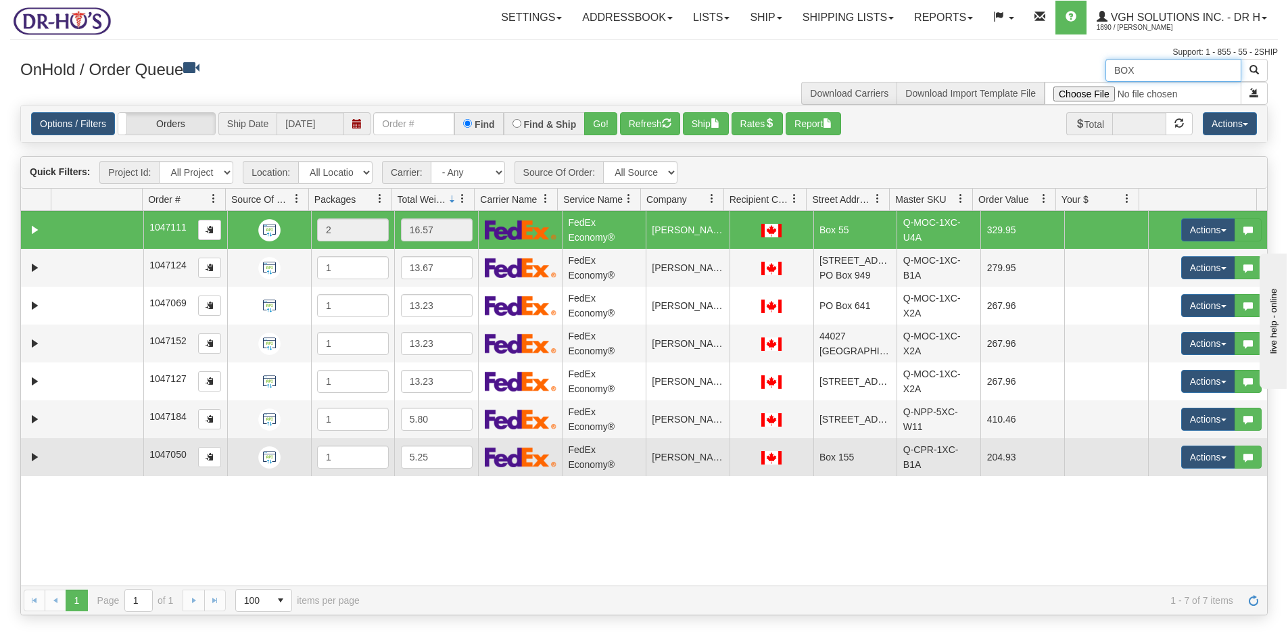
click at [62, 451] on td at bounding box center [97, 457] width 92 height 38
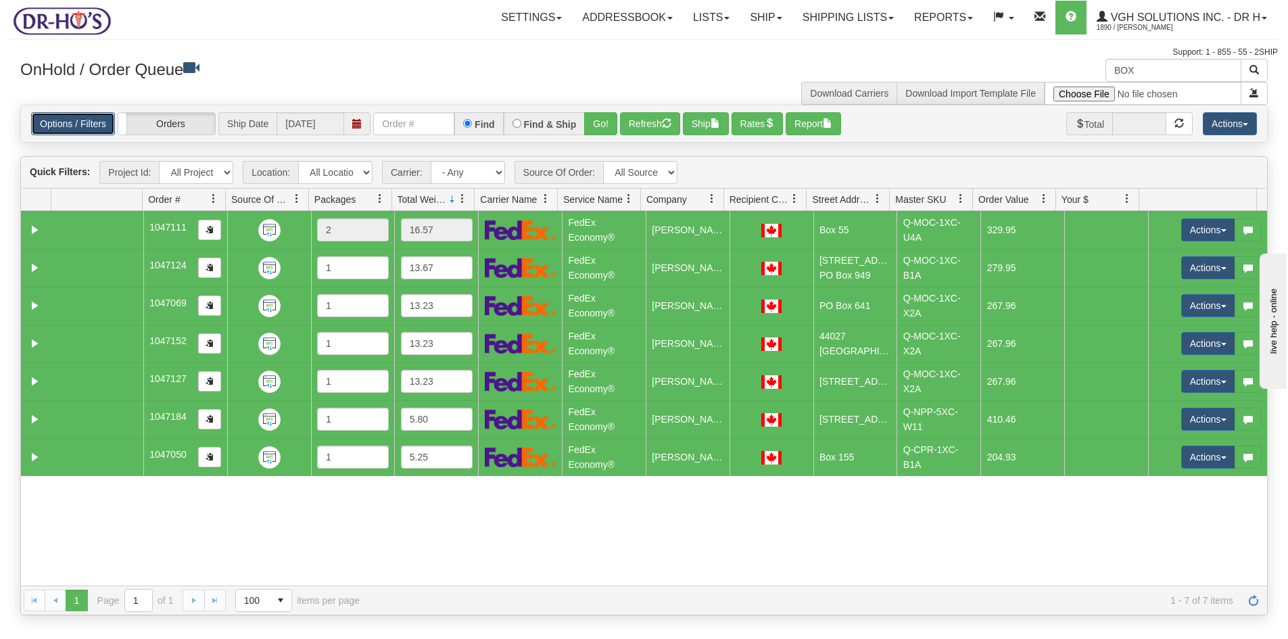
click at [92, 118] on link "Options / Filters" at bounding box center [73, 123] width 84 height 23
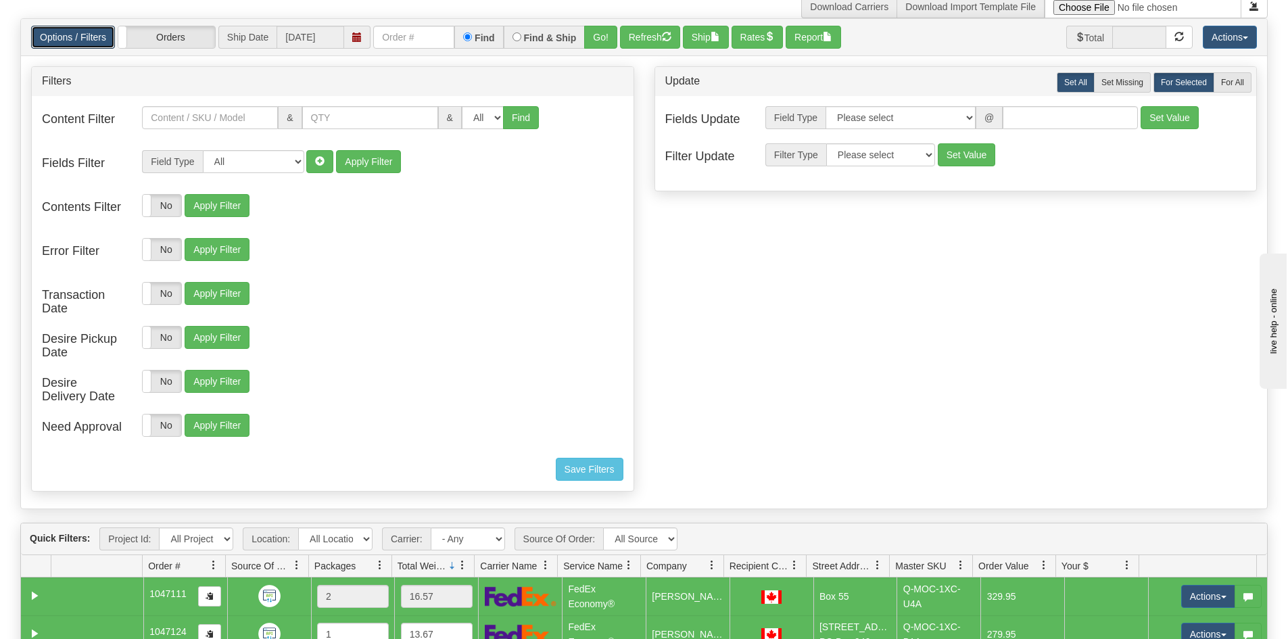
scroll to position [68, 0]
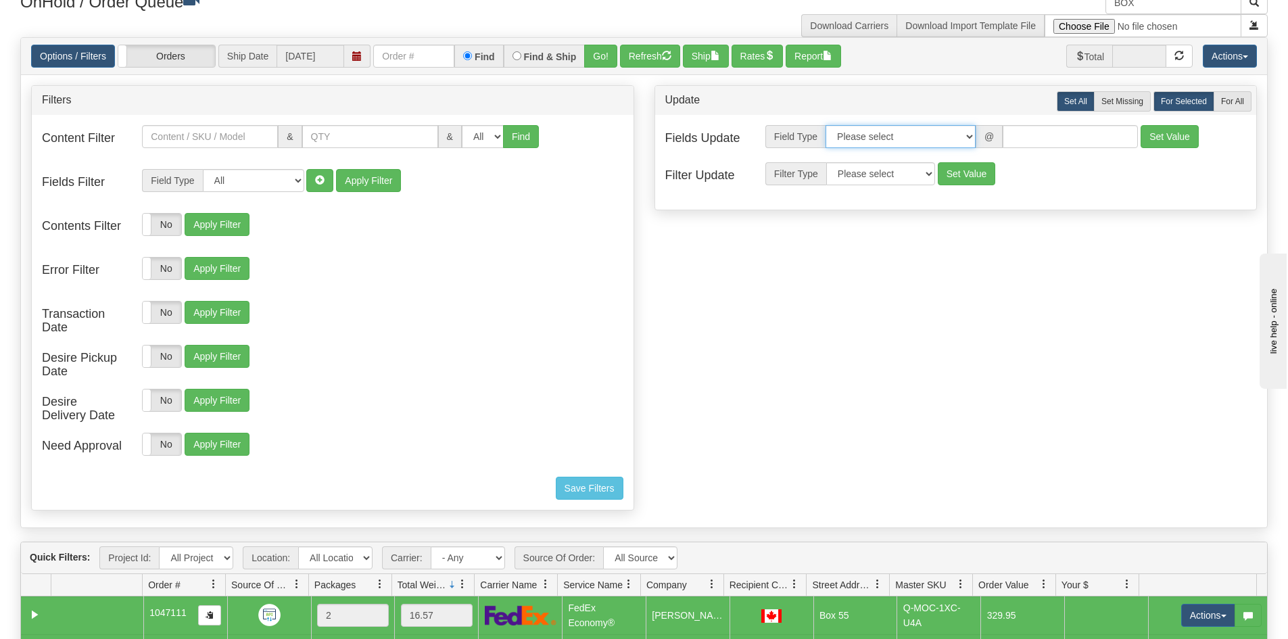
click at [966, 139] on select "Please select Contact Person Company Country Country & State/Province City Zip …" at bounding box center [900, 136] width 150 height 23
select select "94"
click at [825, 125] on select "Please select Contact Person Company Country Country & State/Province City Zip …" at bounding box center [900, 136] width 150 height 23
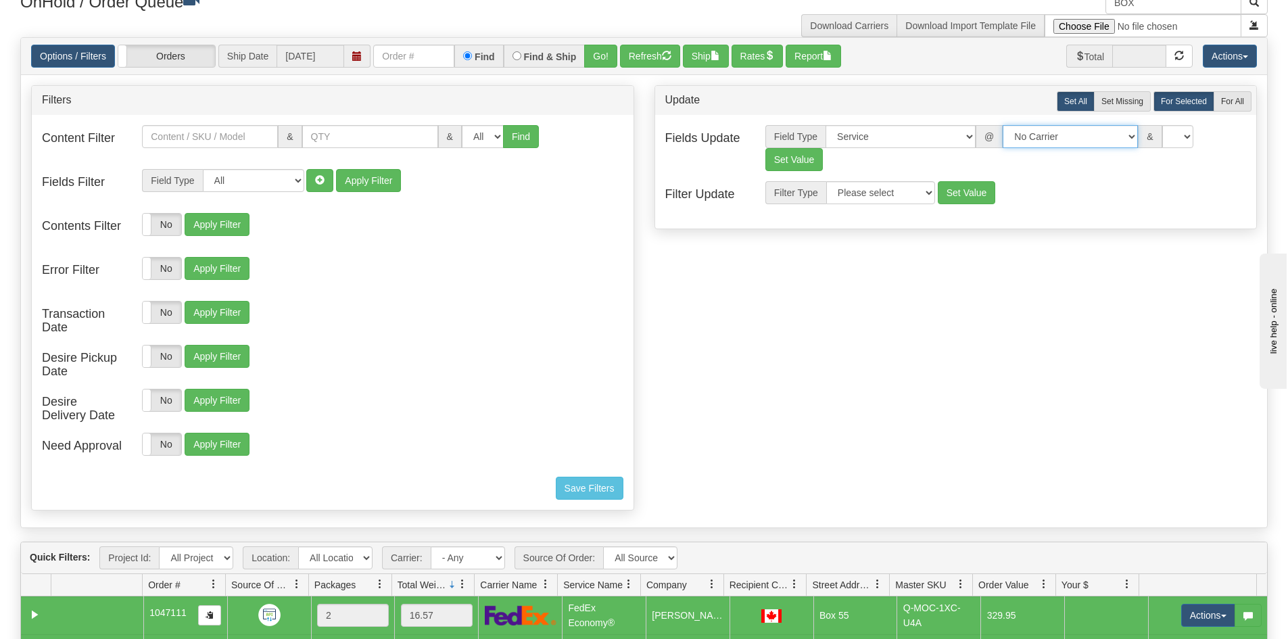
click at [1117, 135] on select "No Carrier FedEx Express® UPS Purolator Canpar Canada Post BeSwyft Kindersley. …" at bounding box center [1069, 136] width 135 height 23
select select "20"
click at [1002, 125] on select "No Carrier FedEx Express® UPS Purolator Canpar Canada Post BeSwyft Kindersley. …" at bounding box center [1069, 136] width 135 height 23
click at [1174, 135] on select "CA -> US - USA.EP - Expedited Parcel USA CA -> US - USA.PW.ENV - Priority World…" at bounding box center [1177, 136] width 135 height 23
select select "DOM.EP"
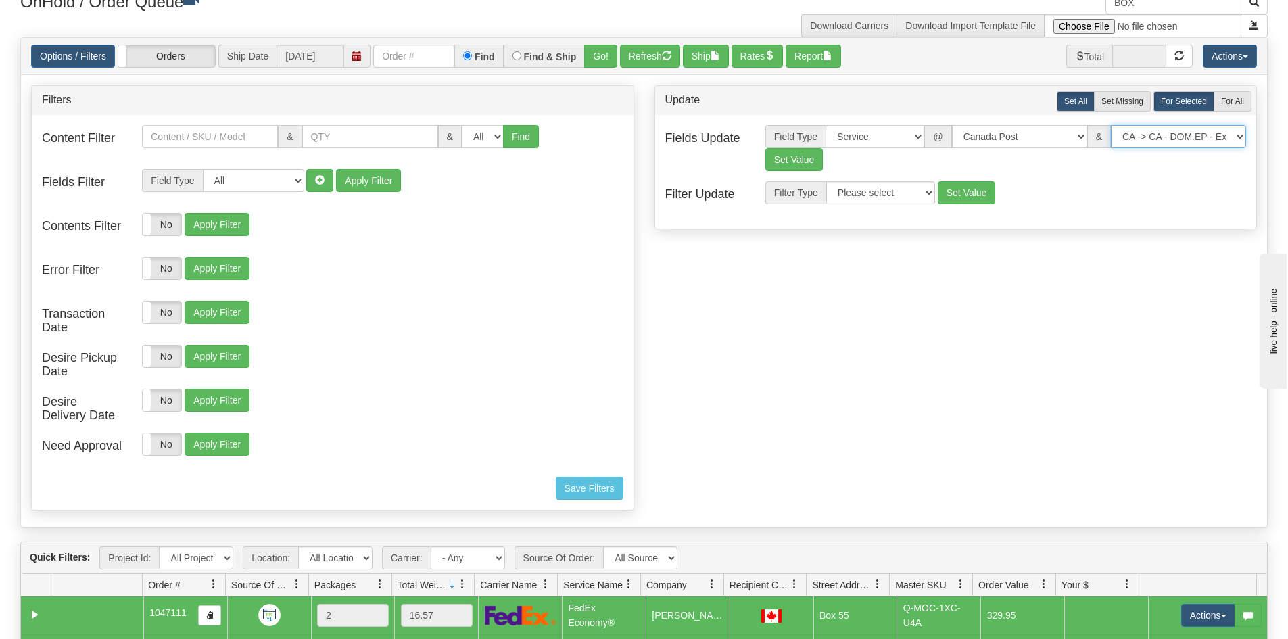
click at [1110, 125] on select "CA -> US - USA.EP - Expedited Parcel USA CA -> US - USA.PW.ENV - Priority World…" at bounding box center [1177, 136] width 135 height 23
click at [786, 162] on button "Set Value" at bounding box center [794, 159] width 58 height 23
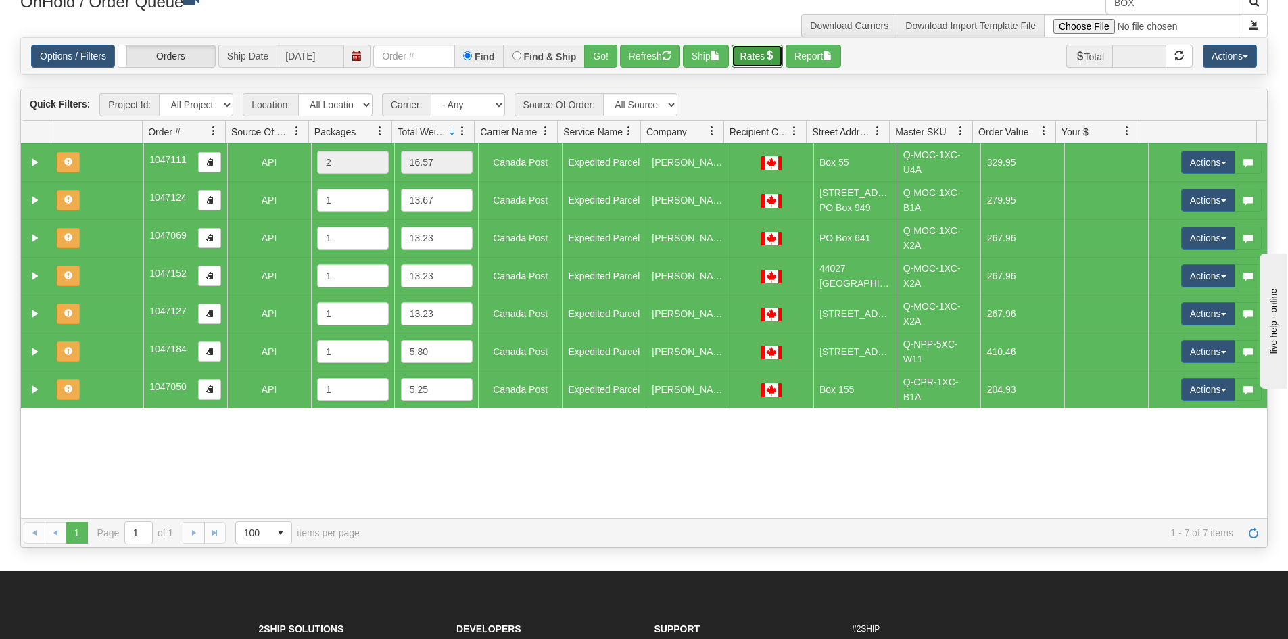
click at [758, 58] on button "Rates" at bounding box center [757, 56] width 52 height 23
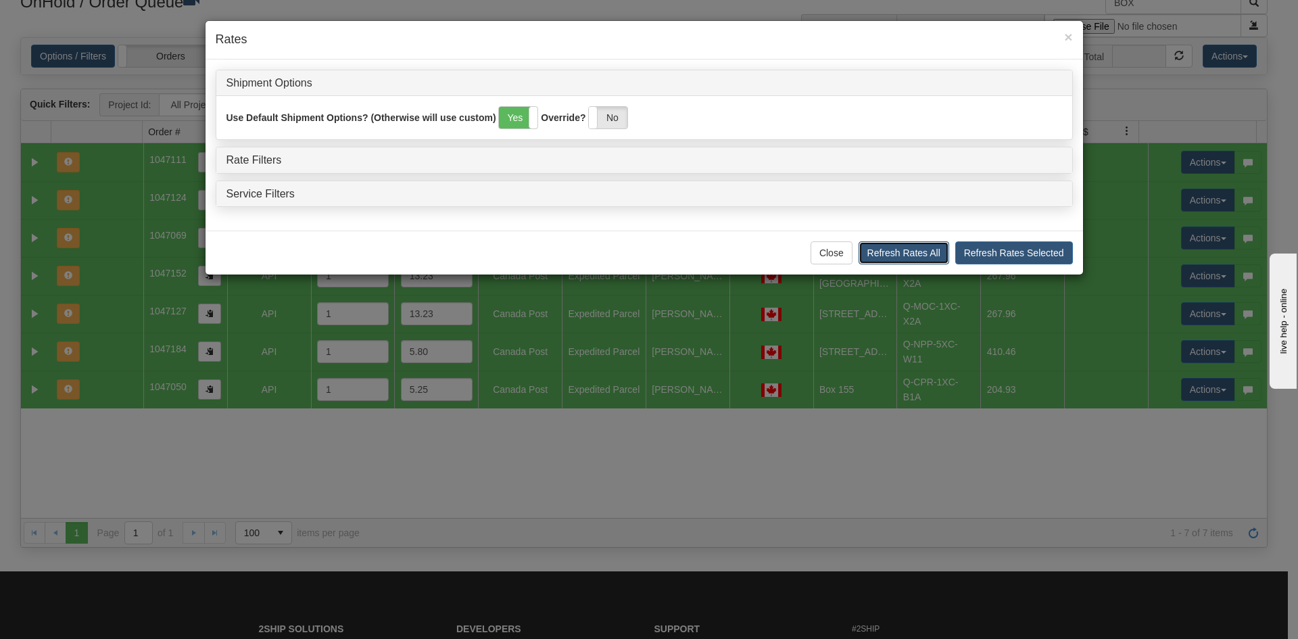
click at [929, 249] on button "Refresh Rates All" at bounding box center [903, 252] width 91 height 23
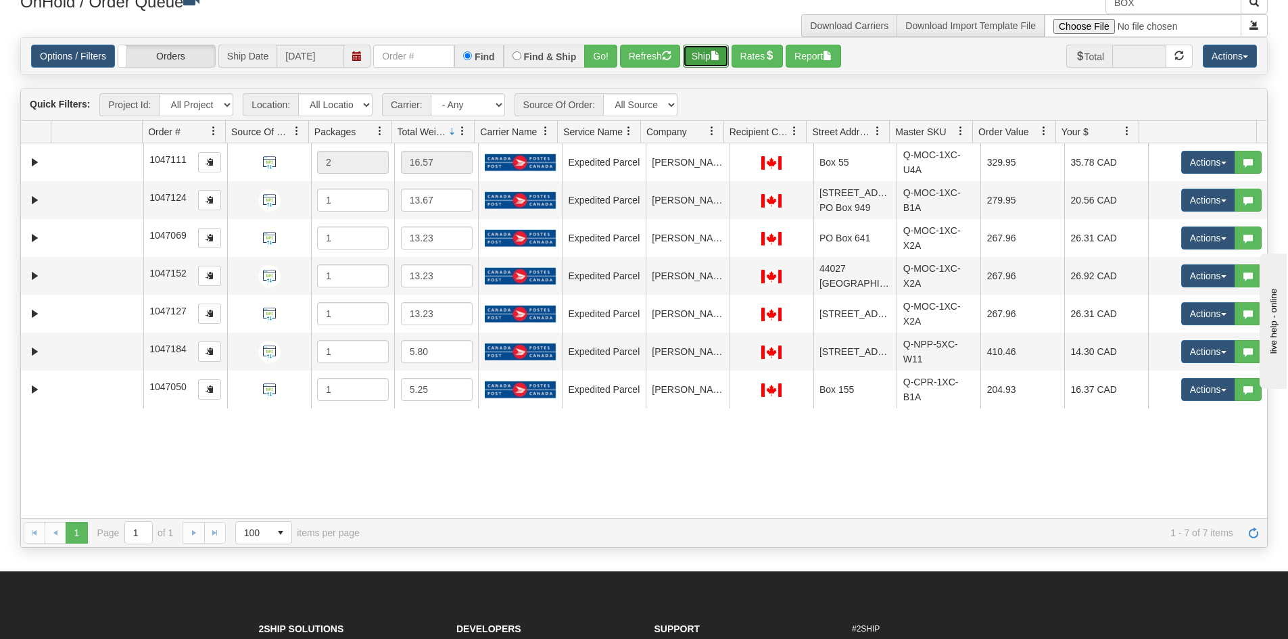
click at [695, 57] on button "Ship" at bounding box center [706, 56] width 46 height 23
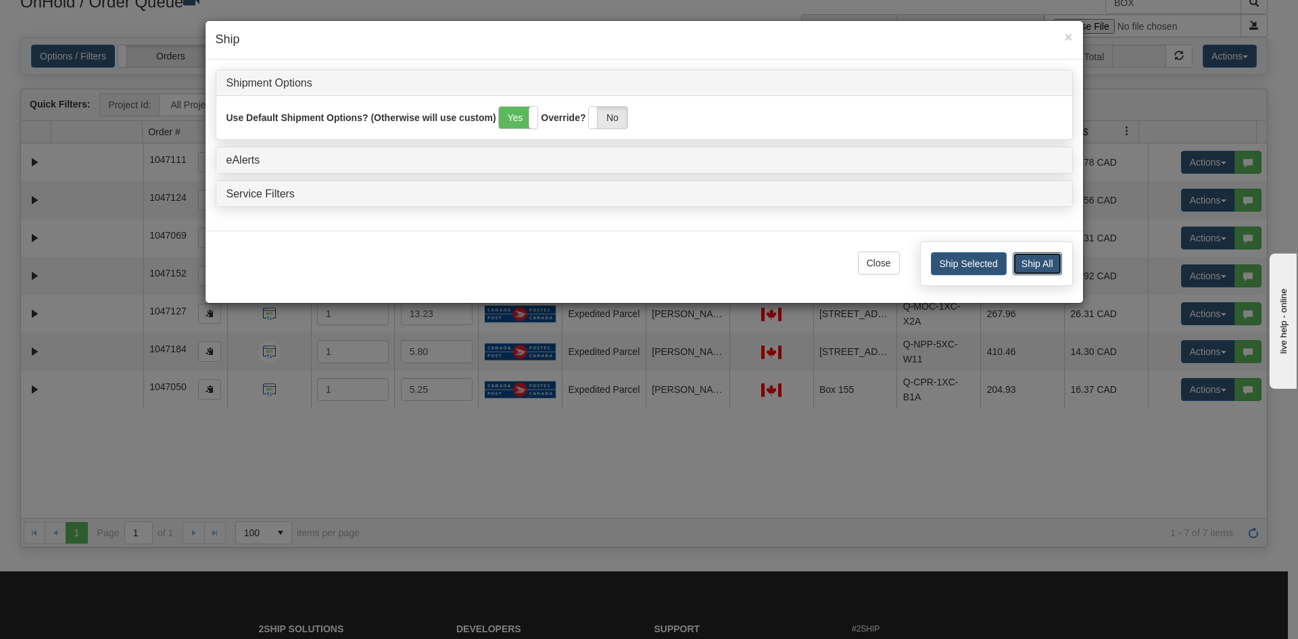
click at [1035, 261] on button "Ship All" at bounding box center [1036, 263] width 49 height 23
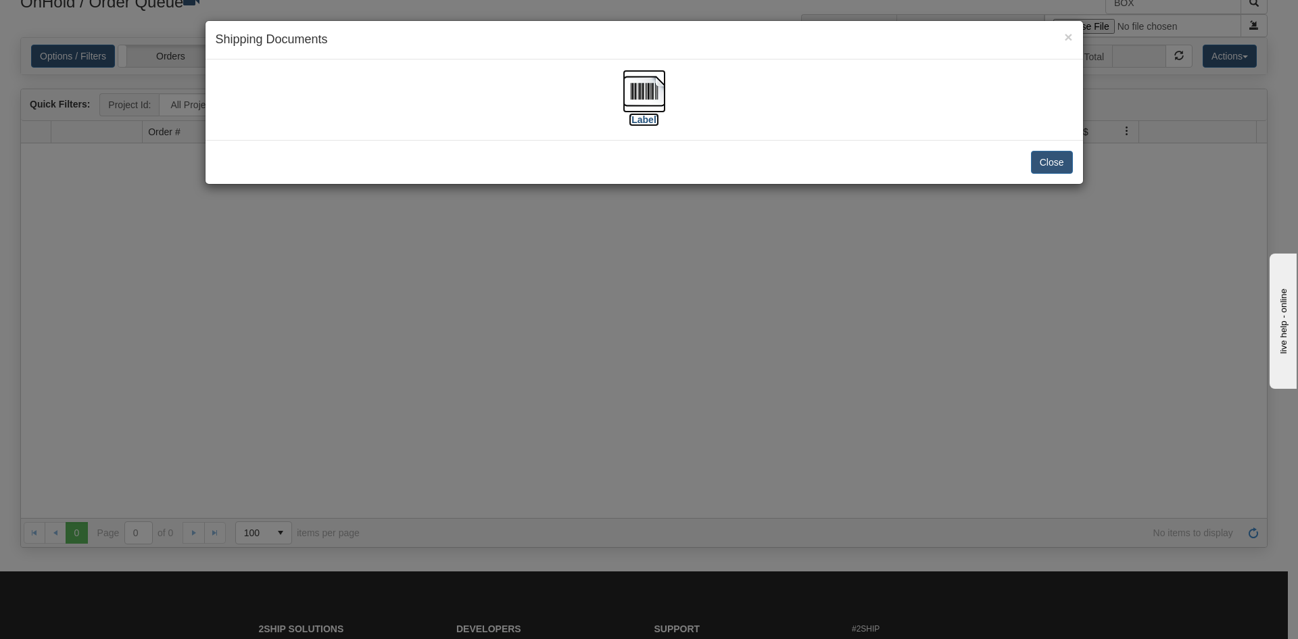
click at [647, 90] on img at bounding box center [643, 91] width 43 height 43
click at [1051, 162] on button "Close" at bounding box center [1052, 162] width 42 height 23
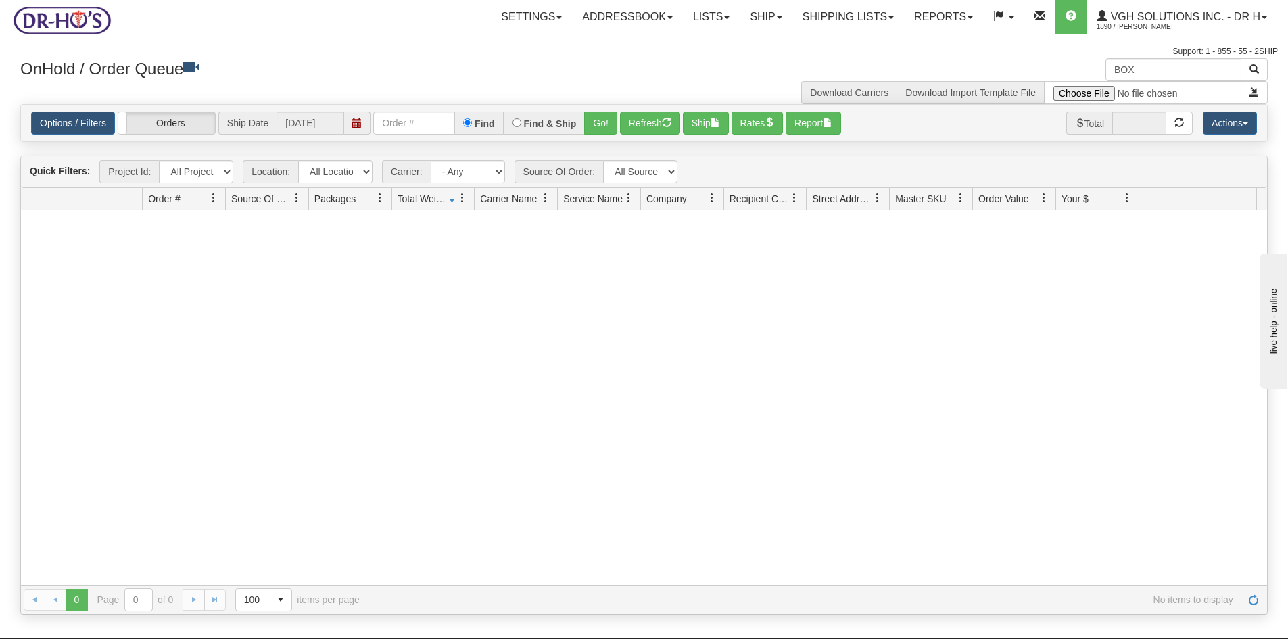
scroll to position [0, 0]
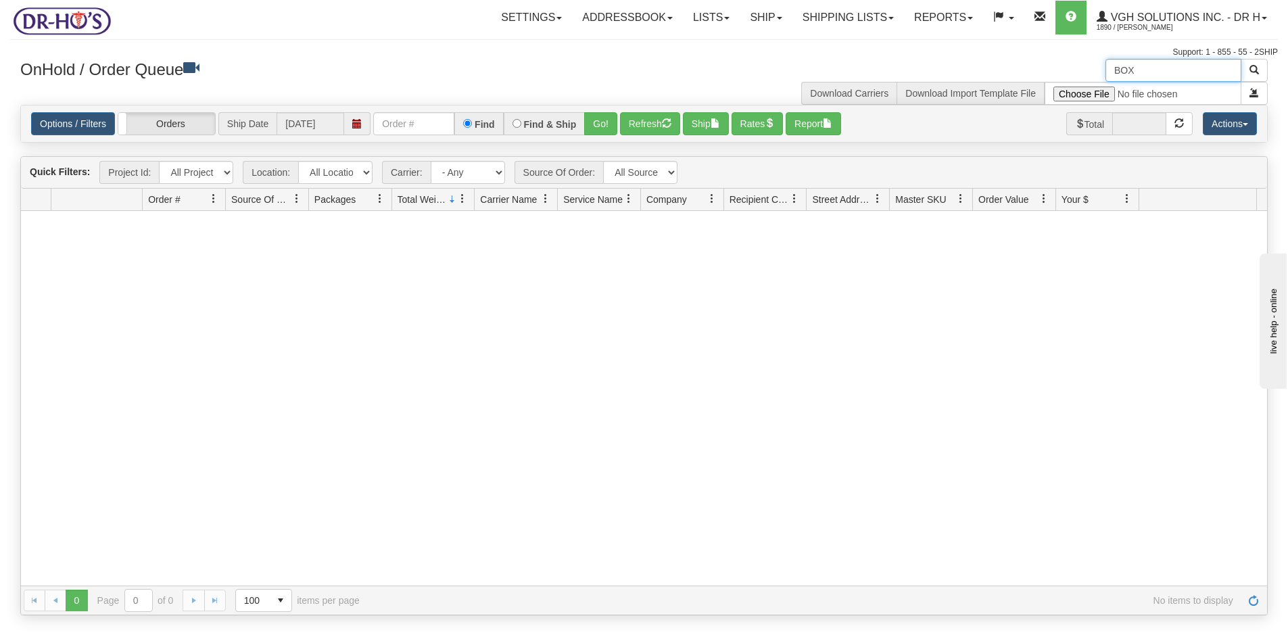
drag, startPoint x: 1101, startPoint y: 76, endPoint x: 1060, endPoint y: 80, distance: 41.4
click at [1060, 82] on div "BOX Download Carriers Download Import Template File" at bounding box center [961, 82] width 634 height 46
click at [77, 122] on link "Options / Filters" at bounding box center [73, 123] width 84 height 23
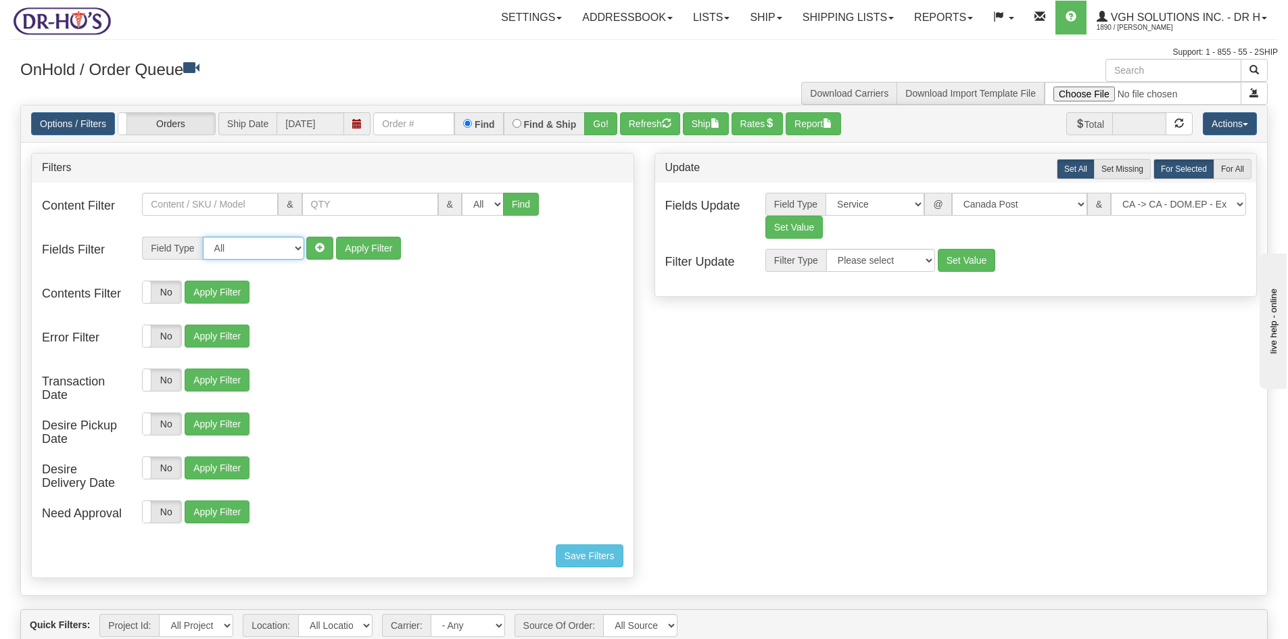
click at [296, 245] on select "All Contact Person Company Country Country & State/Province City Zip / Postal S…" at bounding box center [253, 248] width 101 height 23
select select "94"
click at [203, 237] on select "All Contact Person Company Country Country & State/Province City Zip / Postal S…" at bounding box center [253, 248] width 101 height 23
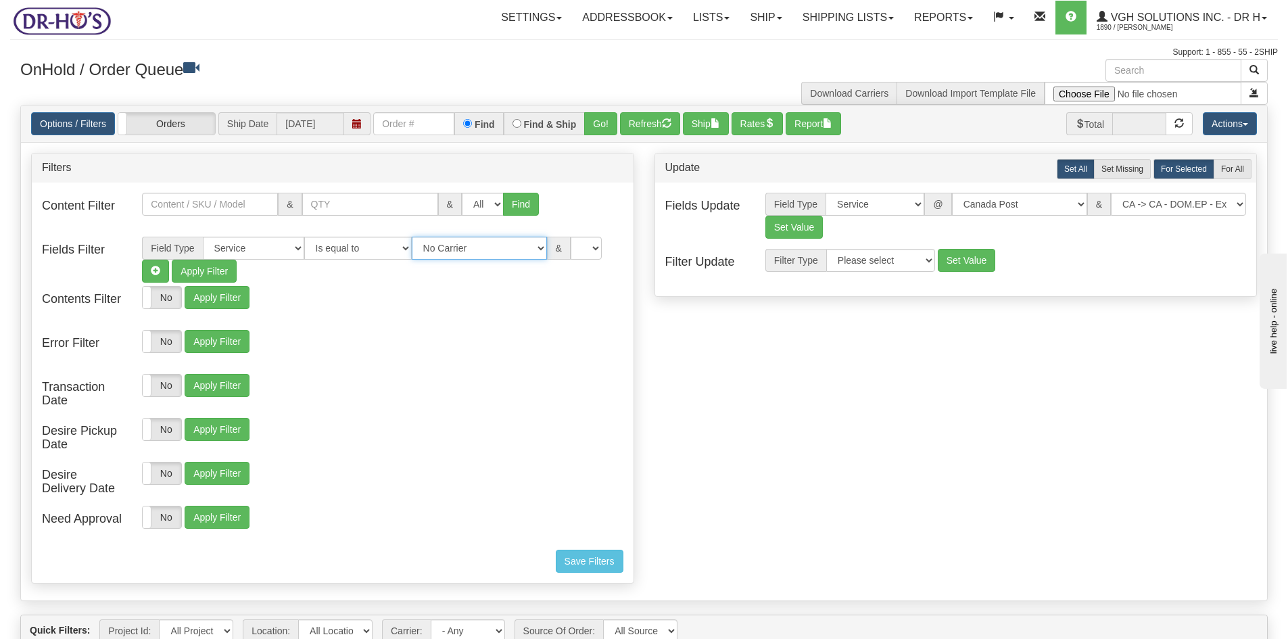
click at [526, 247] on select "No Carrier FedEx Express® UPS Purolator Canpar Canada Post BeSwyft Kindersley. …" at bounding box center [479, 248] width 135 height 23
select select "2"
click at [412, 237] on select "No Carrier FedEx Express® UPS Purolator Canpar Canada Post BeSwyft Kindersley. …" at bounding box center [479, 248] width 135 height 23
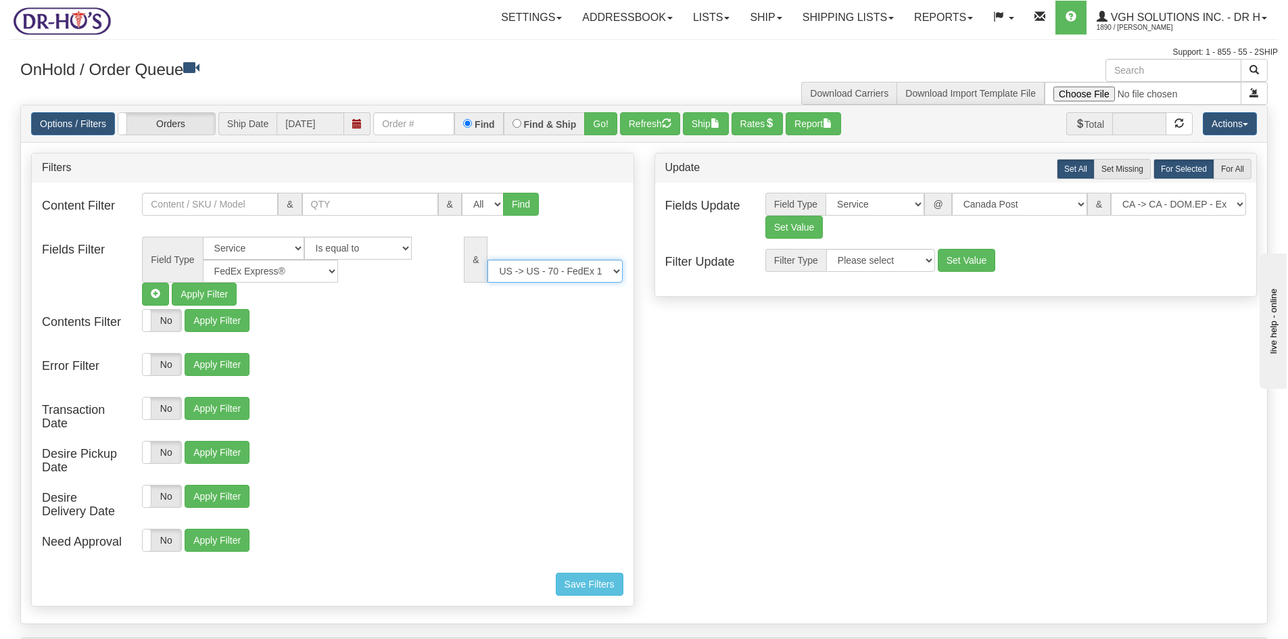
drag, startPoint x: 615, startPoint y: 272, endPoint x: 611, endPoint y: 282, distance: 10.3
click at [615, 272] on select "US -> US - 70 - FedEx 1 Day® Freight US -> US - 03 - FedEx 2 Day® US -> US - 49…" at bounding box center [554, 271] width 135 height 23
select select "05"
click at [487, 260] on select "US -> US - 70 - FedEx 1 Day® Freight US -> US - 03 - FedEx 2 Day® US -> US - 49…" at bounding box center [554, 271] width 135 height 23
click at [641, 119] on button "Refresh" at bounding box center [650, 123] width 60 height 23
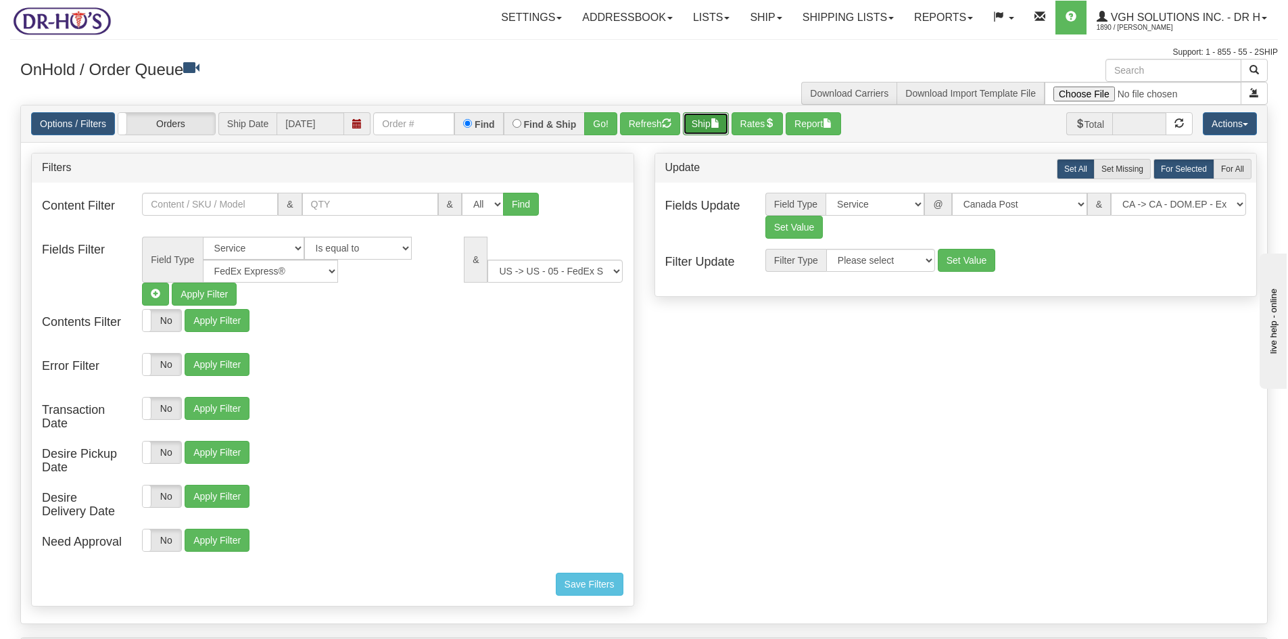
click at [702, 126] on button "Ship" at bounding box center [706, 123] width 46 height 23
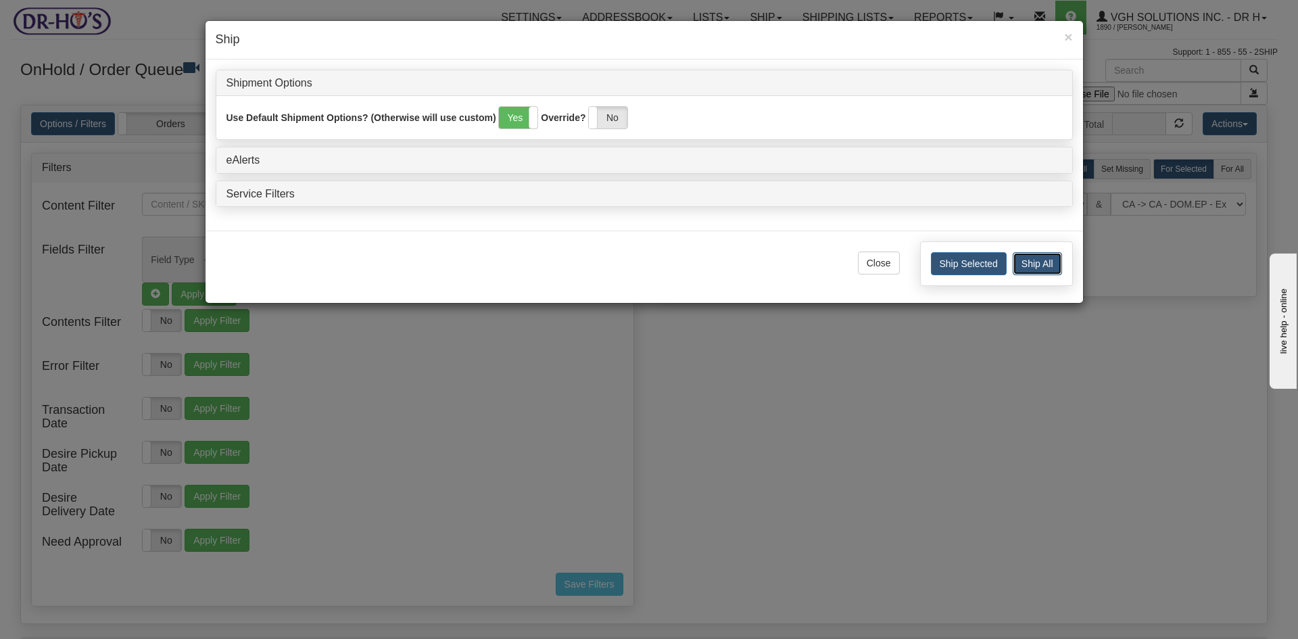
click at [1037, 258] on button "Ship All" at bounding box center [1036, 263] width 49 height 23
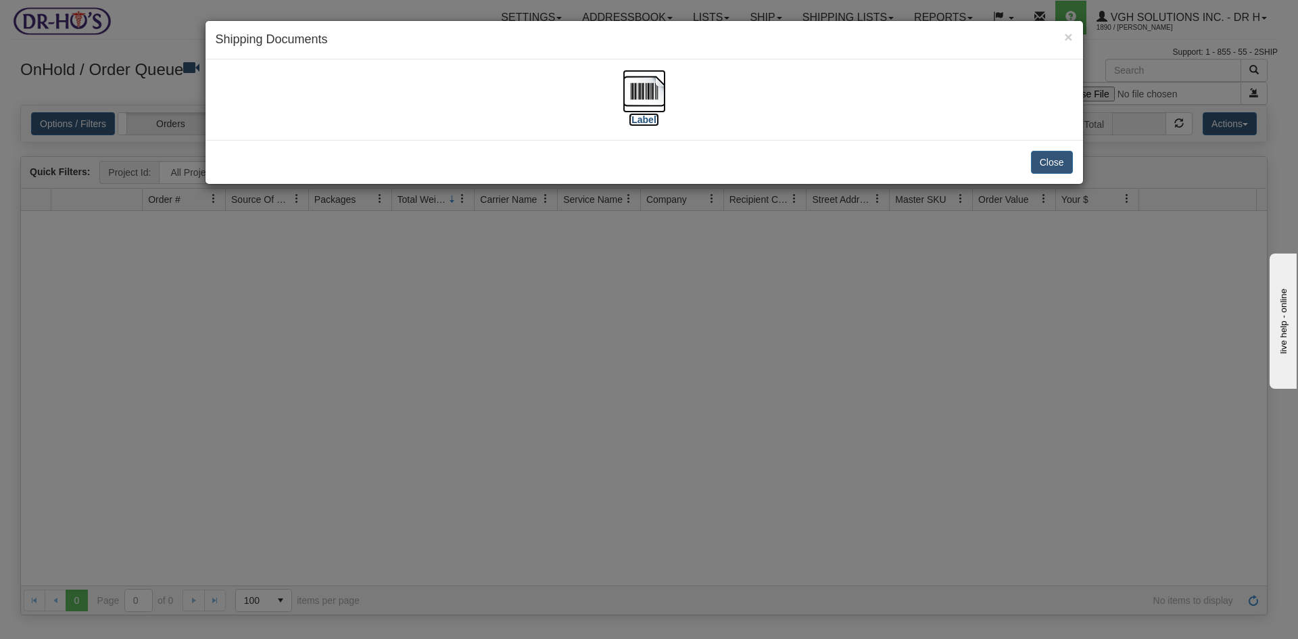
click at [639, 95] on img at bounding box center [643, 91] width 43 height 43
click at [1048, 162] on button "Close" at bounding box center [1052, 162] width 42 height 23
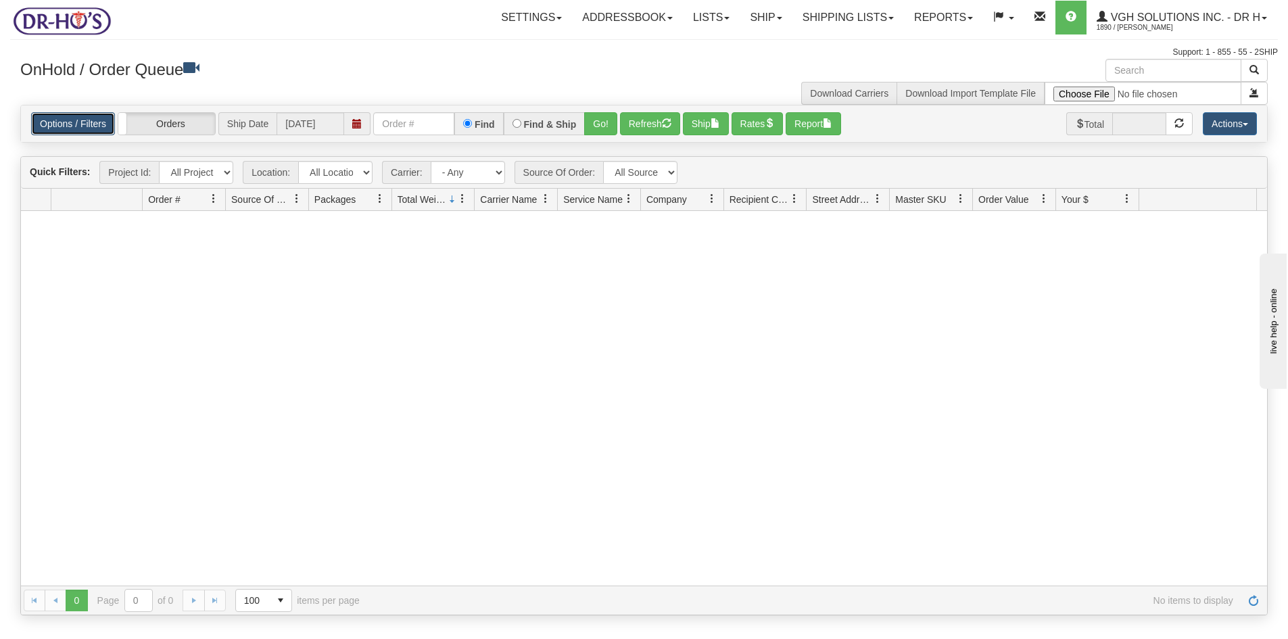
click at [65, 122] on link "Options / Filters" at bounding box center [73, 123] width 84 height 23
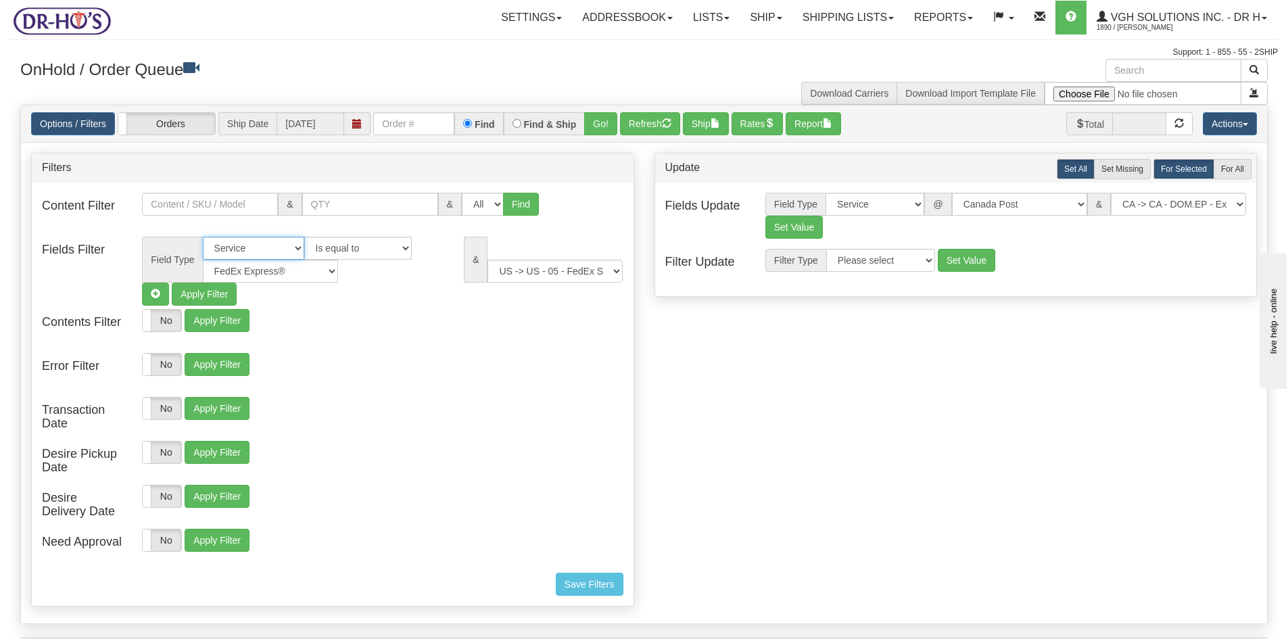
click at [294, 246] on select "All Contact Person Company Country Country & State/Province City Zip / Postal S…" at bounding box center [253, 248] width 101 height 23
select select
click at [203, 237] on select "All Contact Person Company Country Country & State/Province City Zip / Postal S…" at bounding box center [253, 248] width 101 height 23
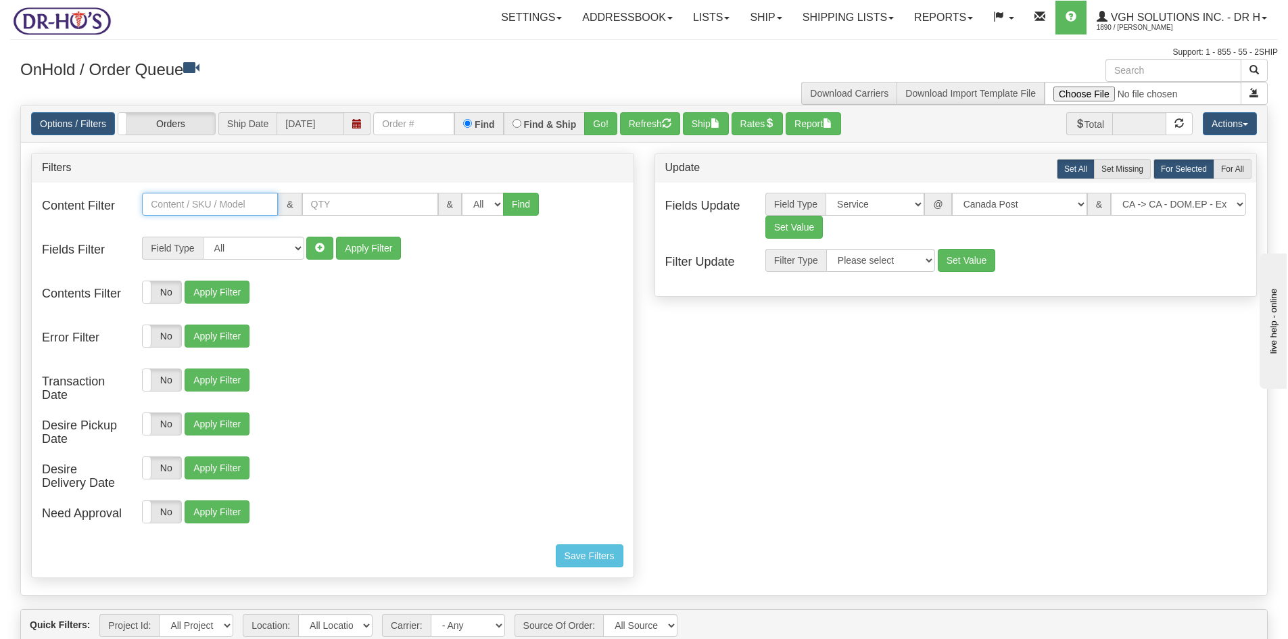
click at [197, 200] on input "text" at bounding box center [210, 204] width 136 height 23
paste input "Q-MOC-1XC-X2A"
type input "Q-MOC-1XC-X2A"
click at [511, 205] on button "Find" at bounding box center [521, 204] width 36 height 23
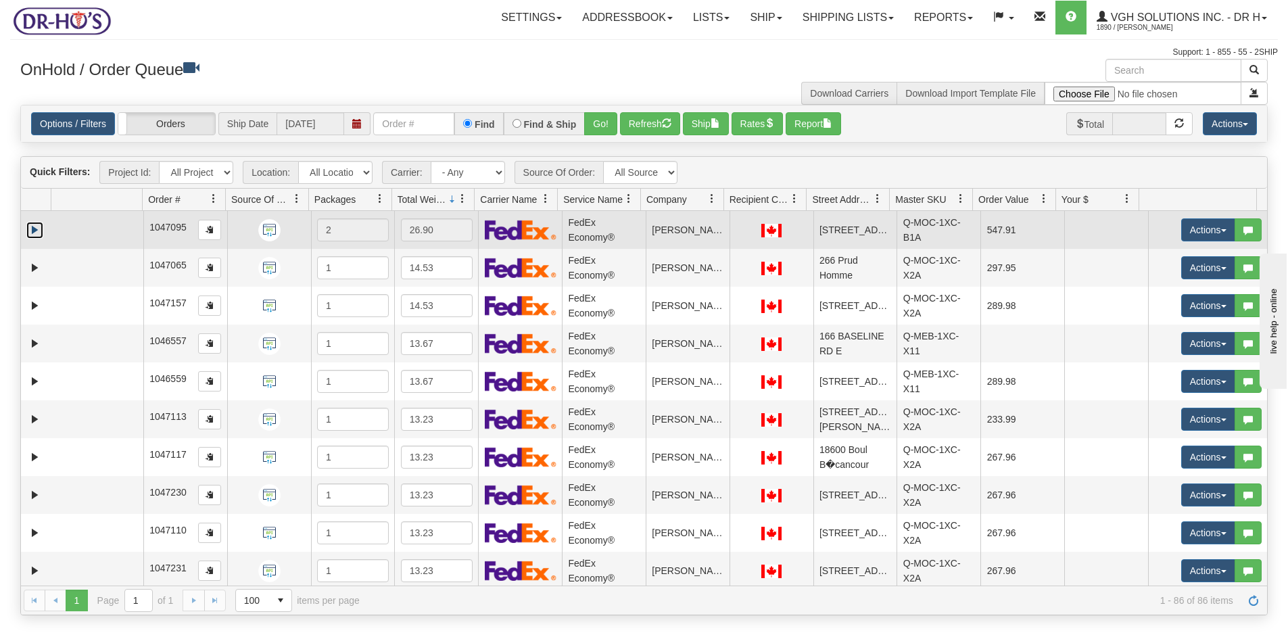
click at [32, 232] on link "Expand" at bounding box center [34, 230] width 17 height 17
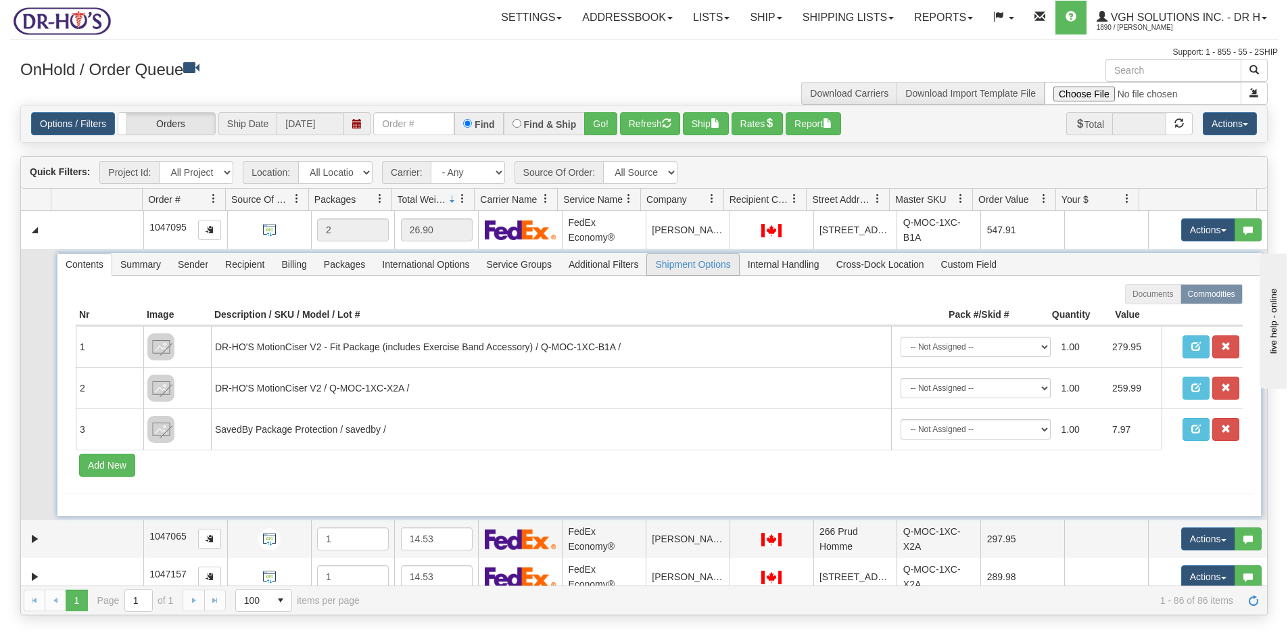
click at [698, 266] on span "Shipment Options" at bounding box center [692, 264] width 91 height 22
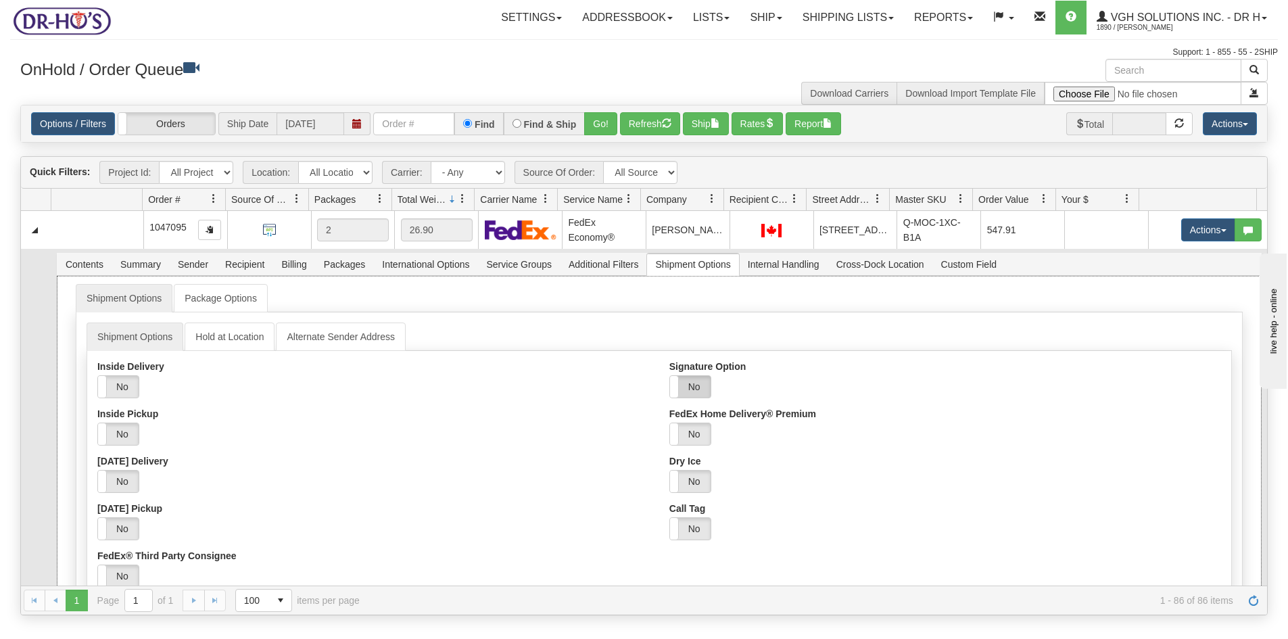
click at [683, 389] on label "No" at bounding box center [690, 387] width 41 height 22
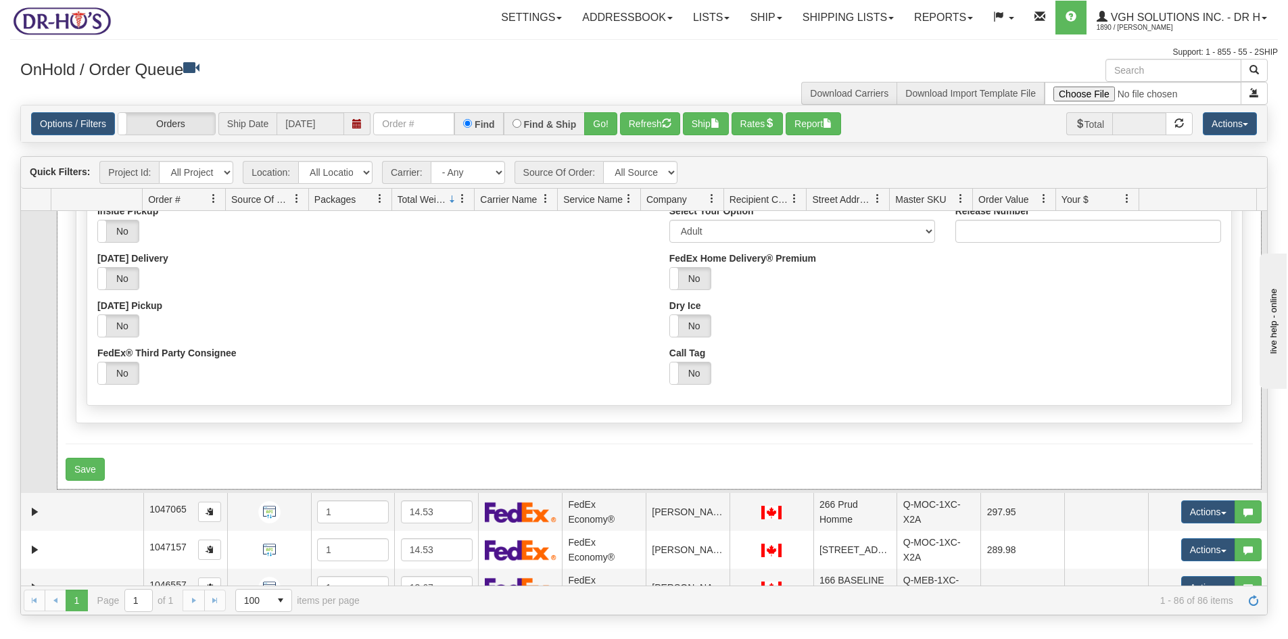
scroll to position [270, 0]
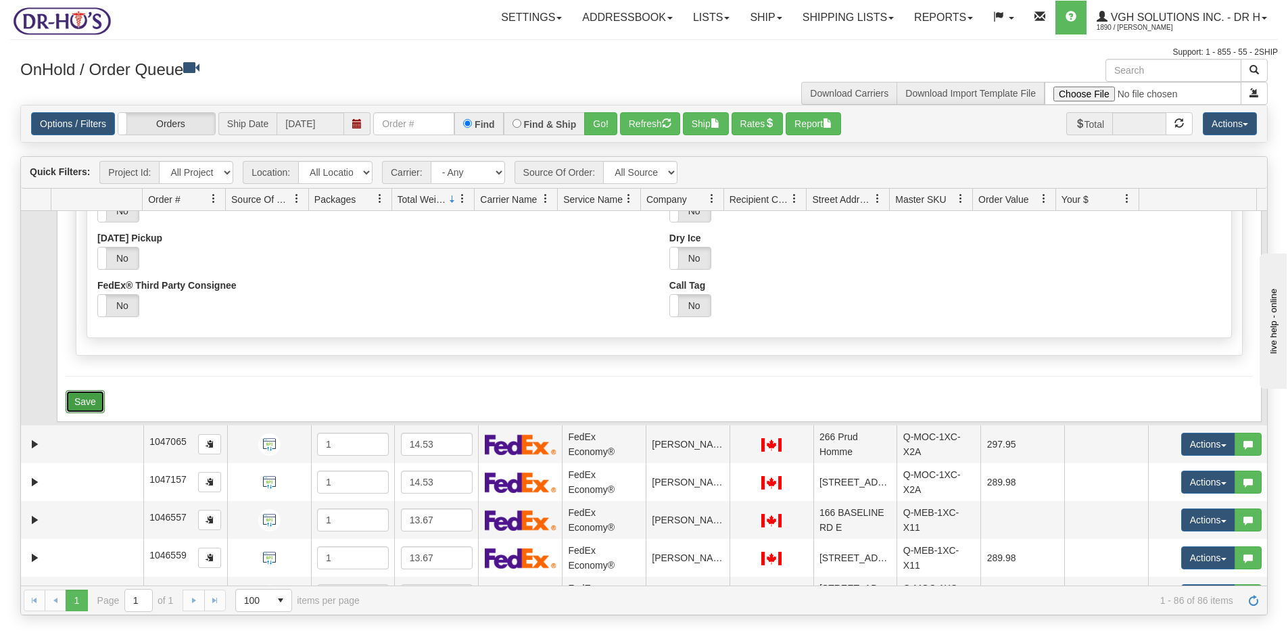
click at [72, 399] on button "Save" at bounding box center [85, 401] width 39 height 23
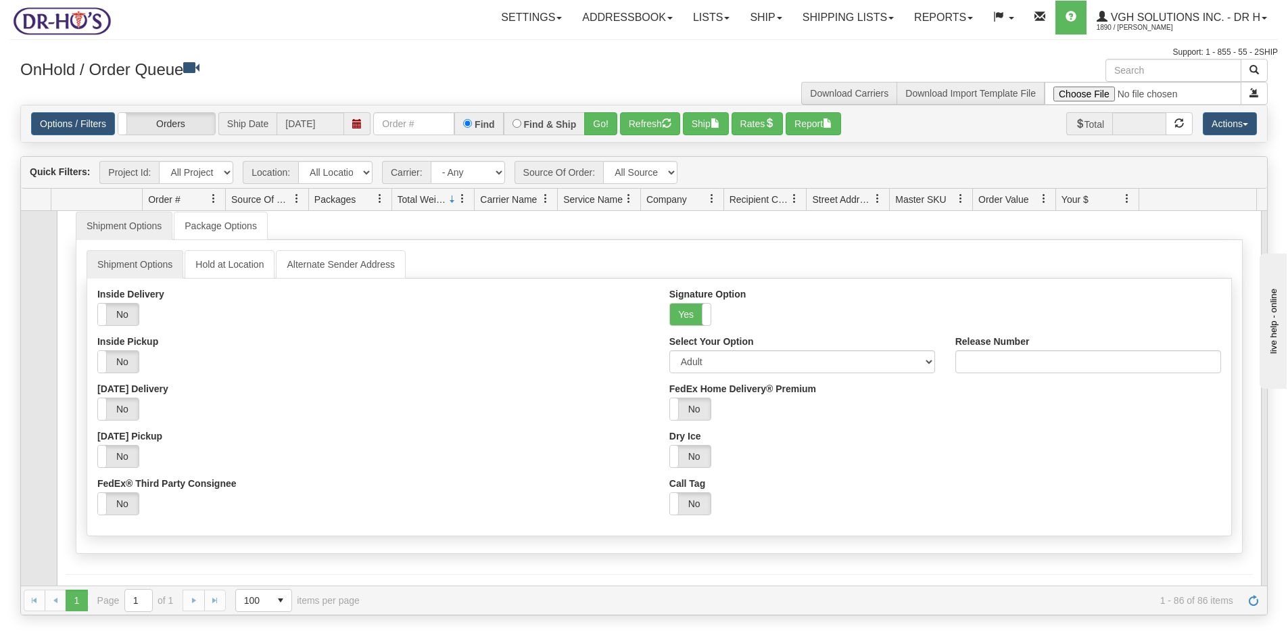
scroll to position [68, 0]
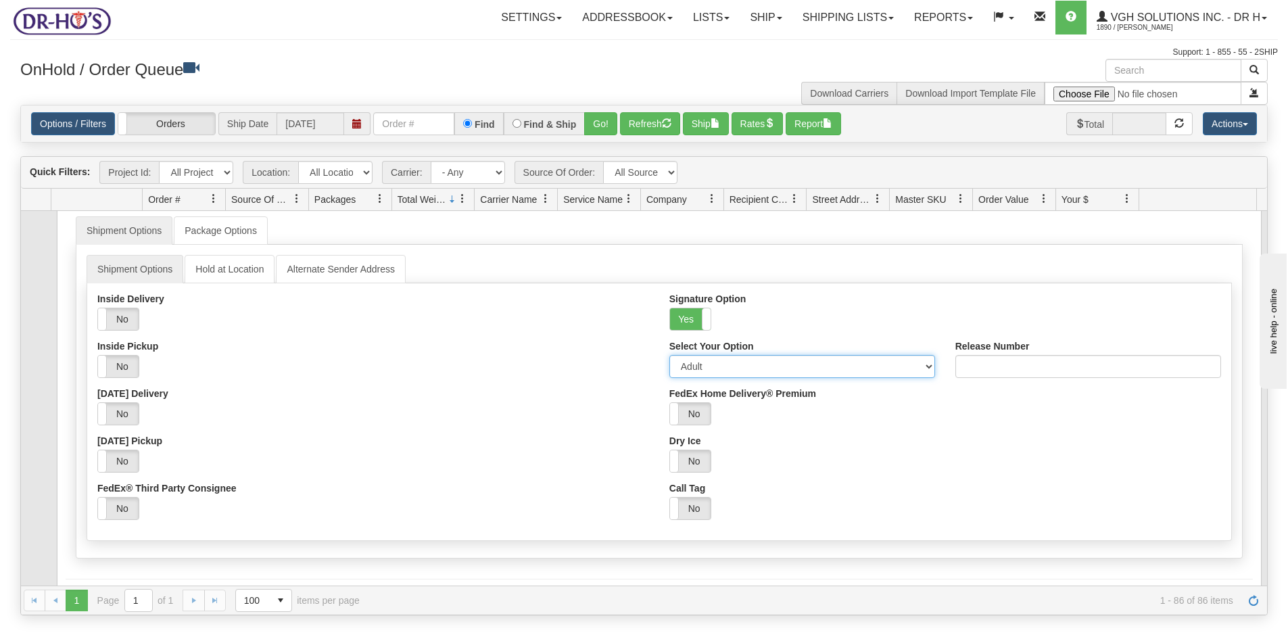
click at [920, 368] on select "Adult Direct Indirect No Signature Required Service Default" at bounding box center [802, 366] width 266 height 23
select select "2"
click at [669, 355] on select "Adult Direct Indirect No Signature Required Service Default" at bounding box center [802, 366] width 266 height 23
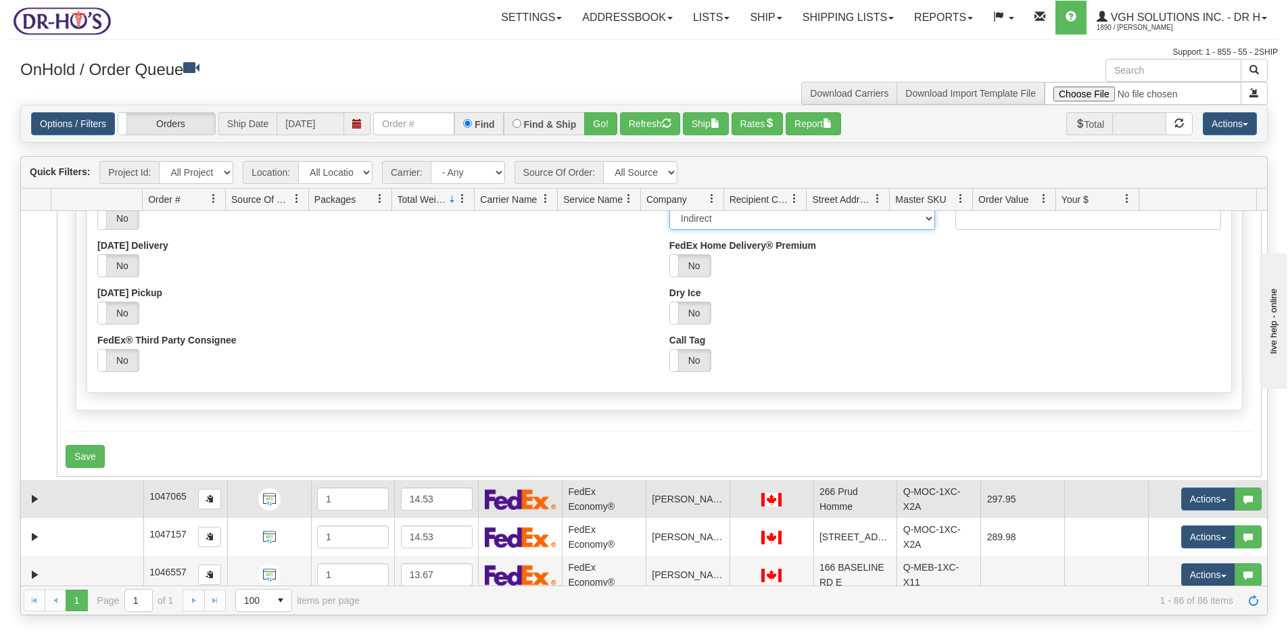
scroll to position [270, 0]
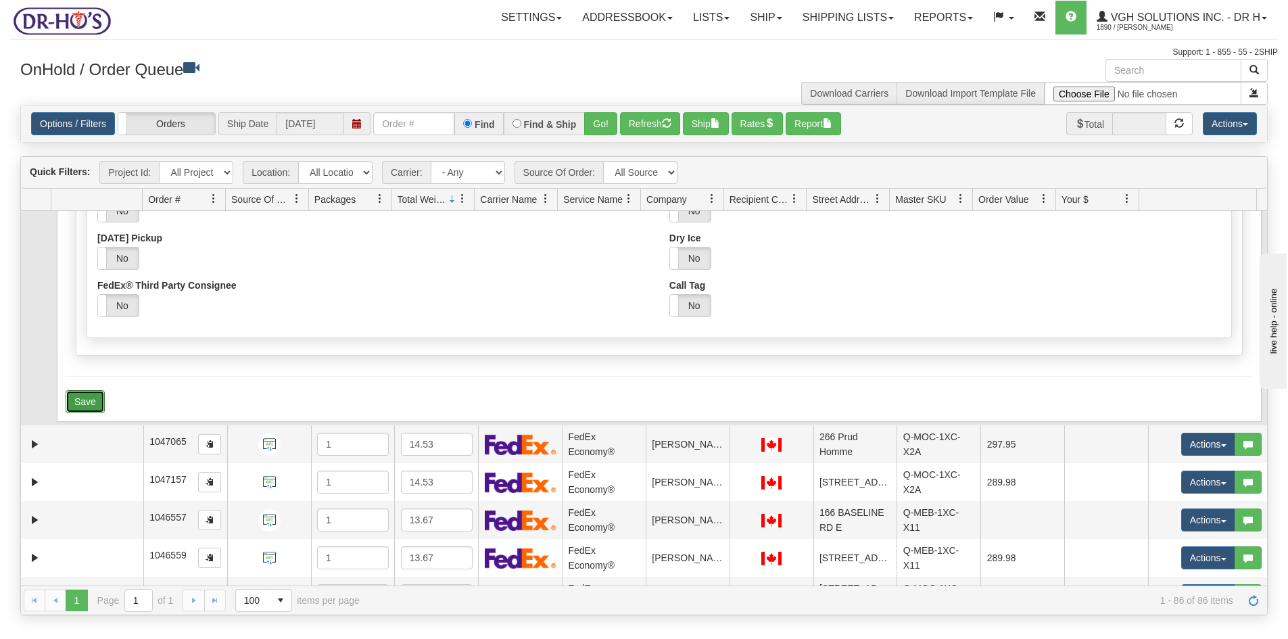
click at [76, 393] on button "Save" at bounding box center [85, 401] width 39 height 23
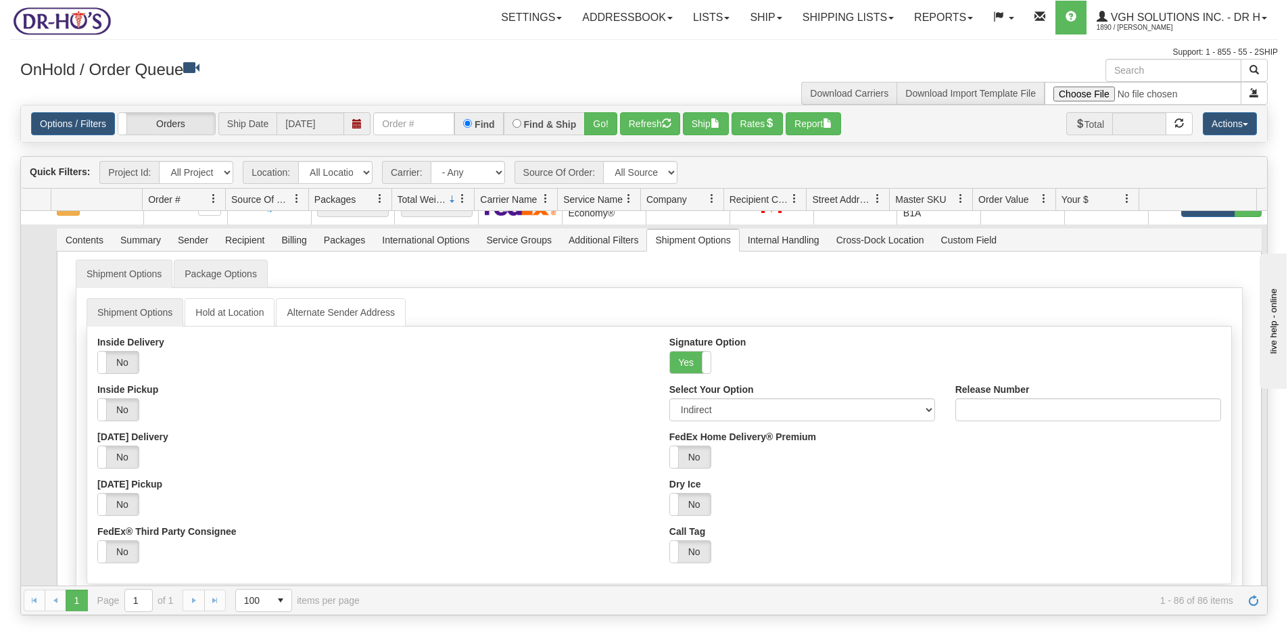
scroll to position [0, 0]
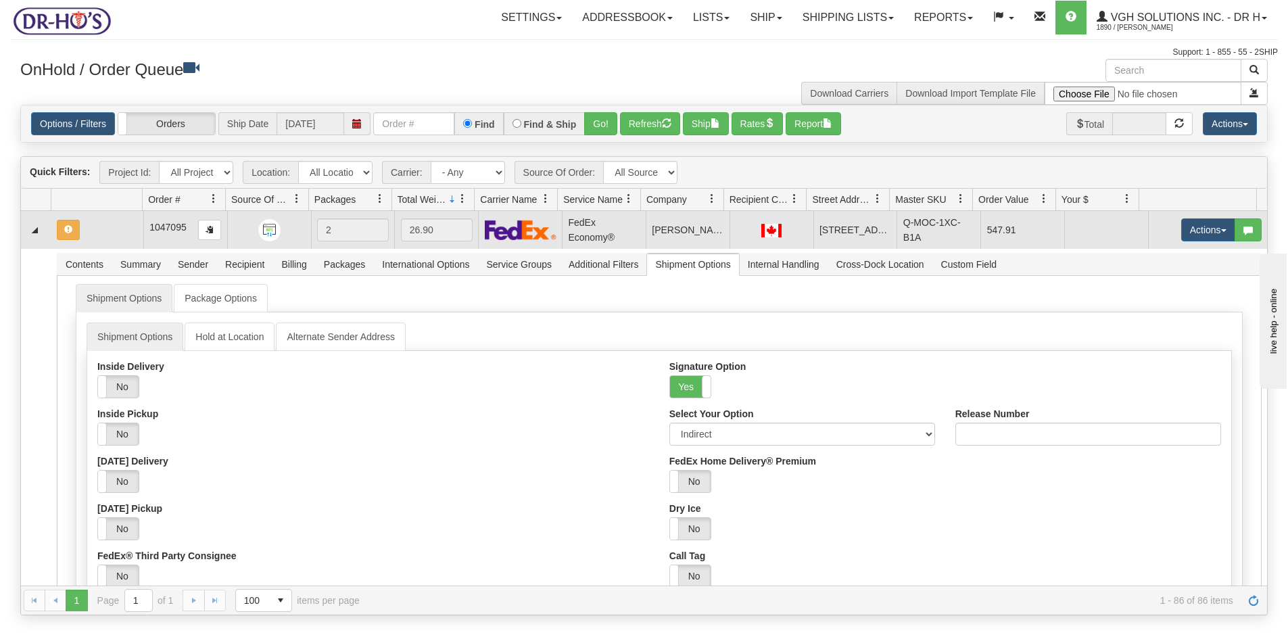
click at [103, 218] on td at bounding box center [97, 230] width 92 height 38
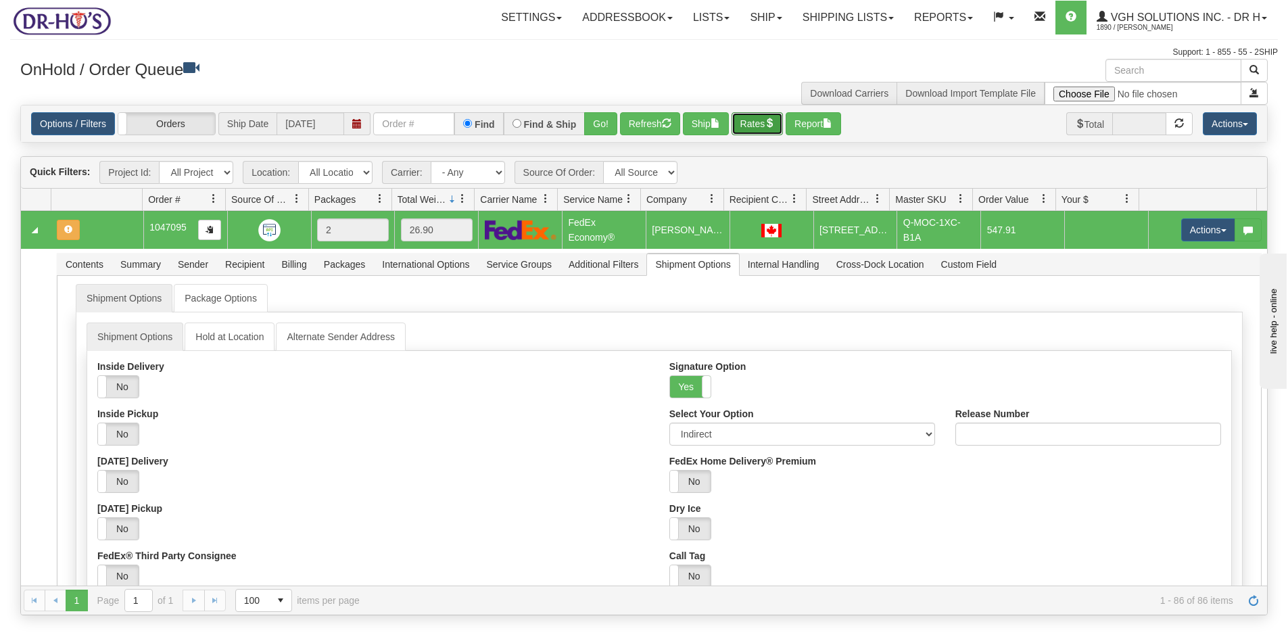
click at [766, 122] on button "Rates" at bounding box center [757, 123] width 52 height 23
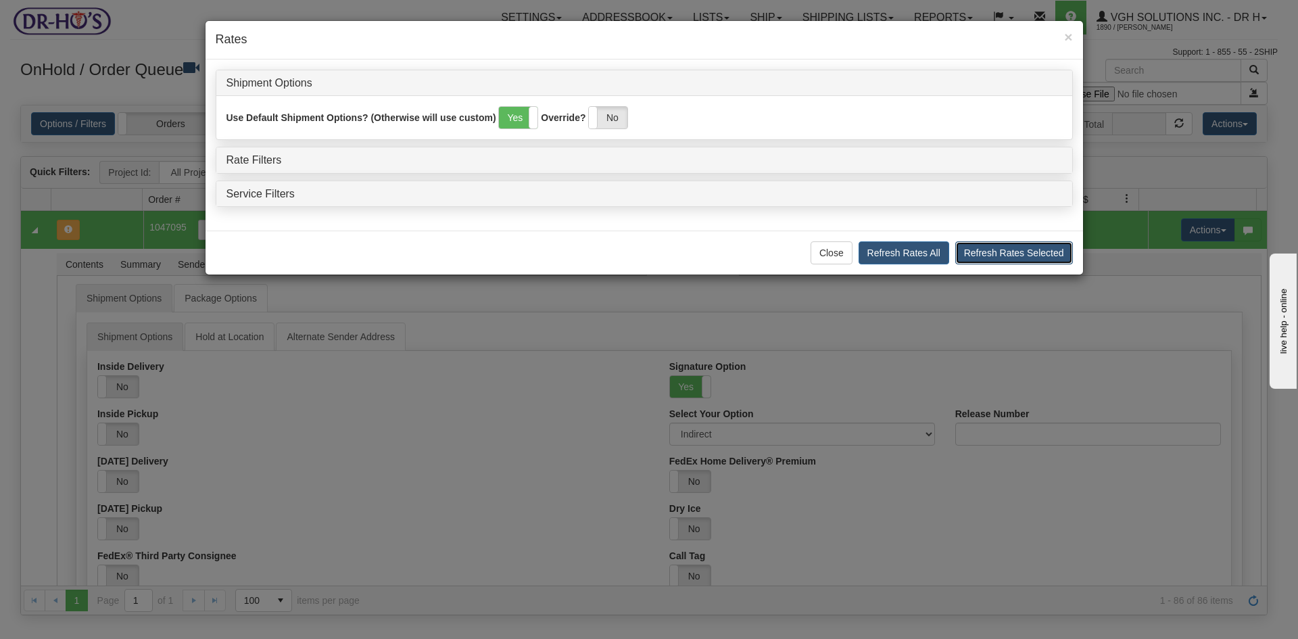
click at [993, 251] on button "Refresh Rates Selected" at bounding box center [1014, 252] width 118 height 23
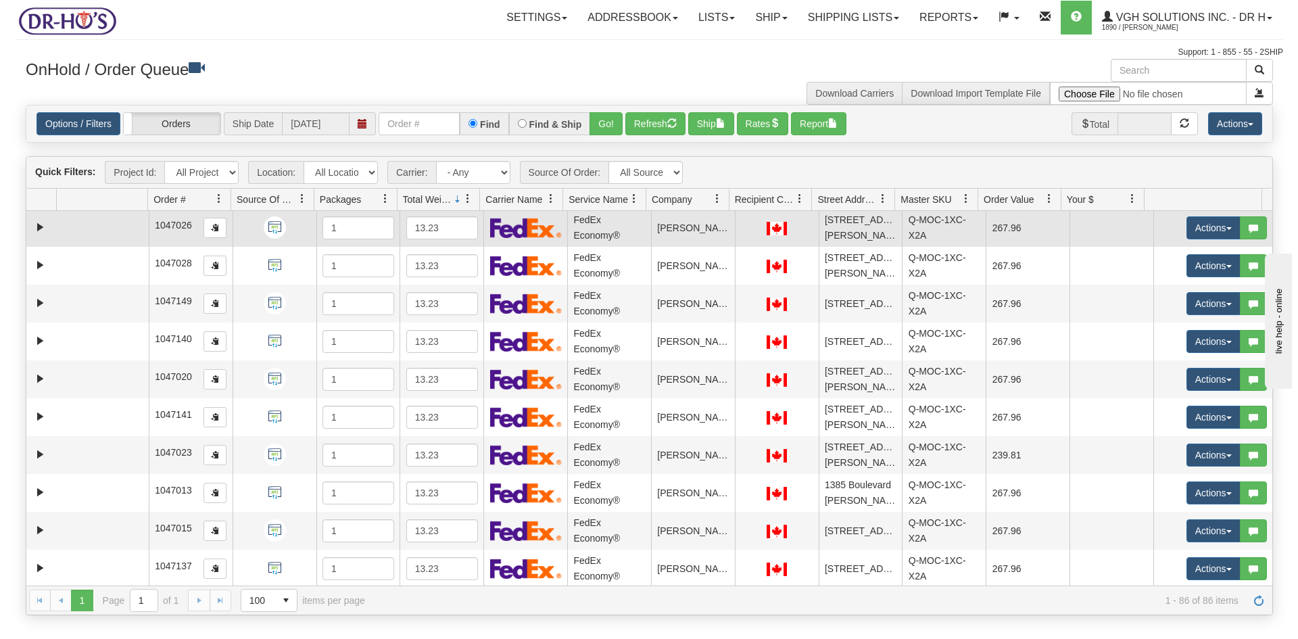
scroll to position [2412, 0]
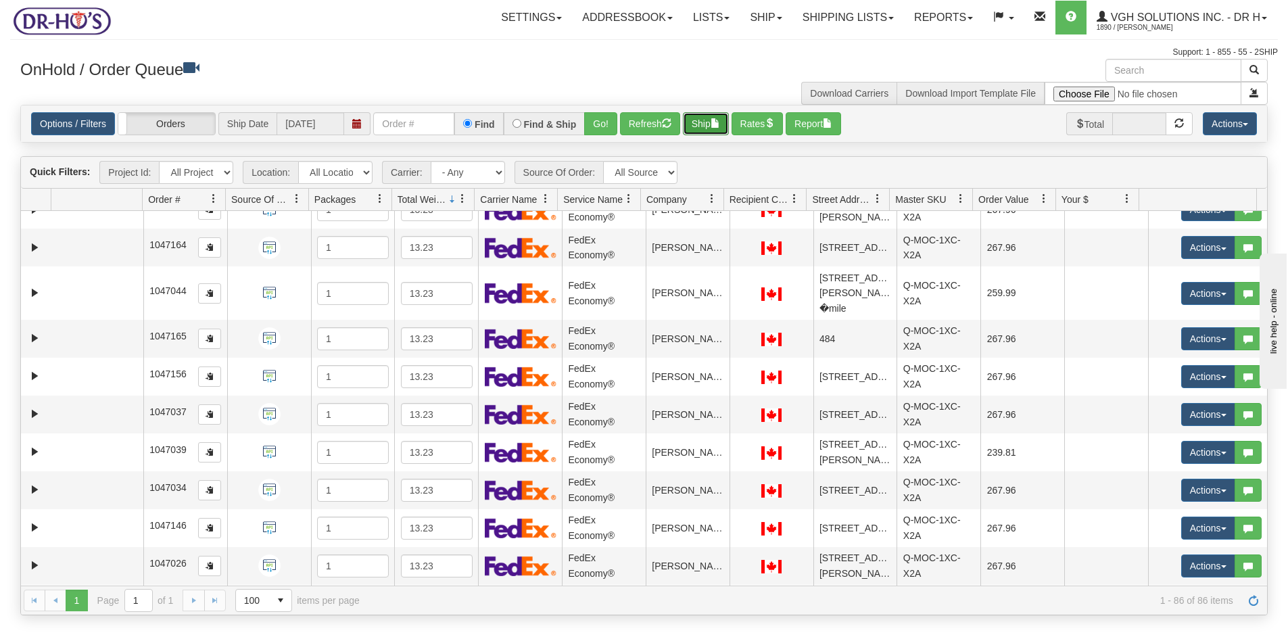
click at [698, 125] on button "Ship" at bounding box center [706, 123] width 46 height 23
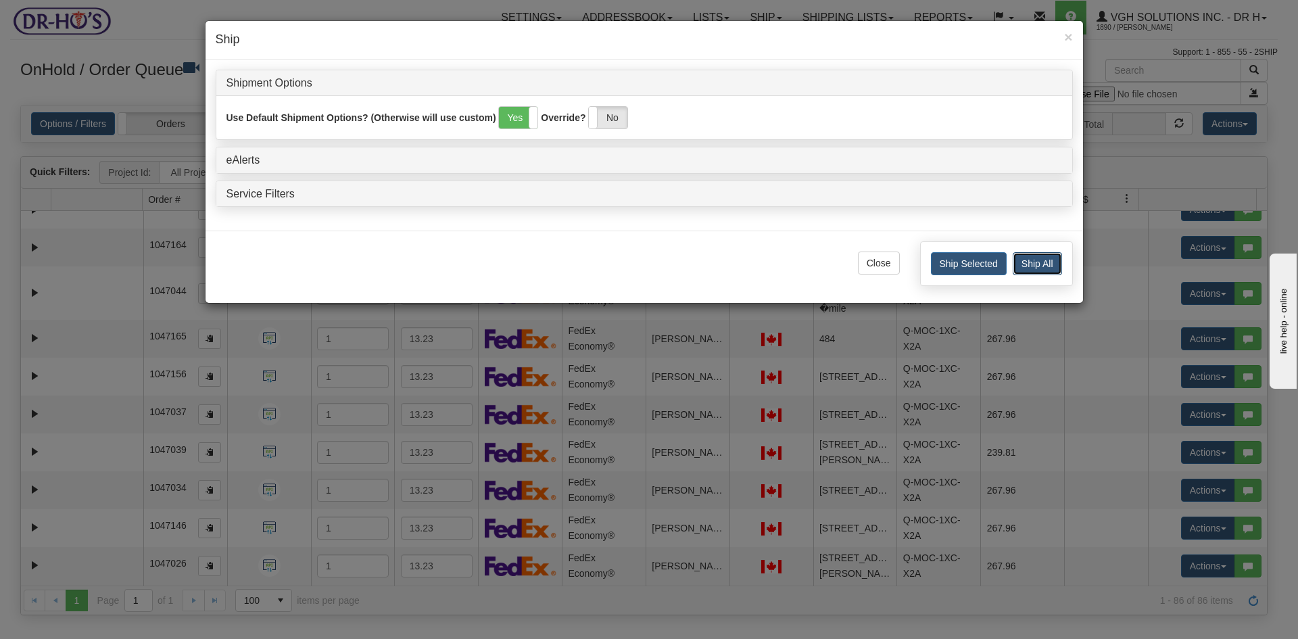
click at [1030, 262] on button "Ship All" at bounding box center [1036, 263] width 49 height 23
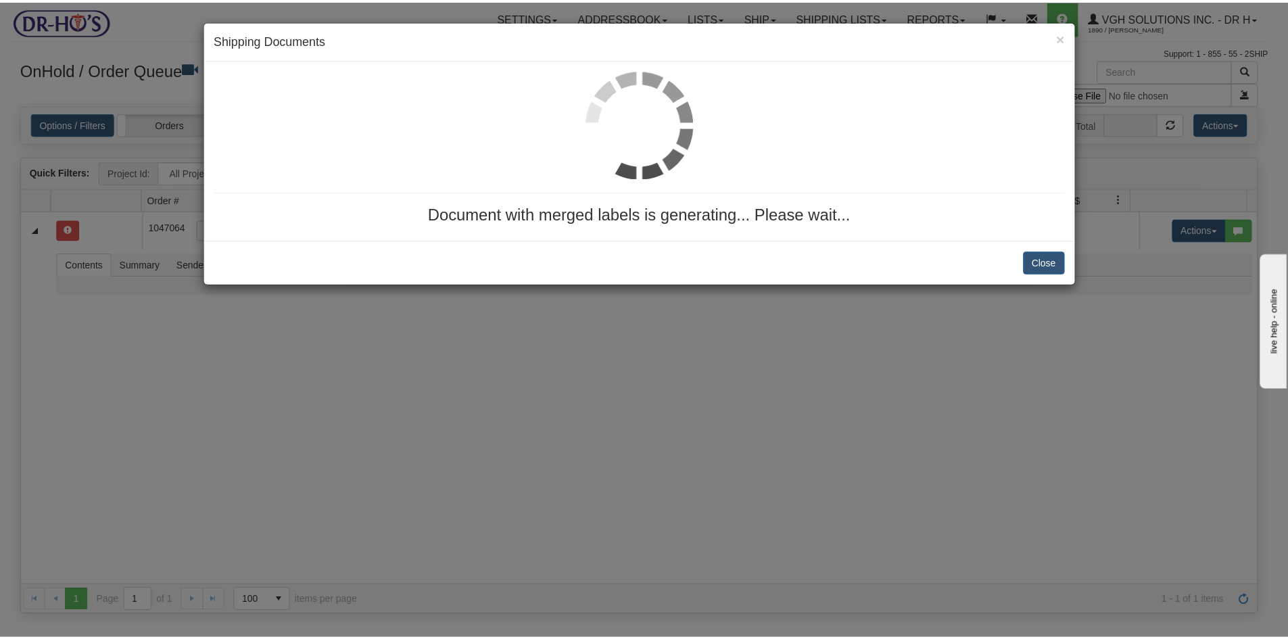
scroll to position [0, 0]
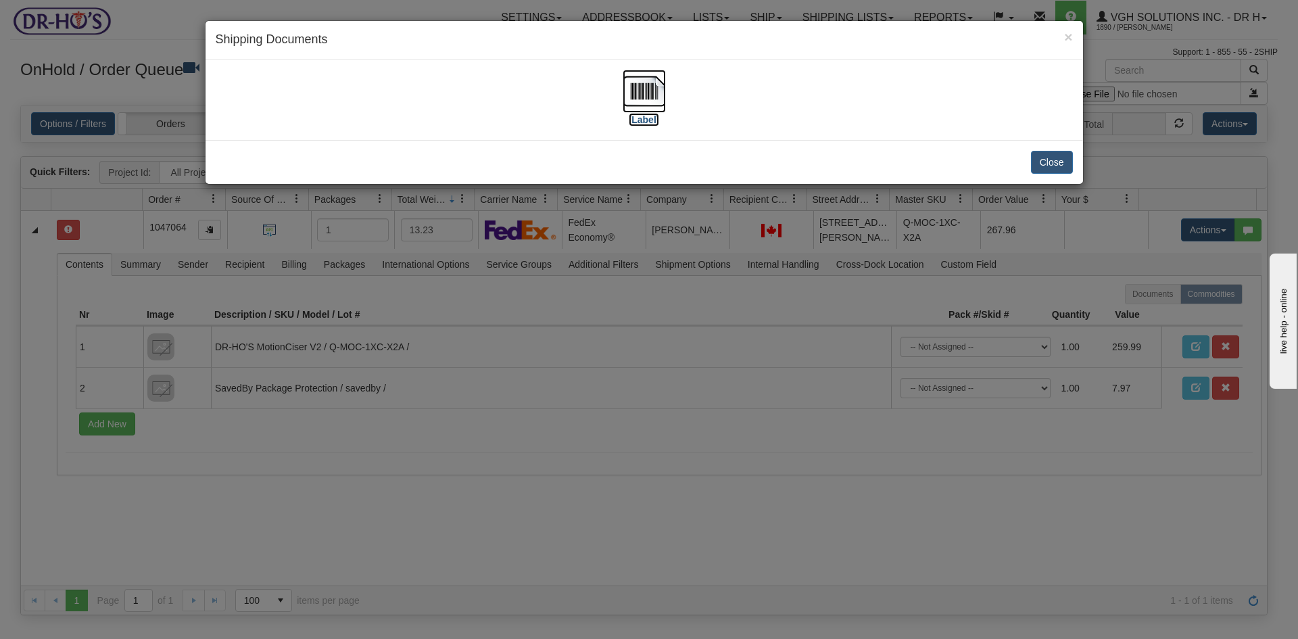
click at [647, 91] on img at bounding box center [643, 91] width 43 height 43
click at [1049, 162] on button "Close" at bounding box center [1052, 162] width 42 height 23
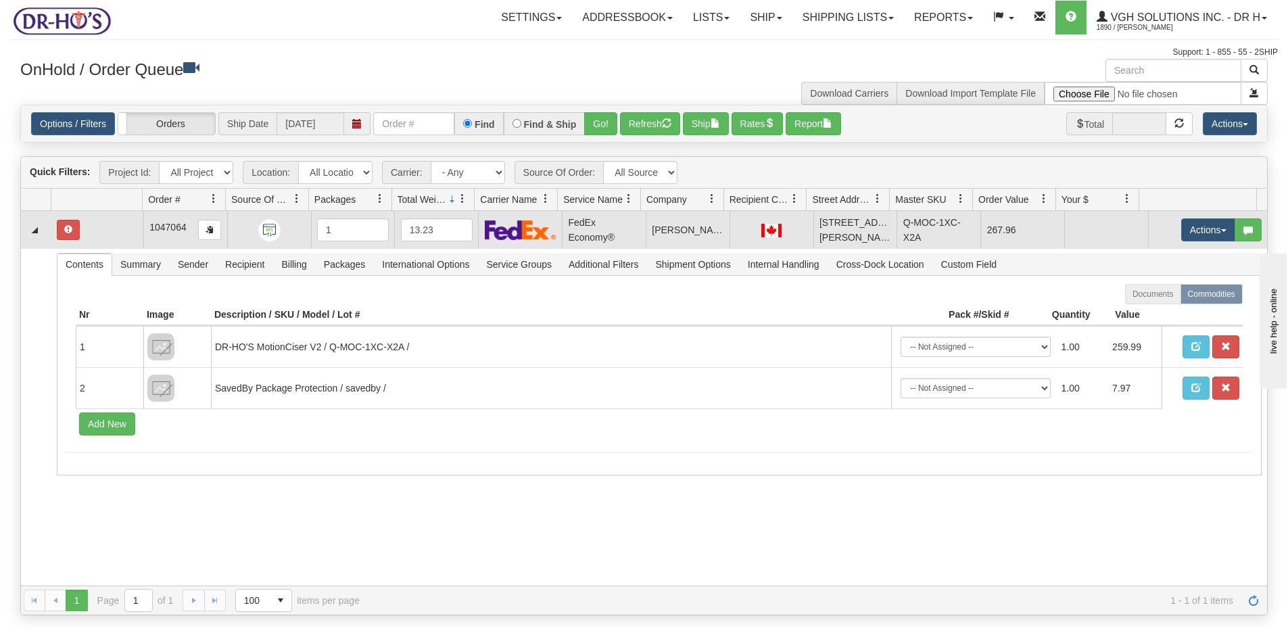
click at [116, 239] on td at bounding box center [97, 230] width 92 height 38
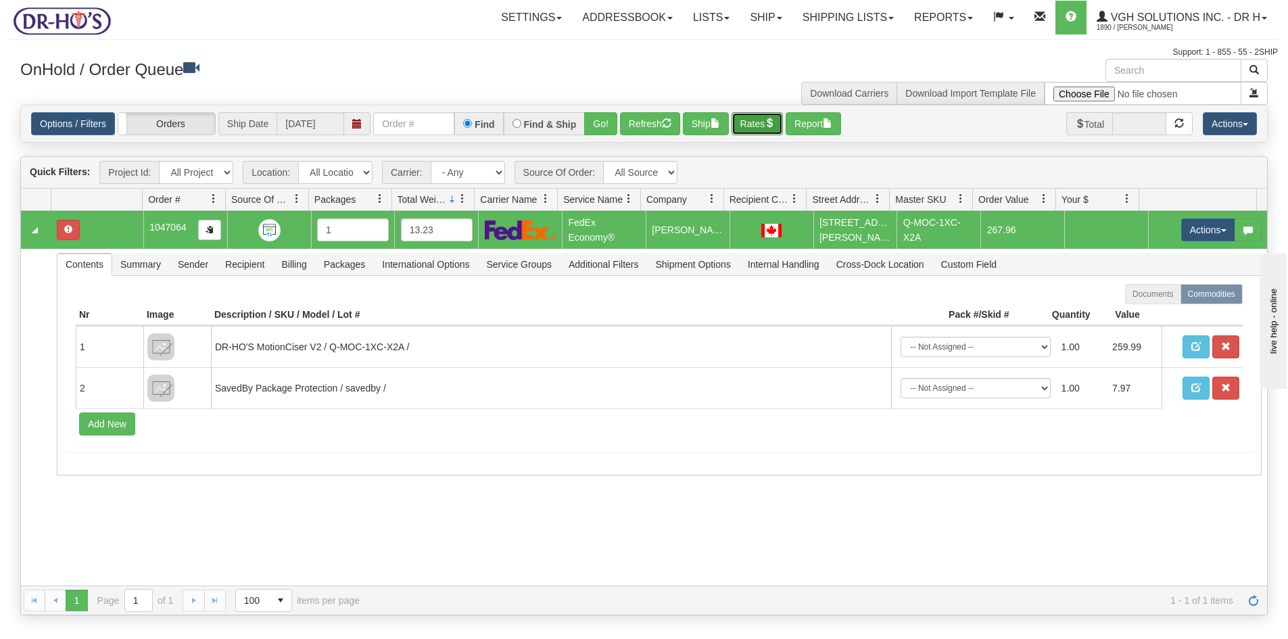
click at [755, 130] on button "Rates" at bounding box center [757, 123] width 52 height 23
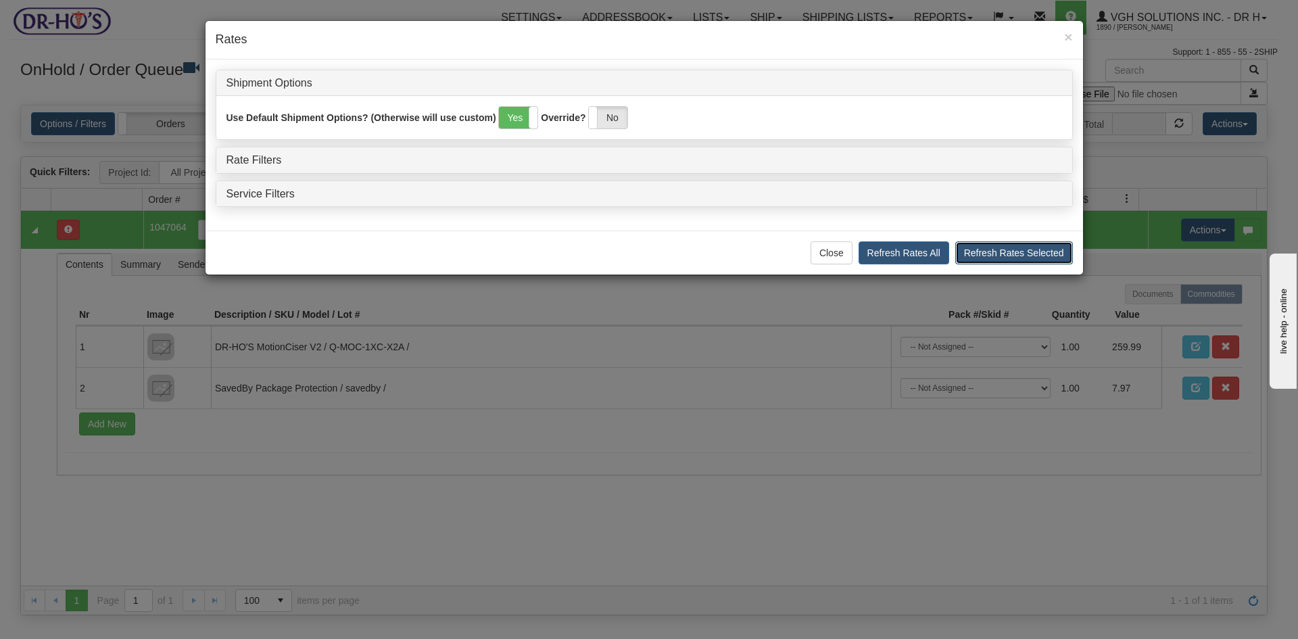
click at [991, 251] on button "Refresh Rates Selected" at bounding box center [1014, 252] width 118 height 23
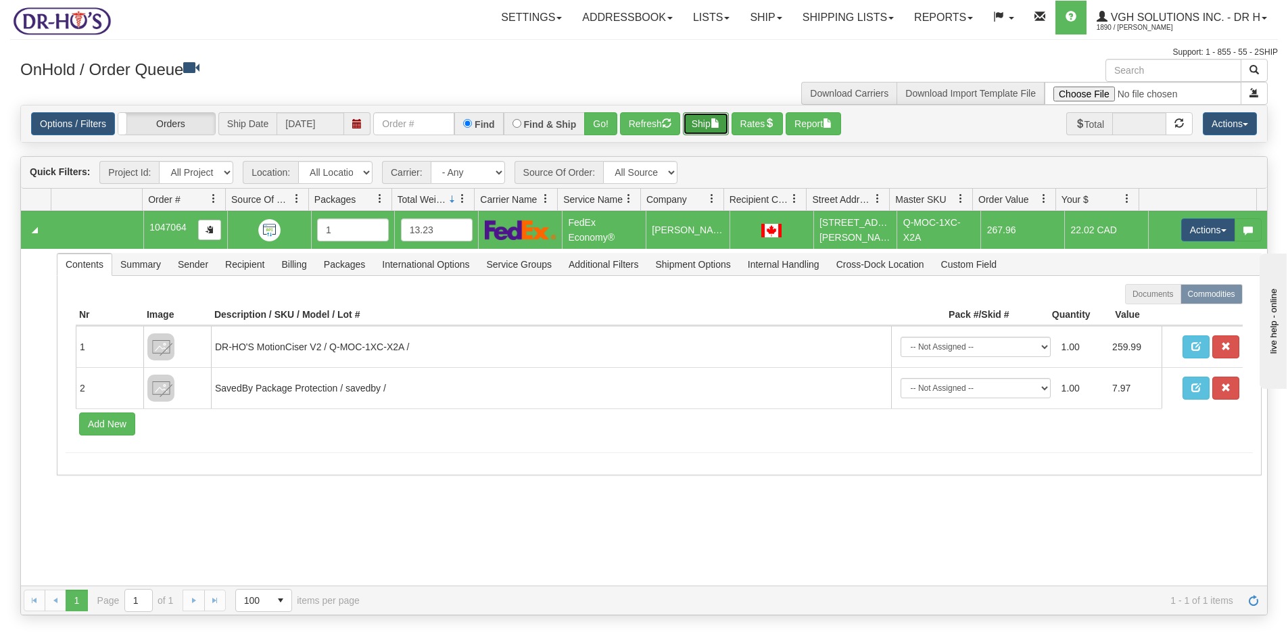
click at [698, 120] on button "Ship" at bounding box center [706, 123] width 46 height 23
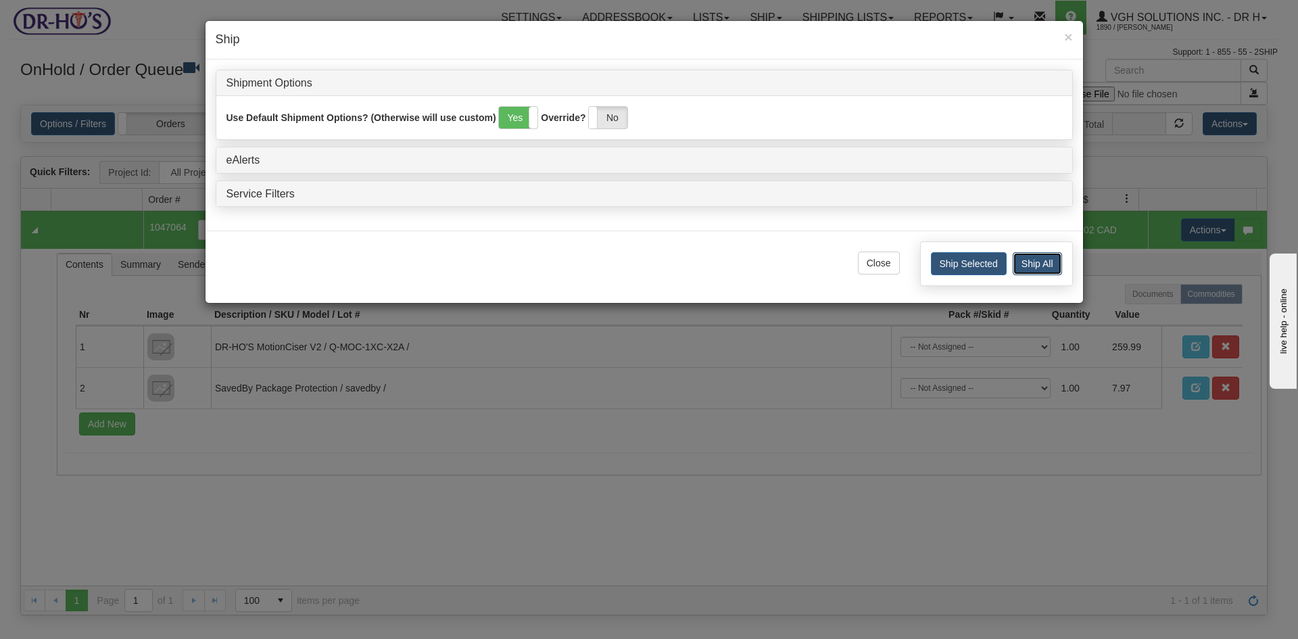
click at [1033, 266] on button "Ship All" at bounding box center [1036, 263] width 49 height 23
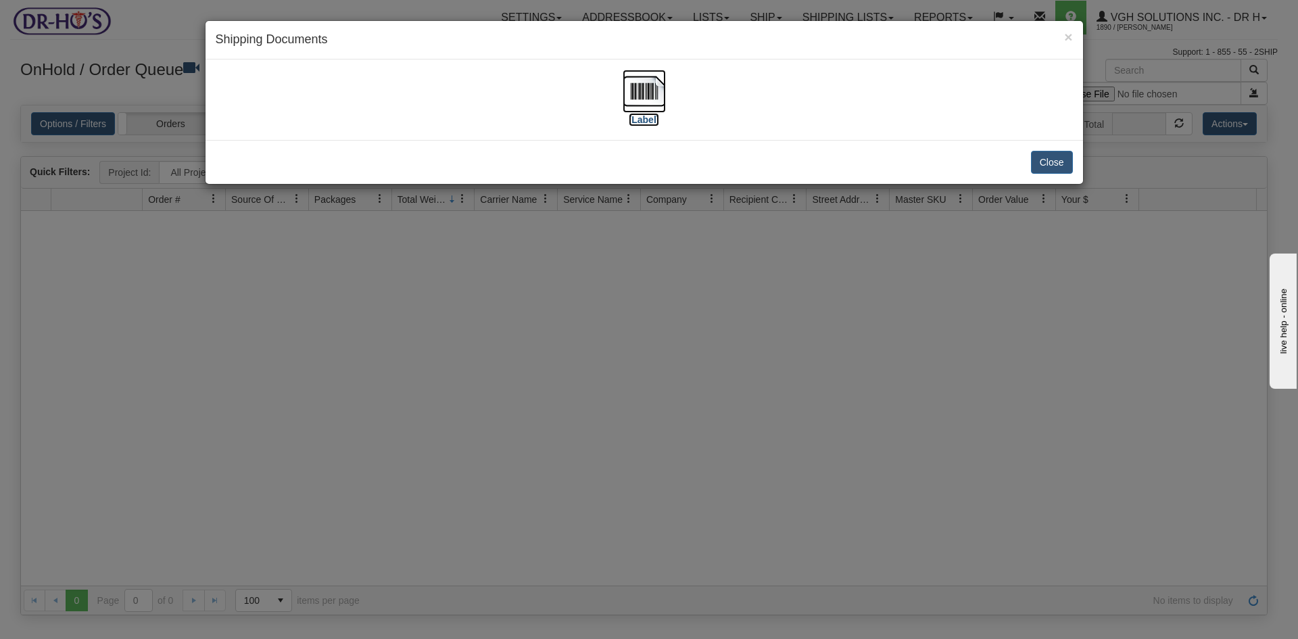
click at [641, 94] on img at bounding box center [643, 91] width 43 height 43
click at [1054, 165] on button "Close" at bounding box center [1052, 162] width 42 height 23
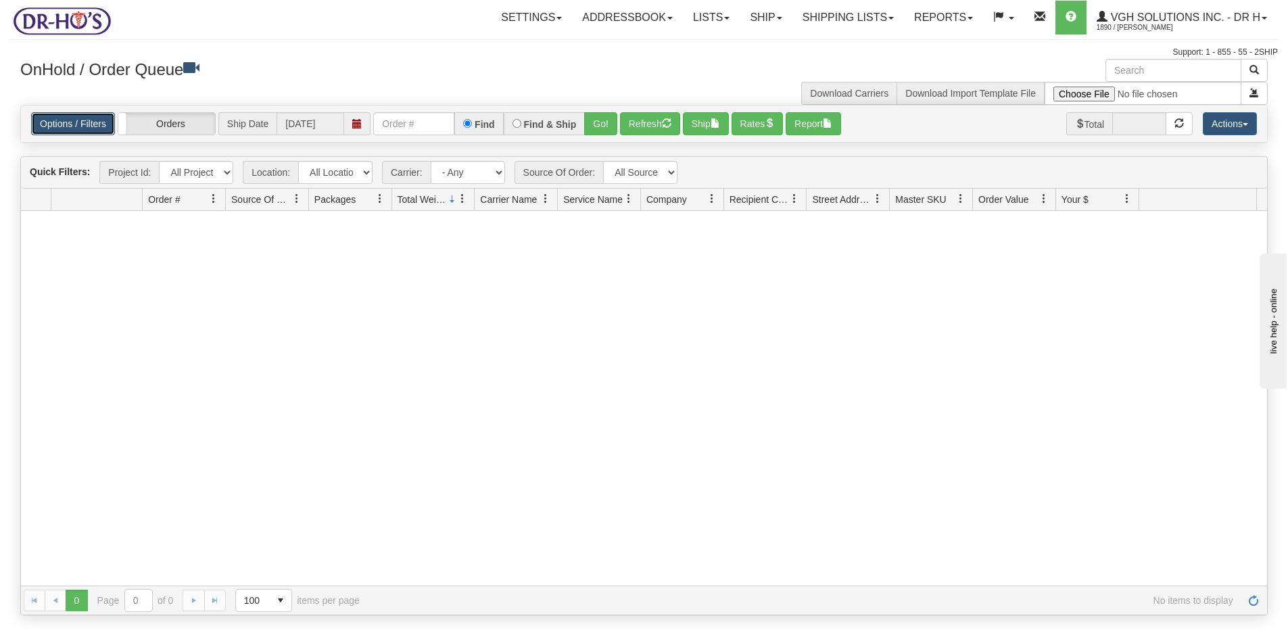
click at [57, 126] on link "Options / Filters" at bounding box center [73, 123] width 84 height 23
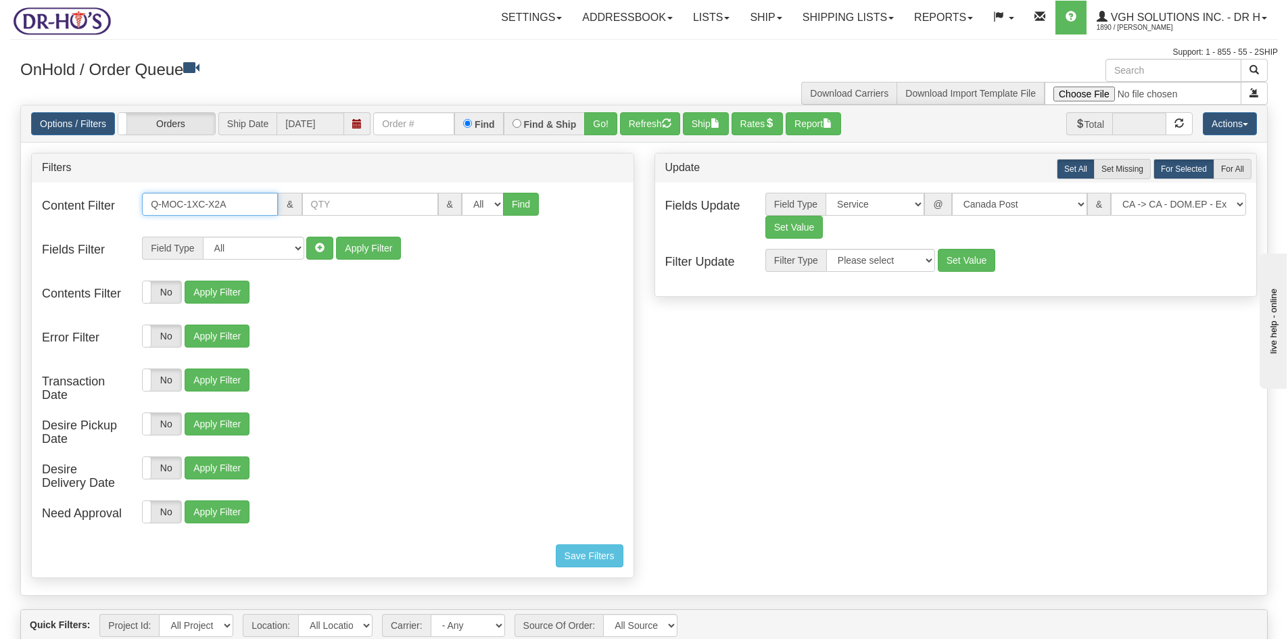
drag, startPoint x: 183, startPoint y: 210, endPoint x: 58, endPoint y: 219, distance: 125.3
click at [58, 219] on div "Content Filter Q-MOC-1XC-X2A & & All 1 2 3 4 5 6 7 8 9 10 11 12 13 14 15 16 Find" at bounding box center [333, 213] width 602 height 41
paste input "B1A"
type input "Q-MOC-1XC-B1A"
click at [519, 205] on button "Find" at bounding box center [521, 204] width 36 height 23
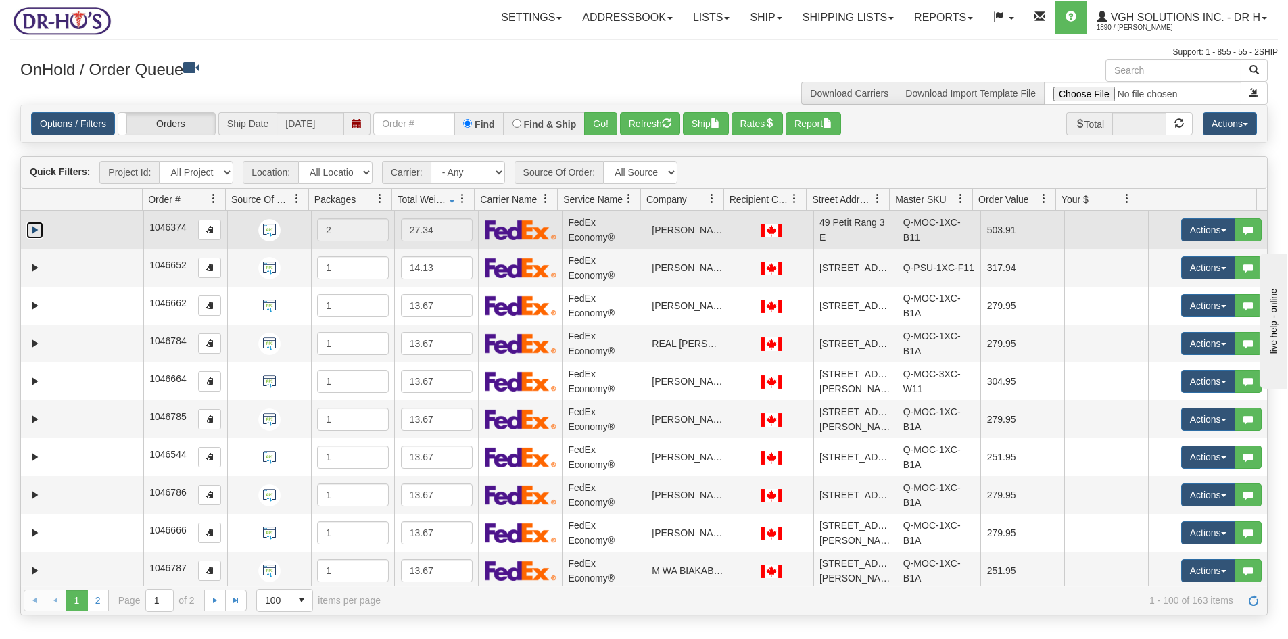
click at [32, 227] on link "Expand" at bounding box center [34, 230] width 17 height 17
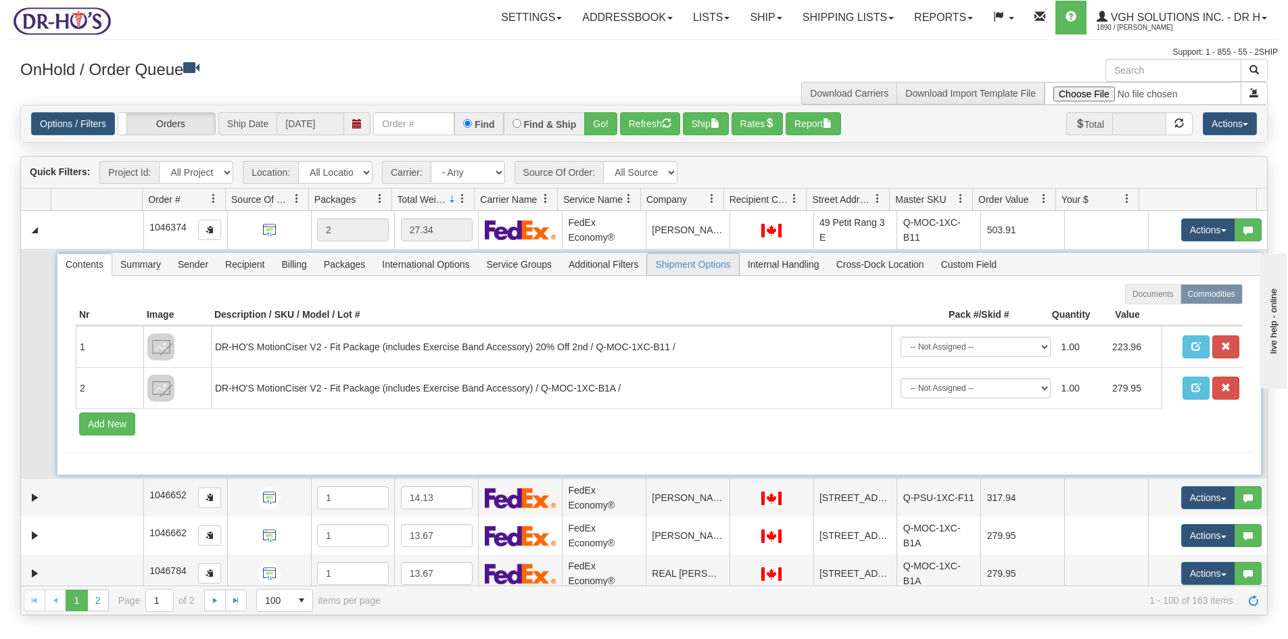
click at [706, 261] on span "Shipment Options" at bounding box center [692, 264] width 91 height 22
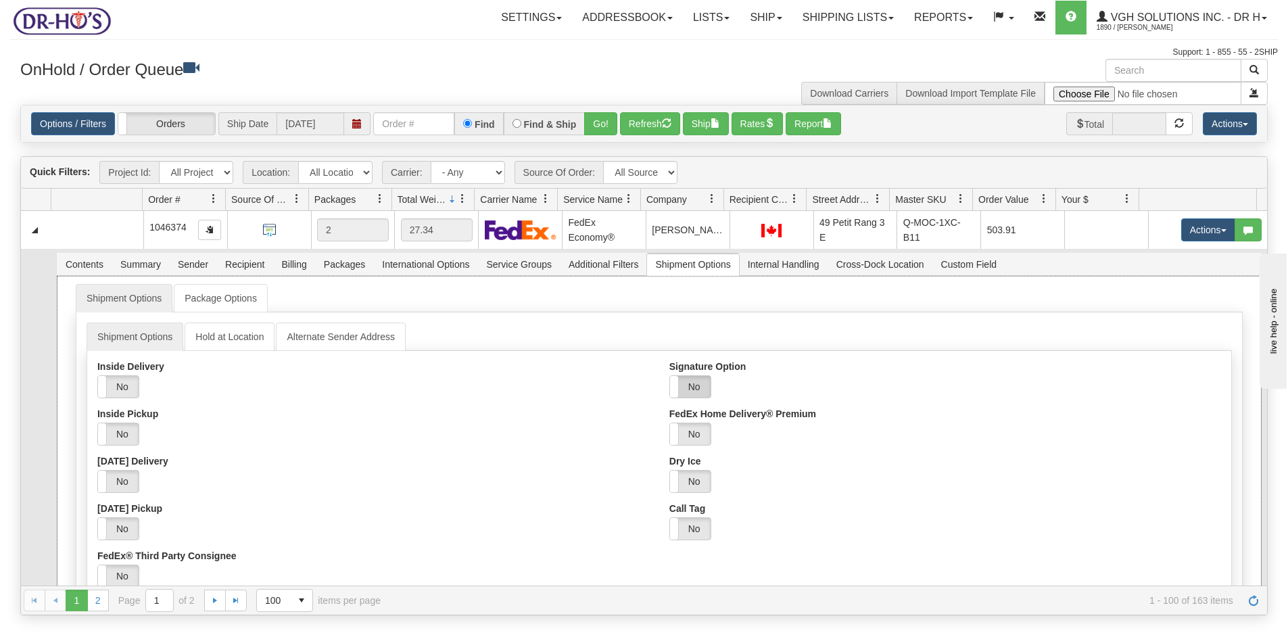
click at [689, 387] on label "No" at bounding box center [690, 387] width 41 height 22
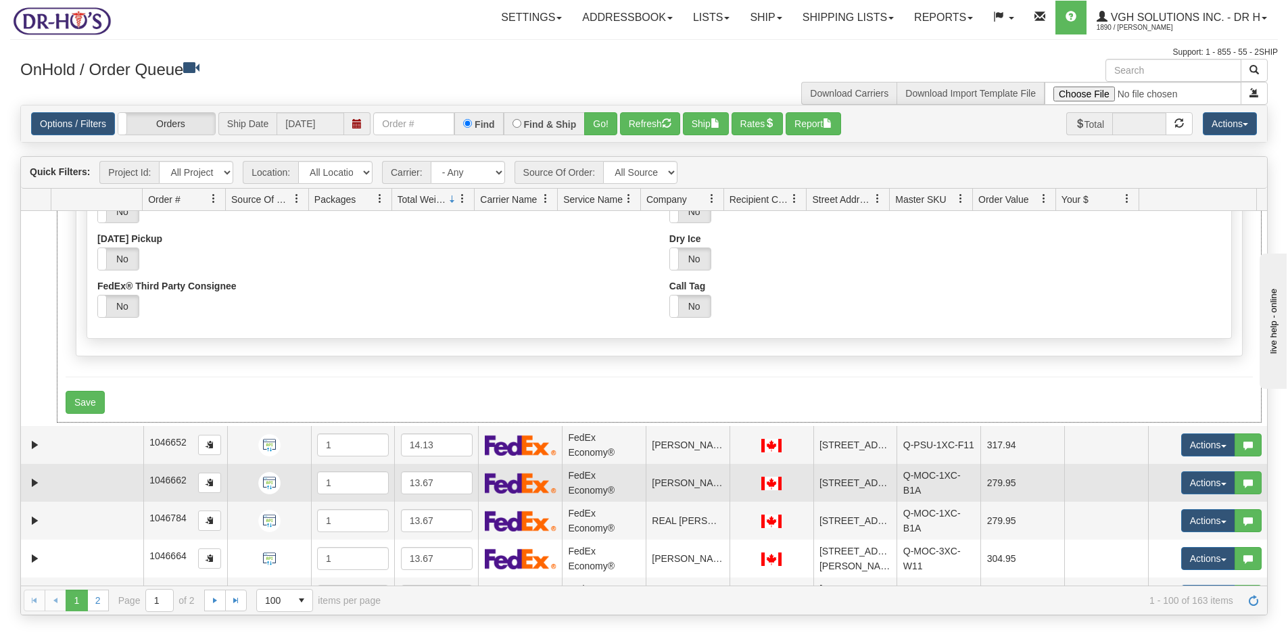
scroll to position [270, 0]
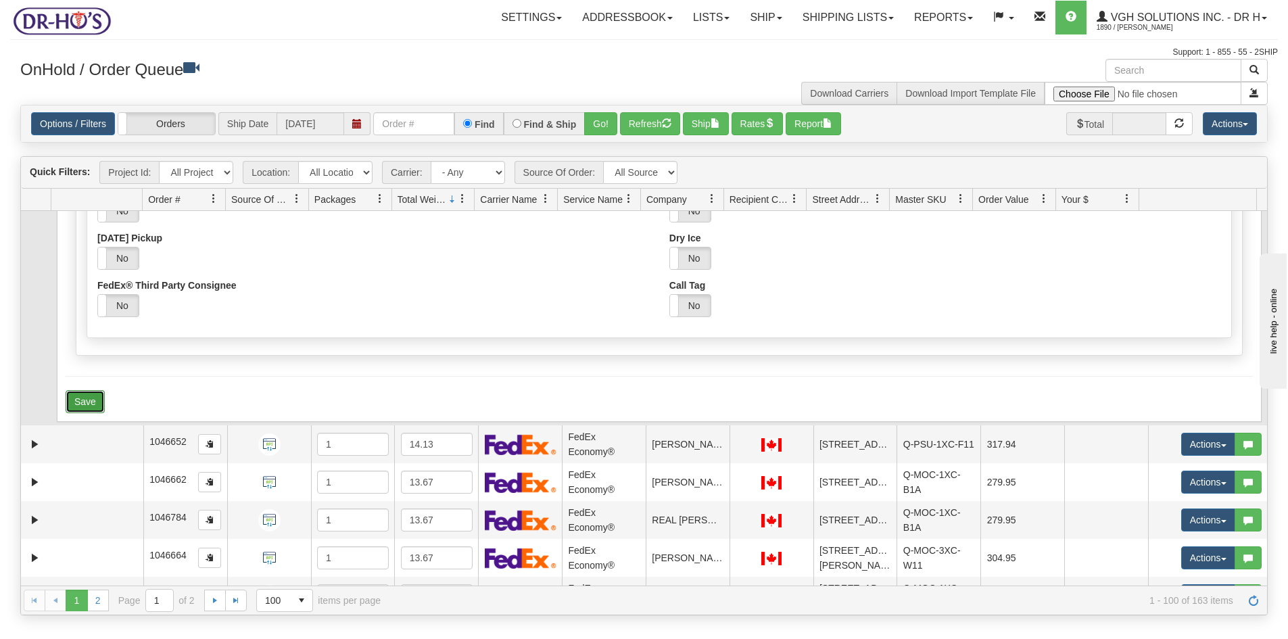
click at [84, 400] on button "Save" at bounding box center [85, 401] width 39 height 23
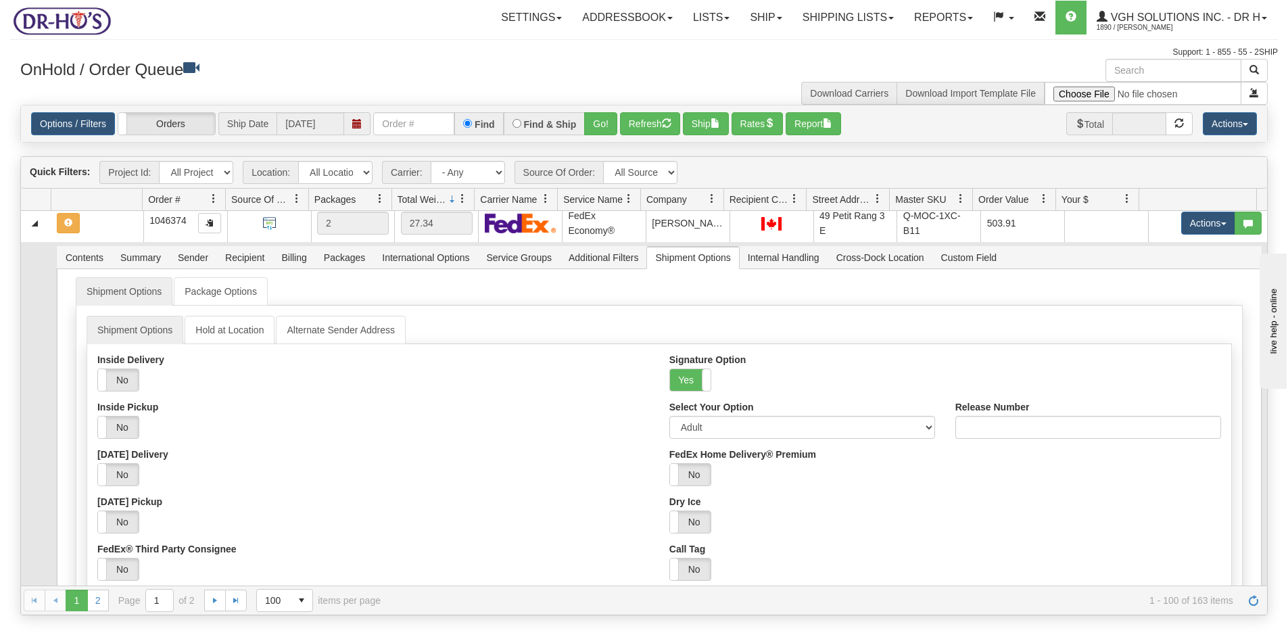
scroll to position [0, 0]
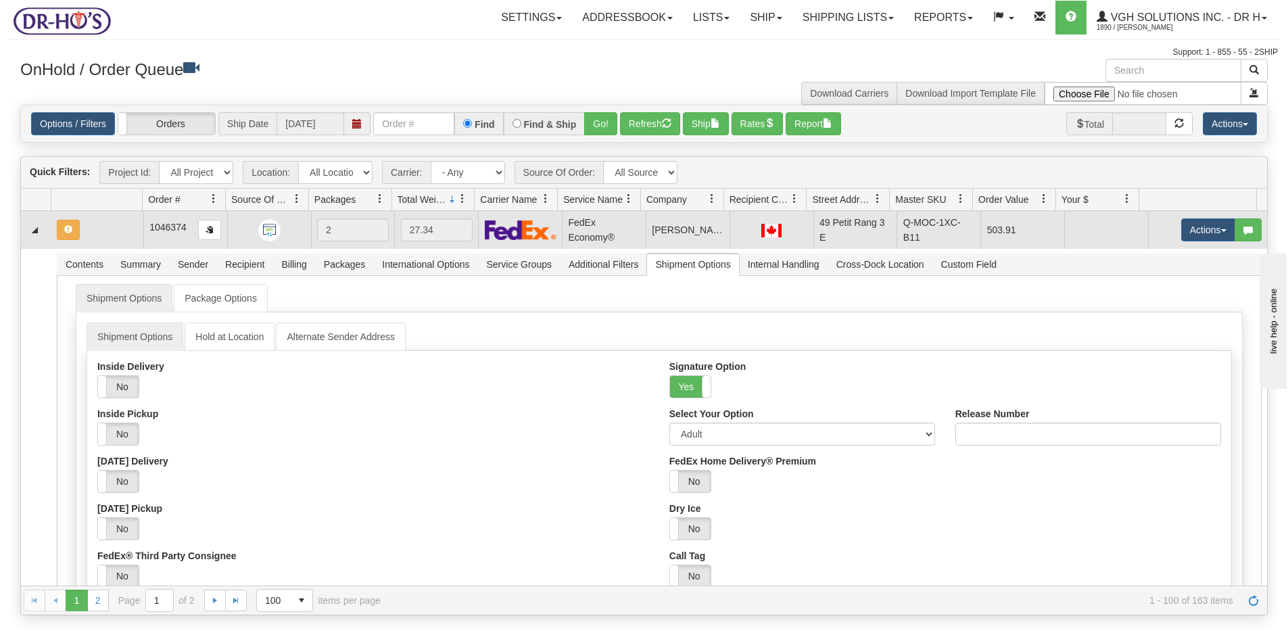
click at [114, 233] on td at bounding box center [97, 230] width 92 height 38
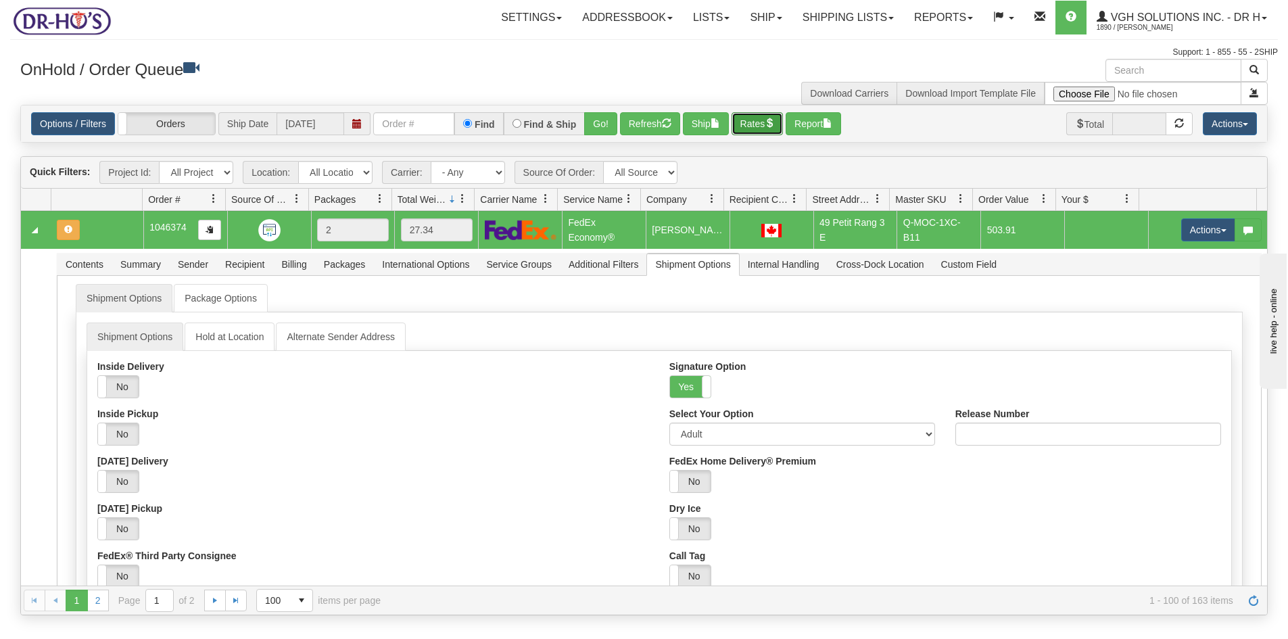
click at [758, 124] on button "Rates" at bounding box center [757, 123] width 52 height 23
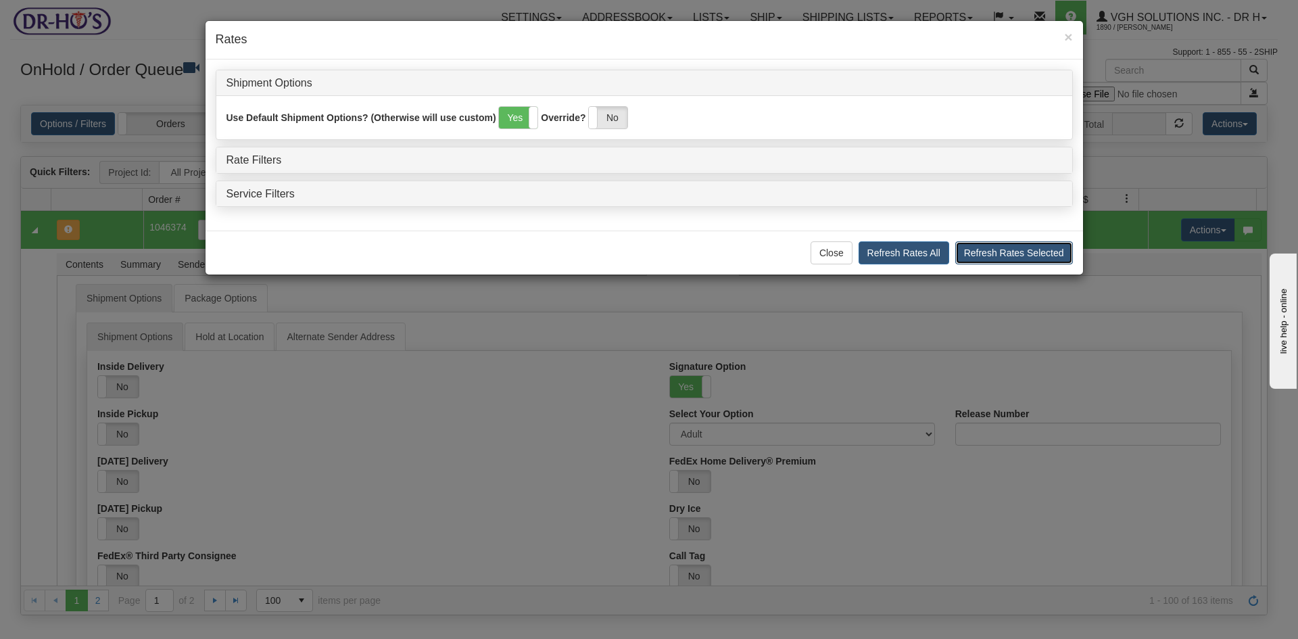
click at [1021, 249] on button "Refresh Rates Selected" at bounding box center [1014, 252] width 118 height 23
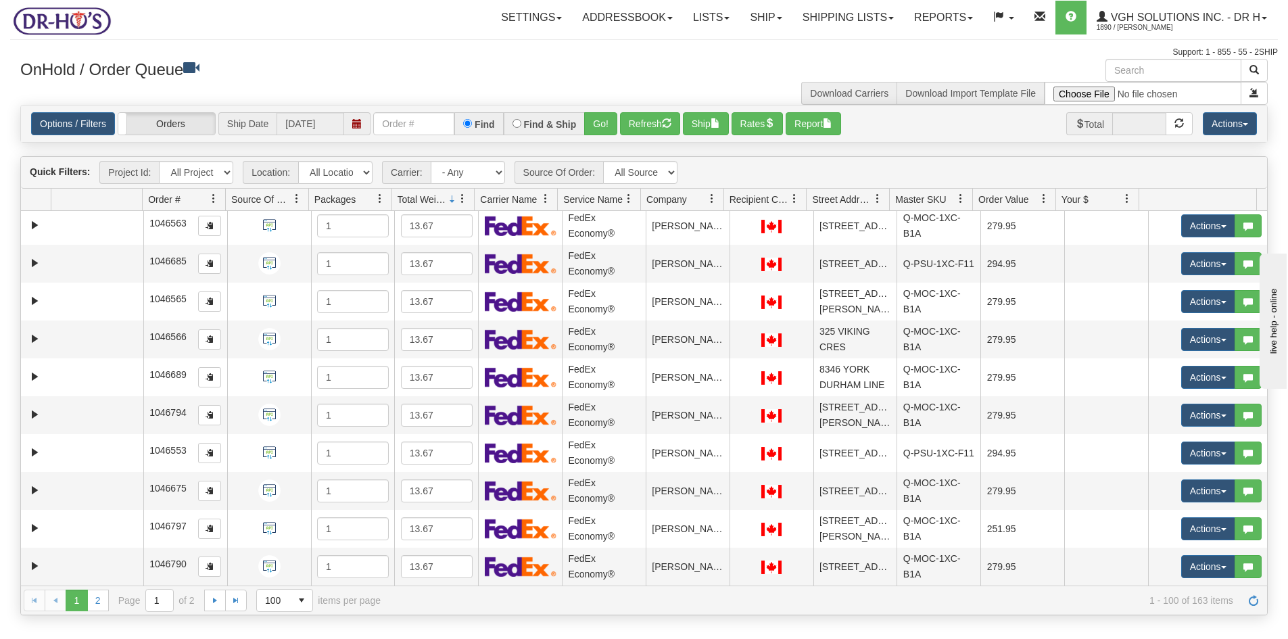
scroll to position [3971, 0]
click at [101, 602] on link "2" at bounding box center [98, 600] width 22 height 22
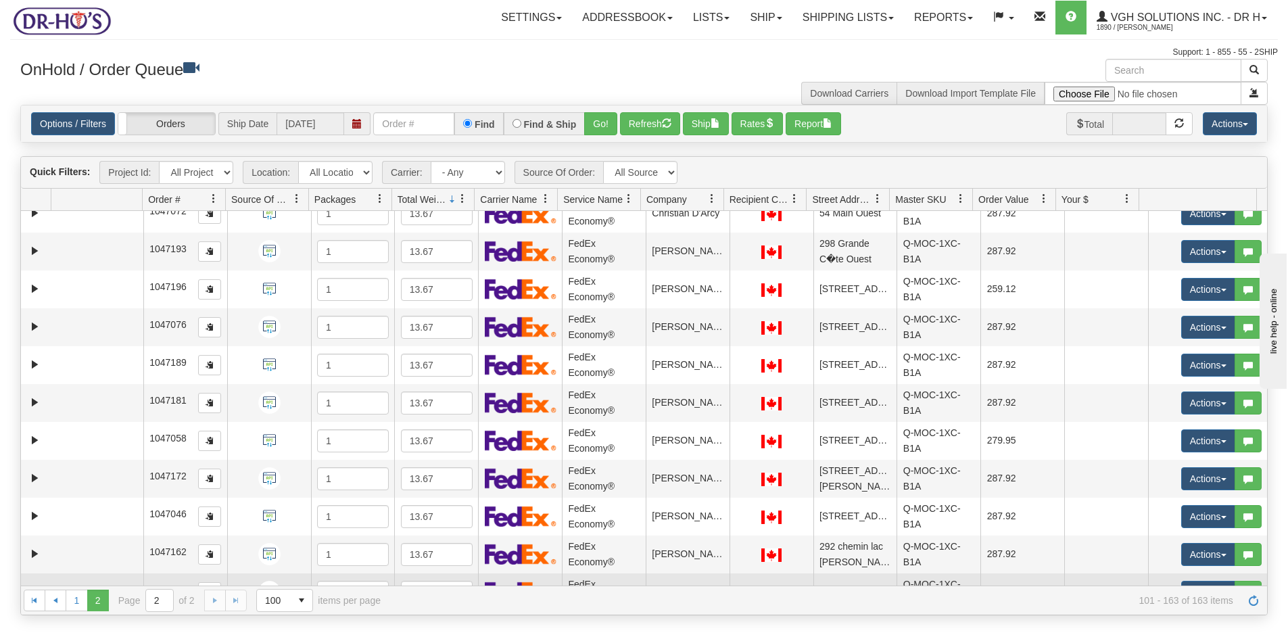
scroll to position [0, 0]
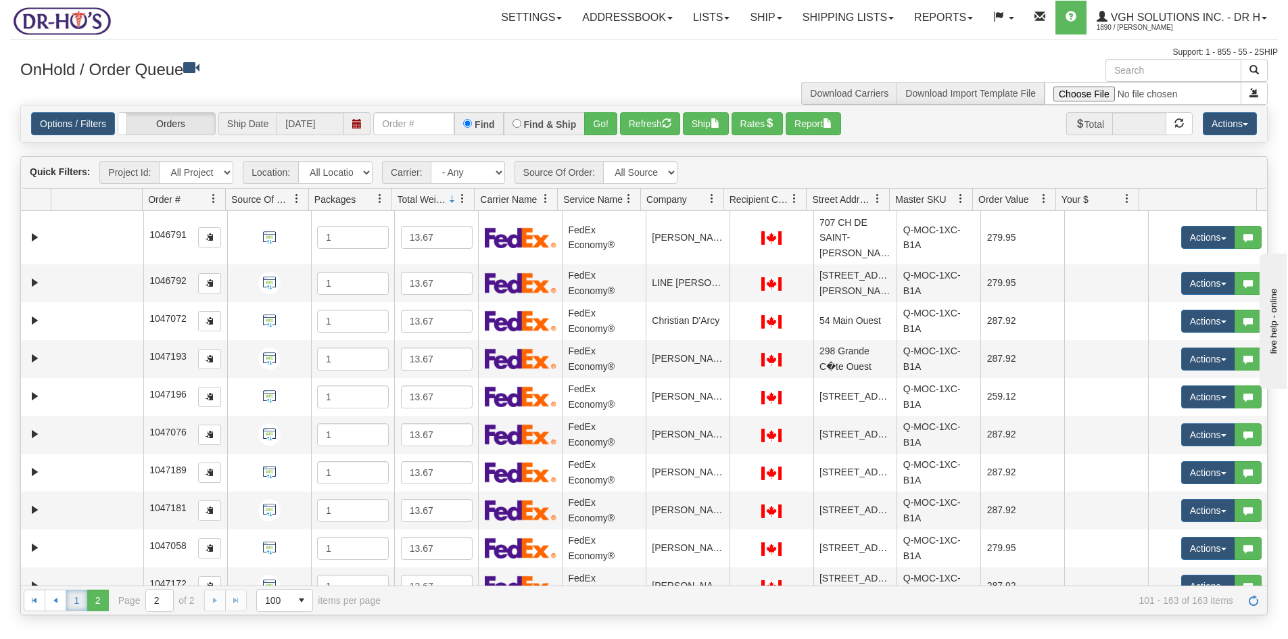
click at [75, 602] on link "1" at bounding box center [77, 600] width 22 height 22
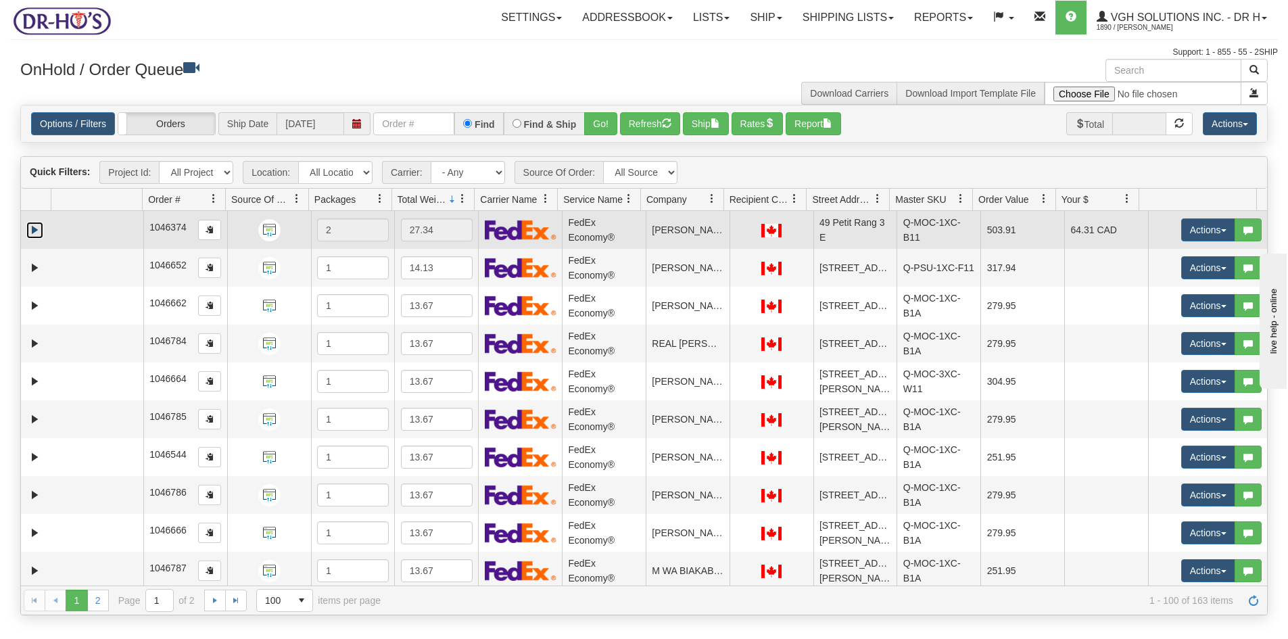
click at [37, 228] on link "Expand" at bounding box center [34, 230] width 17 height 17
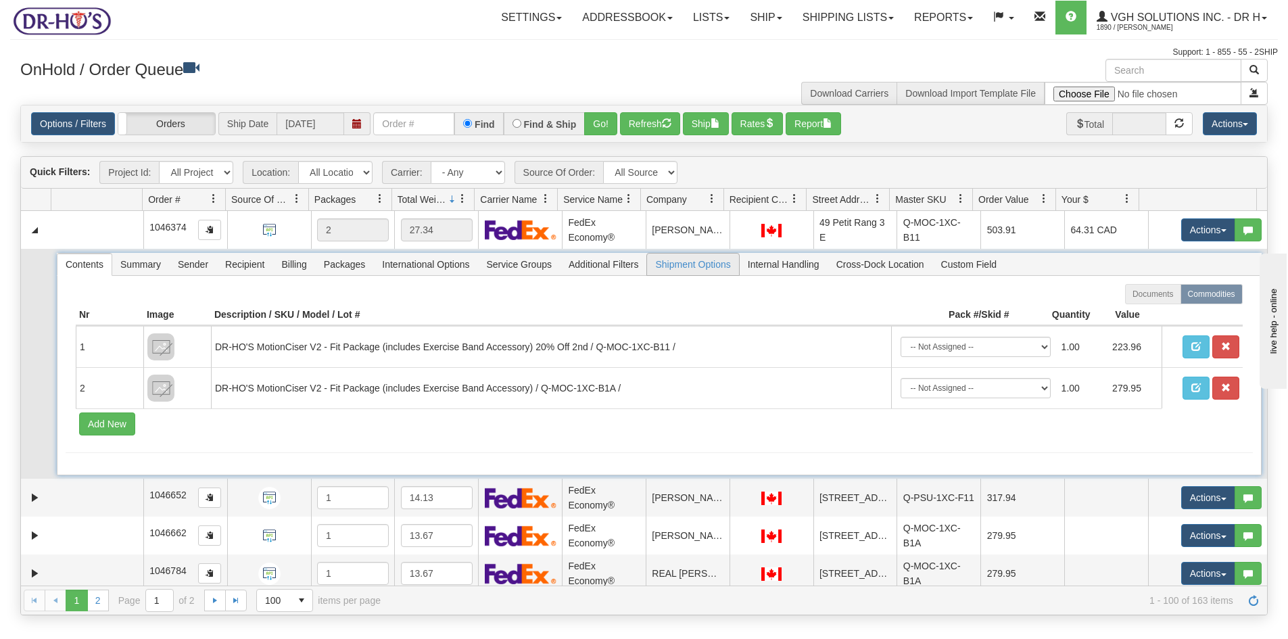
click at [678, 268] on span "Shipment Options" at bounding box center [692, 264] width 91 height 22
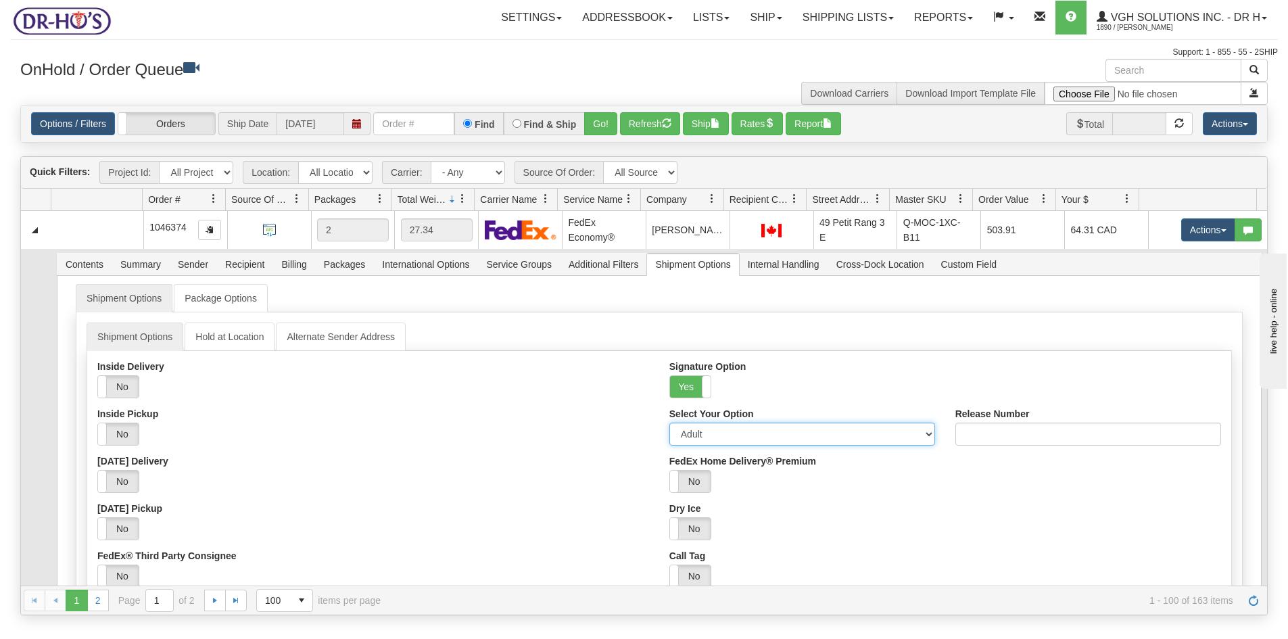
click at [691, 431] on select "Adult Direct Indirect No Signature Required Service Default" at bounding box center [802, 433] width 266 height 23
select select "2"
click at [669, 422] on select "Adult Direct Indirect No Signature Required Service Default" at bounding box center [802, 433] width 266 height 23
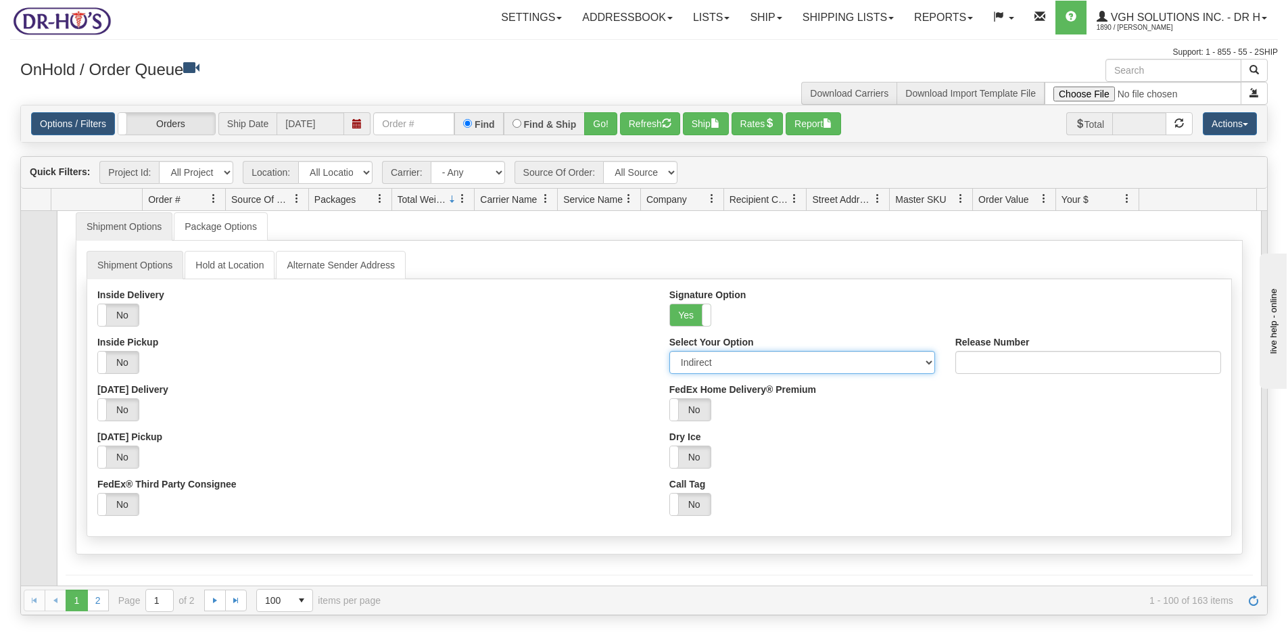
scroll to position [203, 0]
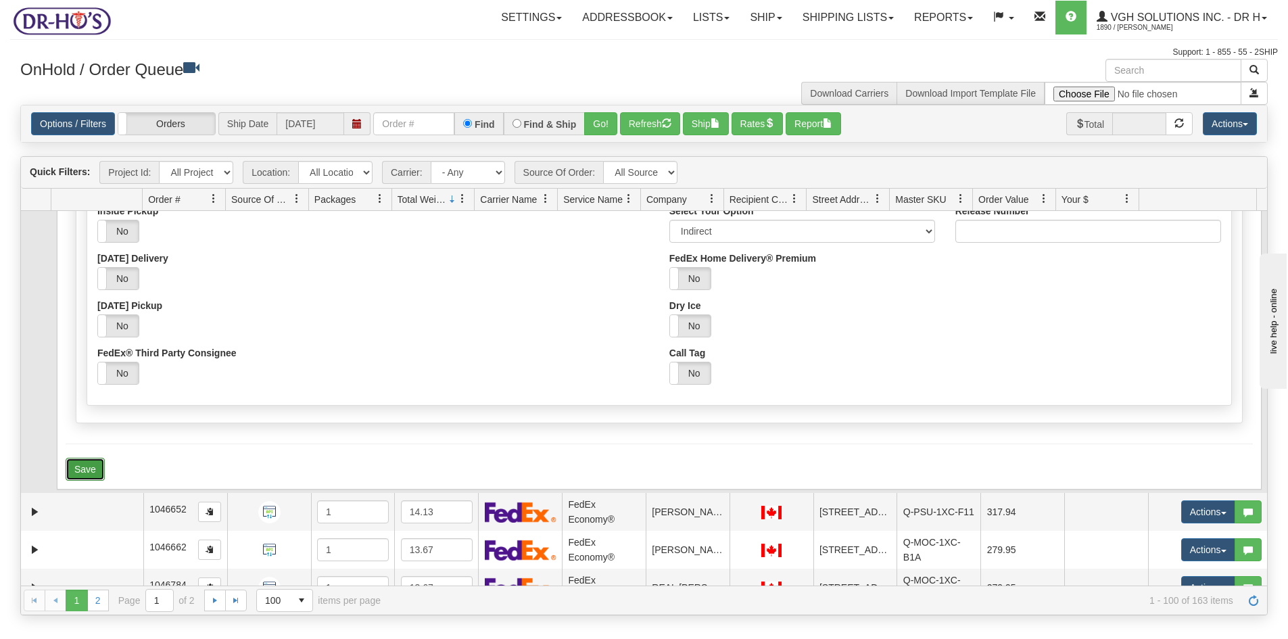
click at [75, 470] on button "Save" at bounding box center [85, 469] width 39 height 23
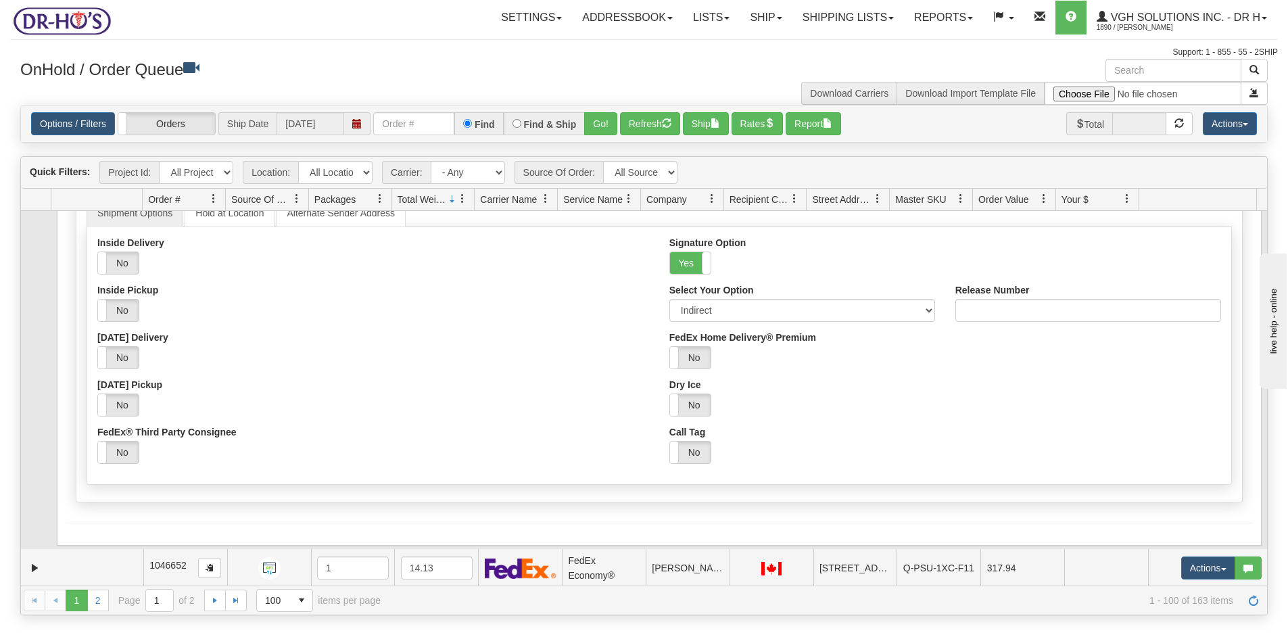
scroll to position [0, 0]
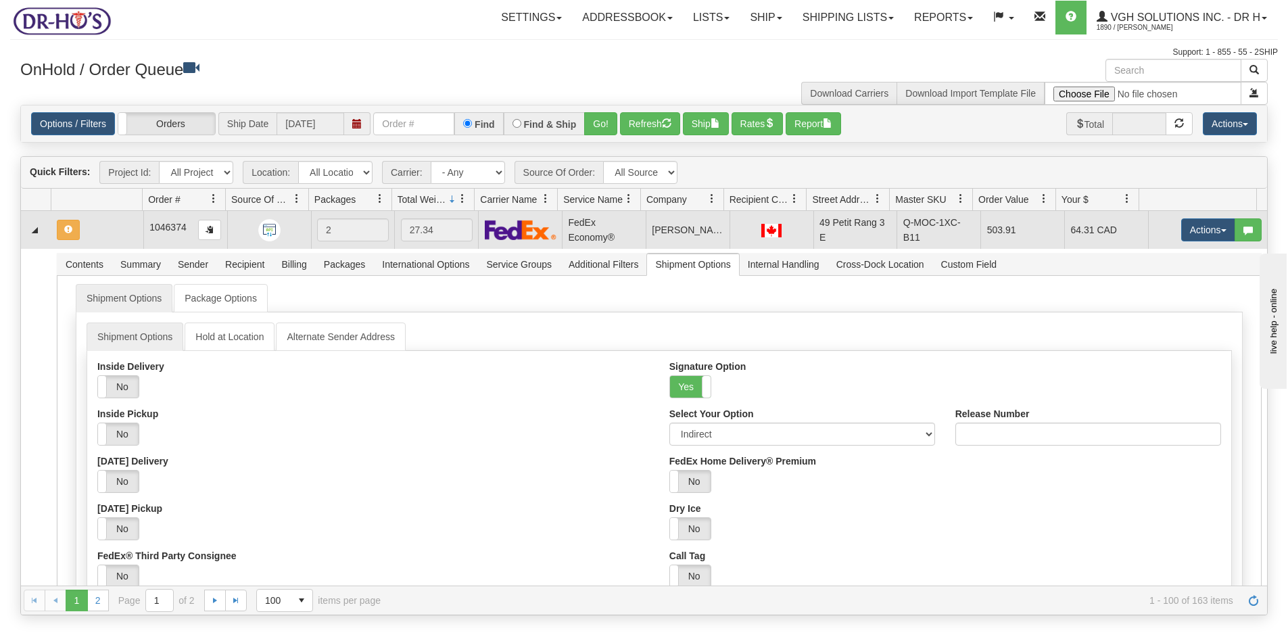
click at [119, 225] on td at bounding box center [97, 230] width 92 height 38
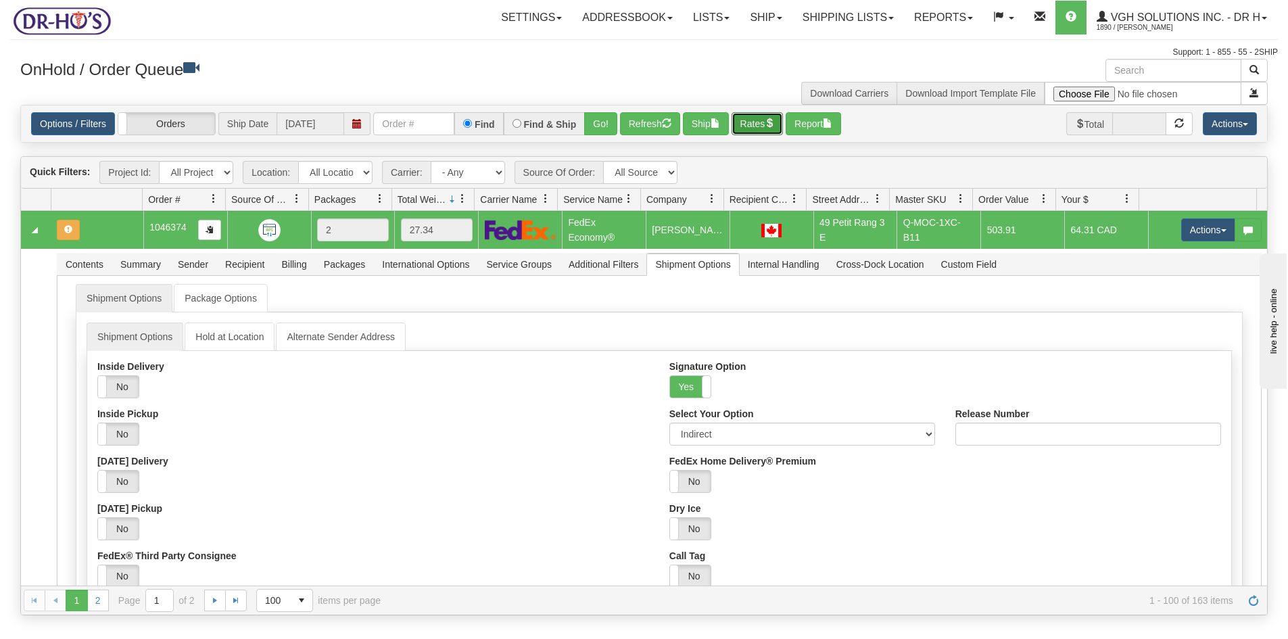
click at [764, 124] on button "Rates" at bounding box center [757, 123] width 52 height 23
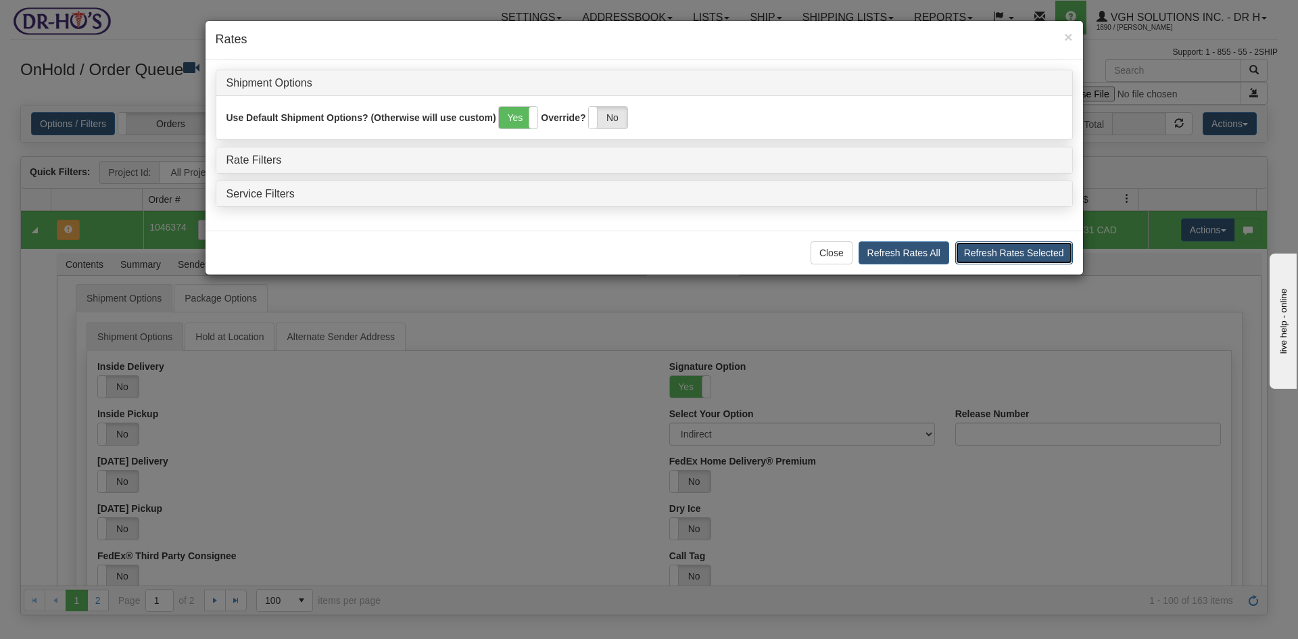
click at [999, 251] on button "Refresh Rates Selected" at bounding box center [1014, 252] width 118 height 23
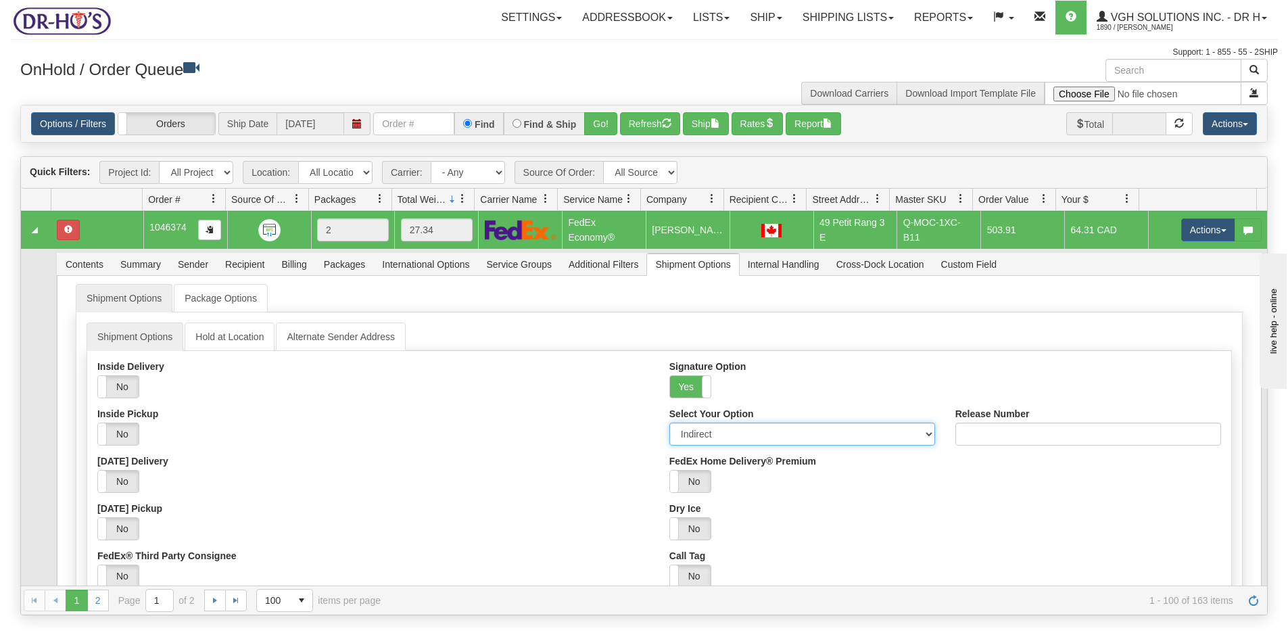
click at [707, 435] on select "Adult Direct Indirect No Signature Required Service Default" at bounding box center [802, 433] width 266 height 23
select select "0"
click at [669, 422] on select "Adult Direct Indirect No Signature Required Service Default" at bounding box center [802, 433] width 266 height 23
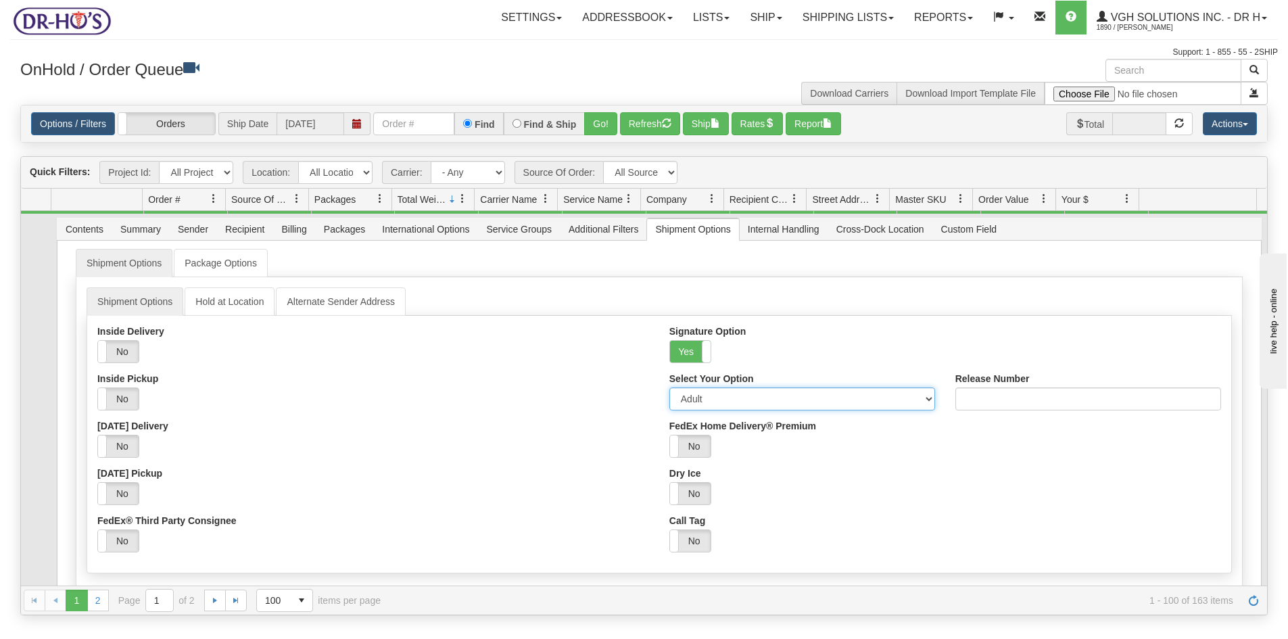
scroll to position [135, 0]
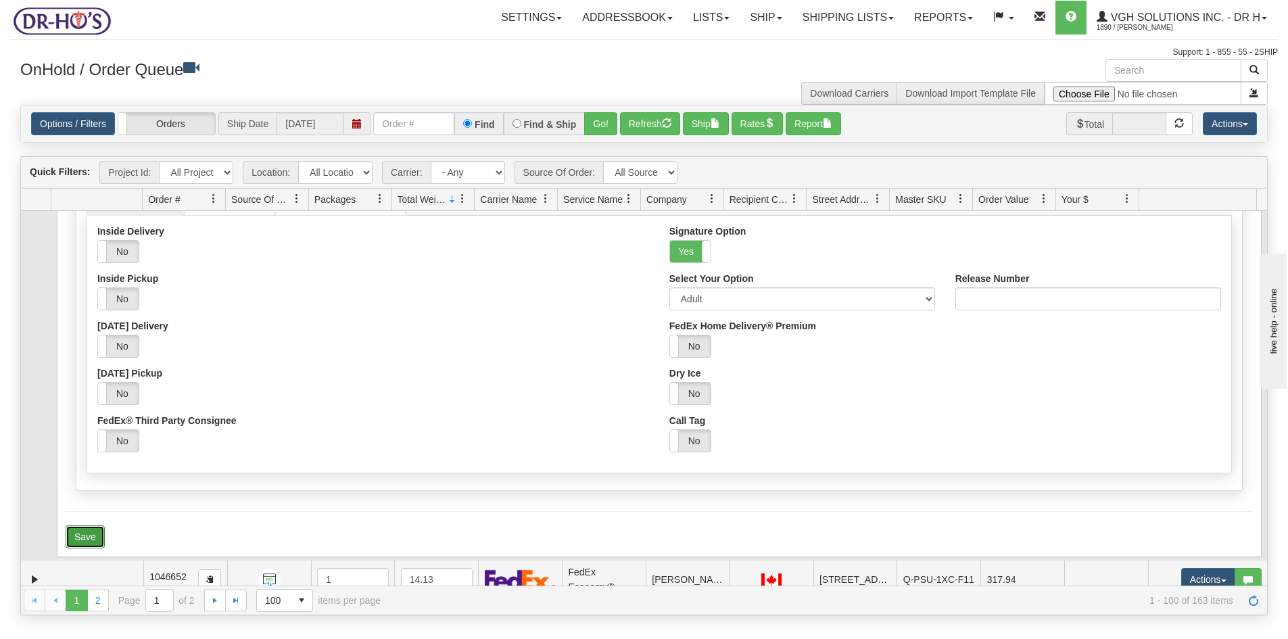
click at [86, 537] on button "Save" at bounding box center [85, 536] width 39 height 23
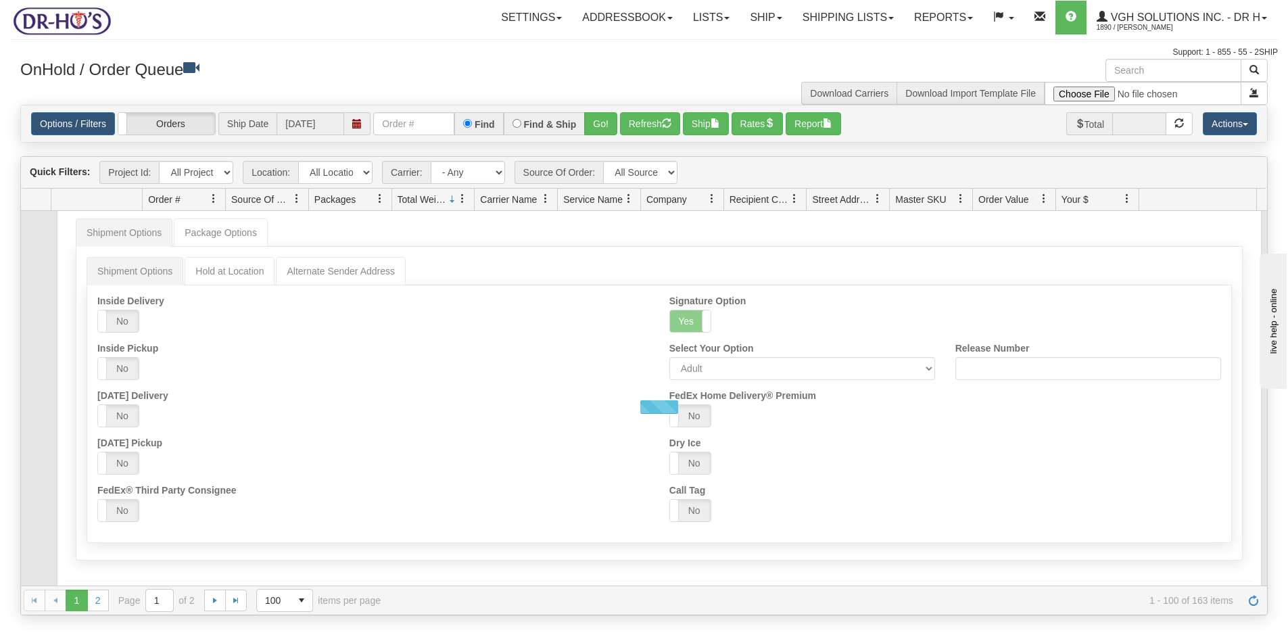
scroll to position [0, 0]
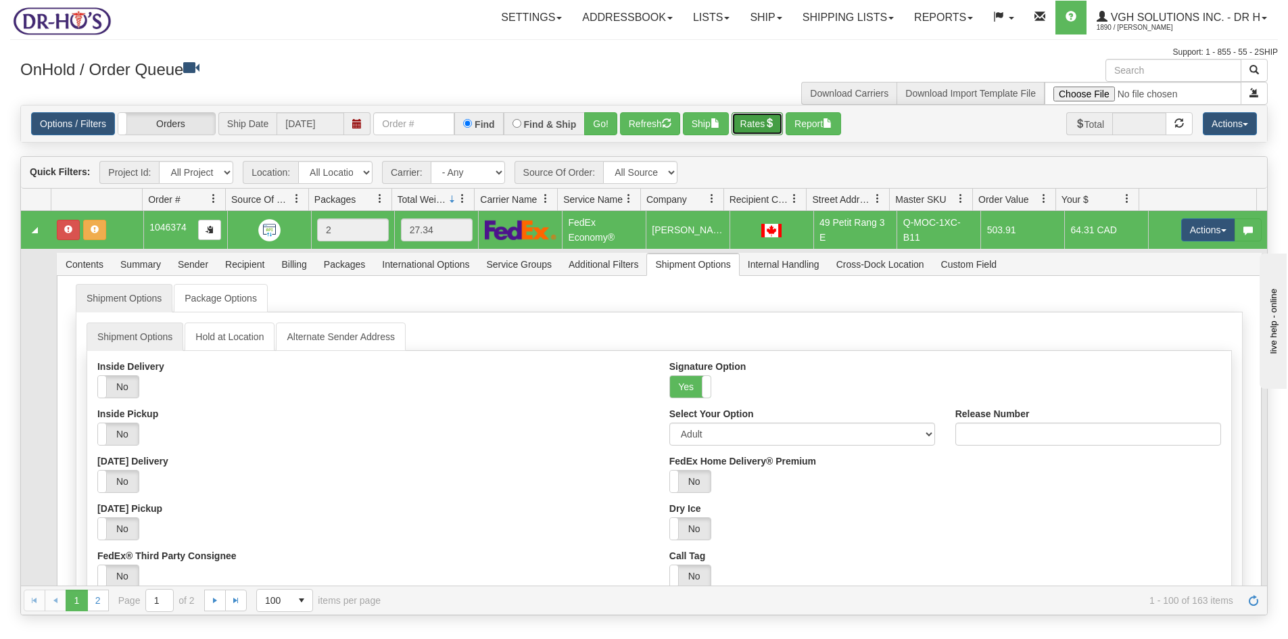
click at [758, 130] on button "Rates" at bounding box center [757, 123] width 52 height 23
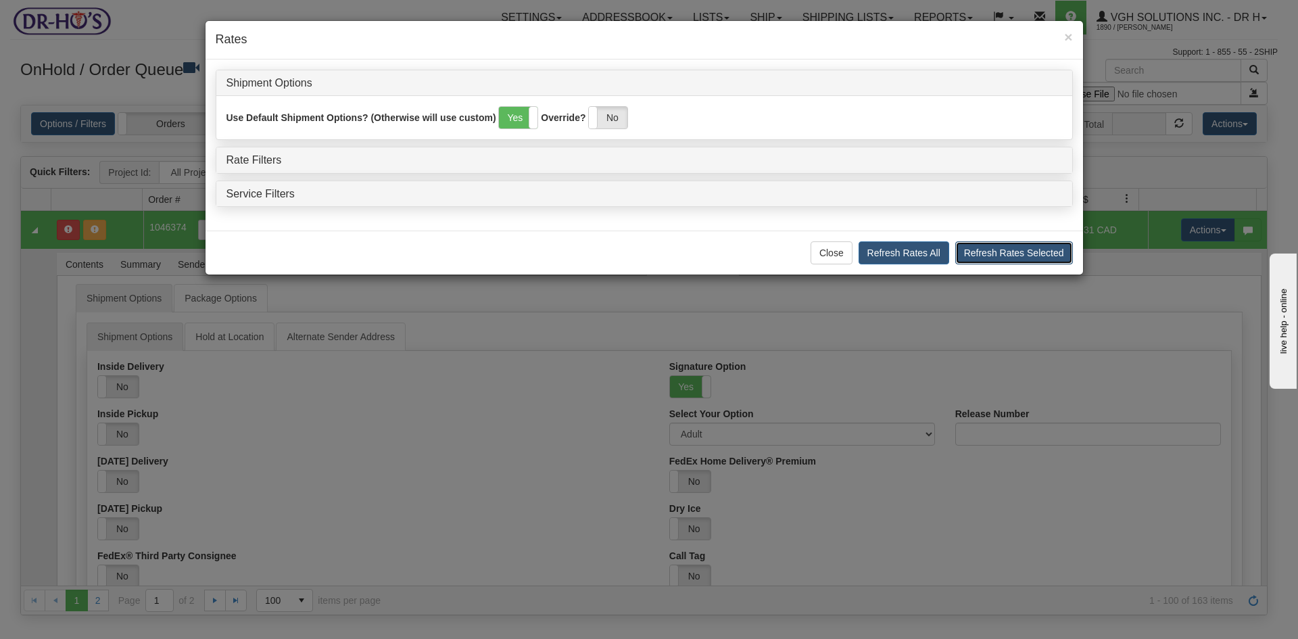
click at [1004, 250] on button "Refresh Rates Selected" at bounding box center [1014, 252] width 118 height 23
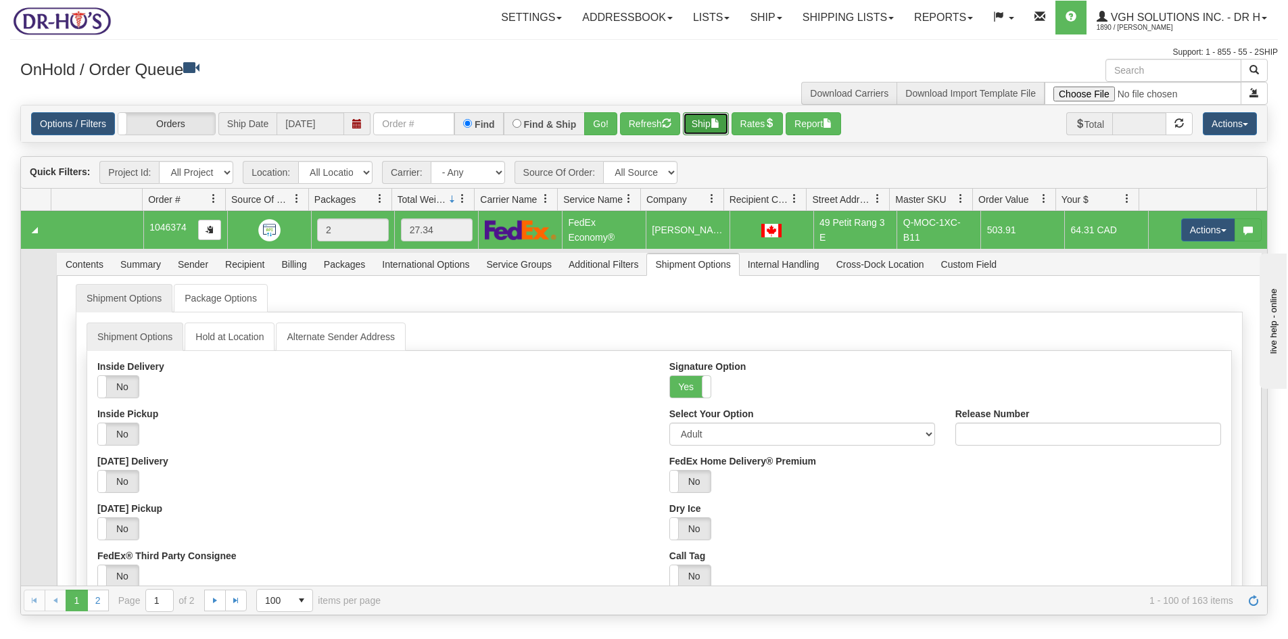
click at [706, 122] on button "Ship" at bounding box center [706, 123] width 46 height 23
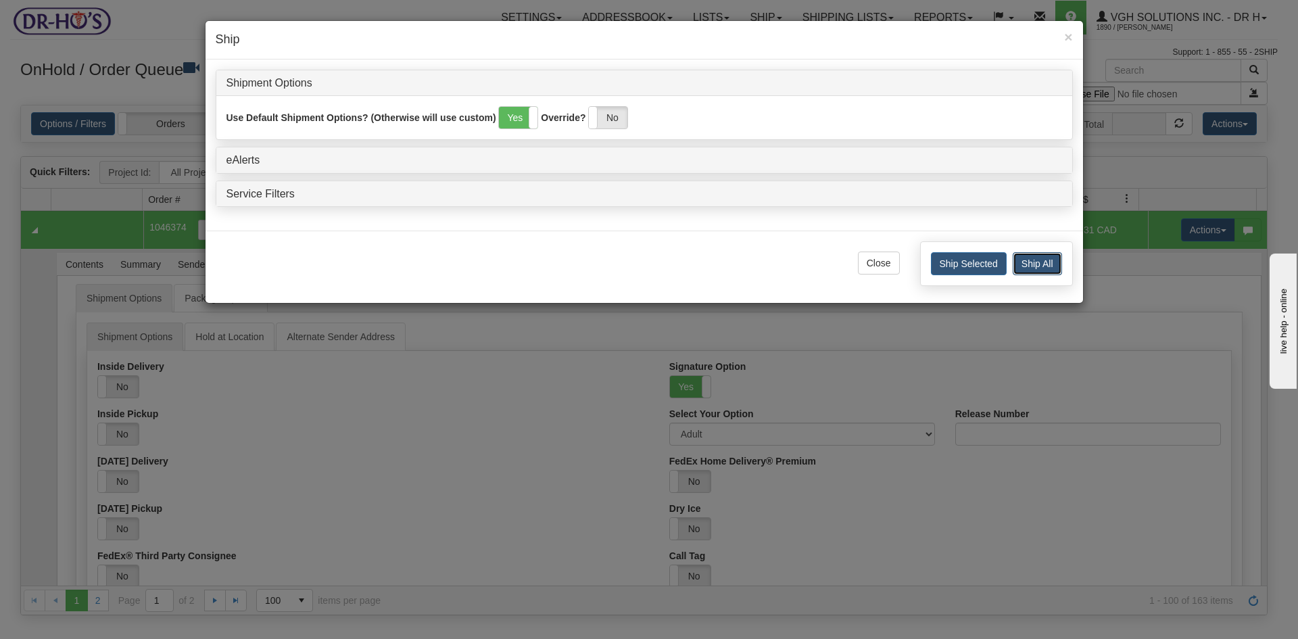
click at [1035, 264] on button "Ship All" at bounding box center [1036, 263] width 49 height 23
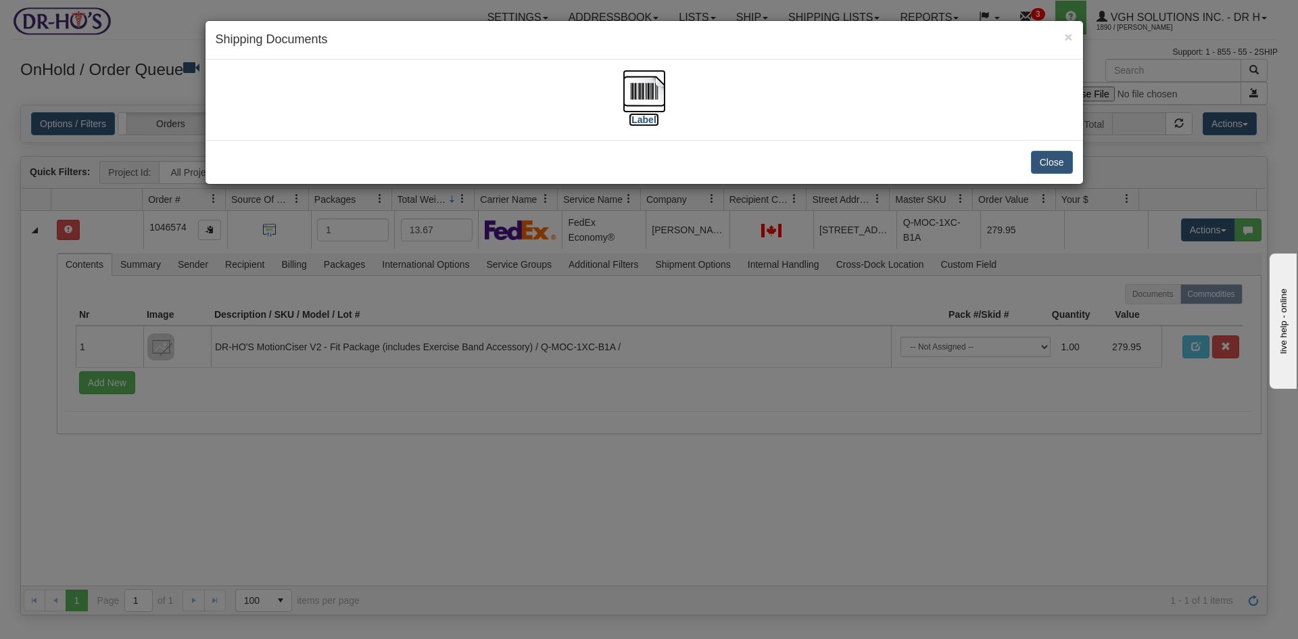
click at [649, 84] on img at bounding box center [643, 91] width 43 height 43
drag, startPoint x: 1055, startPoint y: 166, endPoint x: 844, endPoint y: 170, distance: 210.9
click at [1054, 166] on button "Close" at bounding box center [1052, 162] width 42 height 23
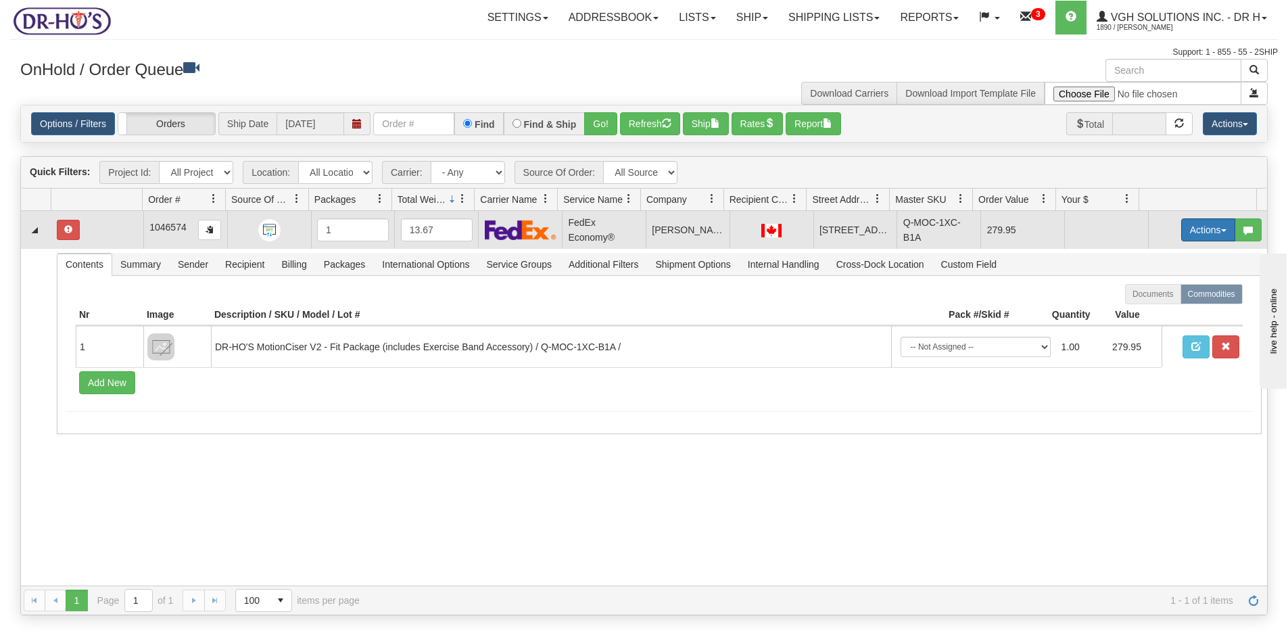
click at [1194, 233] on button "Actions" at bounding box center [1208, 229] width 54 height 23
click at [1140, 258] on span "Open" at bounding box center [1156, 255] width 32 height 11
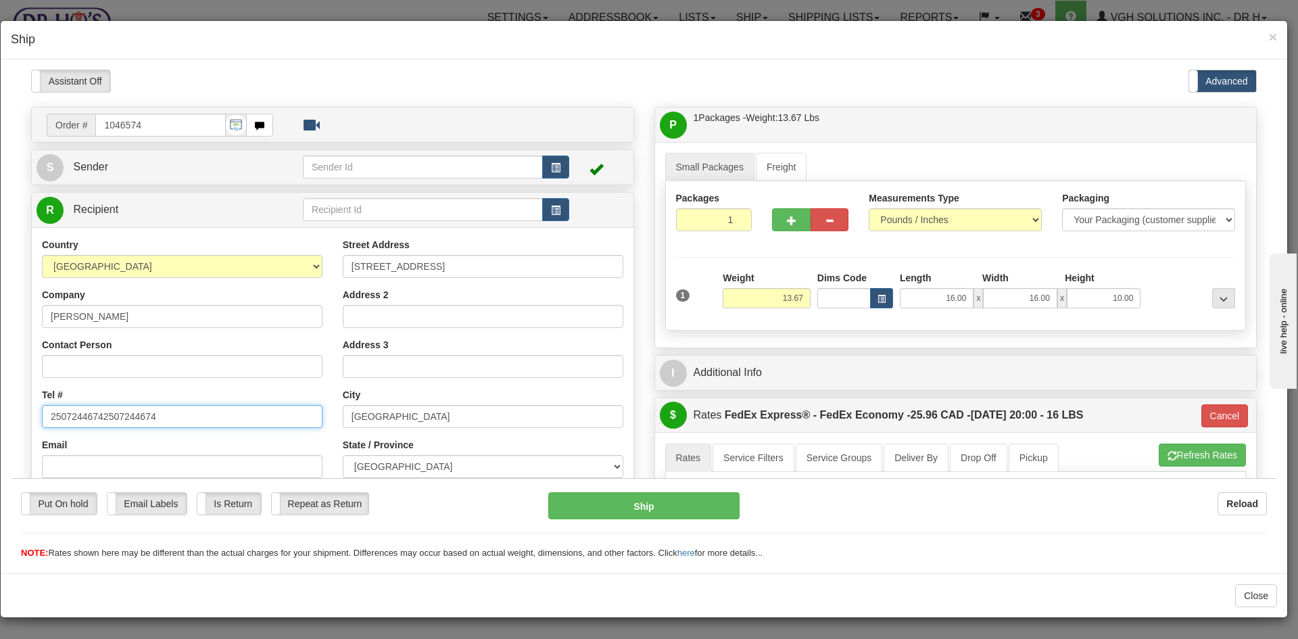
drag, startPoint x: 106, startPoint y: 416, endPoint x: 215, endPoint y: 422, distance: 109.0
click at [215, 422] on input "25072446742507244674" at bounding box center [182, 415] width 280 height 23
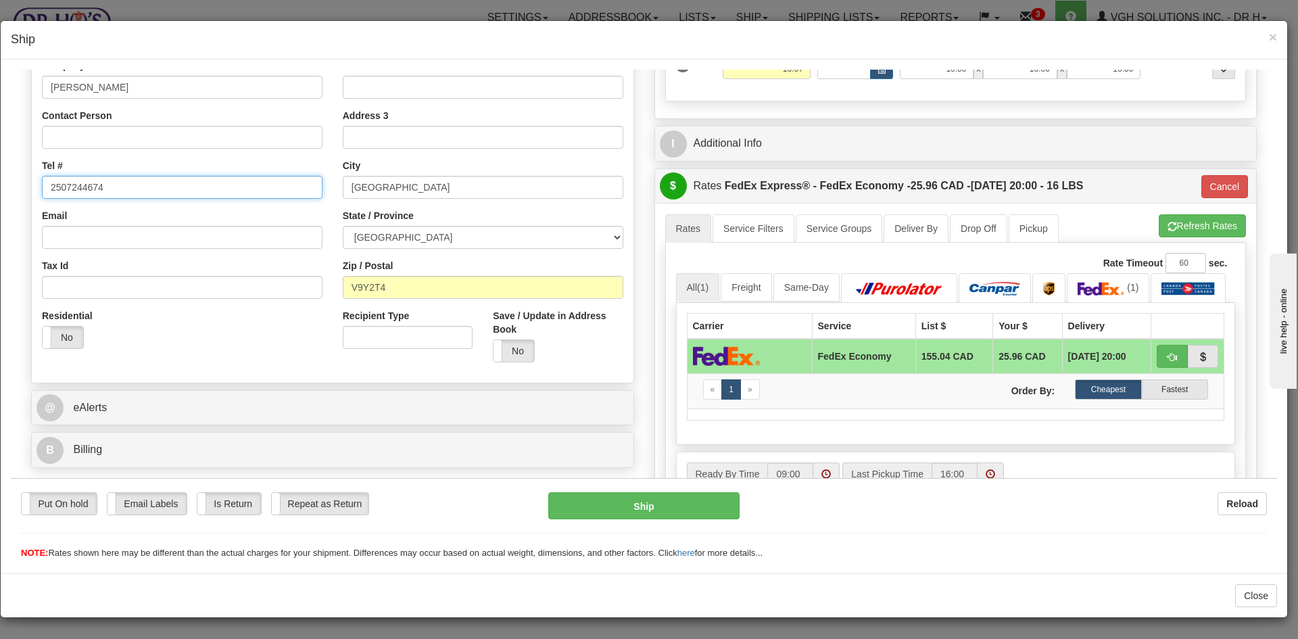
scroll to position [270, 0]
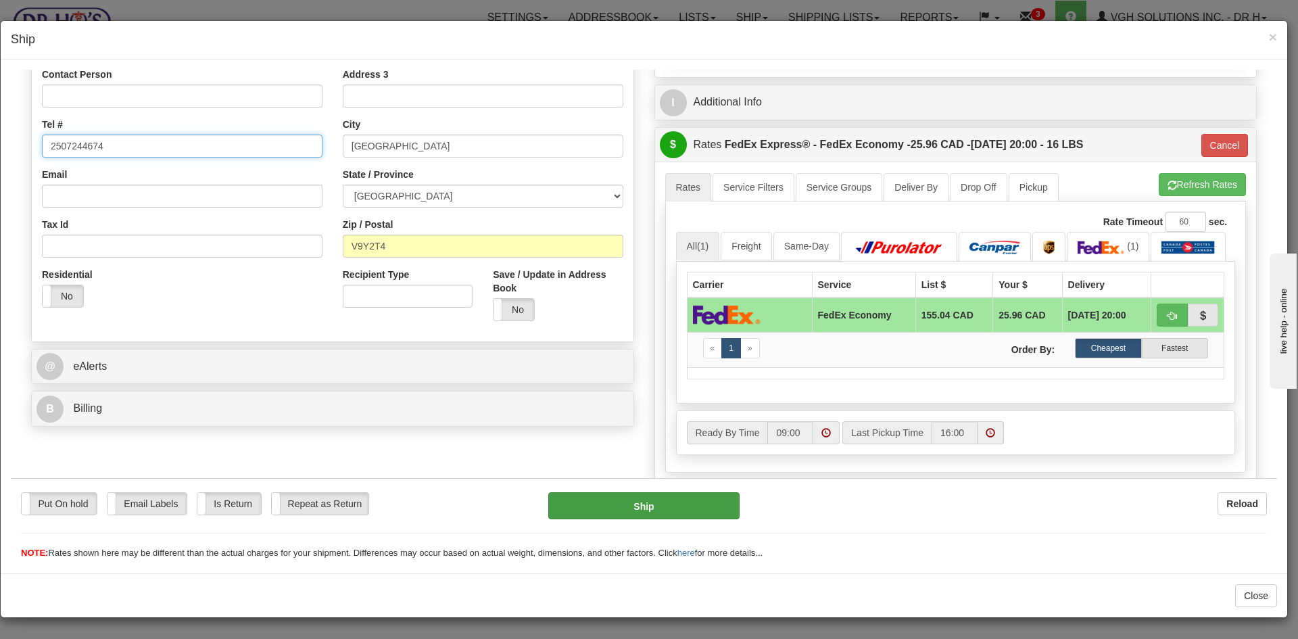
type input "2507244674"
click at [625, 508] on button "Ship" at bounding box center [643, 504] width 191 height 27
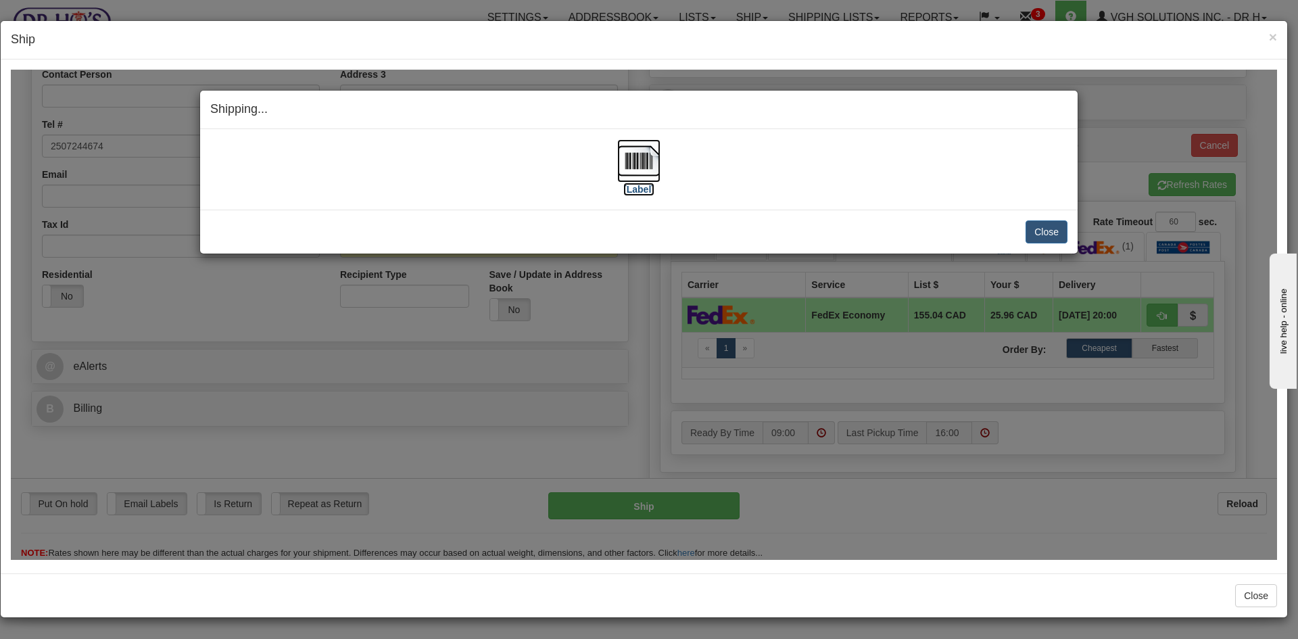
click at [644, 162] on img at bounding box center [638, 160] width 43 height 43
click at [1052, 230] on button "Close" at bounding box center [1046, 231] width 42 height 23
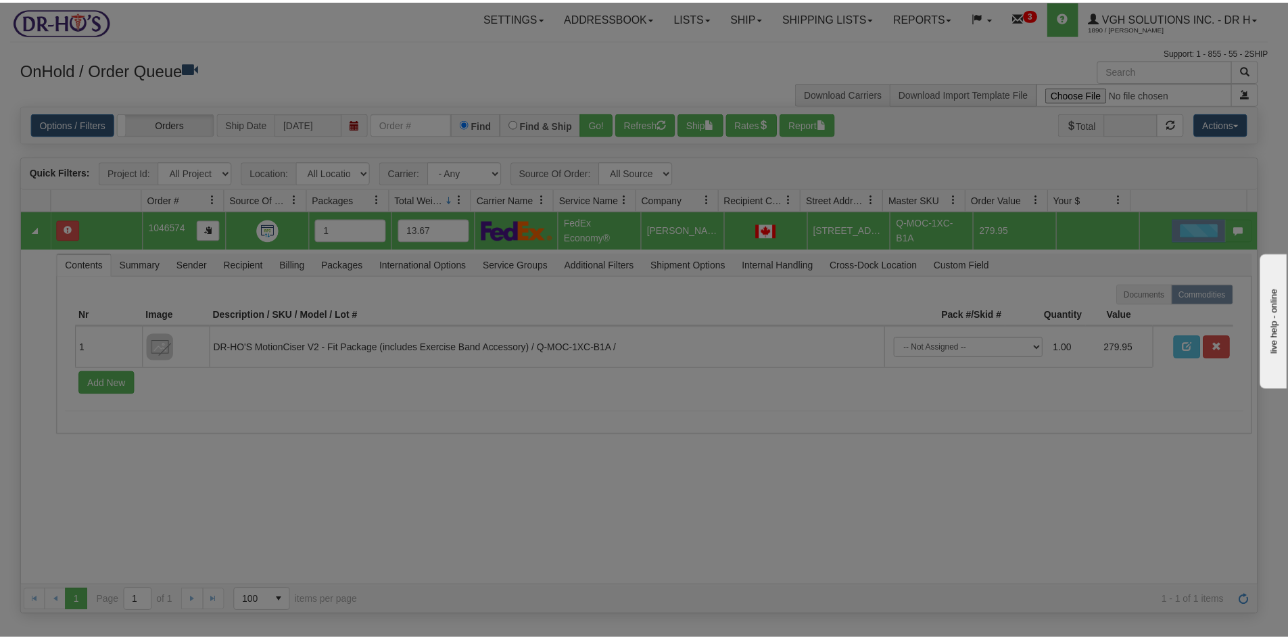
scroll to position [0, 0]
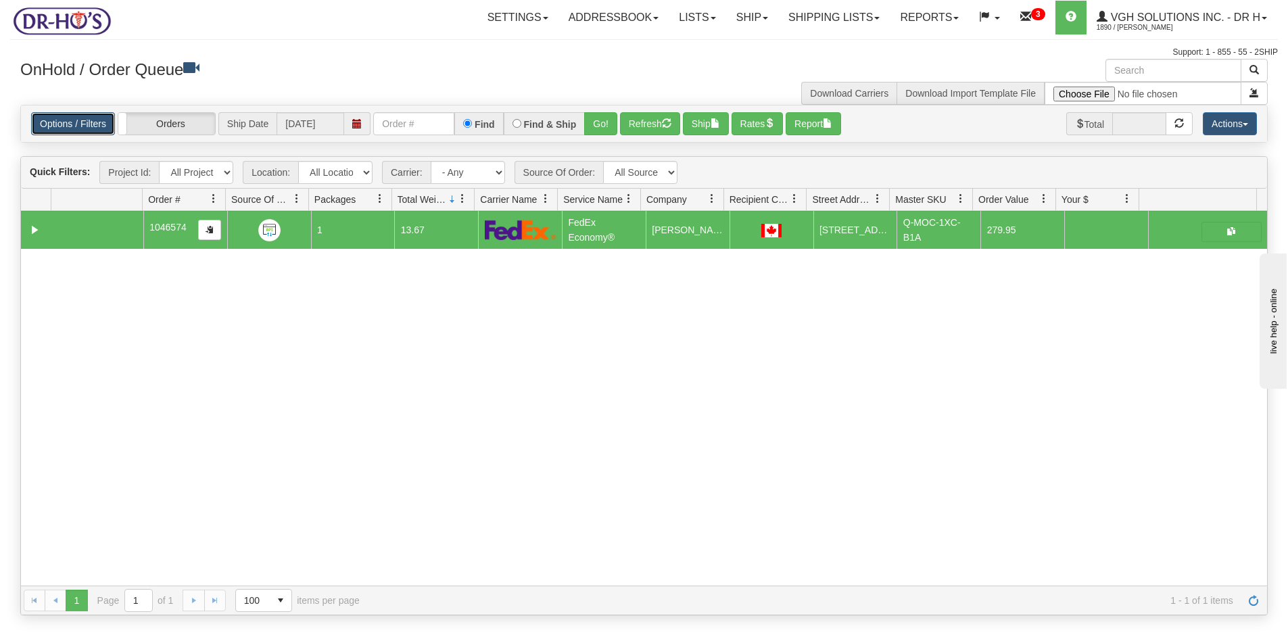
click at [74, 122] on link "Options / Filters" at bounding box center [73, 123] width 84 height 23
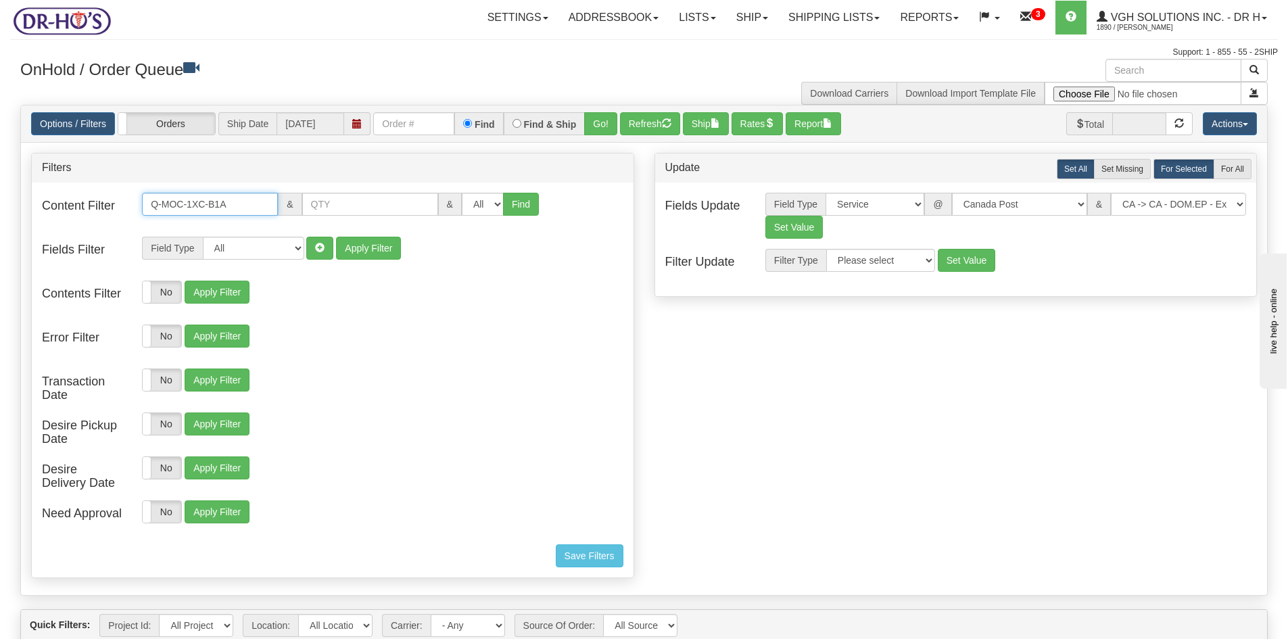
drag, startPoint x: 243, startPoint y: 207, endPoint x: 101, endPoint y: 207, distance: 142.6
click at [101, 207] on div "Content Filter Q-MOC-1XC-B1A & & All 1 2 3 4 5 6 7 8 9 10 11 12 13 14 15 16 Find" at bounding box center [333, 213] width 602 height 41
paste input "X2A"
click at [510, 212] on button "Find" at bounding box center [521, 204] width 36 height 23
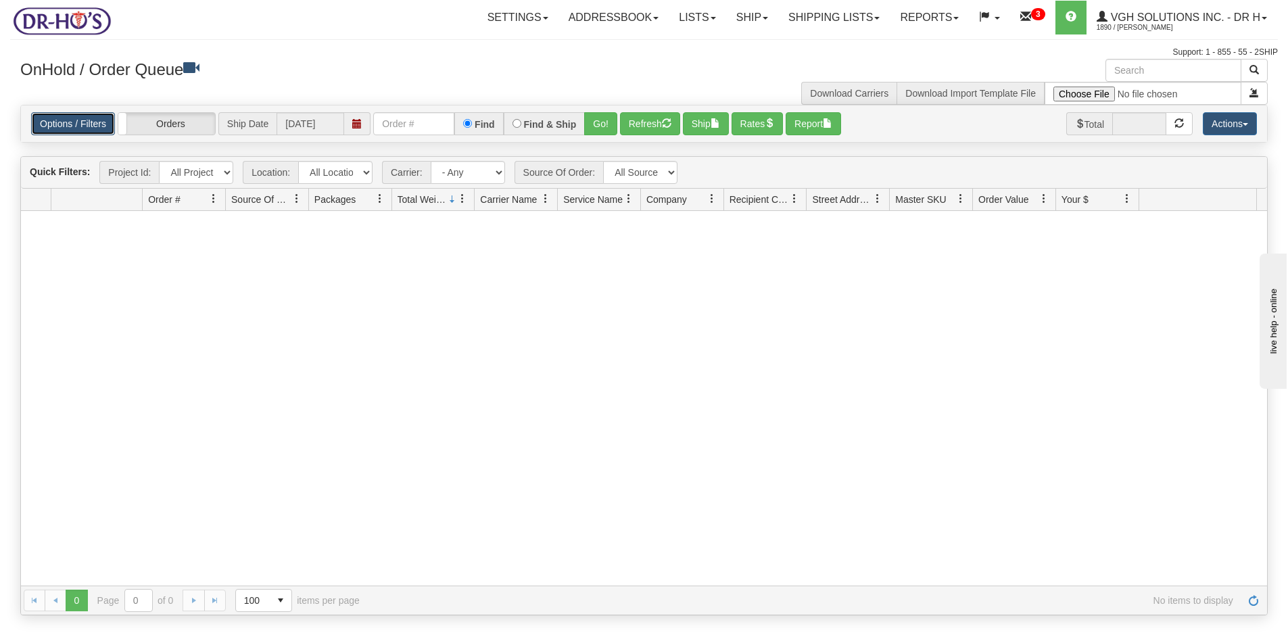
click at [57, 119] on link "Options / Filters" at bounding box center [73, 123] width 84 height 23
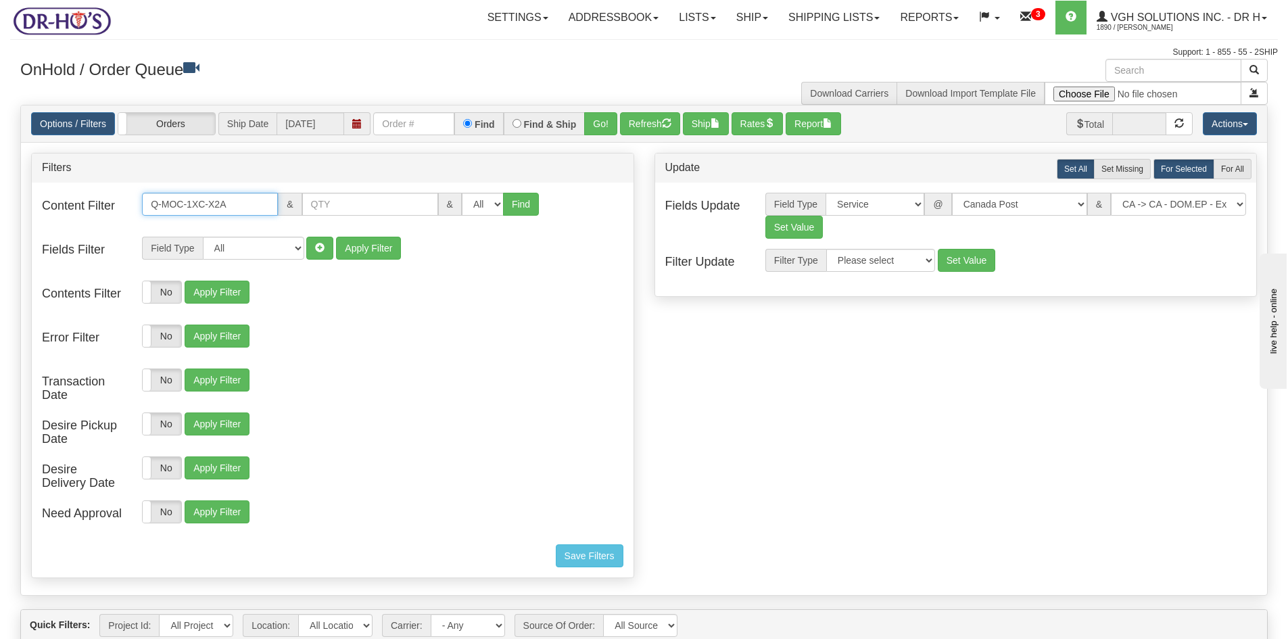
drag, startPoint x: 239, startPoint y: 208, endPoint x: 71, endPoint y: 210, distance: 168.3
click at [71, 210] on div "Content Filter Q-MOC-1XC-X2A & & All 1 2 3 4 5 6 7 8 9 10 11 12 13 14 15 16 Find" at bounding box center [333, 213] width 602 height 41
paste input "3A"
click at [521, 204] on button "Find" at bounding box center [521, 204] width 36 height 23
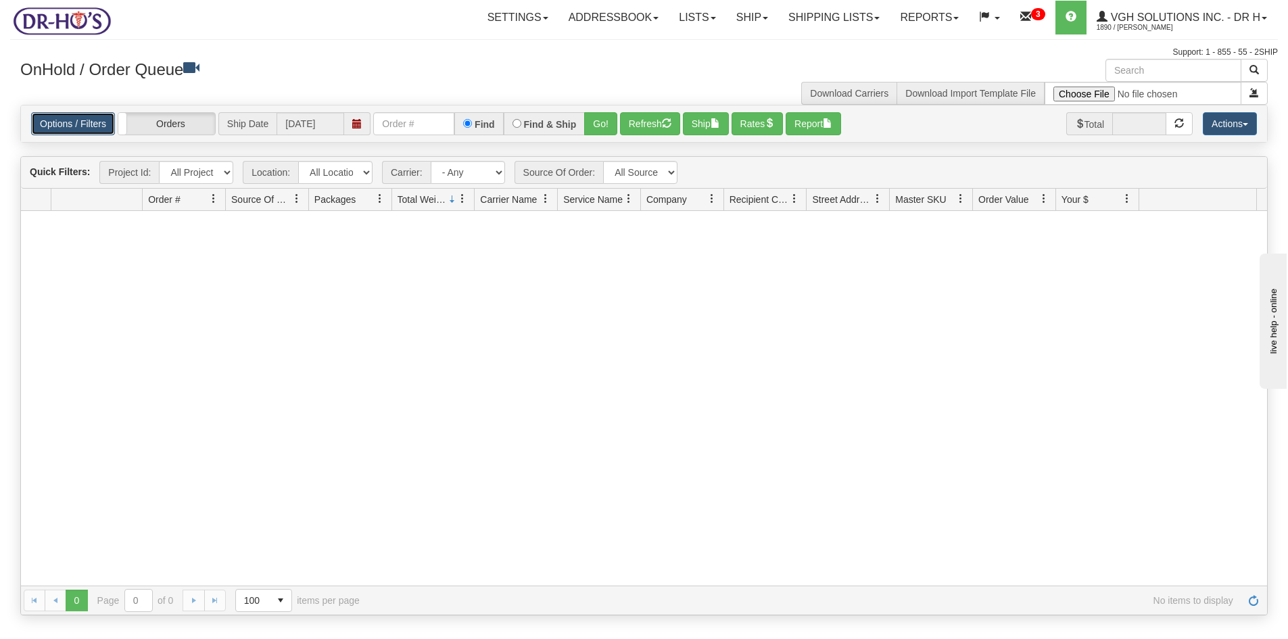
click at [71, 128] on link "Options / Filters" at bounding box center [73, 123] width 84 height 23
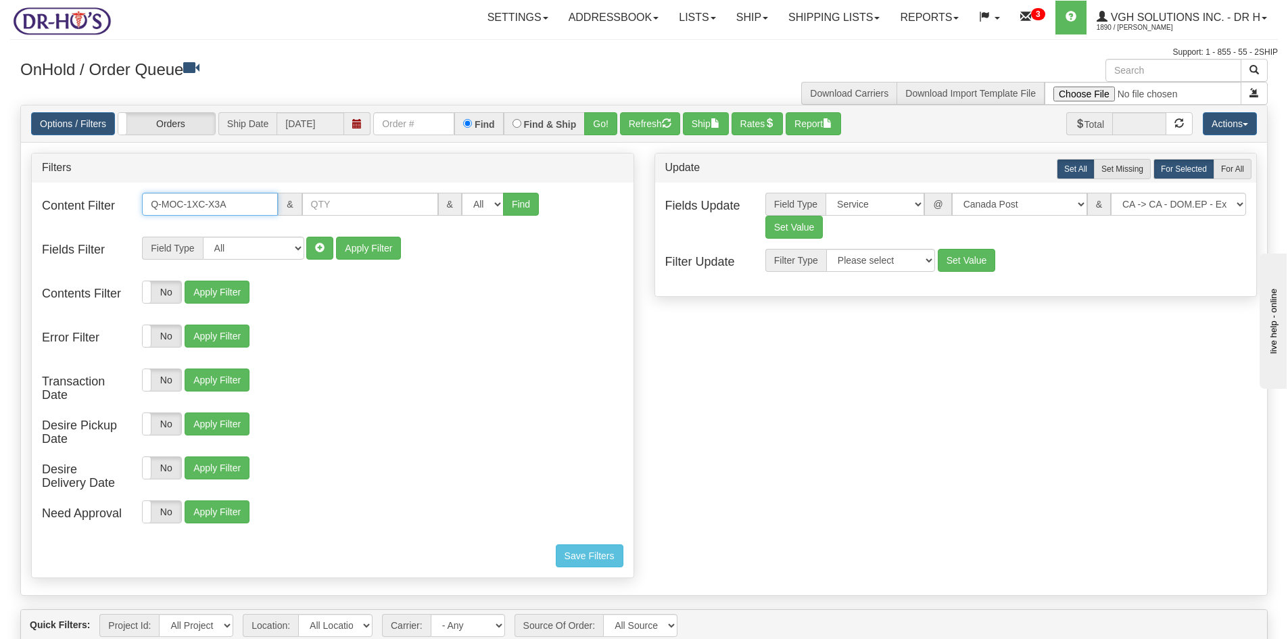
drag, startPoint x: 191, startPoint y: 202, endPoint x: 143, endPoint y: 205, distance: 48.1
click at [145, 205] on input "Q-MOC-1XC-X3A" at bounding box center [210, 204] width 136 height 23
paste input "U4A"
click at [511, 200] on button "Find" at bounding box center [521, 204] width 36 height 23
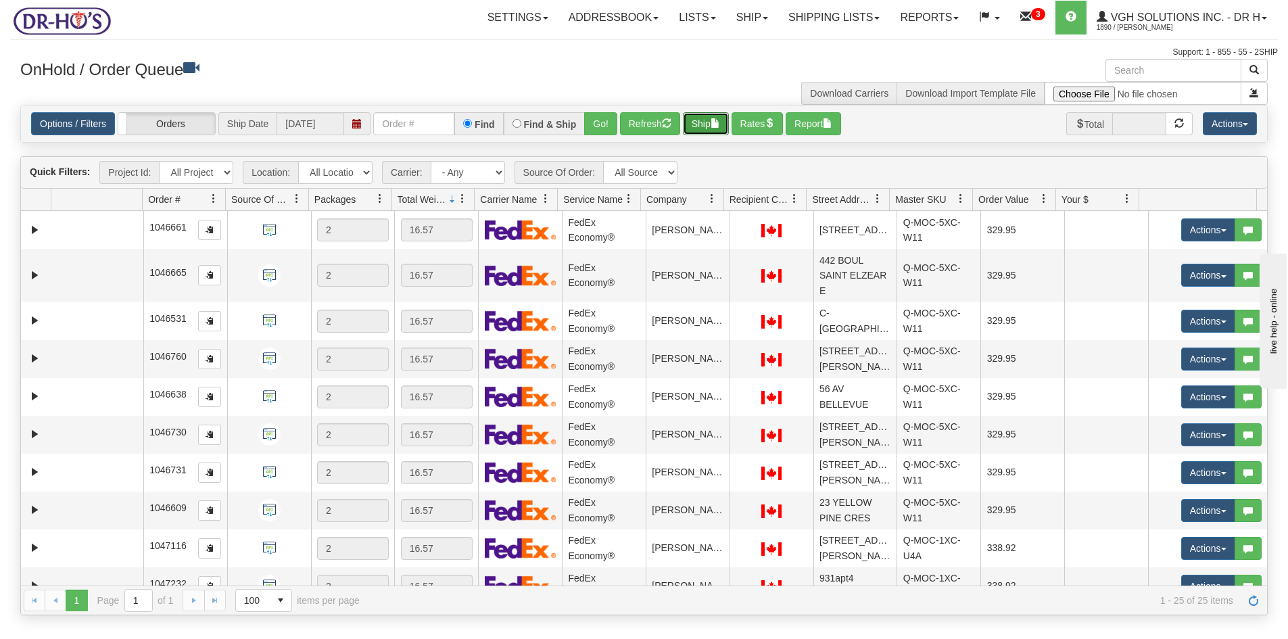
click at [702, 118] on button "Ship" at bounding box center [706, 123] width 46 height 23
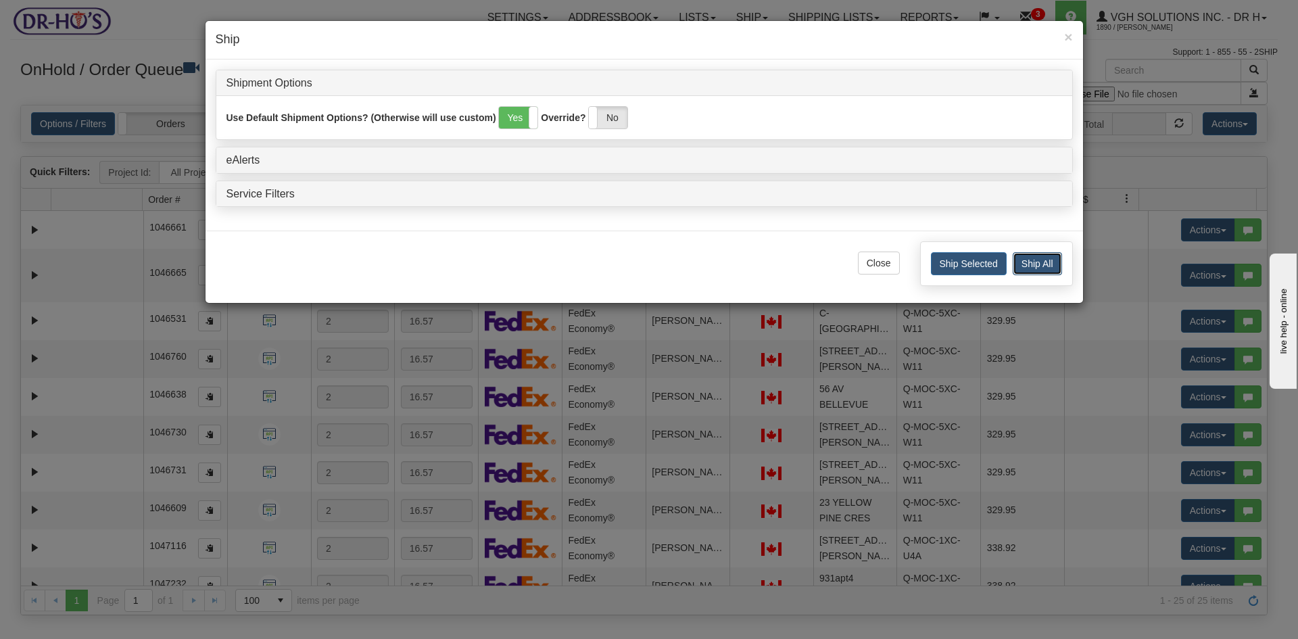
click at [1038, 267] on button "Ship All" at bounding box center [1036, 263] width 49 height 23
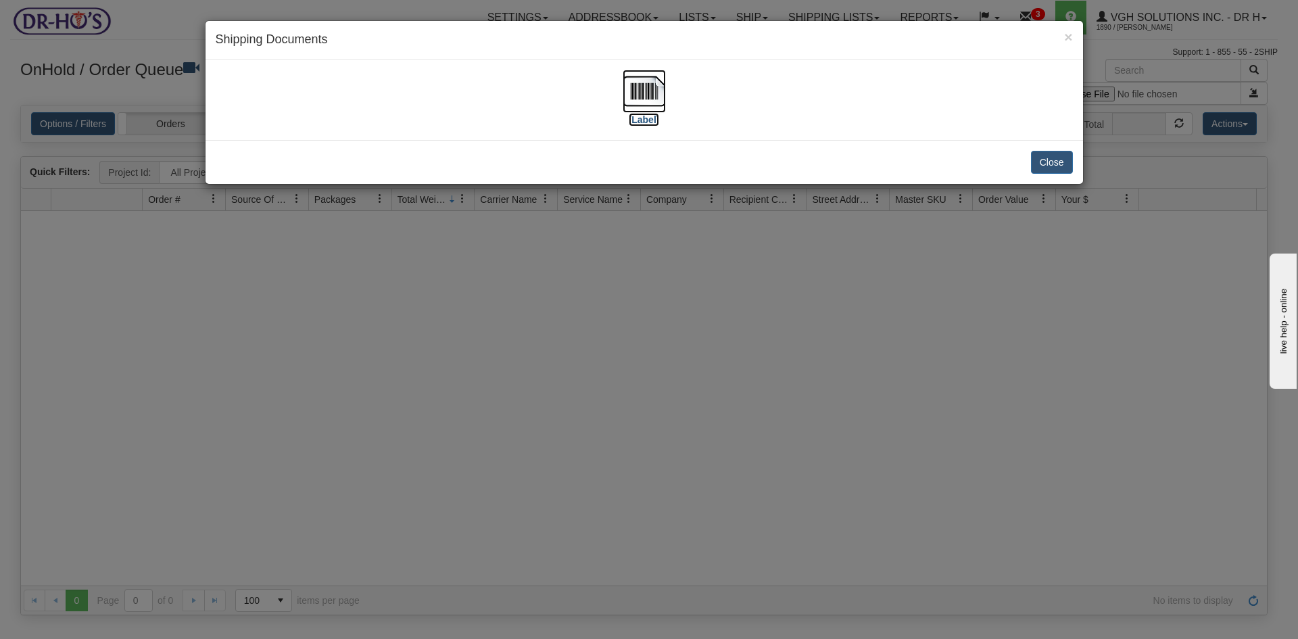
click at [647, 95] on img at bounding box center [643, 91] width 43 height 43
drag, startPoint x: 1044, startPoint y: 166, endPoint x: 1027, endPoint y: 166, distance: 16.9
click at [1043, 166] on button "Close" at bounding box center [1052, 162] width 42 height 23
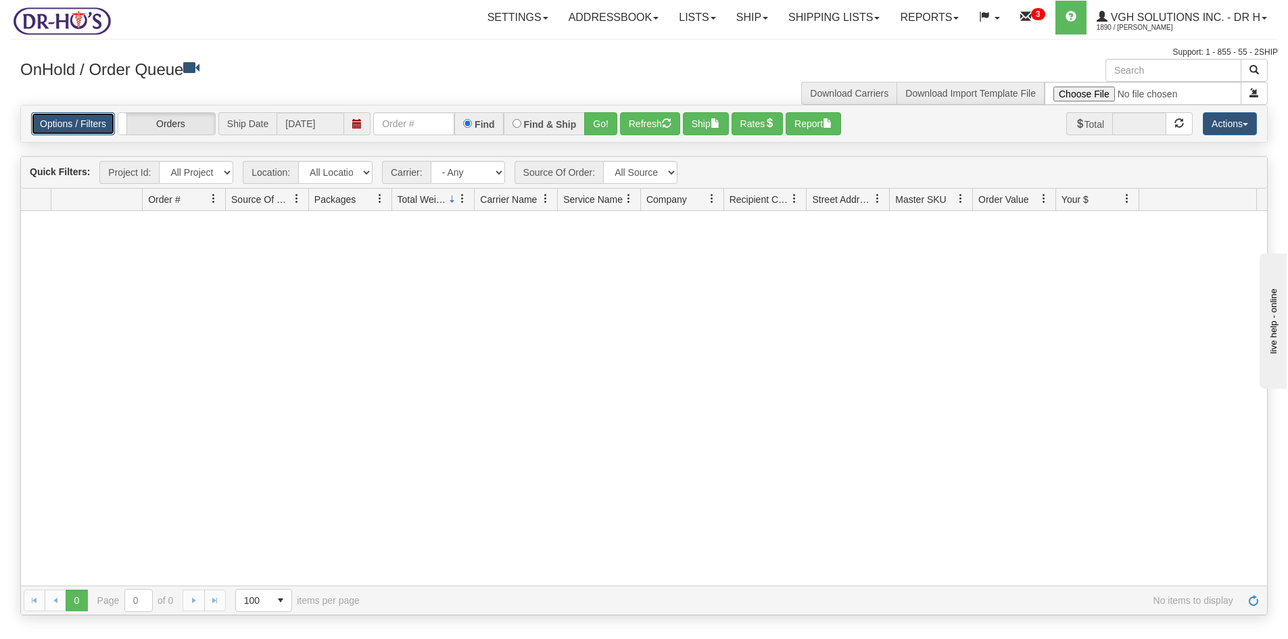
click at [74, 126] on link "Options / Filters" at bounding box center [73, 123] width 84 height 23
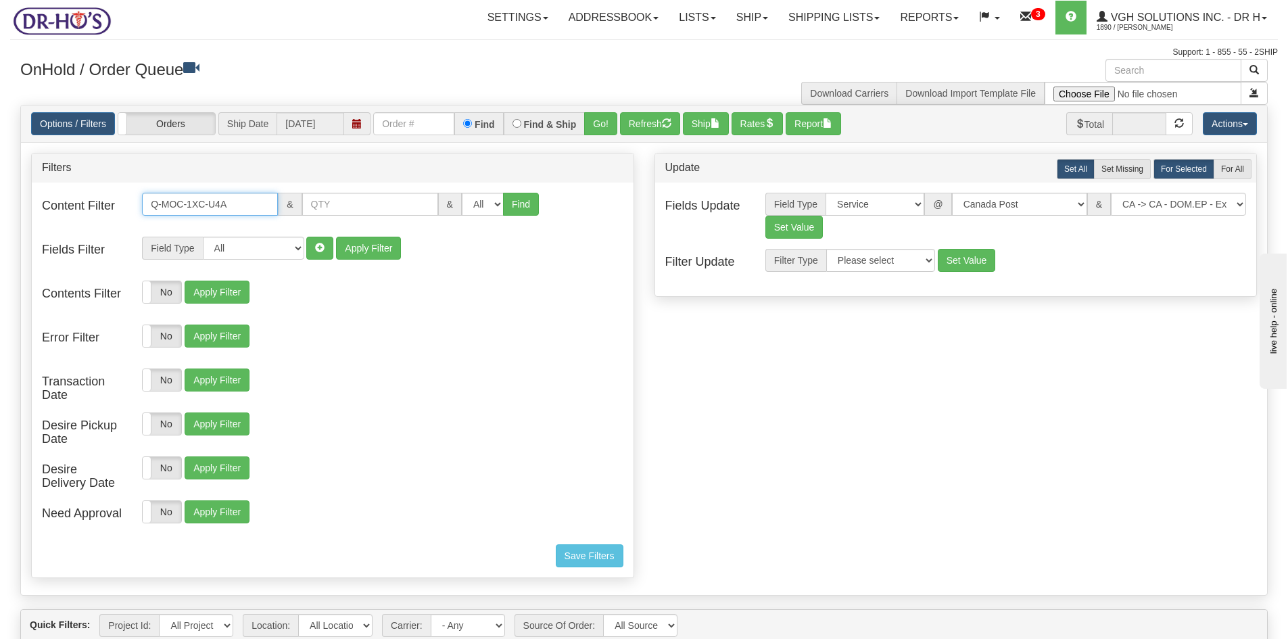
drag, startPoint x: 230, startPoint y: 203, endPoint x: 92, endPoint y: 199, distance: 138.6
click at [93, 198] on div "Content Filter Q-MOC-1XC-U4A & & All 1 2 3 4 5 6 7 8 9 10 11 12 13 14 15 16 Find" at bounding box center [333, 213] width 602 height 41
paste input "5"
click at [511, 203] on button "Find" at bounding box center [521, 204] width 36 height 23
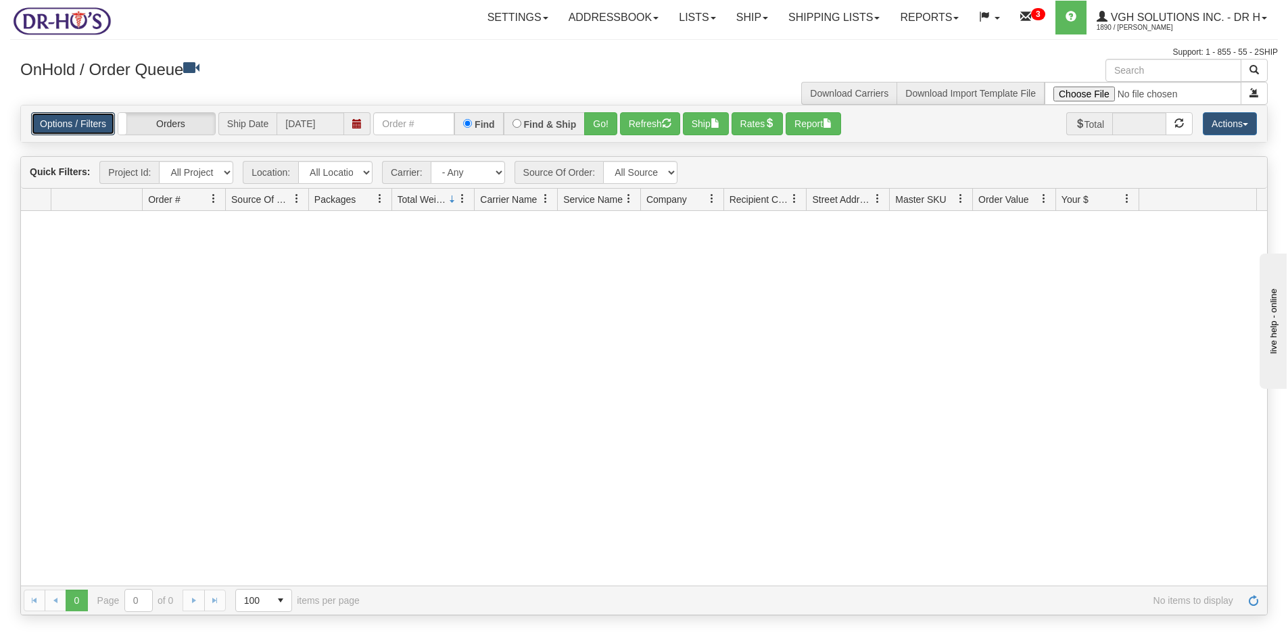
drag, startPoint x: 92, startPoint y: 119, endPoint x: 132, endPoint y: 143, distance: 46.9
click at [92, 121] on link "Options / Filters" at bounding box center [73, 123] width 84 height 23
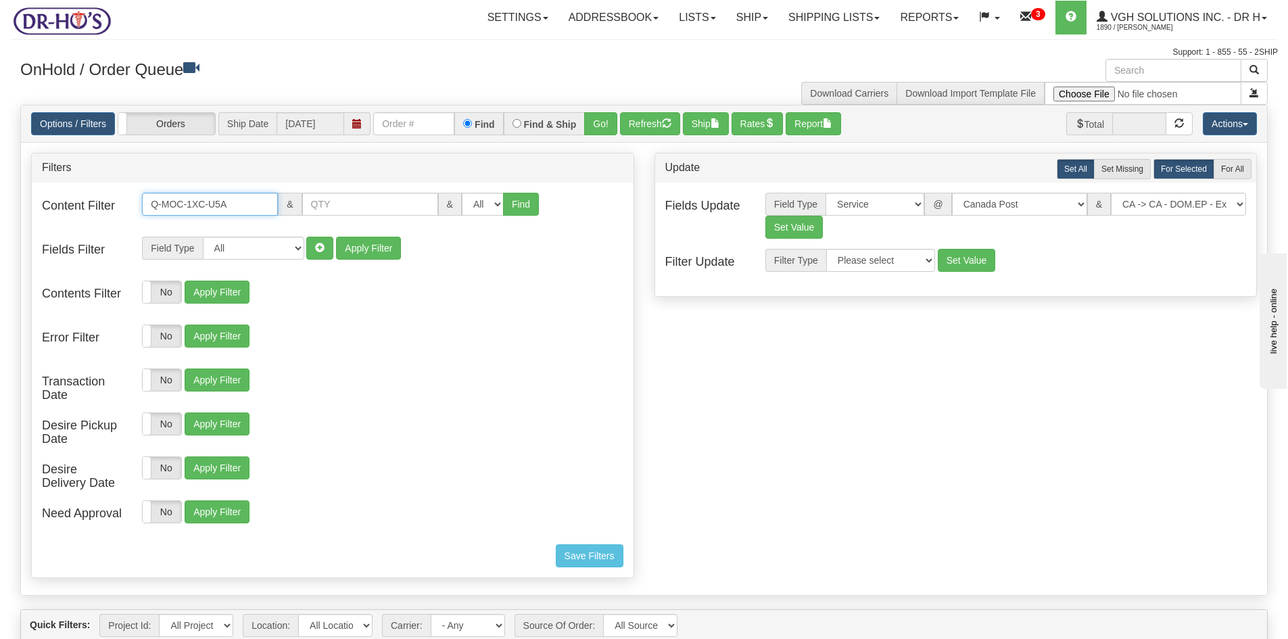
drag, startPoint x: 189, startPoint y: 203, endPoint x: 51, endPoint y: 199, distance: 137.3
click at [54, 199] on div "Content Filter Q-MOC-1XC-U5A & & All 1 2 3 4 5 6 7 8 9 10 11 12 13 14 15 16 Find" at bounding box center [333, 213] width 602 height 41
paste input "B2"
click at [513, 203] on button "Find" at bounding box center [521, 204] width 36 height 23
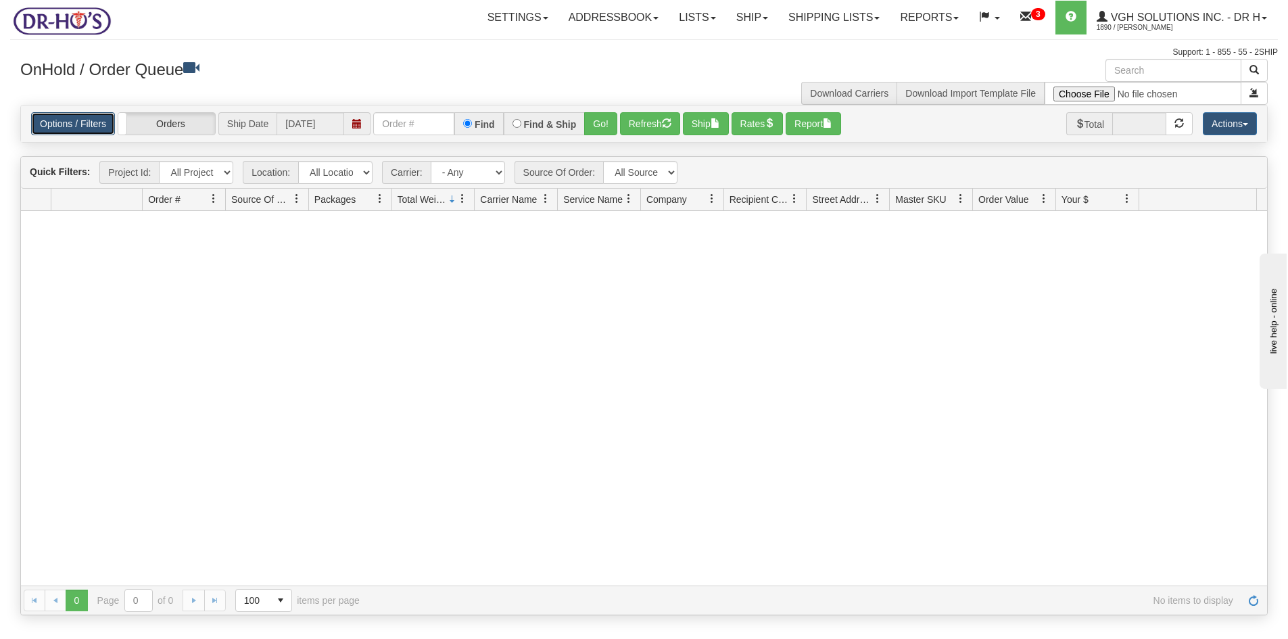
drag, startPoint x: 82, startPoint y: 126, endPoint x: 89, endPoint y: 132, distance: 9.1
click at [83, 125] on link "Options / Filters" at bounding box center [73, 123] width 84 height 23
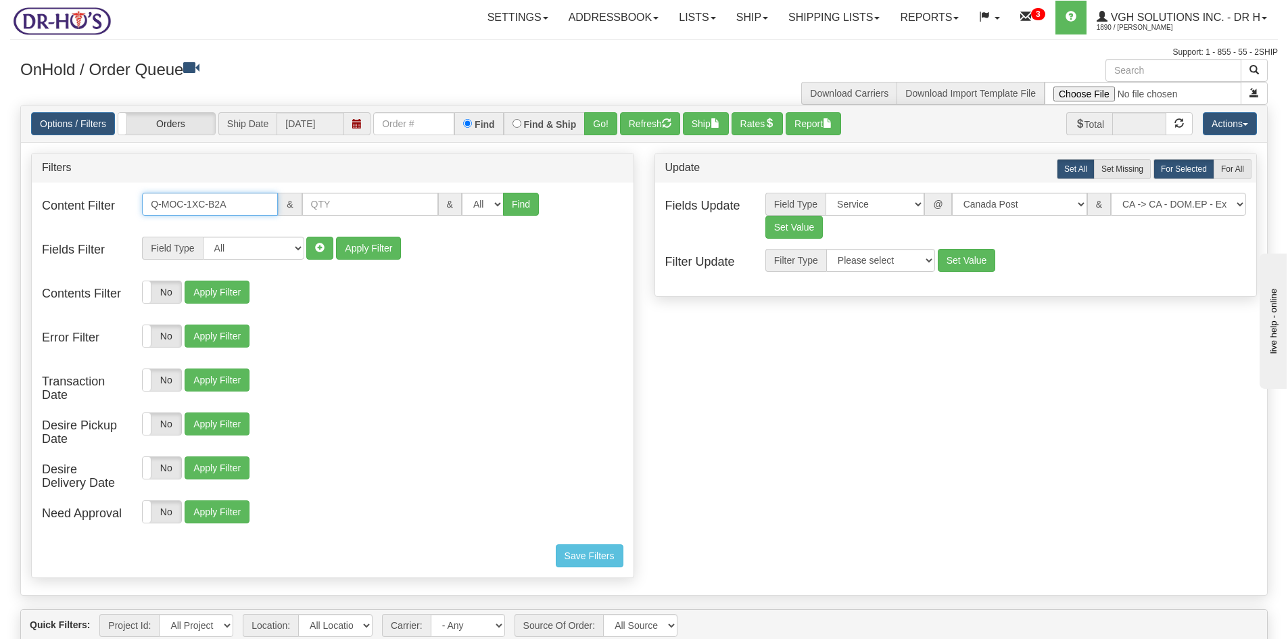
drag, startPoint x: 225, startPoint y: 200, endPoint x: 79, endPoint y: 195, distance: 146.1
click at [79, 195] on div "Content Filter Q-MOC-1XC-B2A & & All 1 2 3 4 5 6 7 8 9 10 11 12 13 14 15 16 Find" at bounding box center [333, 213] width 602 height 41
paste input "X3A"
type input "Q-MOC-1XC-X3A"
click at [514, 210] on button "Find" at bounding box center [521, 204] width 36 height 23
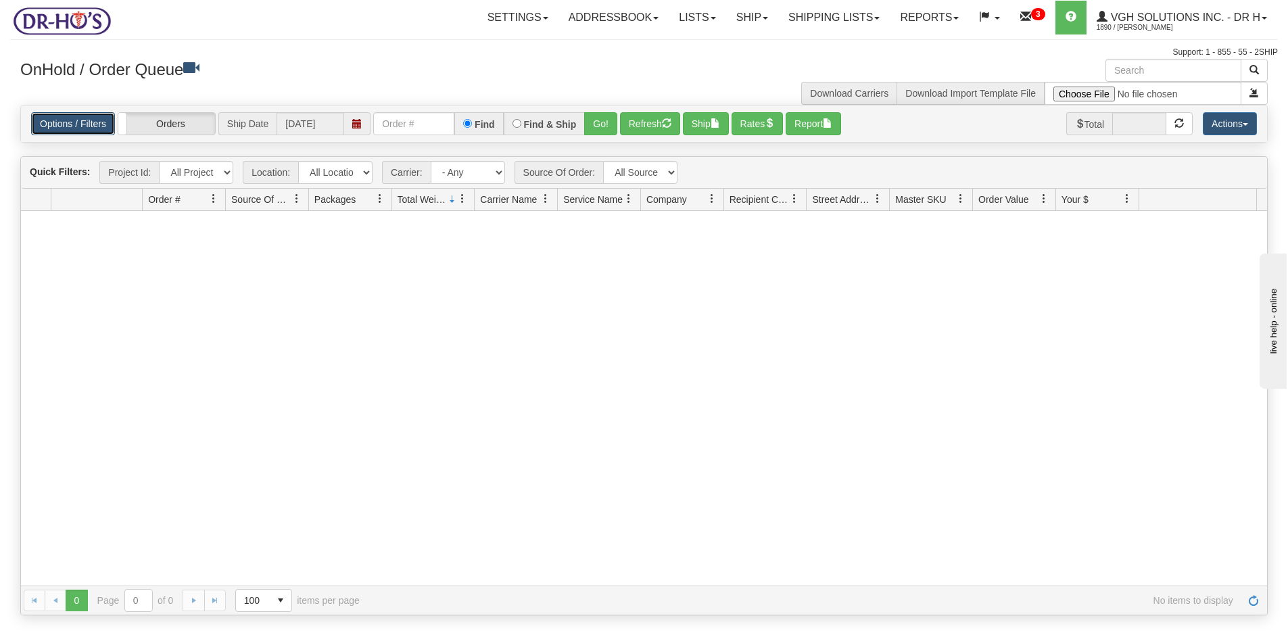
click at [88, 128] on link "Options / Filters" at bounding box center [73, 123] width 84 height 23
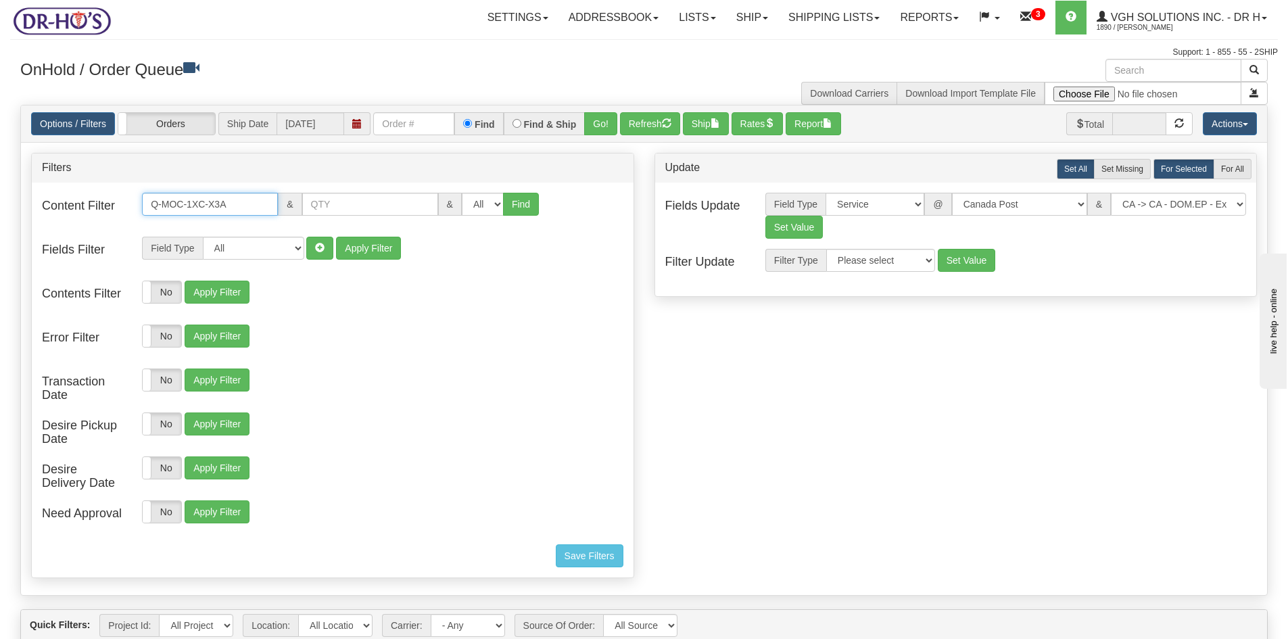
drag, startPoint x: 233, startPoint y: 206, endPoint x: 20, endPoint y: 215, distance: 213.1
click at [34, 215] on div "Content Filter Q-MOC-1XC-X3A & & All 1 2 3 4 5 6 7 8 9 10 11 12 13 14 15 16 Find" at bounding box center [333, 213] width 602 height 41
drag, startPoint x: 69, startPoint y: 124, endPoint x: 136, endPoint y: 130, distance: 67.2
click at [70, 124] on link "Options / Filters" at bounding box center [73, 123] width 84 height 23
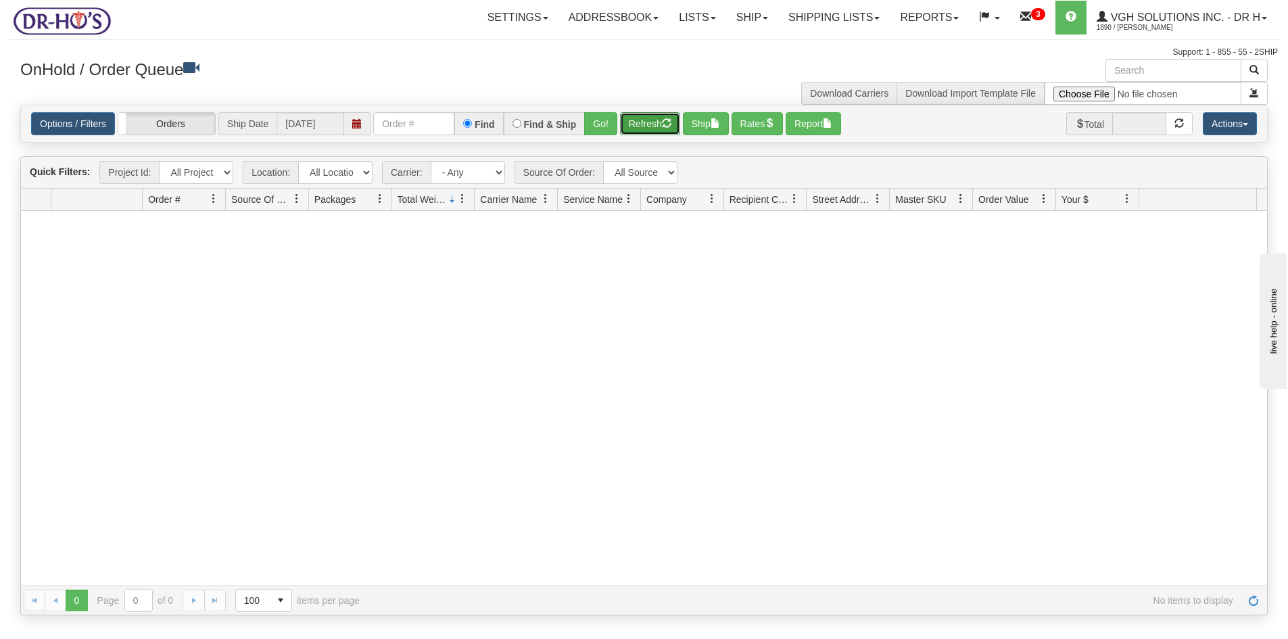
click at [654, 126] on button "Refresh" at bounding box center [650, 123] width 60 height 23
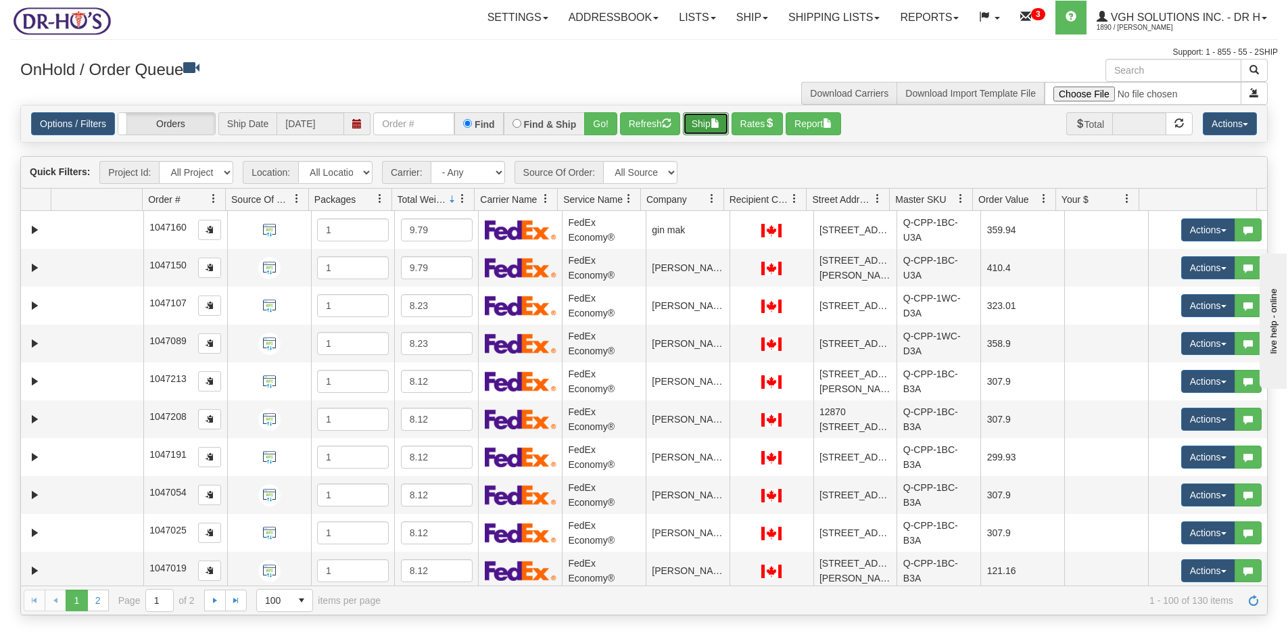
click at [702, 118] on button "Ship" at bounding box center [706, 123] width 46 height 23
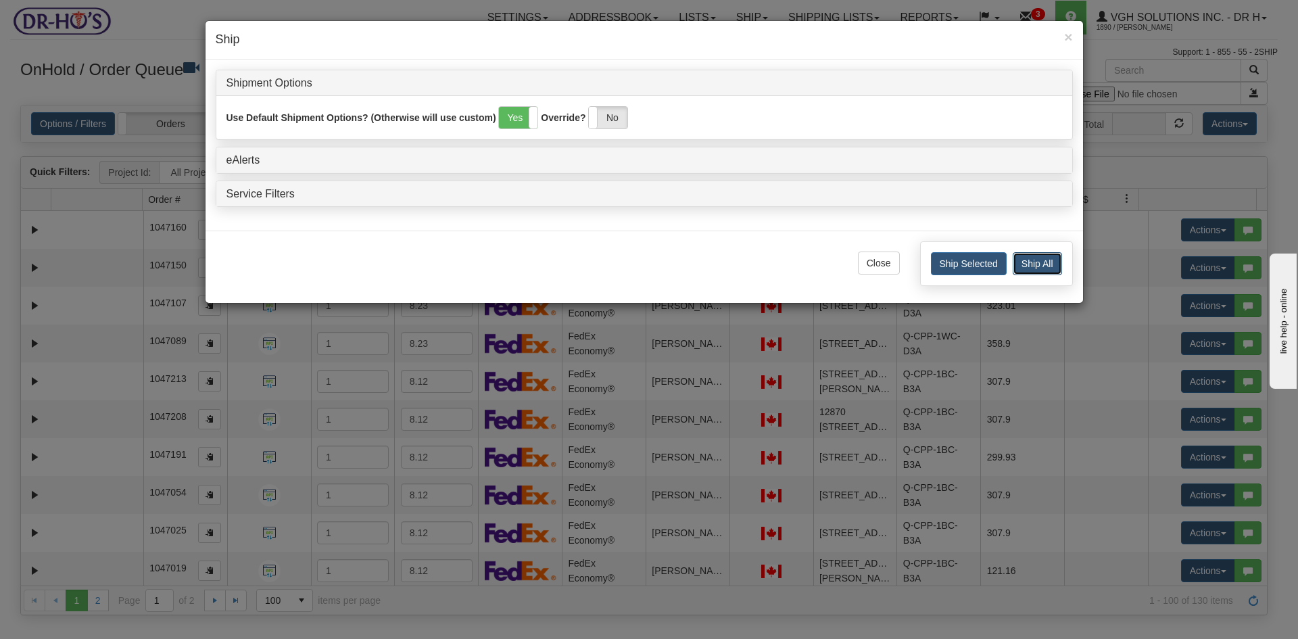
click at [1042, 264] on button "Ship All" at bounding box center [1036, 263] width 49 height 23
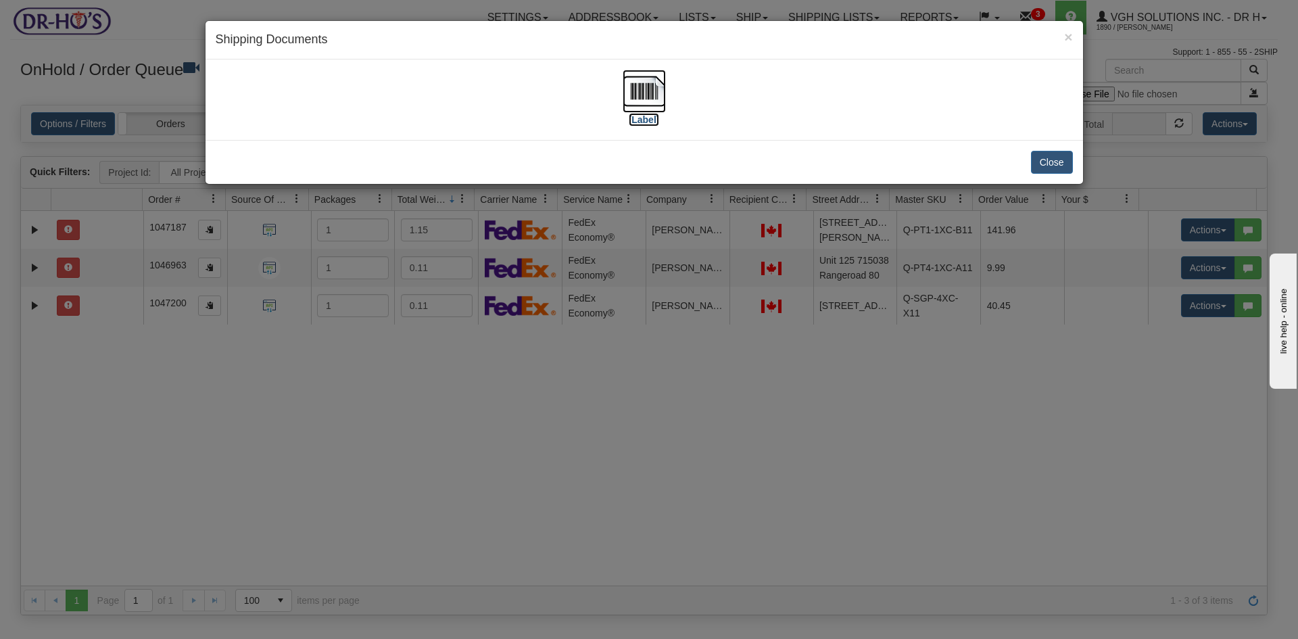
click at [661, 88] on img at bounding box center [643, 91] width 43 height 43
drag, startPoint x: 1046, startPoint y: 166, endPoint x: 873, endPoint y: 182, distance: 174.4
click at [1046, 166] on button "Close" at bounding box center [1052, 162] width 42 height 23
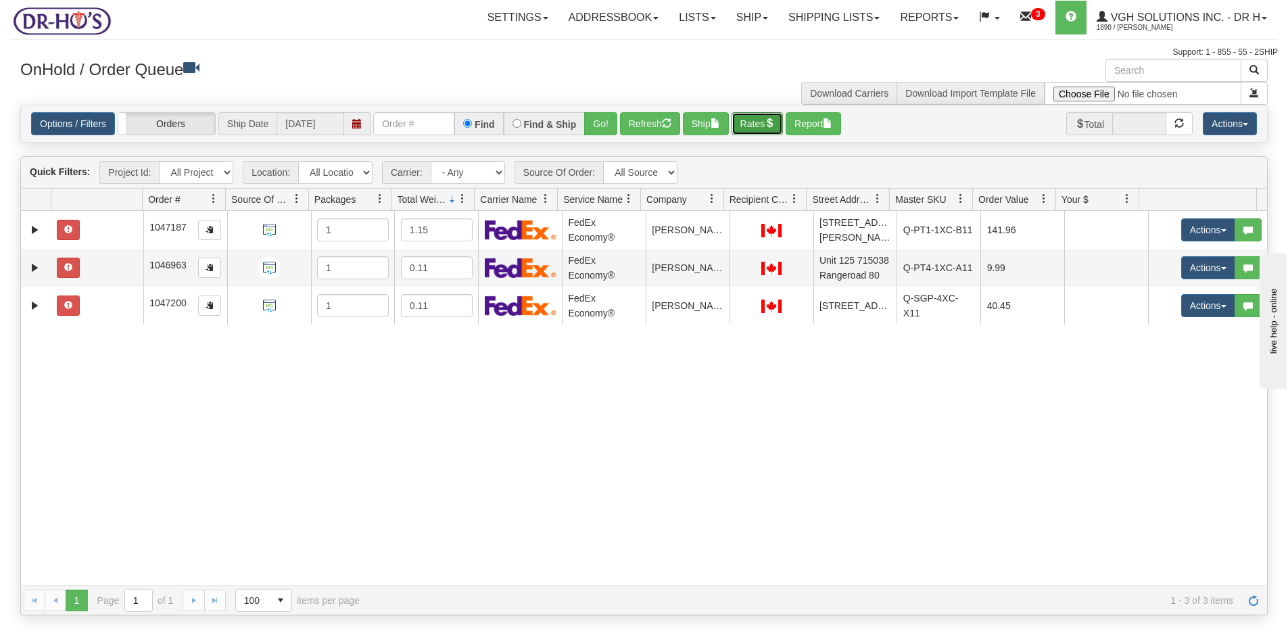
click at [761, 125] on button "Rates" at bounding box center [757, 123] width 52 height 23
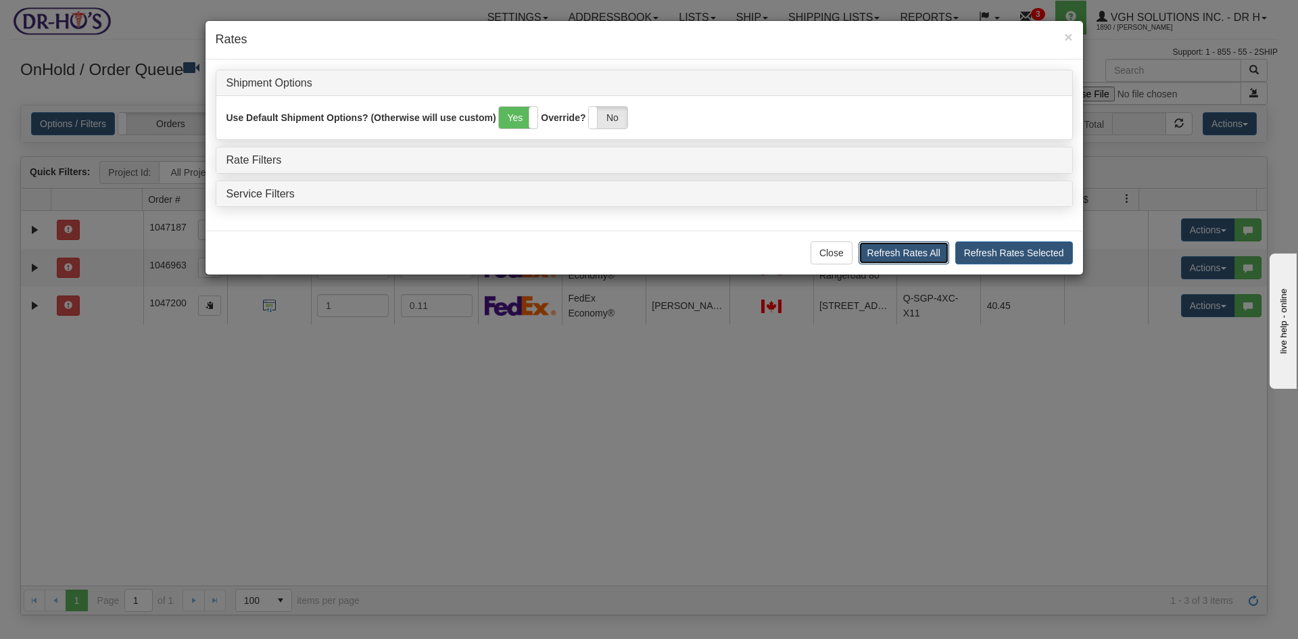
click at [929, 254] on button "Refresh Rates All" at bounding box center [903, 252] width 91 height 23
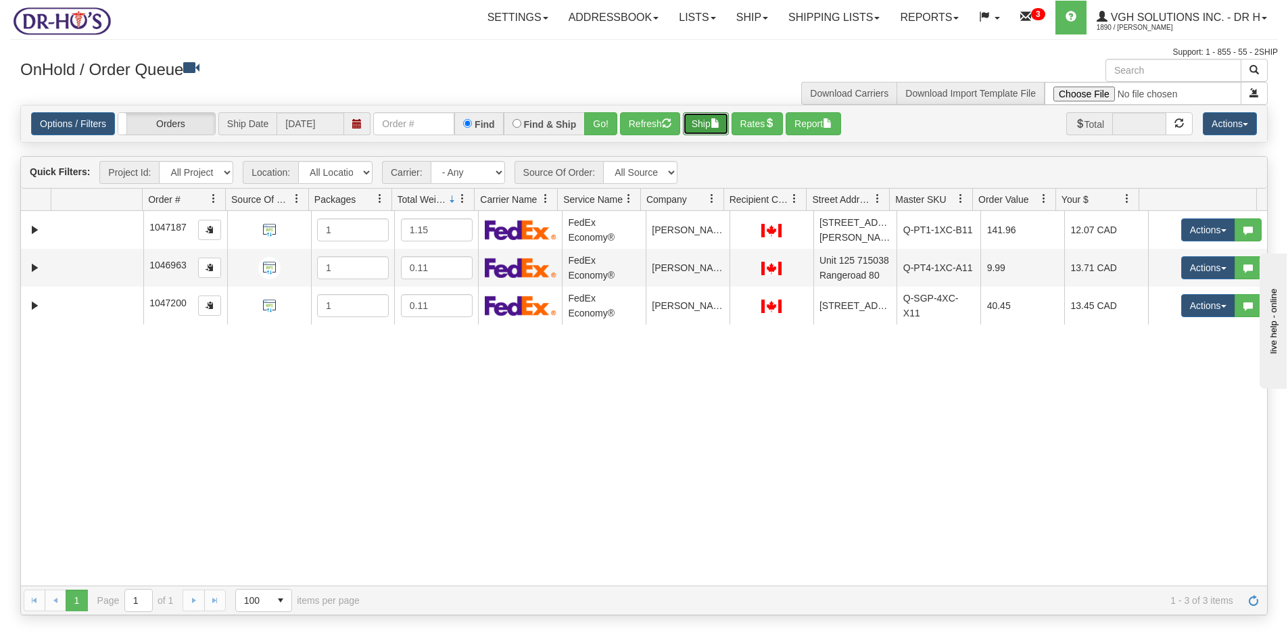
click at [708, 120] on button "Ship" at bounding box center [706, 123] width 46 height 23
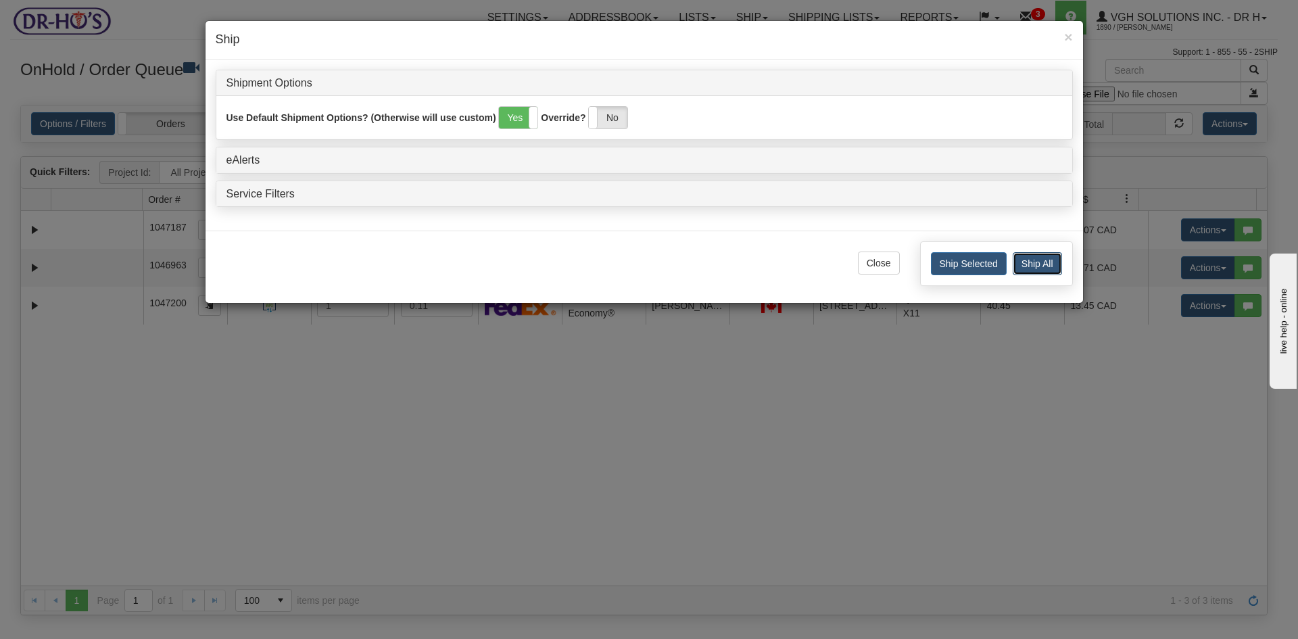
click at [1038, 268] on button "Ship All" at bounding box center [1036, 263] width 49 height 23
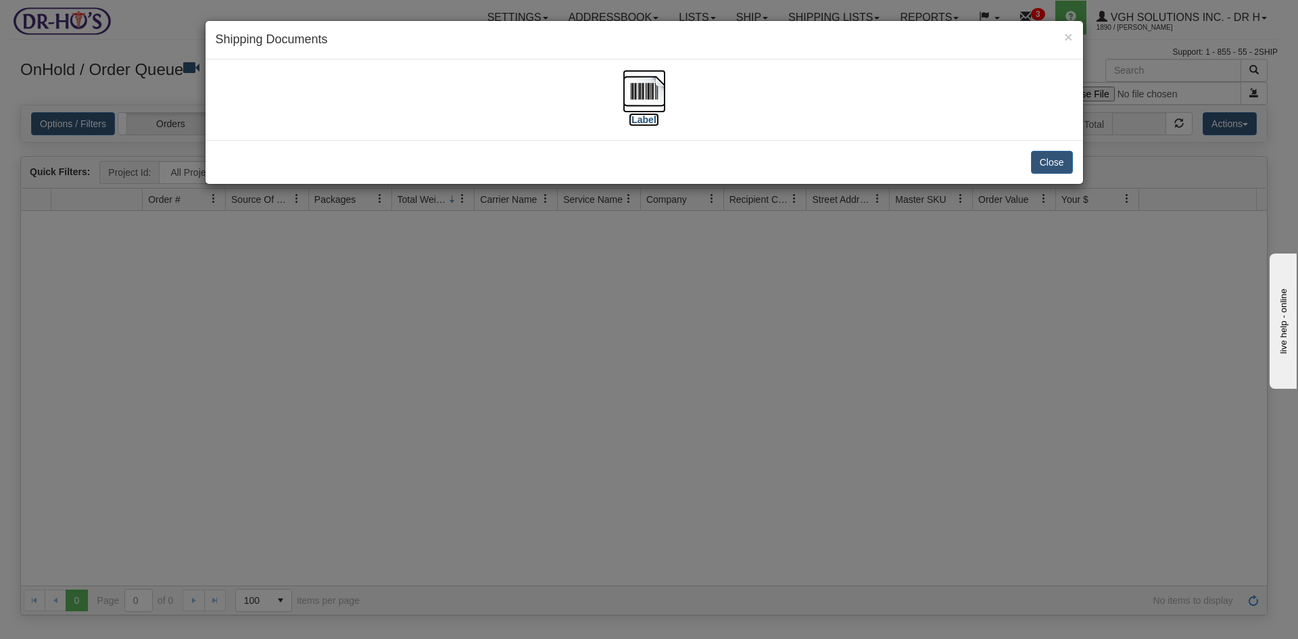
click at [654, 91] on img at bounding box center [643, 91] width 43 height 43
click at [1050, 164] on button "Close" at bounding box center [1052, 162] width 42 height 23
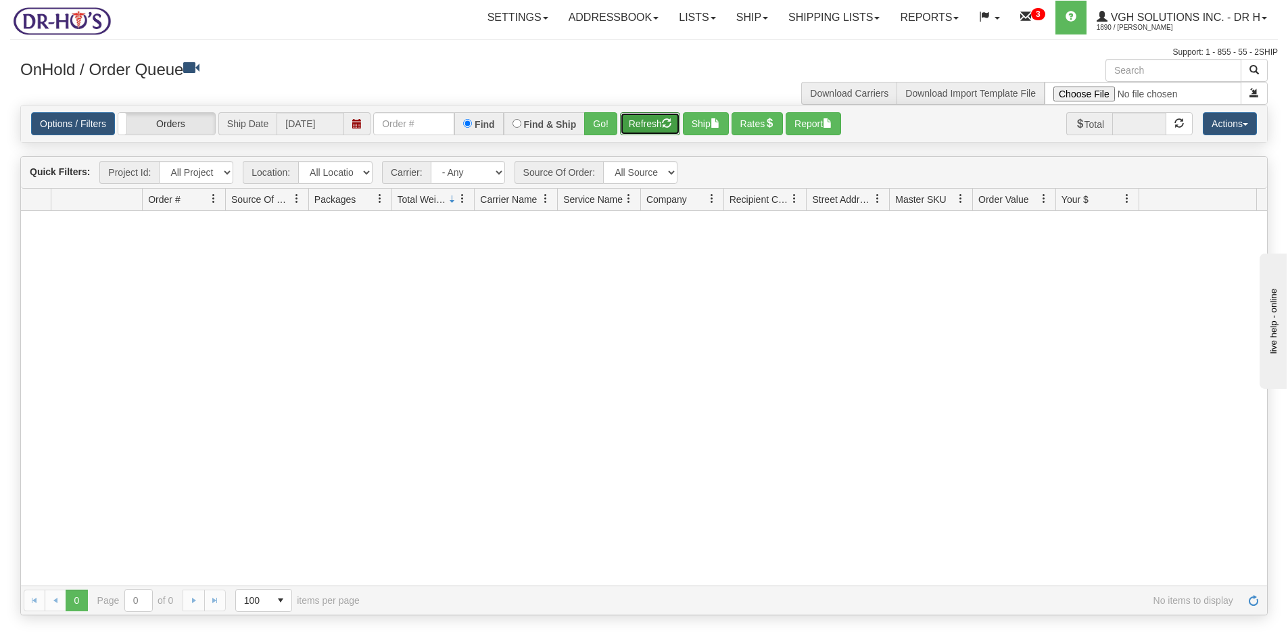
click at [637, 126] on button "Refresh" at bounding box center [650, 123] width 60 height 23
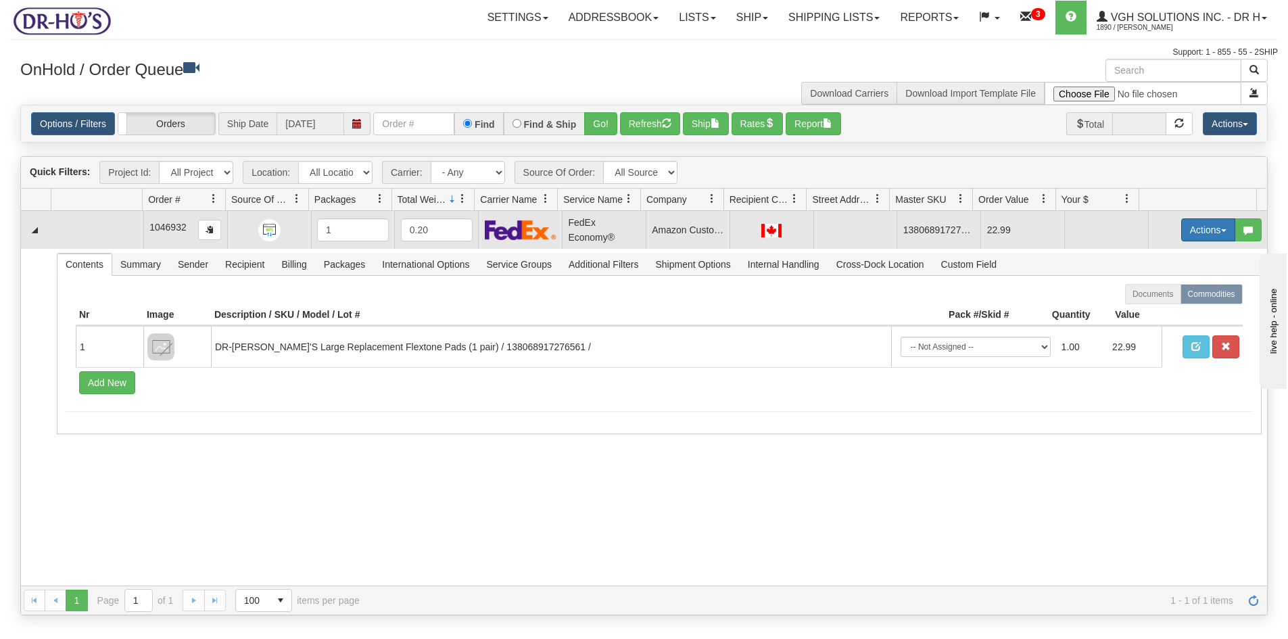
click at [1187, 230] on button "Actions" at bounding box center [1208, 229] width 54 height 23
click at [1146, 252] on span "Open" at bounding box center [1156, 255] width 32 height 11
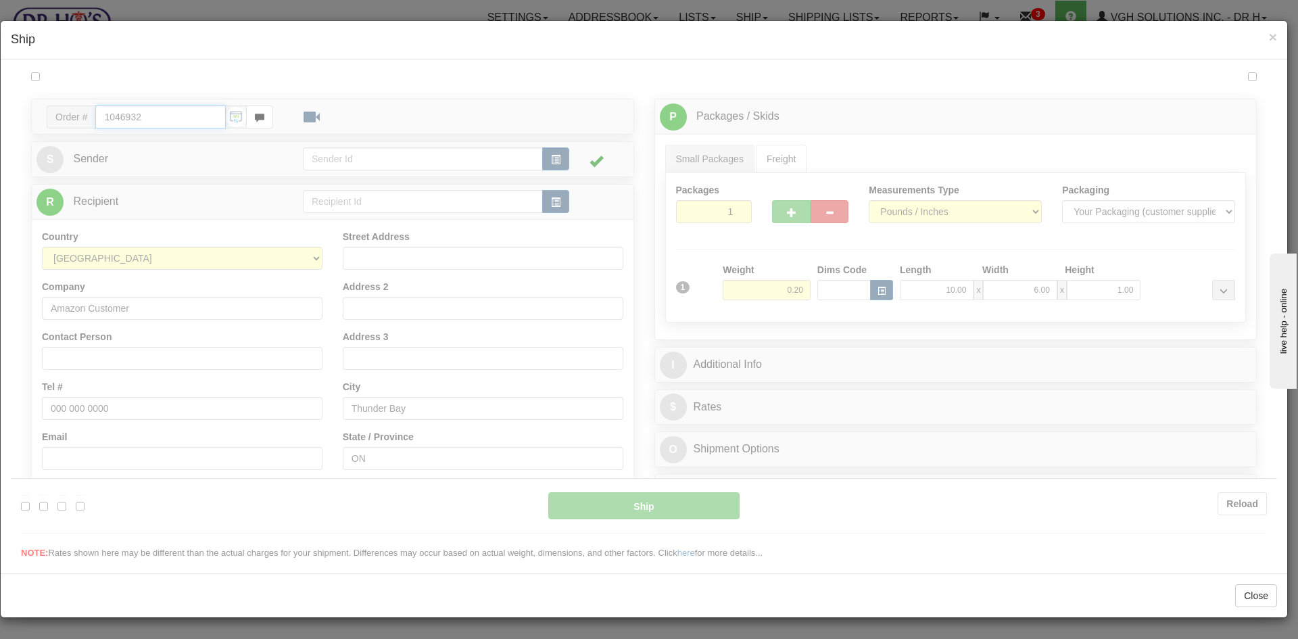
type input "20"
type input "09:26"
type input "16:00"
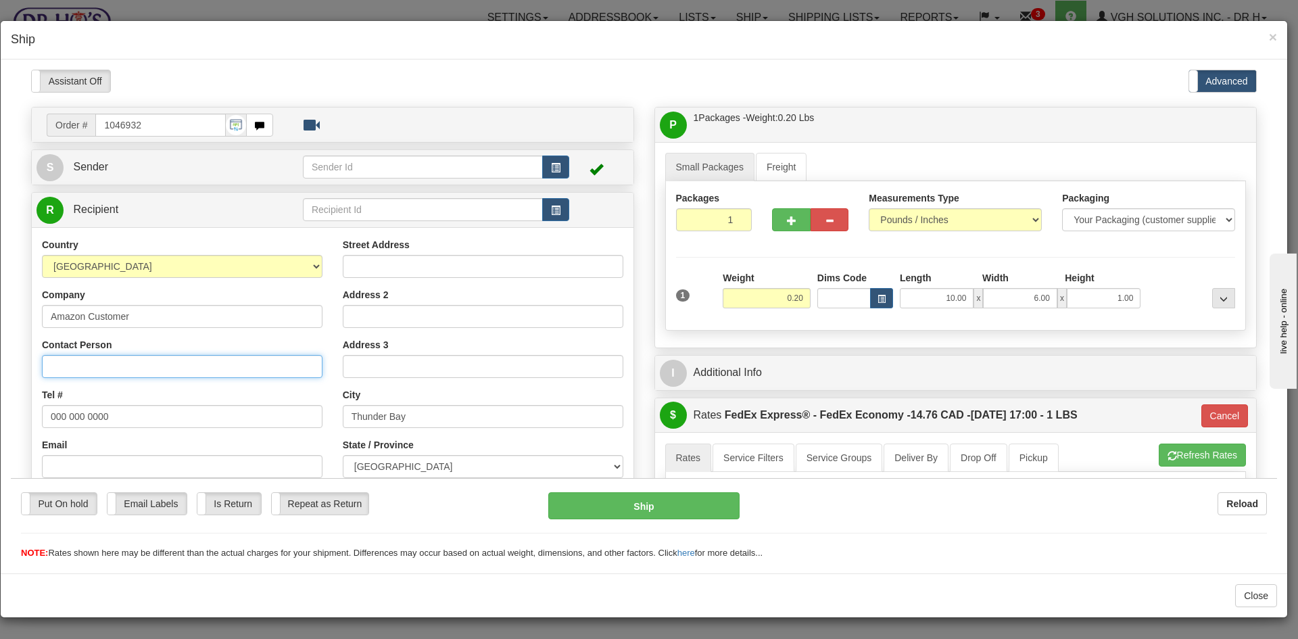
click at [96, 365] on input "Contact Person" at bounding box center [182, 365] width 280 height 23
paste input "[PERSON_NAME]"
type input "[PERSON_NAME]"
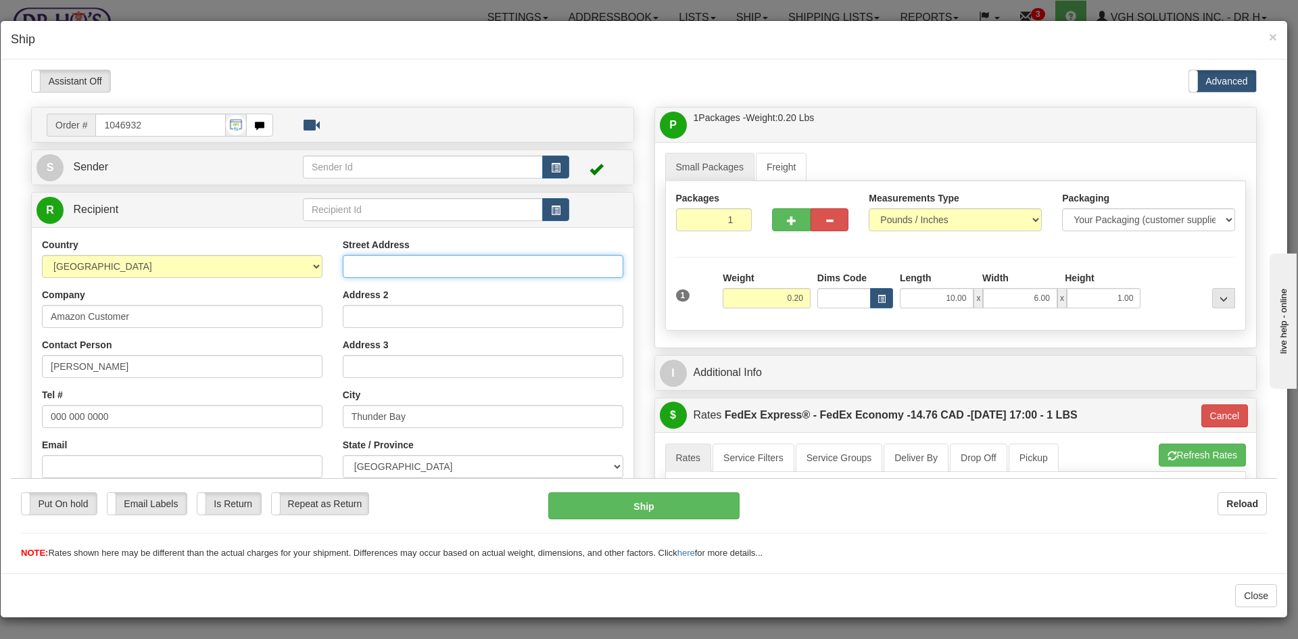
click at [389, 262] on input "Street Address" at bounding box center [483, 265] width 280 height 23
paste input "[STREET_ADDRESS][PERSON_NAME]"
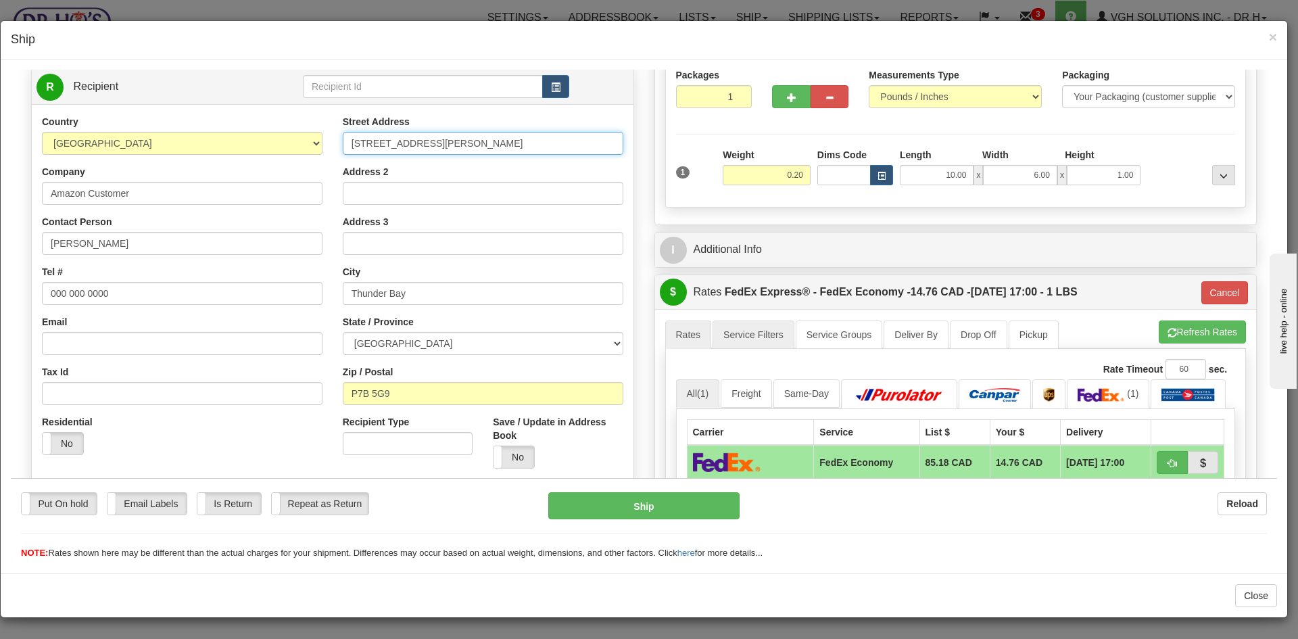
scroll to position [135, 0]
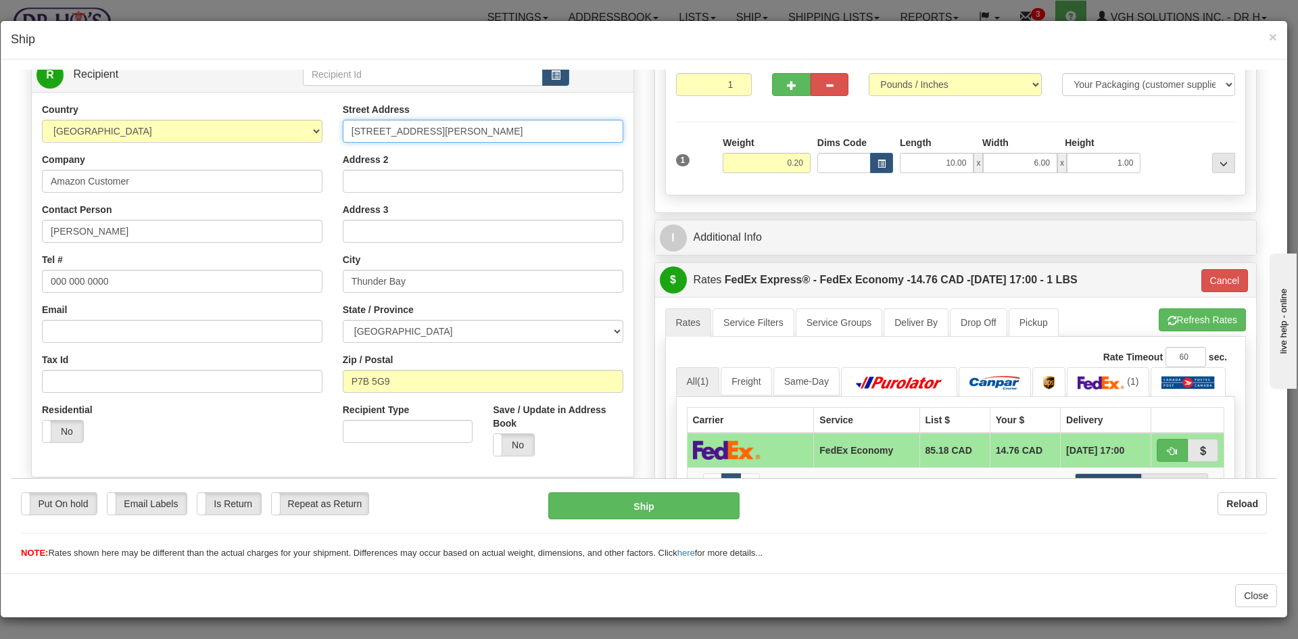
type input "[STREET_ADDRESS][PERSON_NAME]"
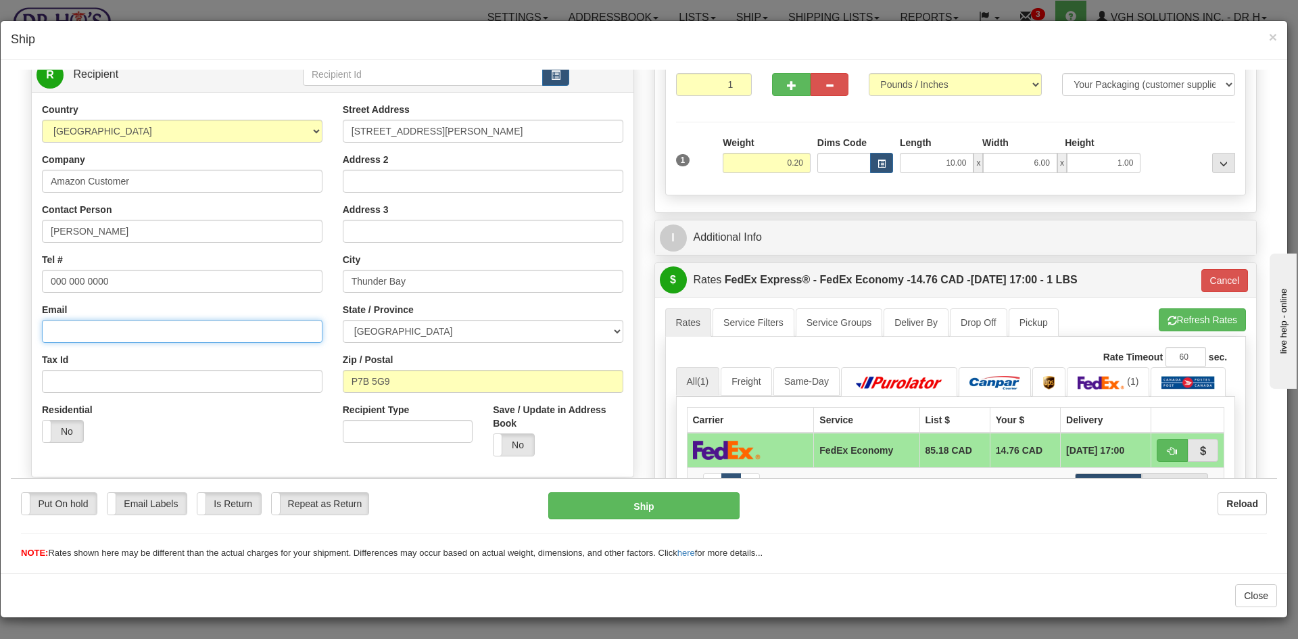
click at [55, 328] on input "Email" at bounding box center [182, 330] width 280 height 23
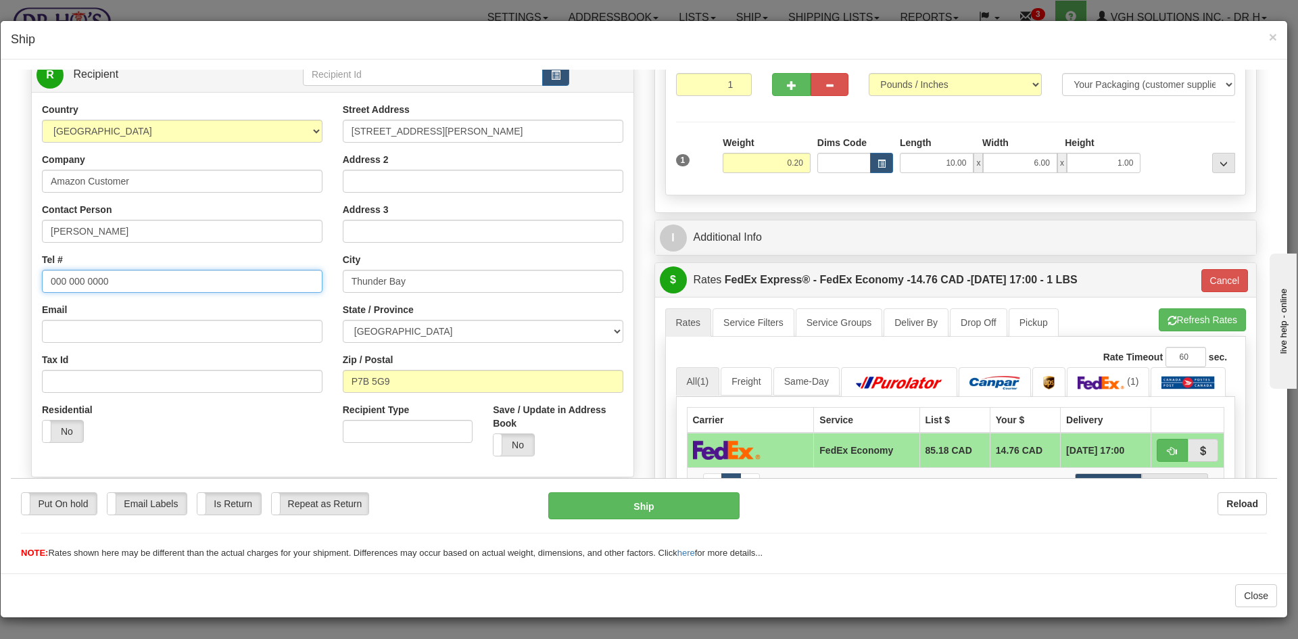
drag, startPoint x: 105, startPoint y: 280, endPoint x: 3, endPoint y: 295, distance: 102.4
click at [11, 295] on html "Please wait... Attention! Ok Add to Bidding... Preview Custom Documents Preview…" at bounding box center [644, 179] width 1266 height 490
paste input "[PHONE_NUMBER]"
type input "[PHONE_NUMBER]"
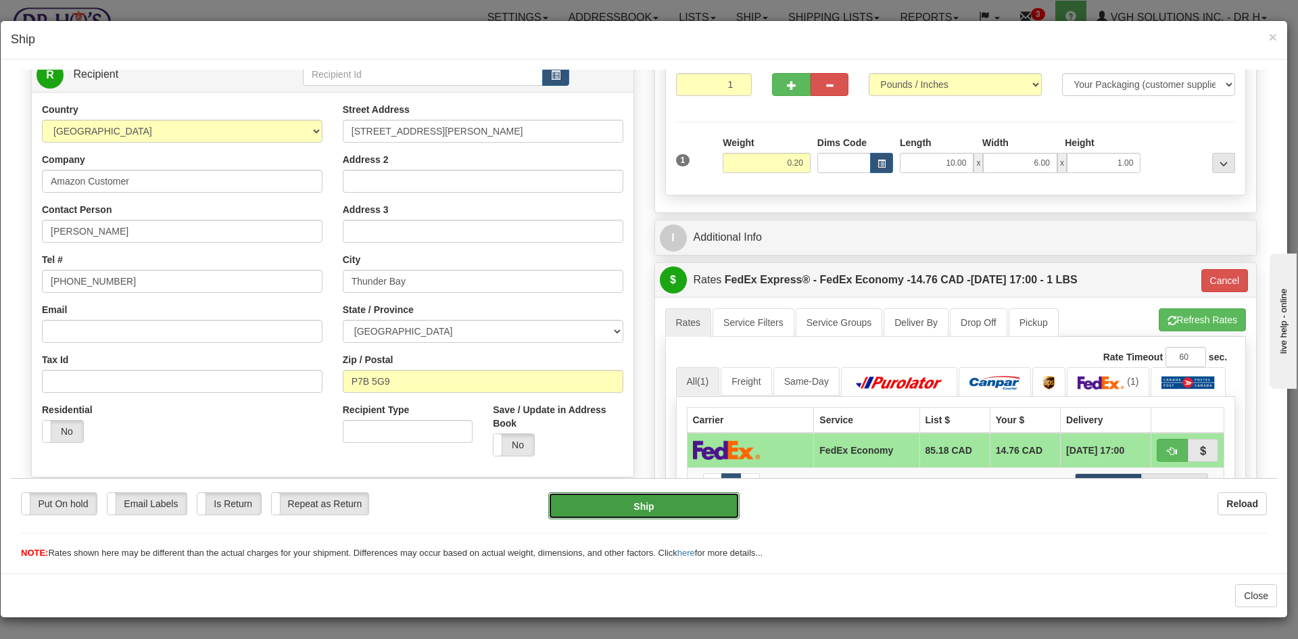
click at [633, 510] on button "Ship" at bounding box center [643, 504] width 191 height 27
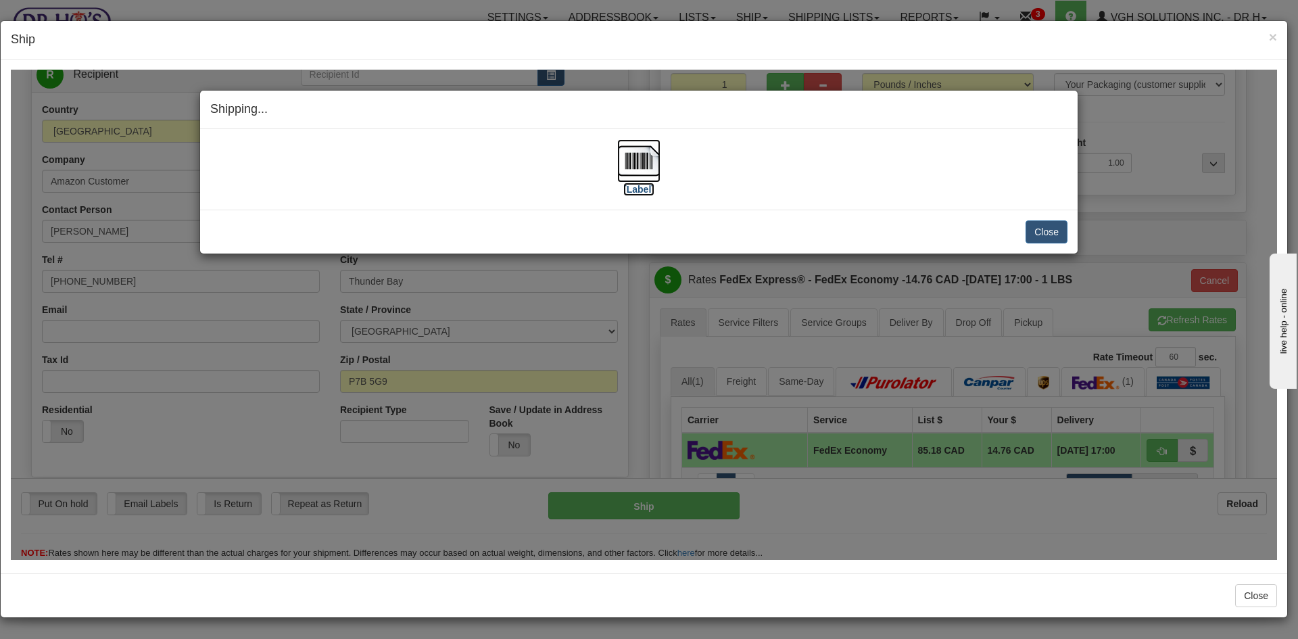
click at [625, 159] on img at bounding box center [638, 160] width 43 height 43
